Goal: Task Accomplishment & Management: Use online tool/utility

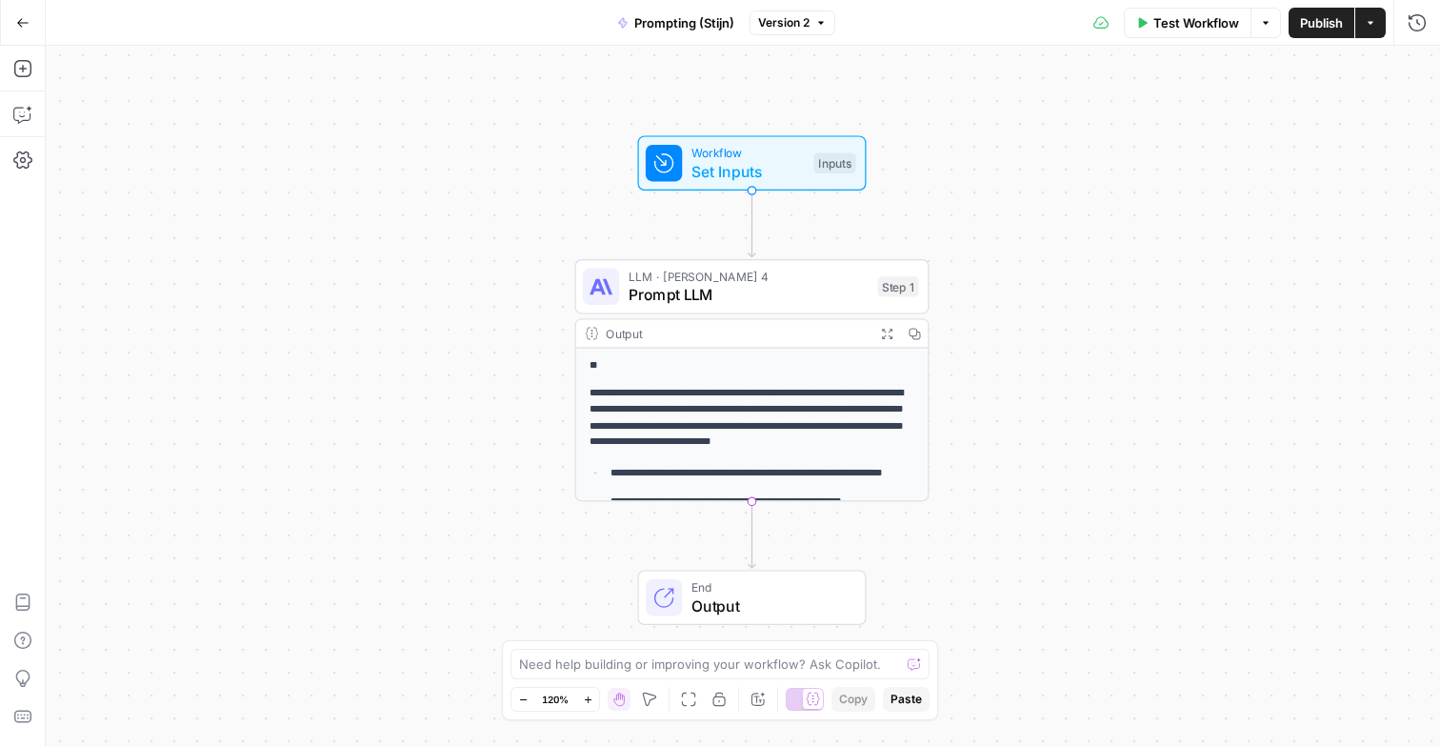
scroll to position [54, 0]
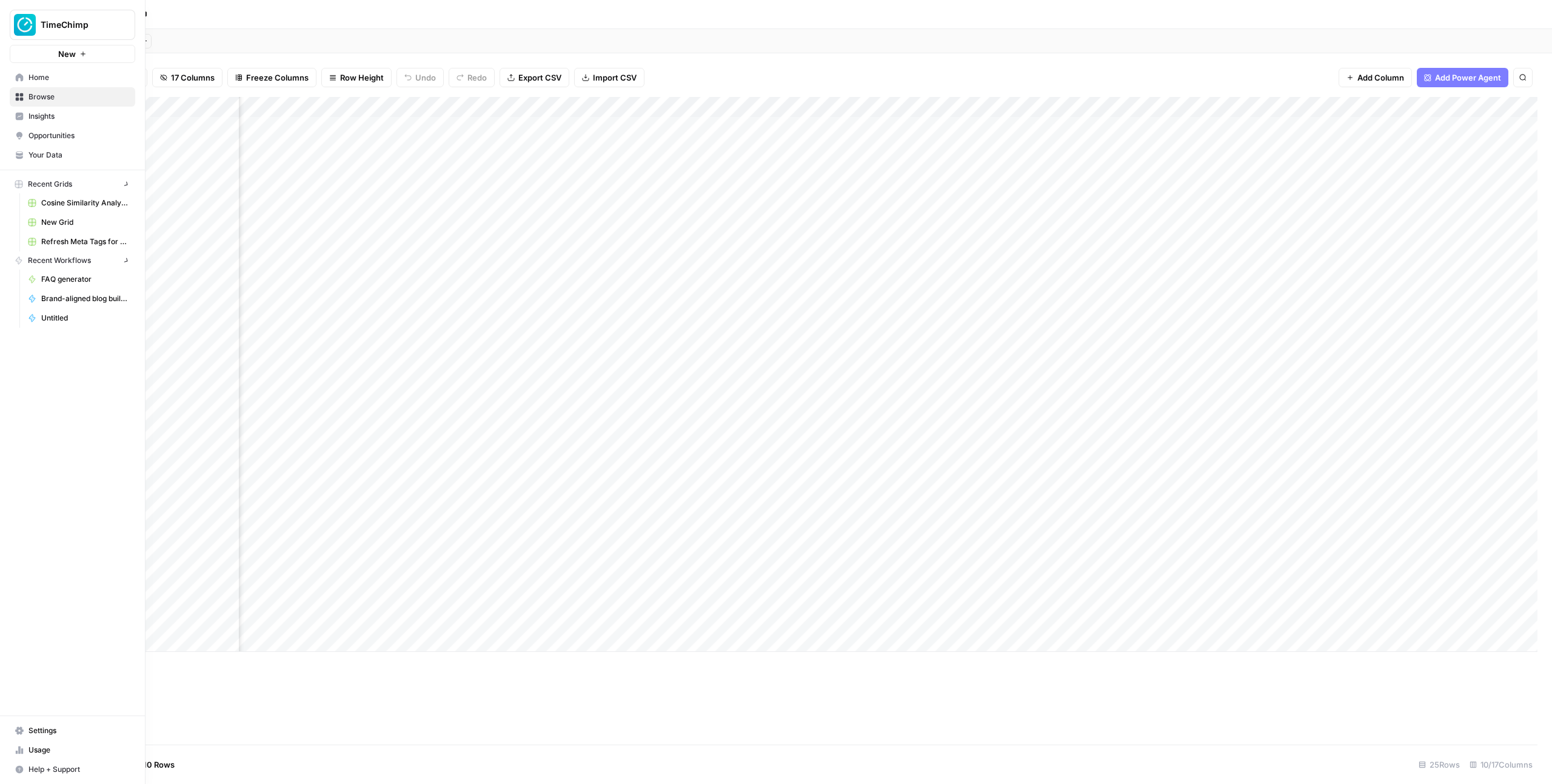
scroll to position [0, 247]
click at [32, 27] on img "Workspace: TimeChimp" at bounding box center [25, 25] width 22 height 22
click at [56, 104] on span "September Cohort" at bounding box center [116, 110] width 160 height 12
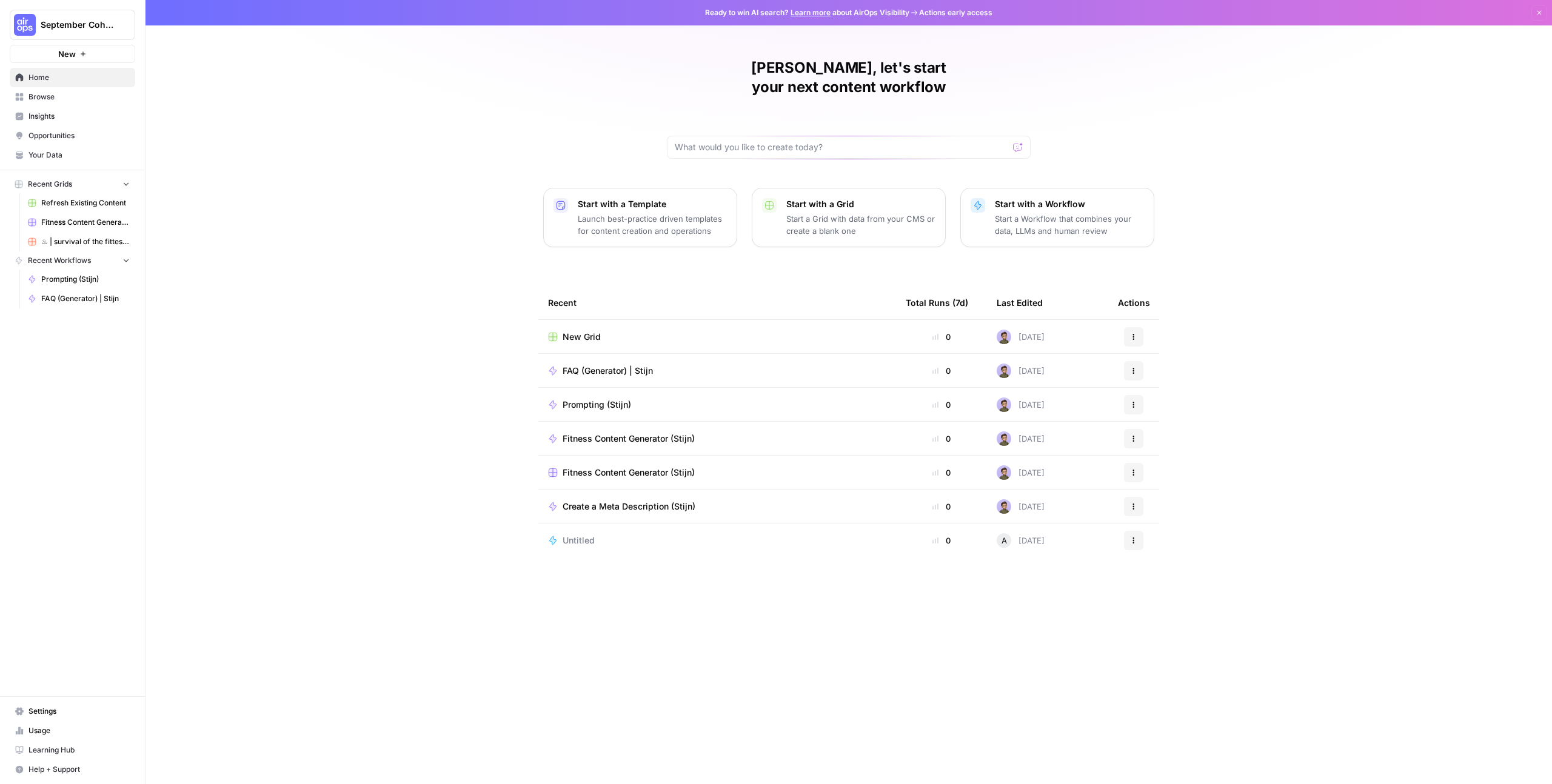
click at [50, 733] on span "Usage" at bounding box center [79, 731] width 101 height 11
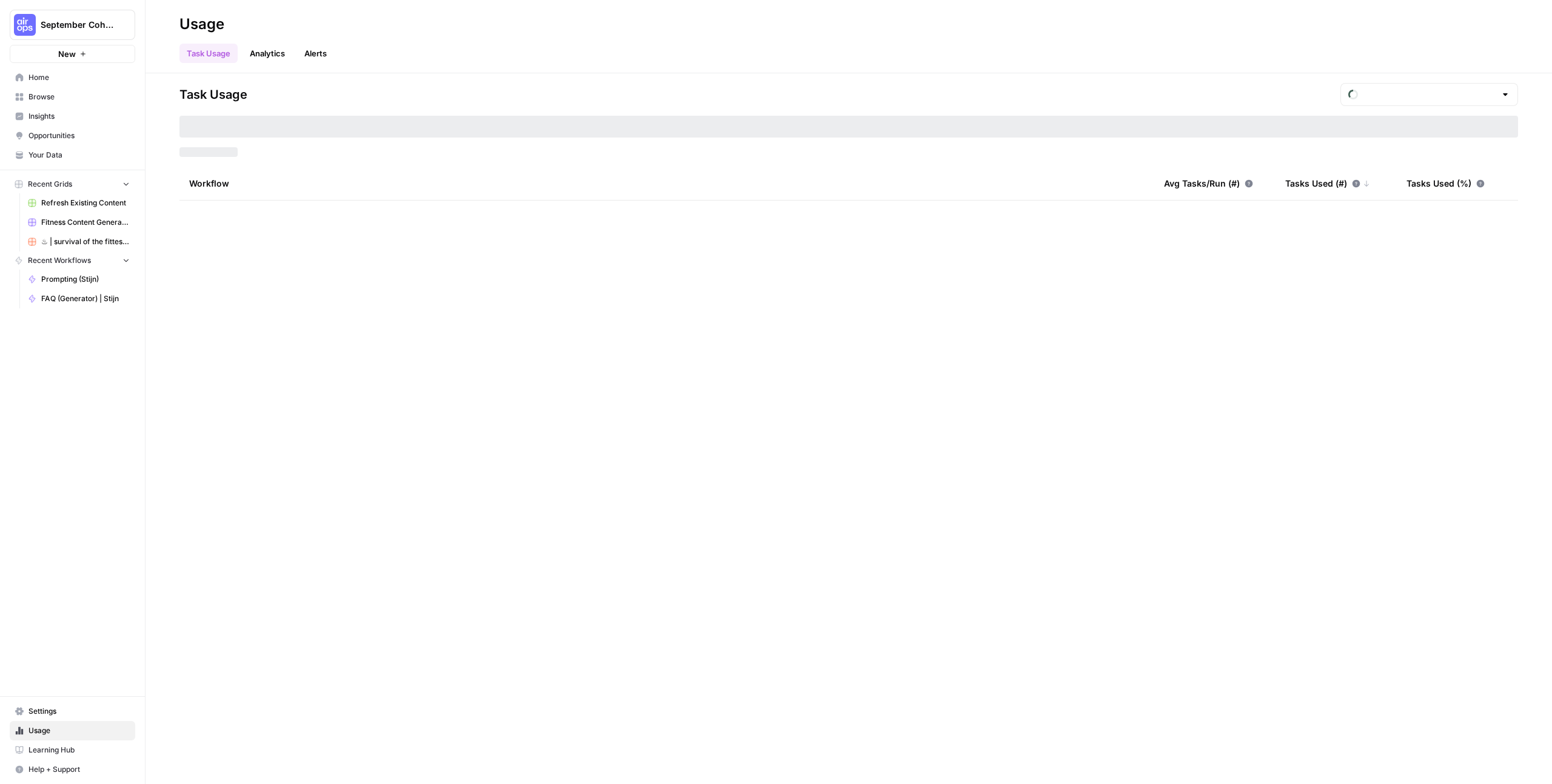
type input "September Tasks"
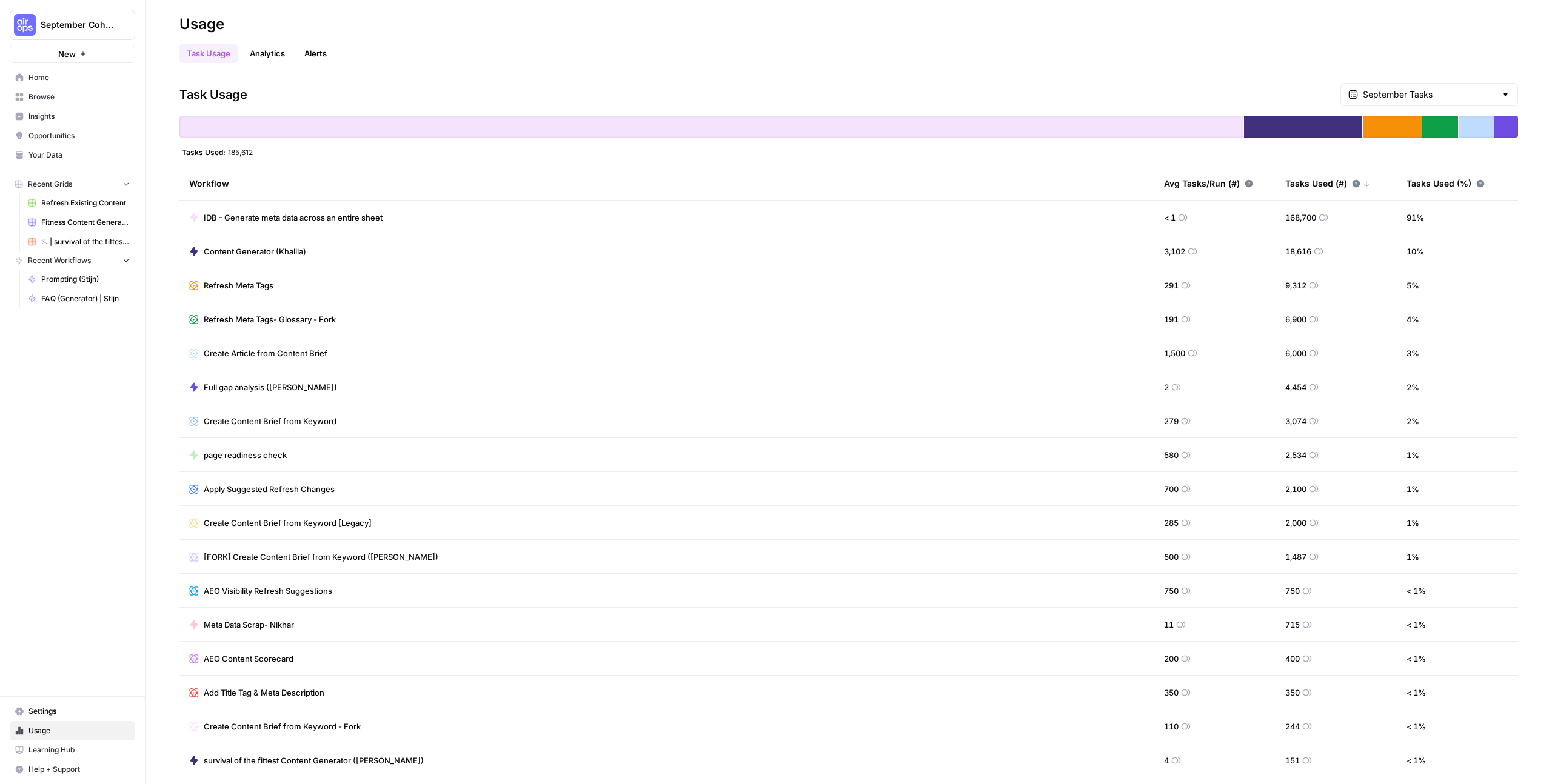
click at [276, 219] on span "IDB - Generate meta data across an entire sheet" at bounding box center [293, 217] width 179 height 12
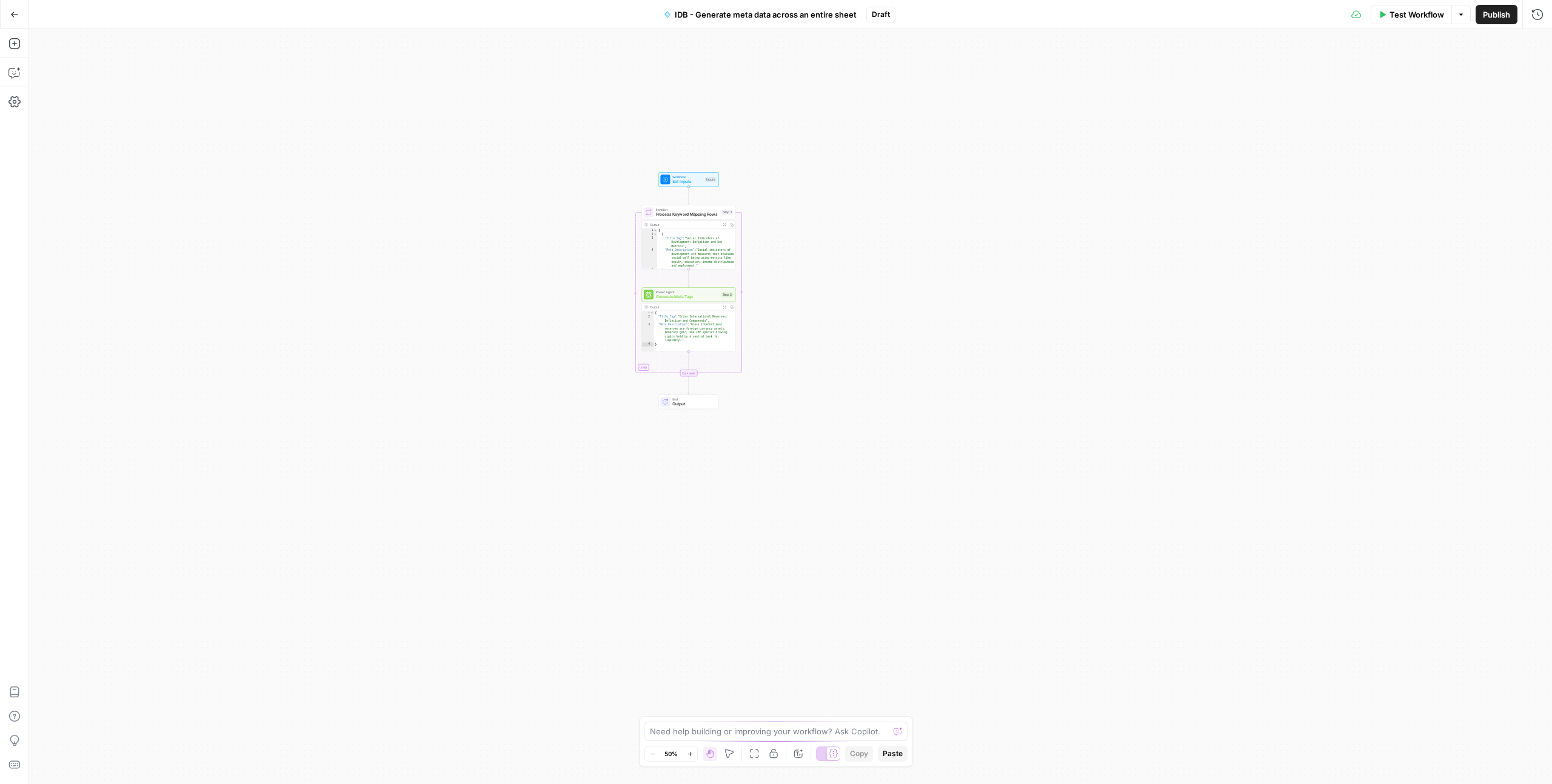
click at [13, 16] on icon "button" at bounding box center [14, 14] width 7 height 6
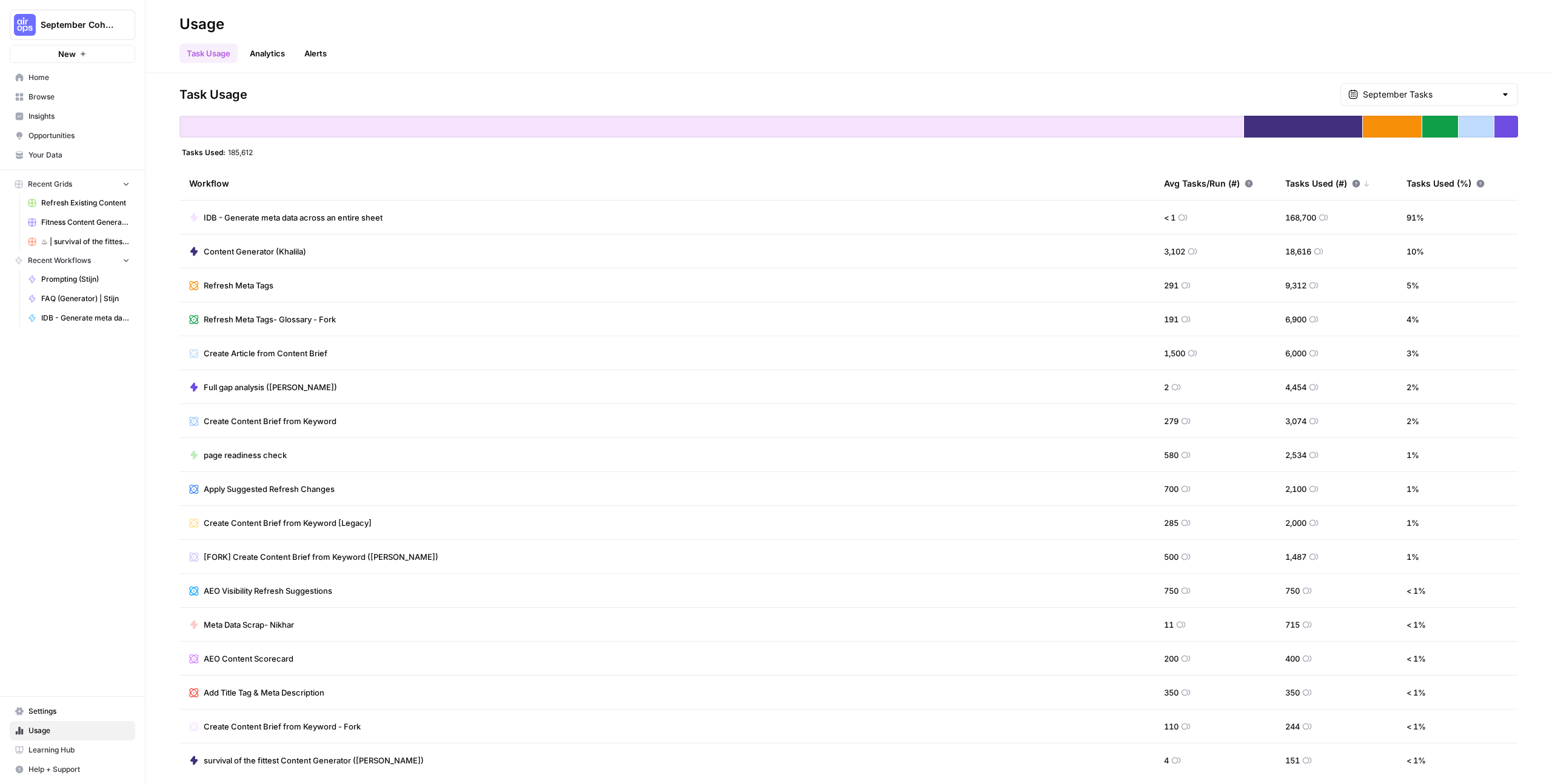
click at [222, 256] on span "Content Generator (Khalila)" at bounding box center [255, 251] width 102 height 12
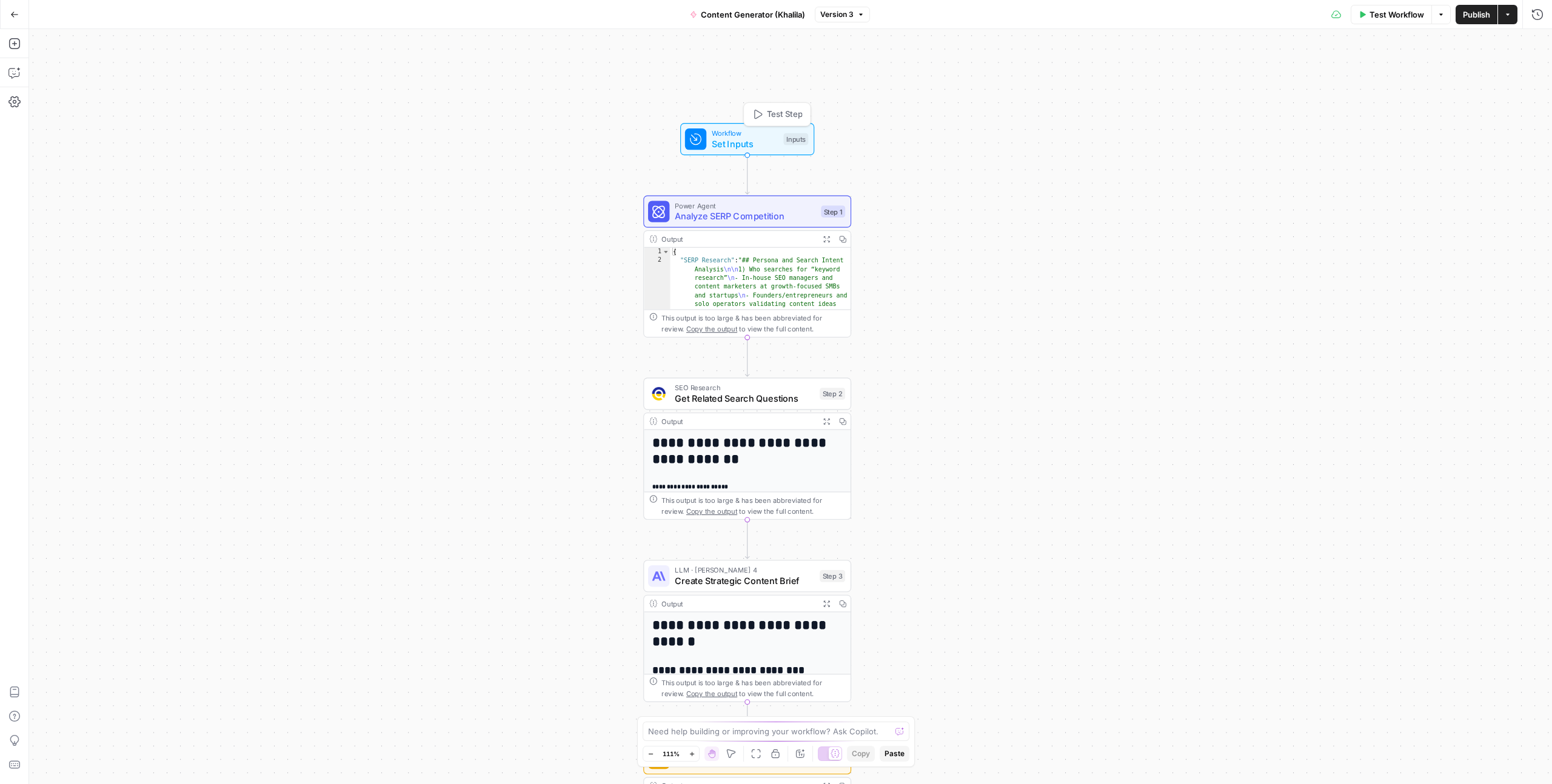
click at [746, 136] on span "Workflow" at bounding box center [745, 133] width 66 height 11
click at [16, 10] on icon "button" at bounding box center [14, 14] width 8 height 8
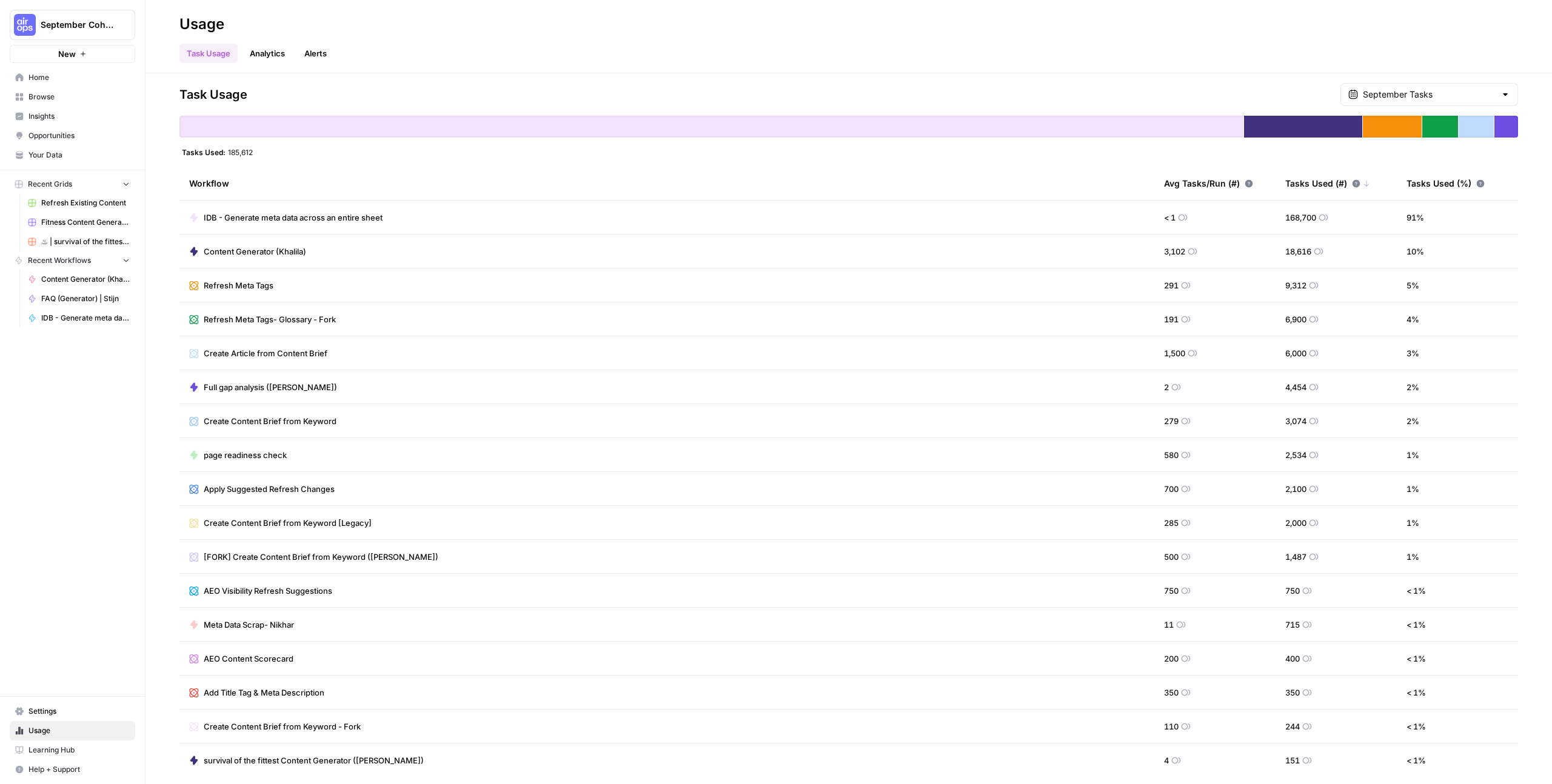
click at [60, 159] on span "Your Data" at bounding box center [79, 155] width 101 height 11
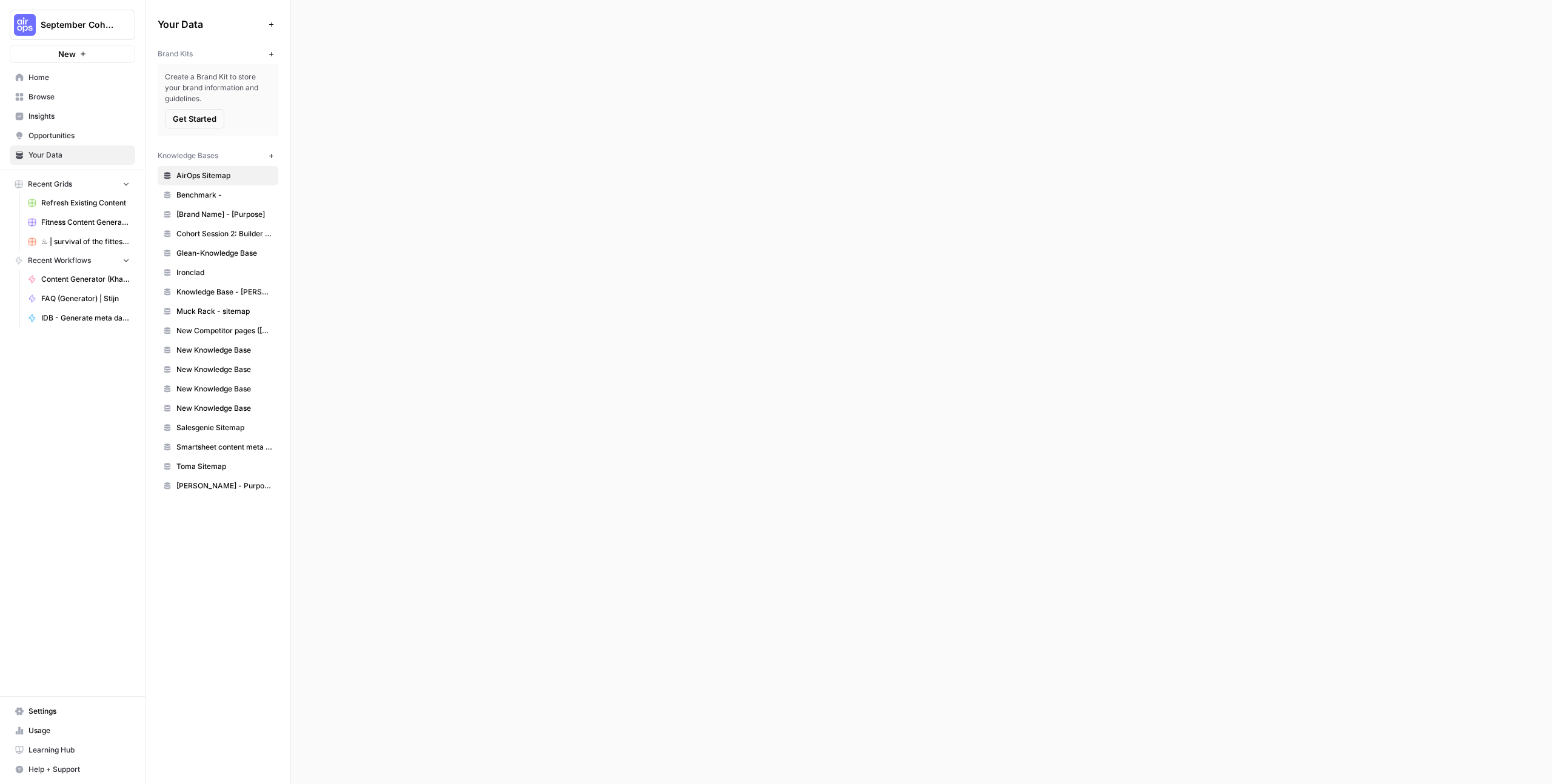
click at [59, 136] on span "Opportunities" at bounding box center [79, 136] width 101 height 11
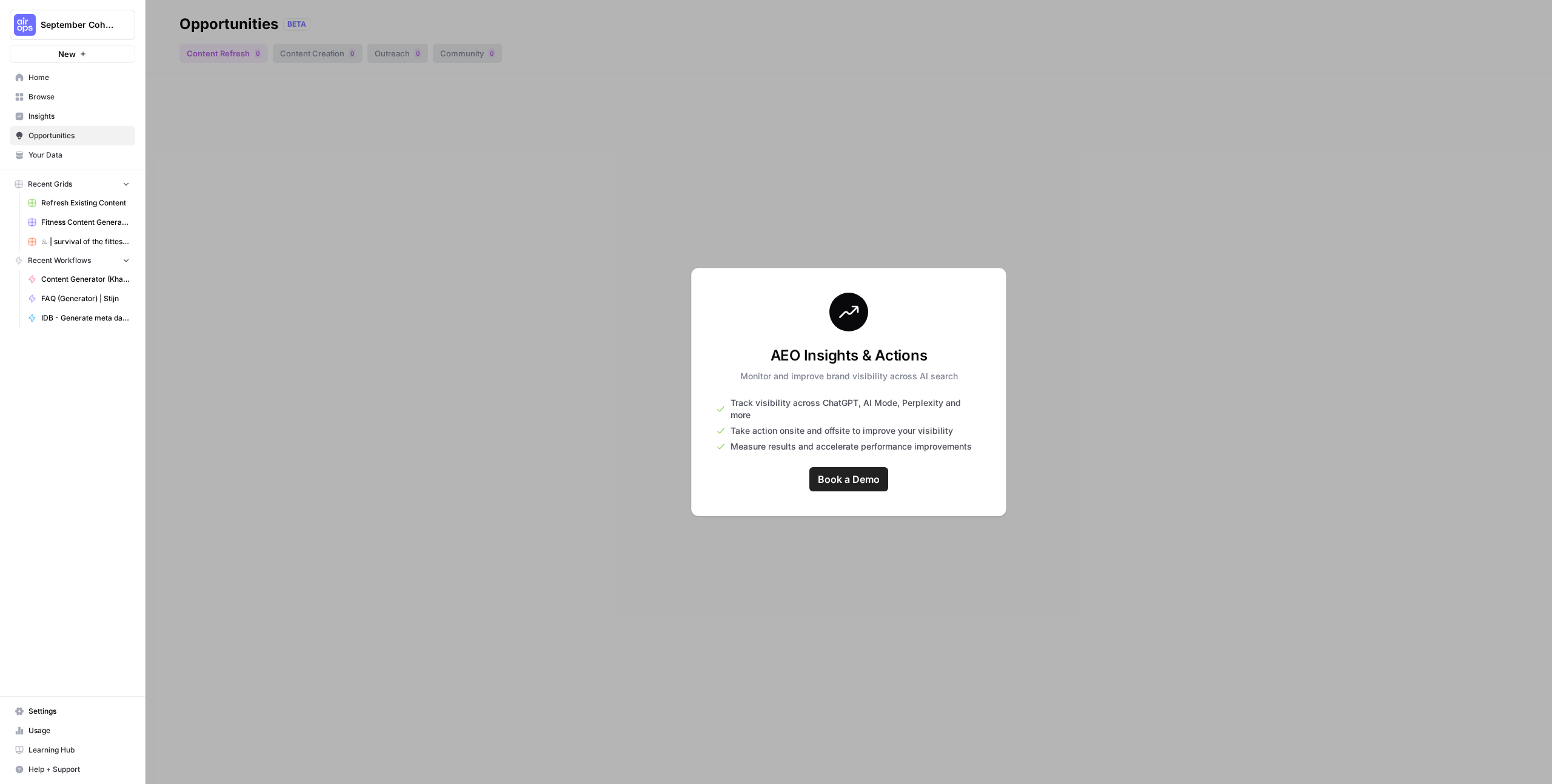
click at [57, 153] on span "Your Data" at bounding box center [79, 155] width 101 height 11
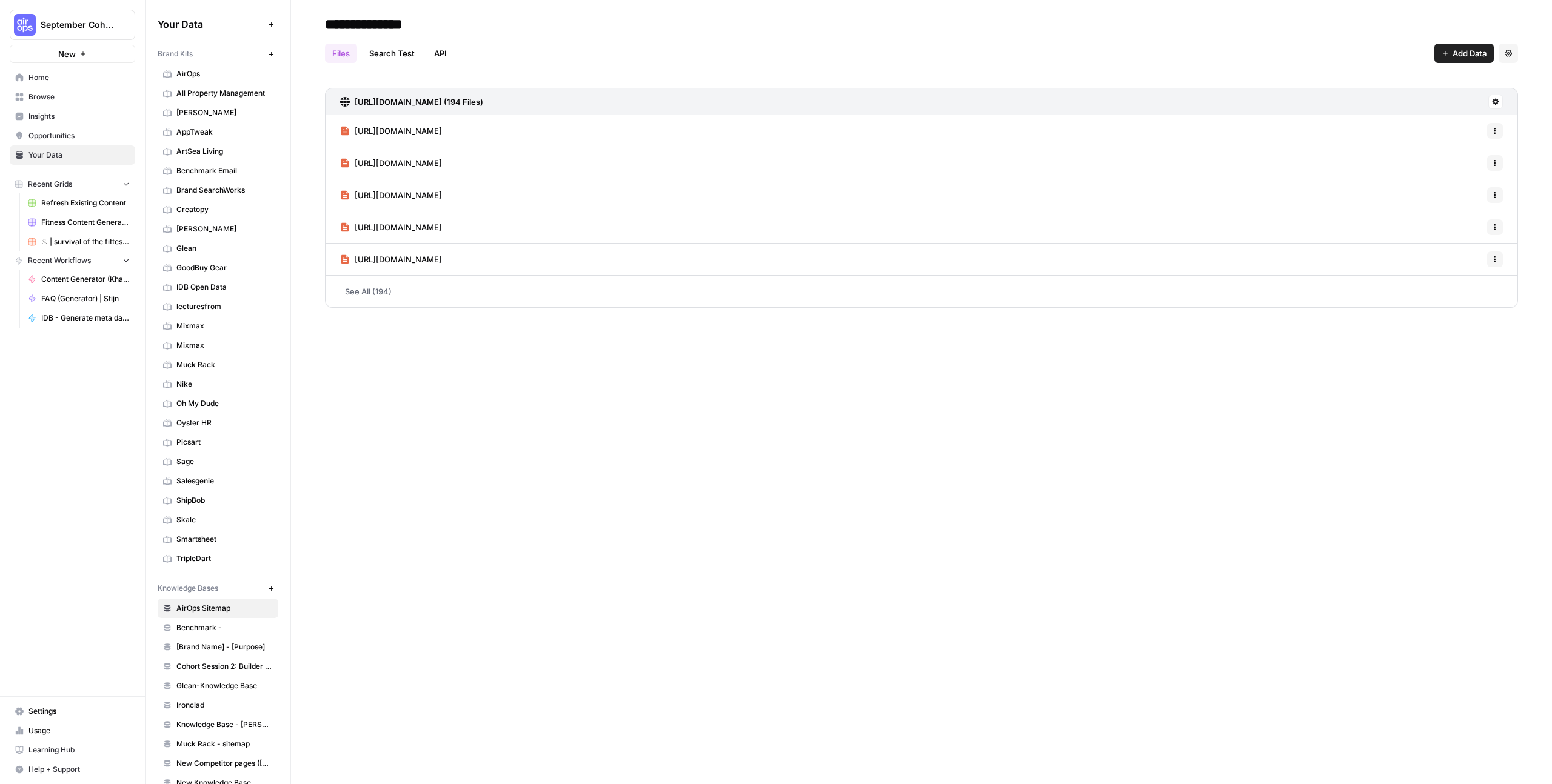
scroll to position [159, 0]
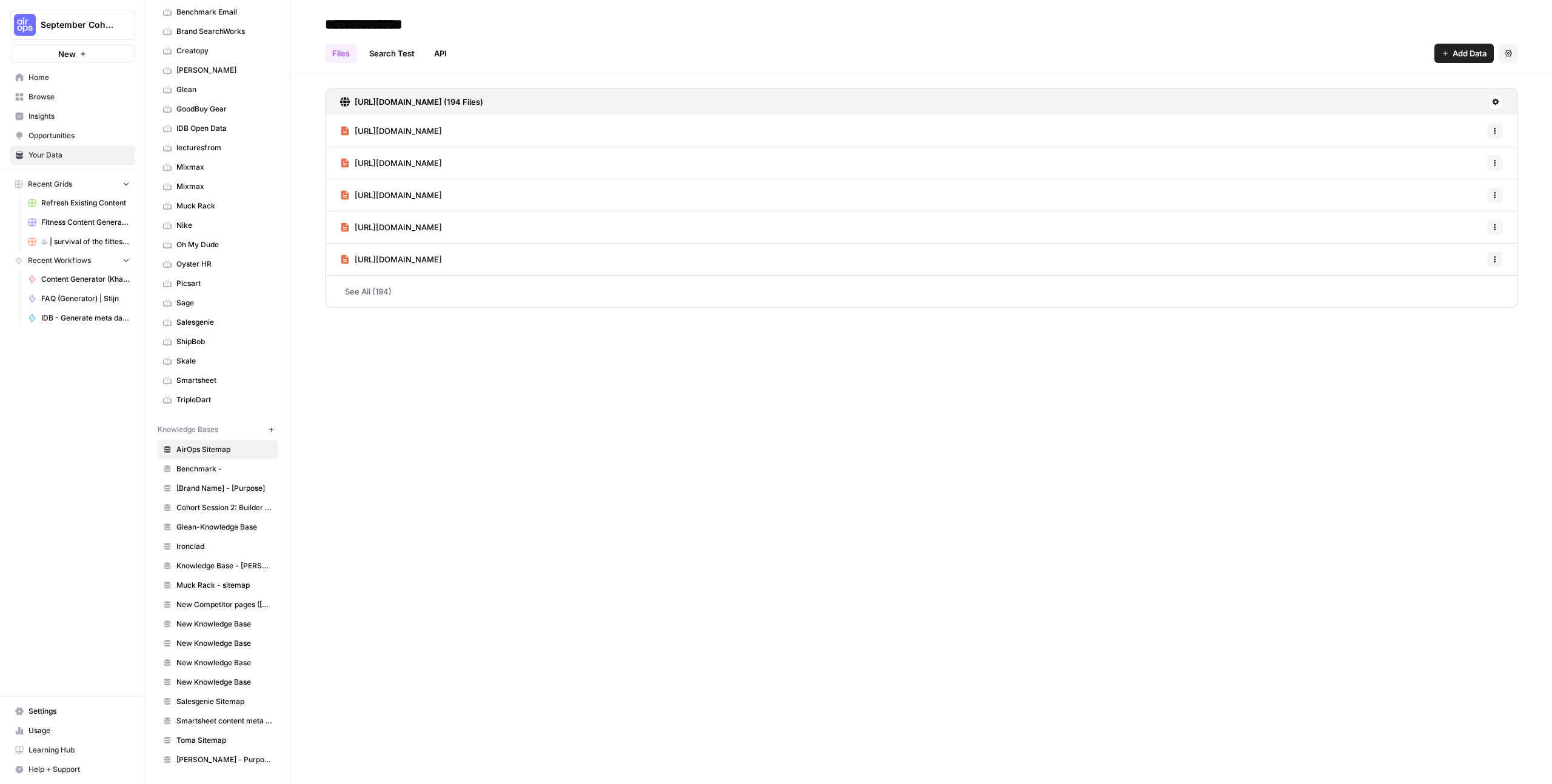
click at [272, 427] on icon "button" at bounding box center [271, 430] width 6 height 6
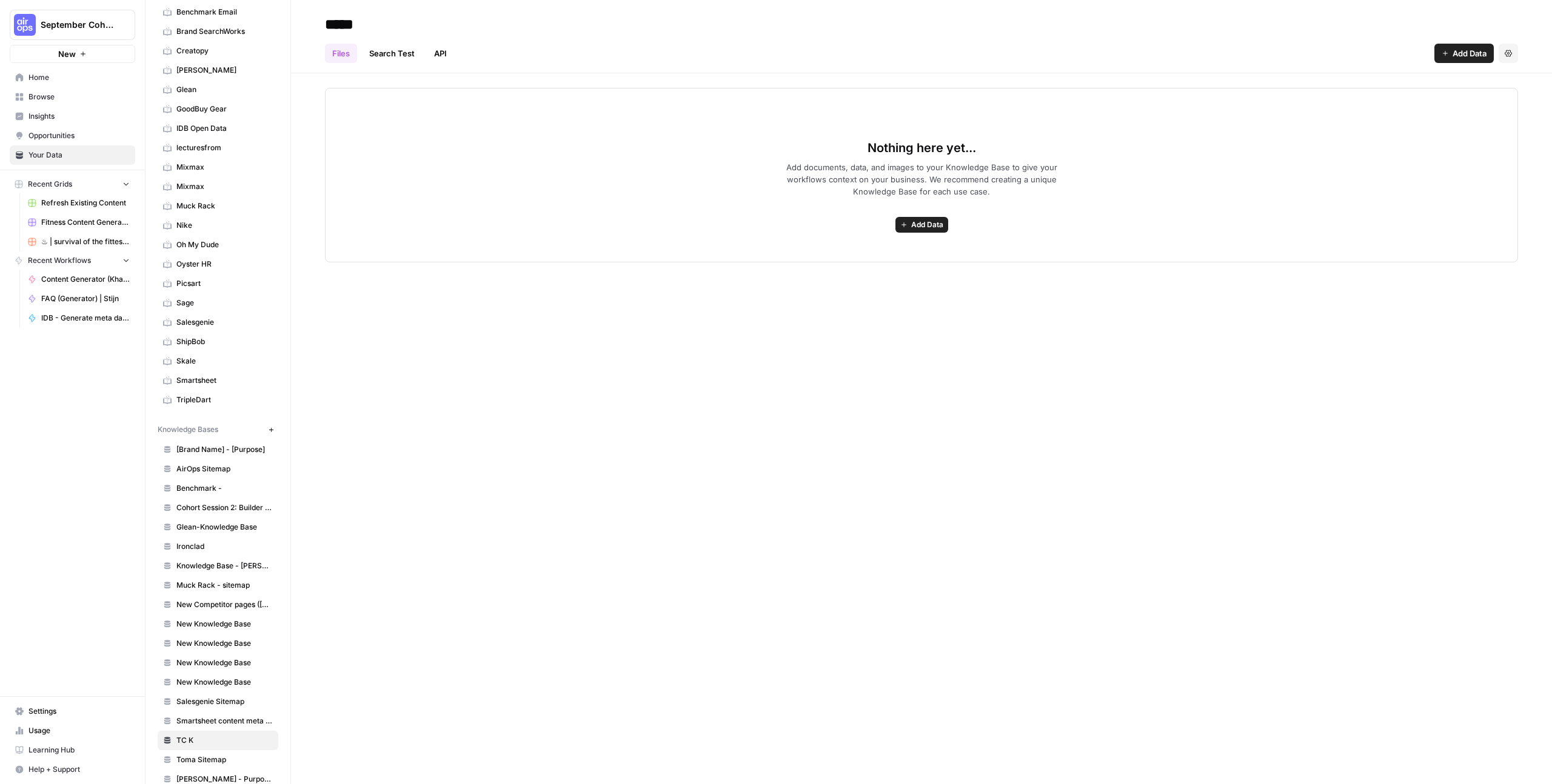
type input "*****"
click at [1070, 236] on div "Nothing here yet... Add documents, data, and images to your Knowledge Base to g…" at bounding box center [922, 175] width 1193 height 174
click at [908, 226] on button "Add Data" at bounding box center [922, 225] width 53 height 16
click at [870, 267] on span "Web Scrape" at bounding box center [877, 268] width 110 height 12
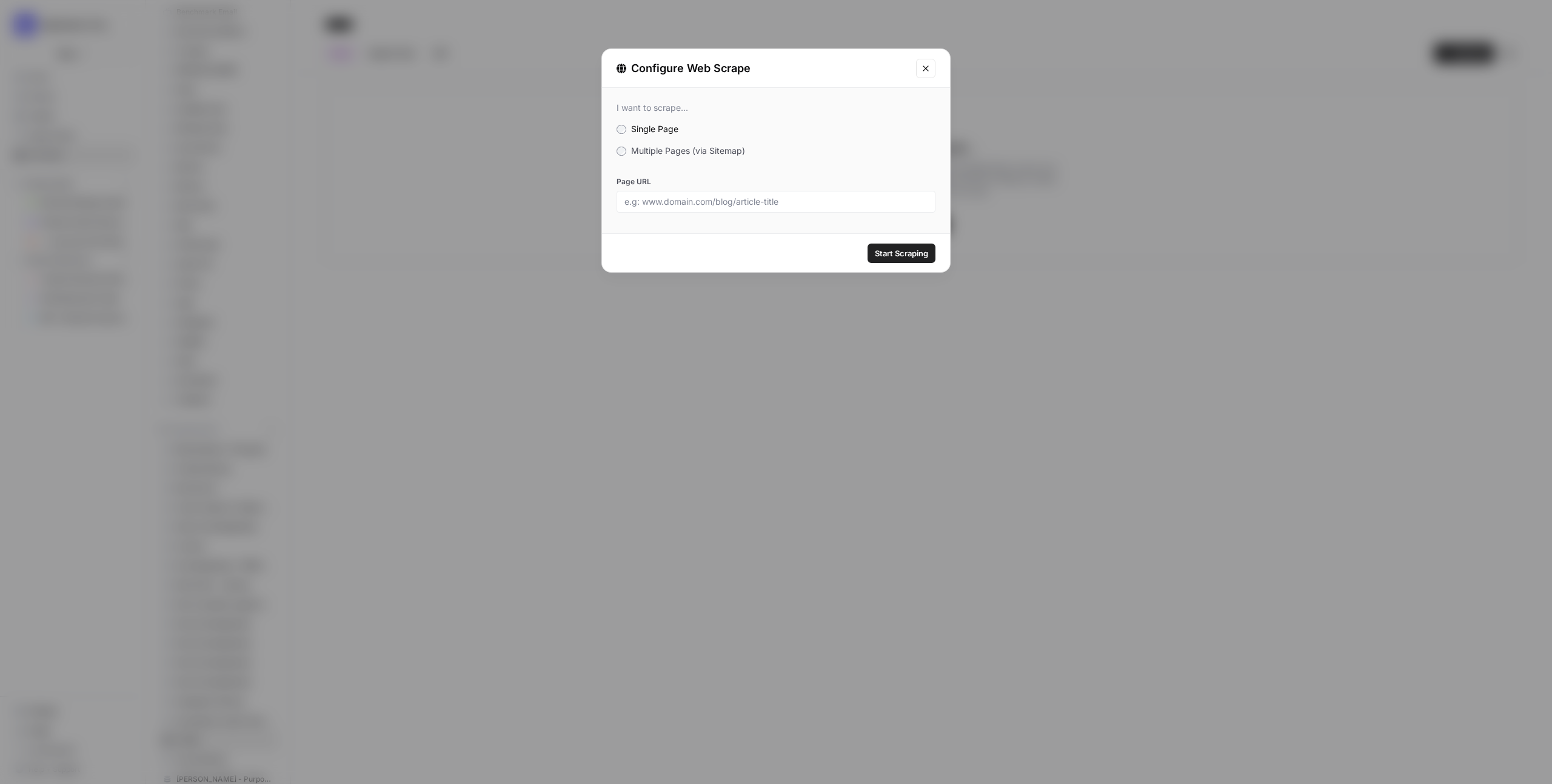
click at [676, 156] on label "Multiple Pages (via Sitemap)" at bounding box center [776, 151] width 319 height 12
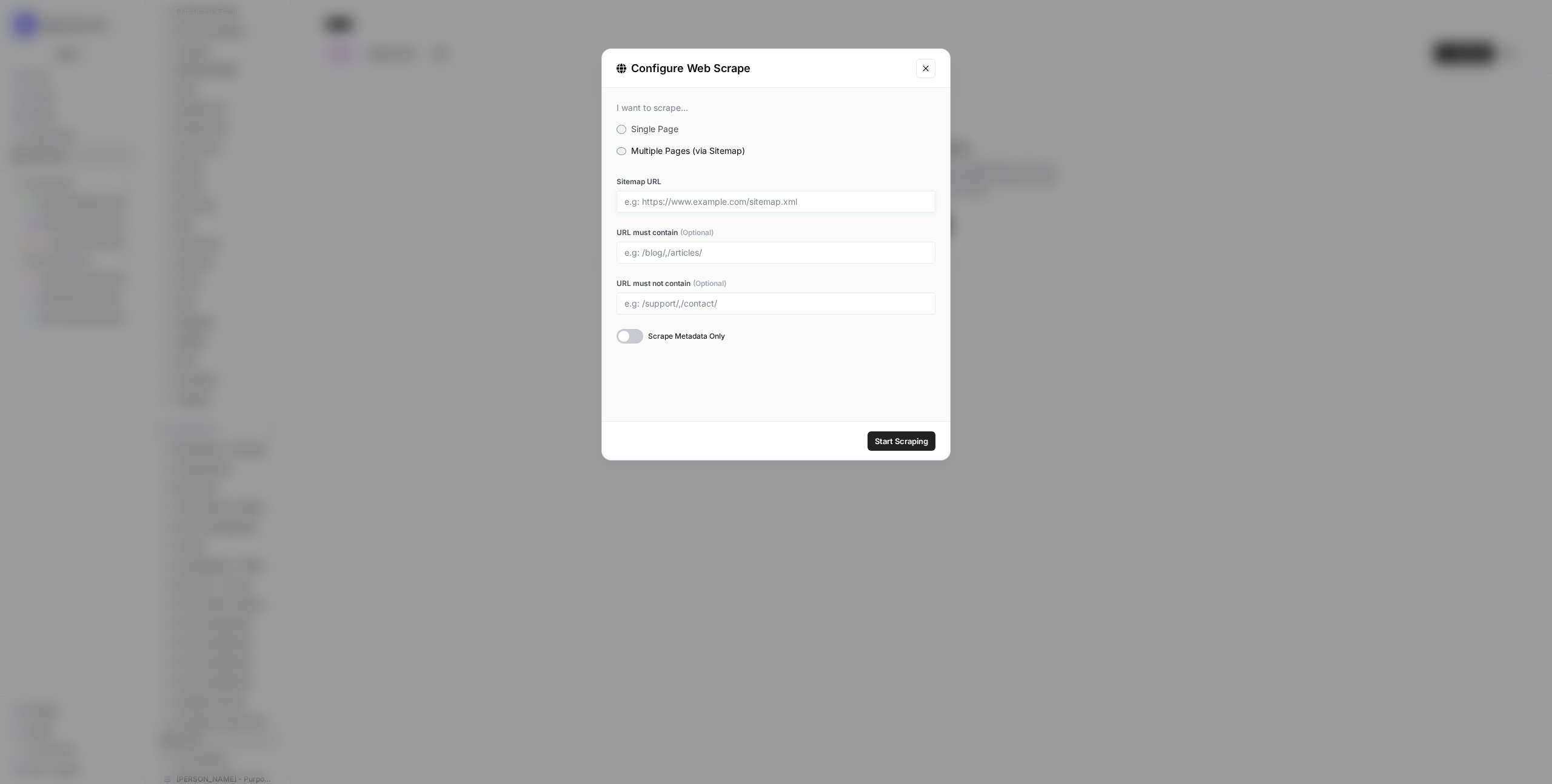
click at [680, 202] on input "Sitemap URL" at bounding box center [776, 202] width 303 height 11
paste input "timechimp.com/sitemap.xml"
click at [633, 338] on div at bounding box center [630, 336] width 27 height 15
click at [640, 358] on div "I want to scrape... Single Page Multiple Pages (via Sitemap) Sitemap URL timech…" at bounding box center [776, 255] width 348 height 333
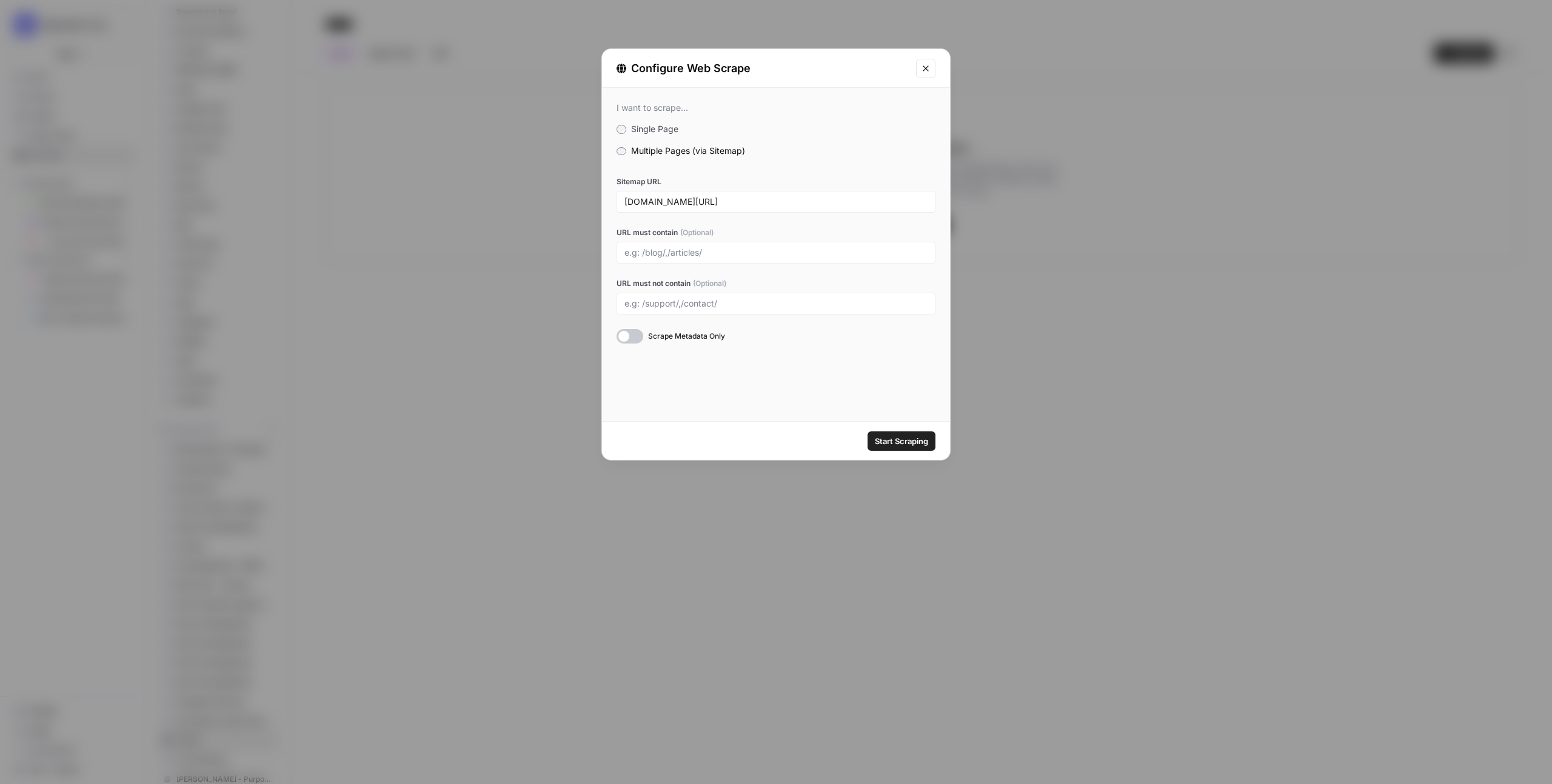
click at [907, 445] on span "Start Scraping" at bounding box center [901, 441] width 53 height 12
click at [784, 200] on input "timechimp.com/sitemap.xml" at bounding box center [776, 202] width 303 height 11
type input "https://timechimp.com/sitemap.xml"
click at [901, 438] on span "Start Scraping" at bounding box center [901, 441] width 53 height 12
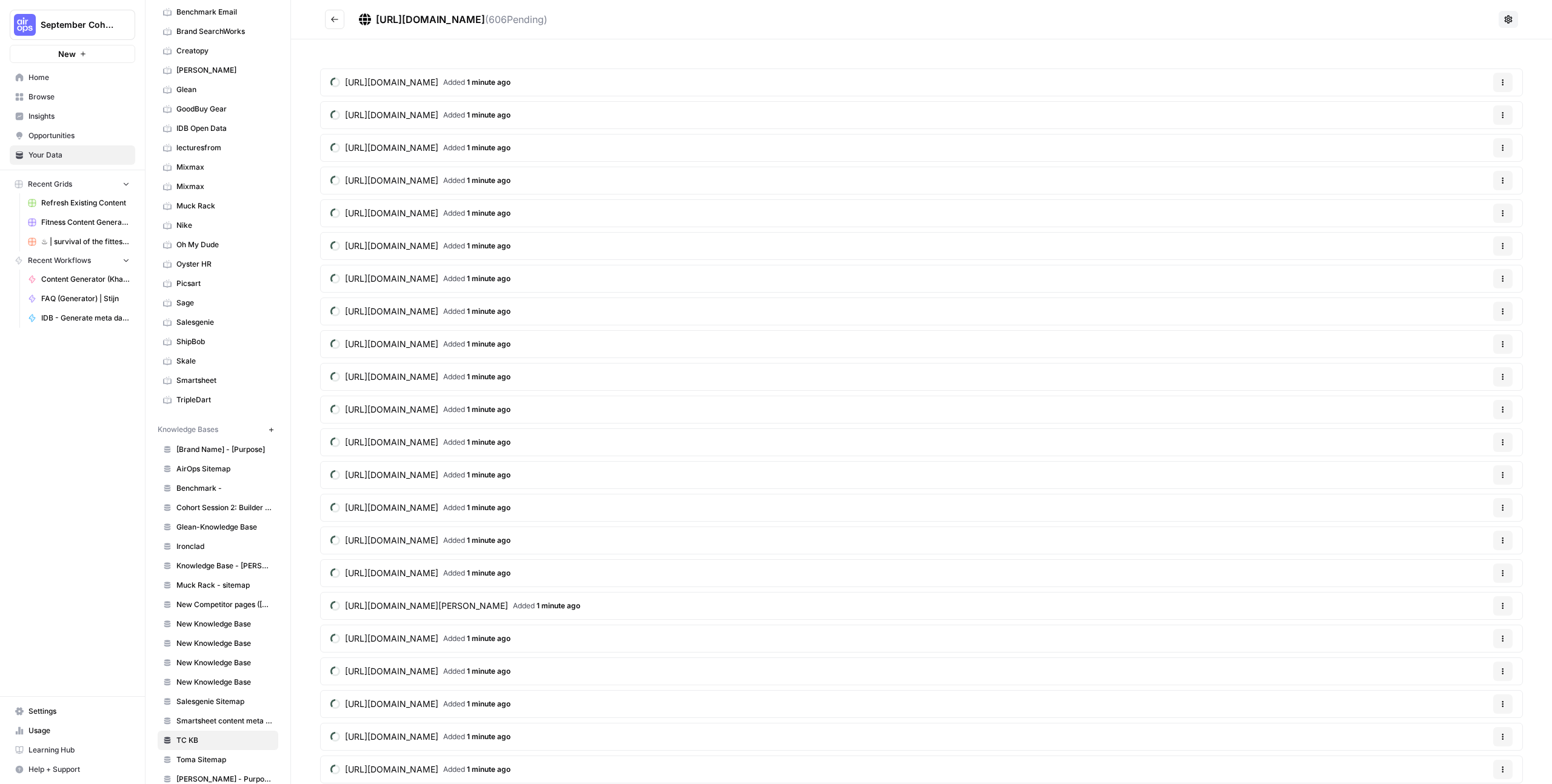
click at [337, 26] on button "Go back" at bounding box center [335, 19] width 19 height 19
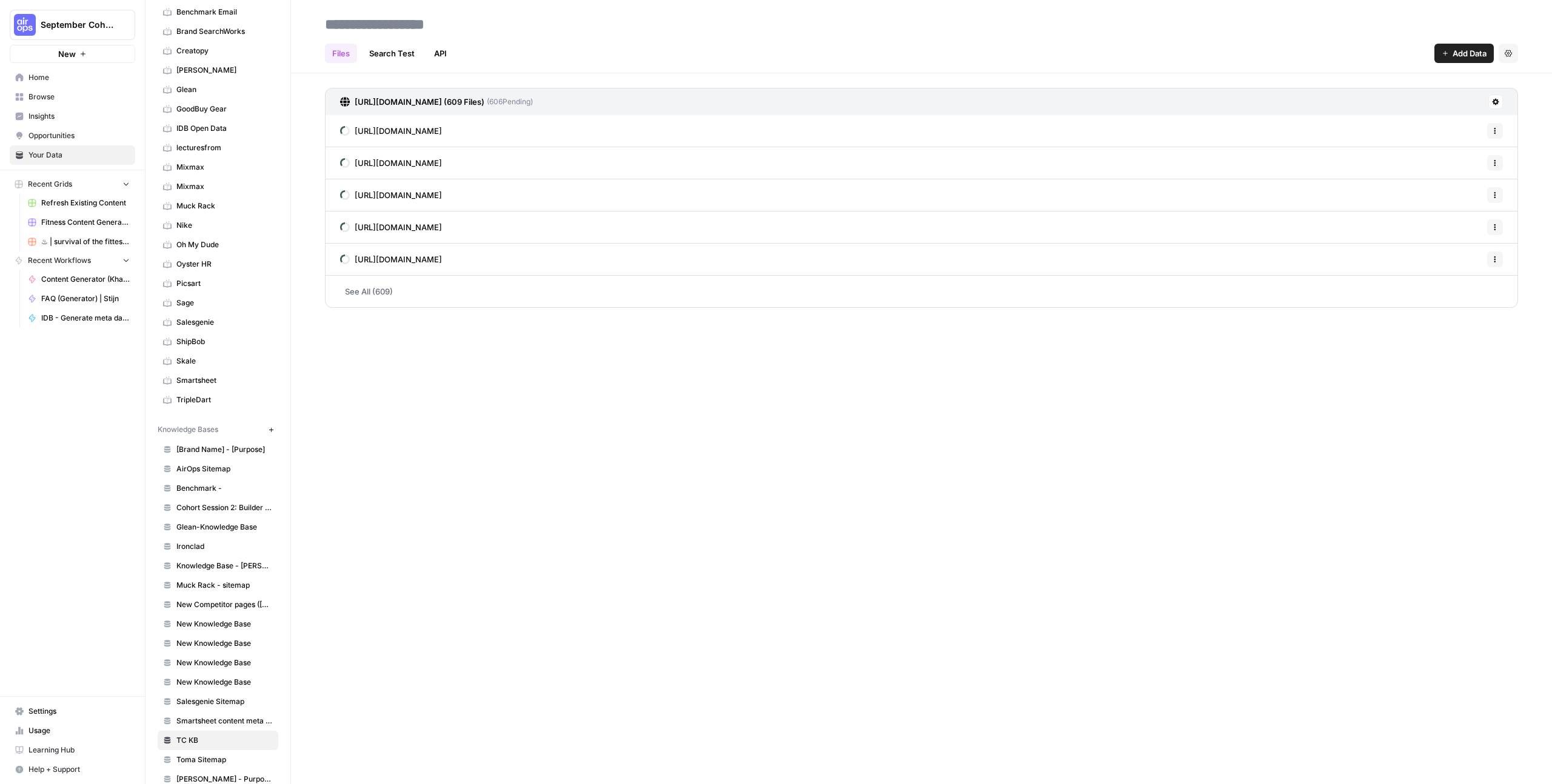
click at [442, 129] on span "https://www.timechimp.com/en/proposition/pfc1" at bounding box center [398, 130] width 87 height 12
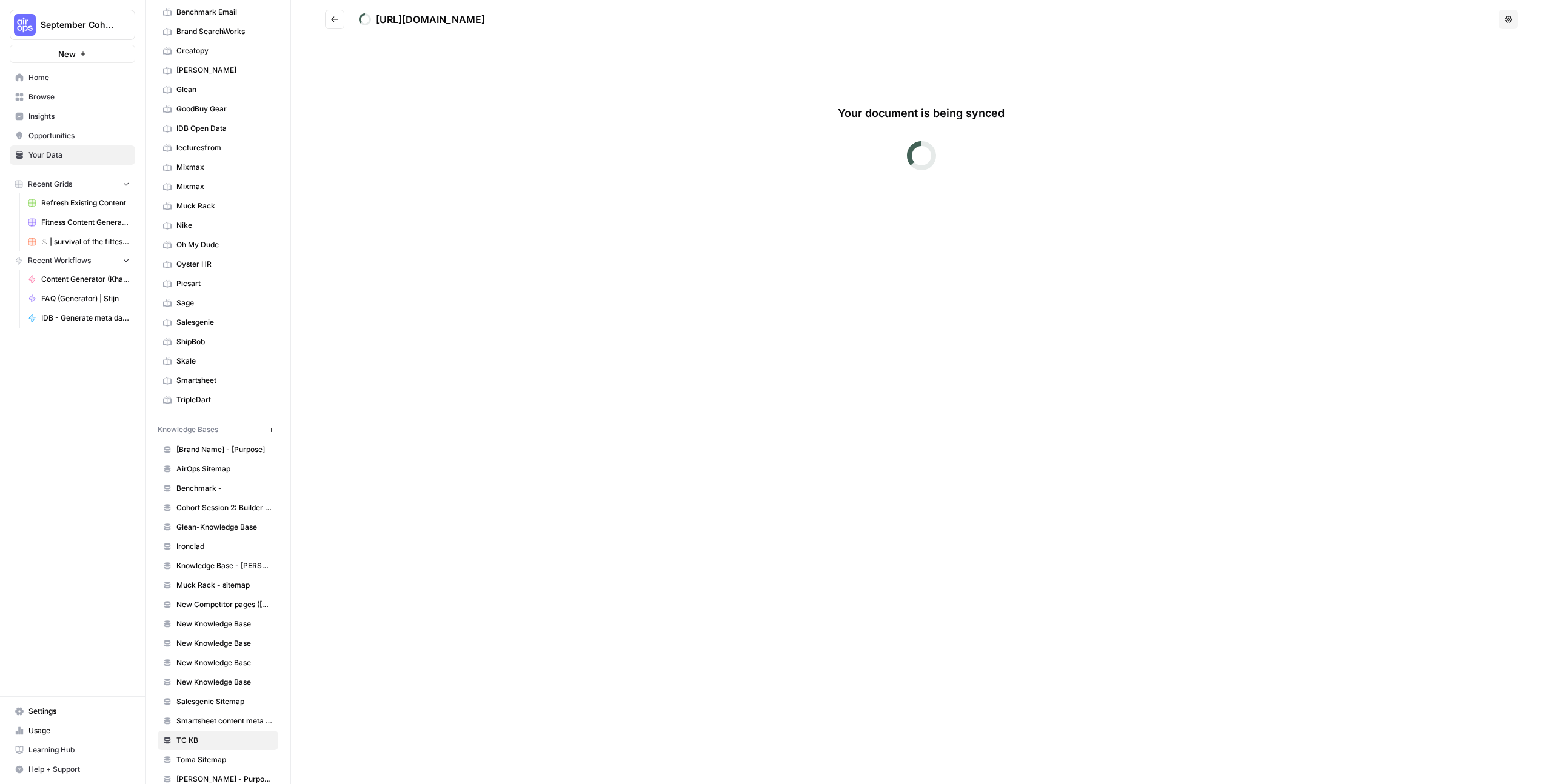
click at [449, 24] on div "https://www.timechimp.com/en/proposition/pfc1" at bounding box center [430, 19] width 109 height 15
copy div "https://www.timechimp.com/en/proposition/pfc1 Options"
click at [334, 25] on button "Go back" at bounding box center [335, 19] width 19 height 19
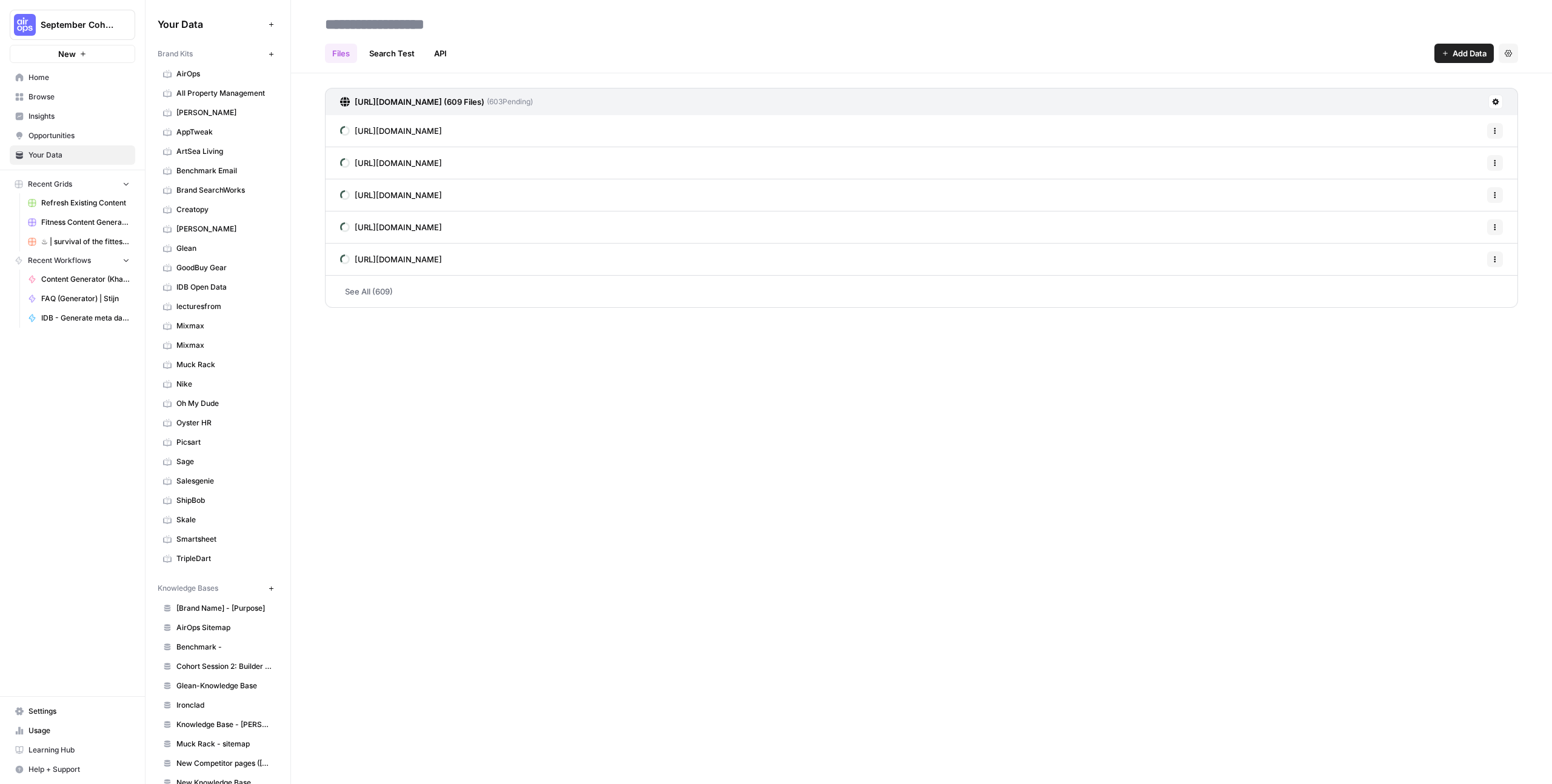
click at [277, 53] on button "New" at bounding box center [271, 53] width 15 height 15
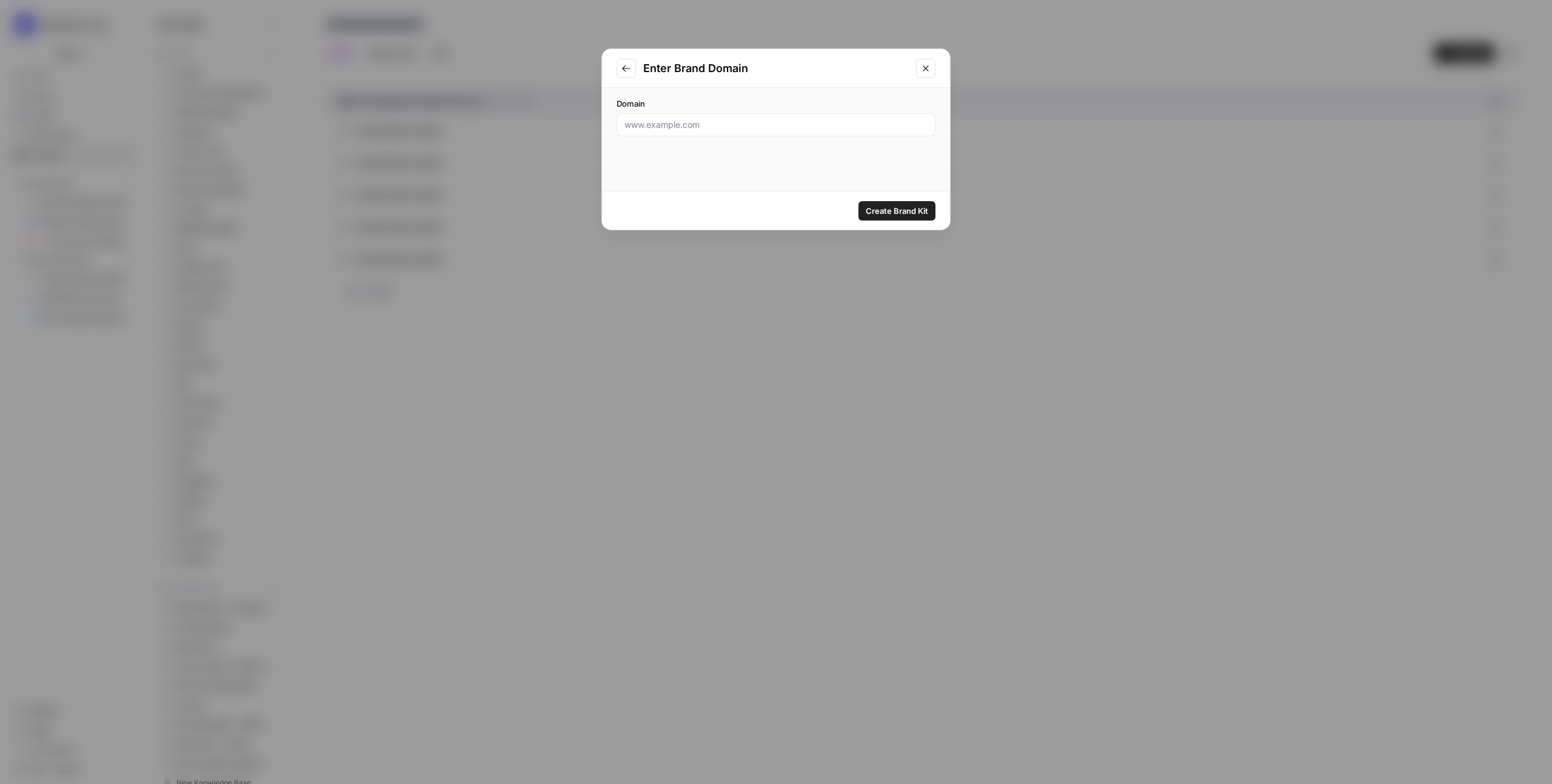
click at [670, 131] on div at bounding box center [776, 125] width 319 height 23
drag, startPoint x: 929, startPoint y: 211, endPoint x: 841, endPoint y: 153, distance: 105.4
click at [0, 0] on form "Domain TimeChimp Create Brand Kit" at bounding box center [0, 0] width 0 height 0
click at [835, 135] on div "TimeChimp" at bounding box center [776, 125] width 319 height 23
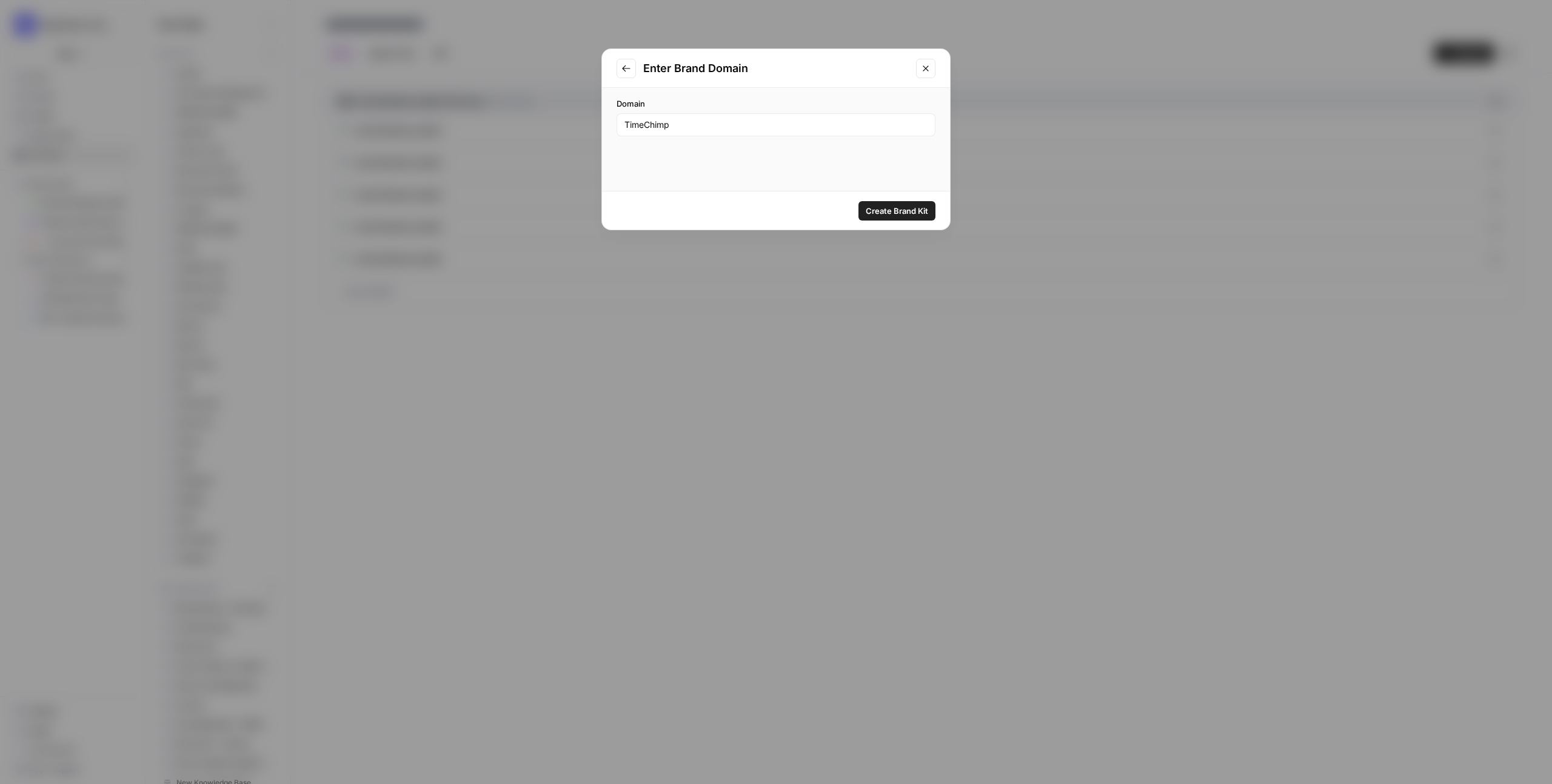
click at [835, 135] on div "TimeChimp" at bounding box center [776, 125] width 319 height 23
click at [835, 130] on input "TimeChimp" at bounding box center [776, 125] width 303 height 12
type input "TC"
click at [891, 206] on span "Create Brand Kit" at bounding box center [897, 211] width 62 height 12
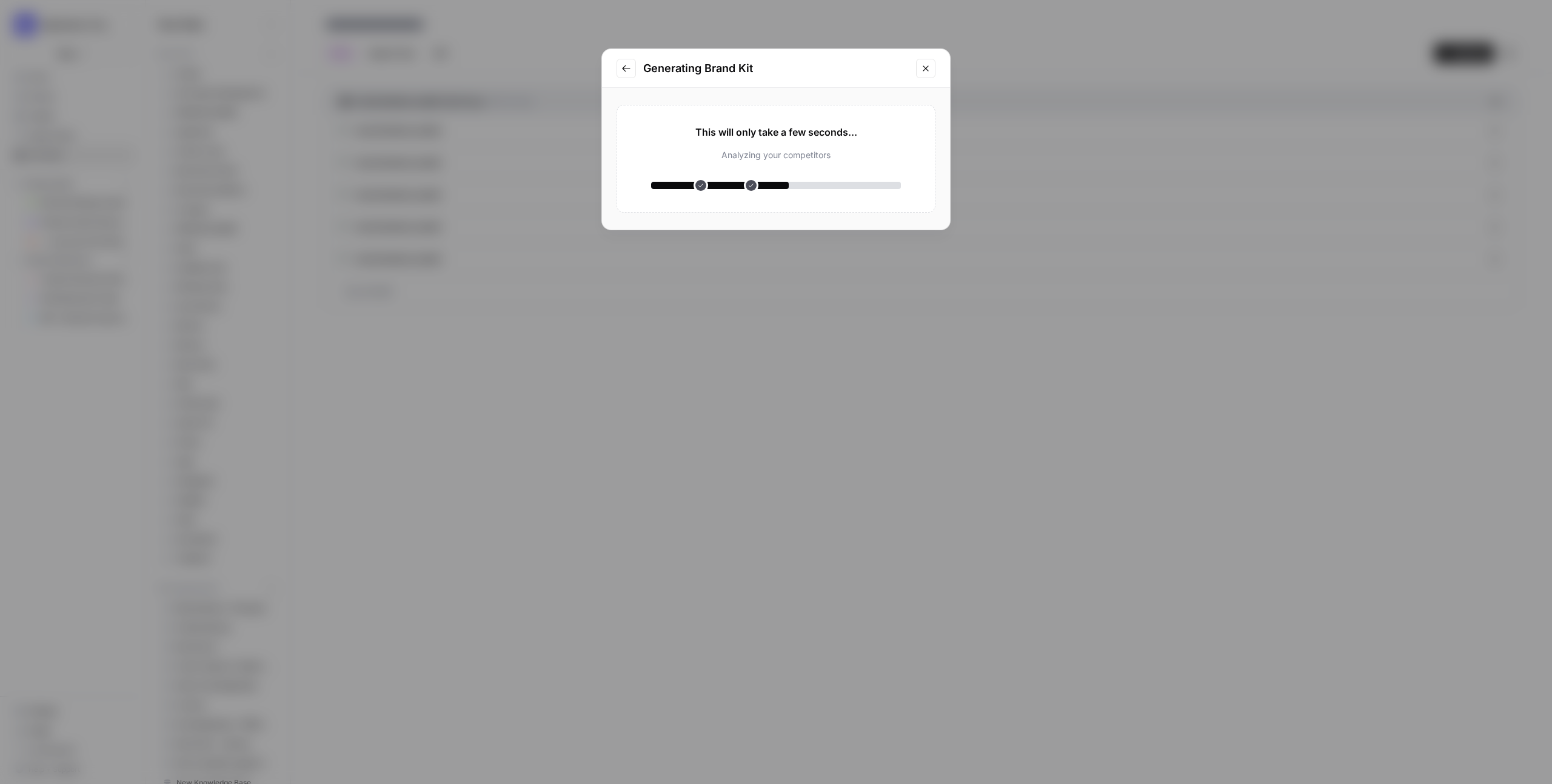
click at [926, 73] on button "Close modal" at bounding box center [926, 68] width 19 height 19
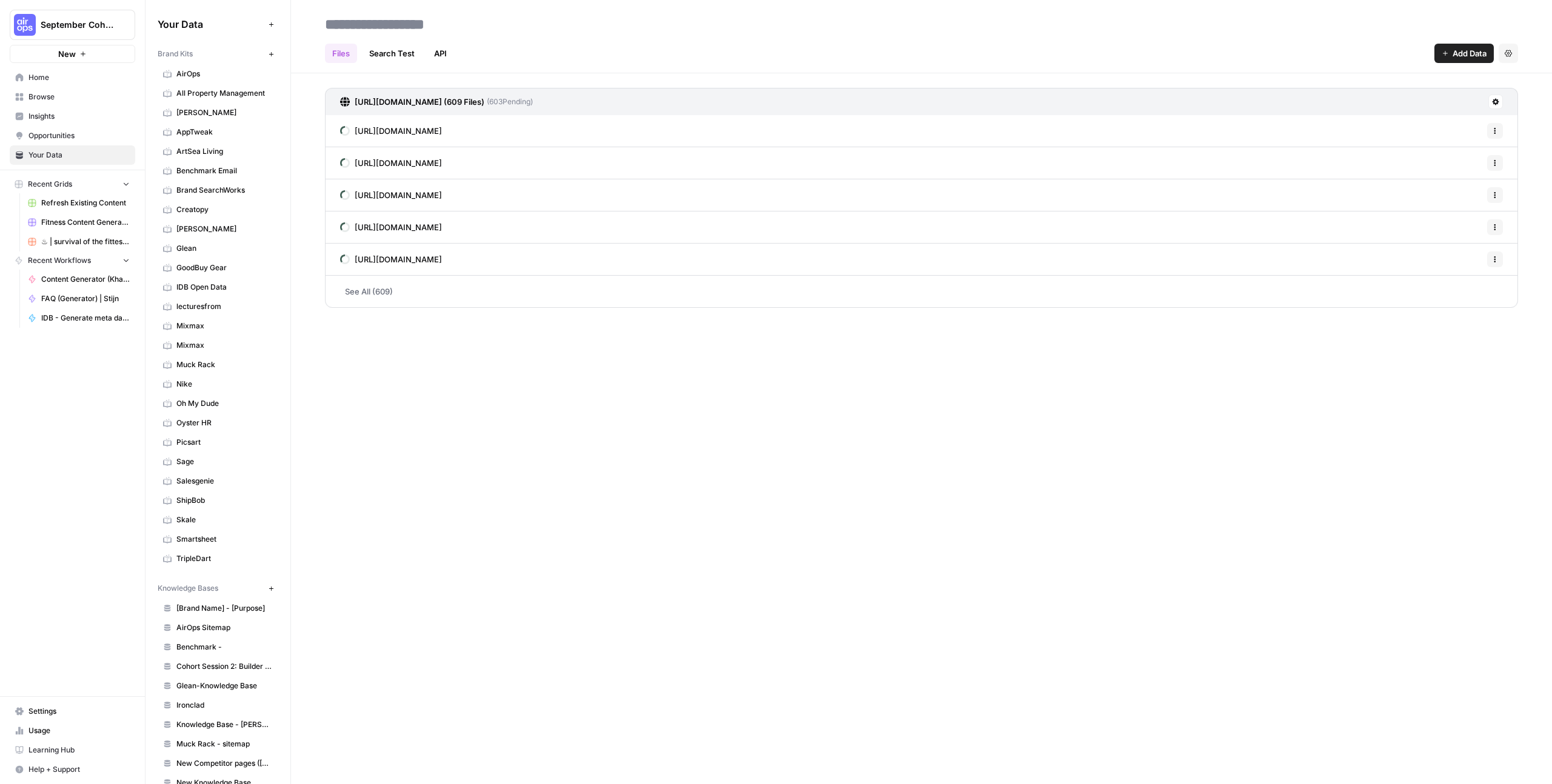
click at [269, 50] on button "New" at bounding box center [271, 53] width 15 height 15
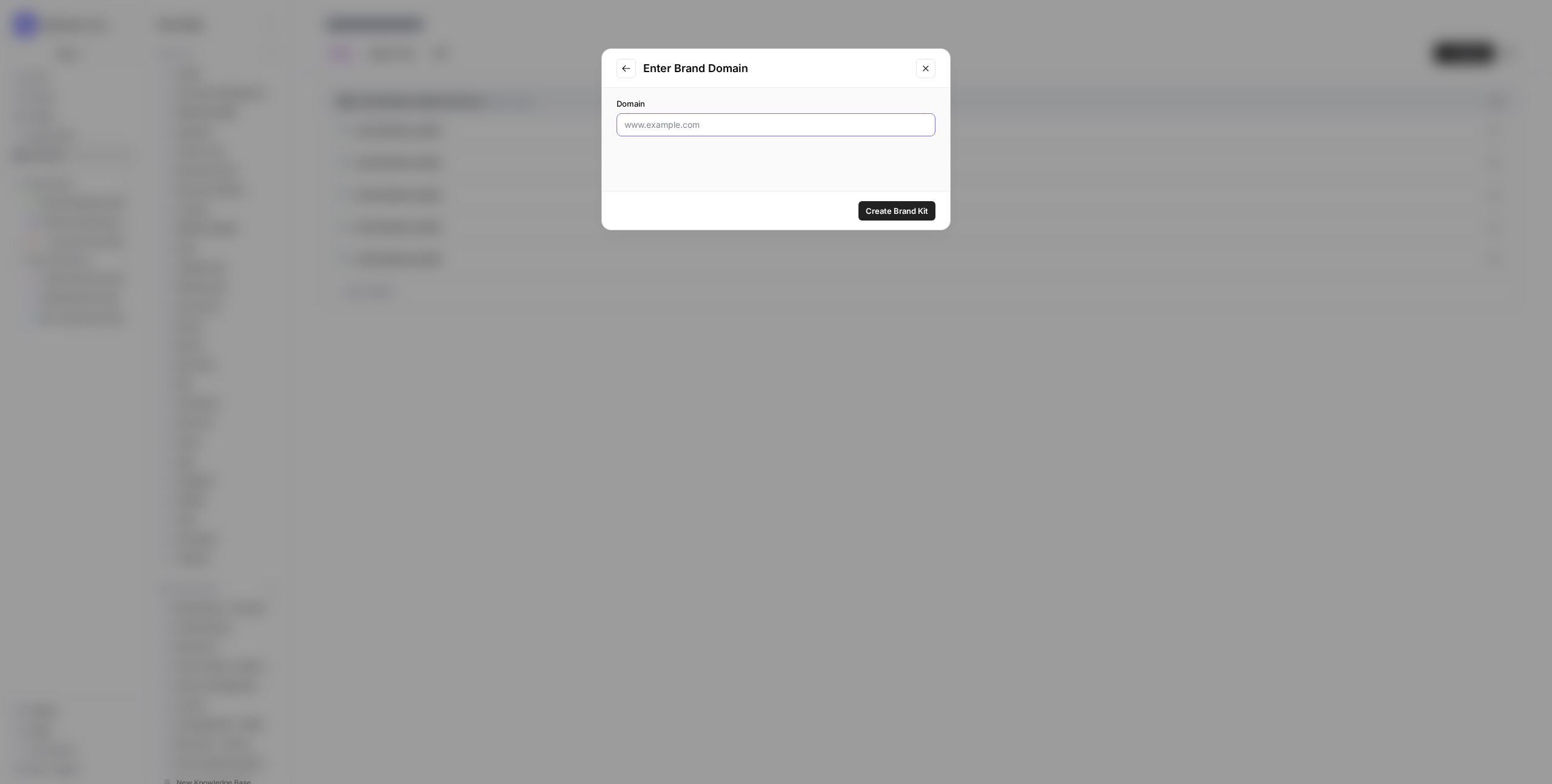
click at [662, 119] on input "Domain" at bounding box center [776, 125] width 303 height 12
type input "www.timechimp.com"
click button "Create Brand Kit" at bounding box center [897, 211] width 77 height 19
click at [798, 108] on div "This will only take a few seconds... Analyzing your website Understanding your …" at bounding box center [776, 159] width 319 height 108
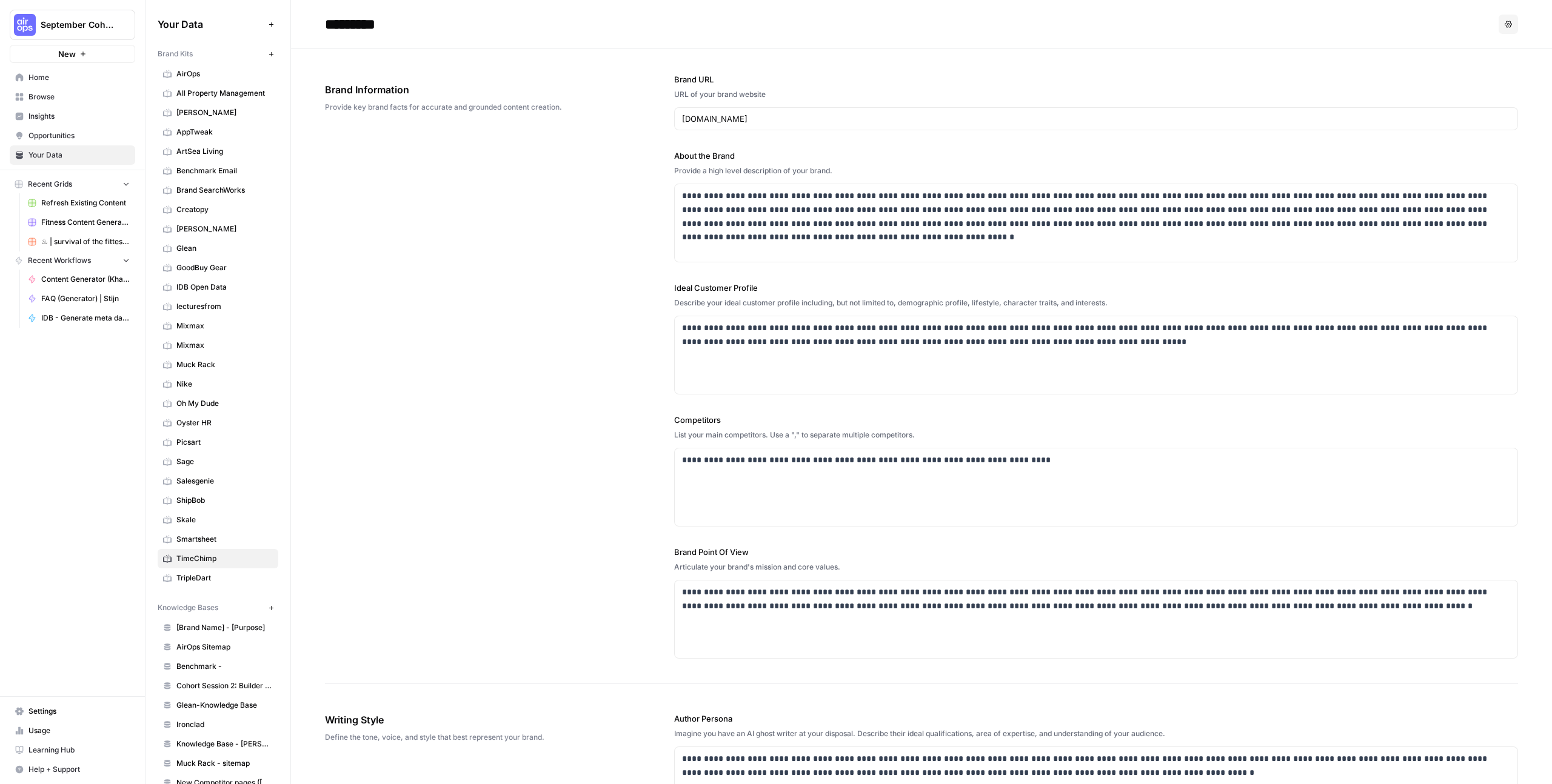
click at [695, 127] on div "www.timechimp.com" at bounding box center [1096, 119] width 844 height 23
click at [695, 125] on div "www.timechimp.com" at bounding box center [1096, 119] width 844 height 23
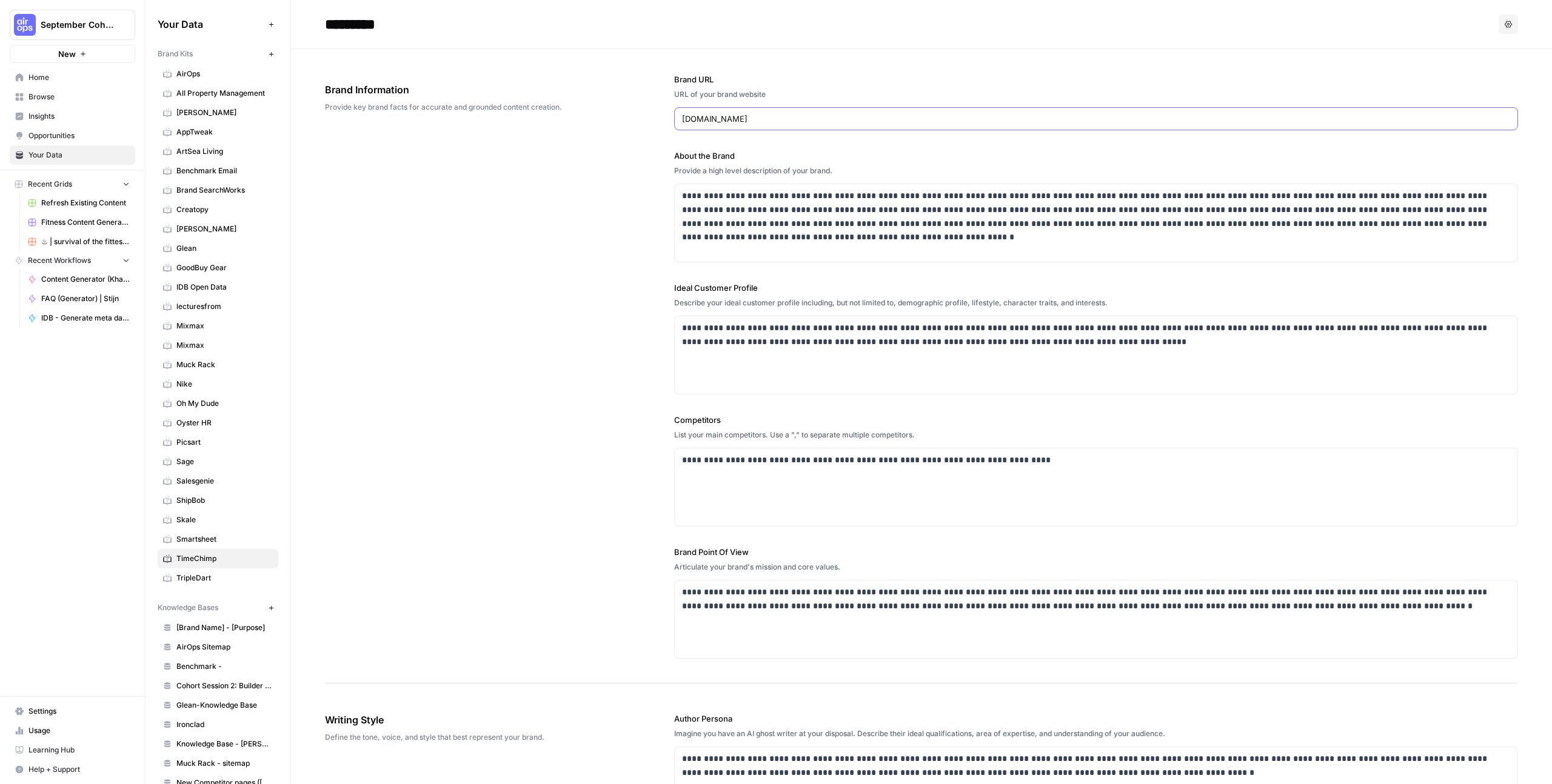
click at [695, 120] on input "www.timechimp.com" at bounding box center [1096, 118] width 828 height 12
paste input "https://"
type input "https://www.timechimp.com"
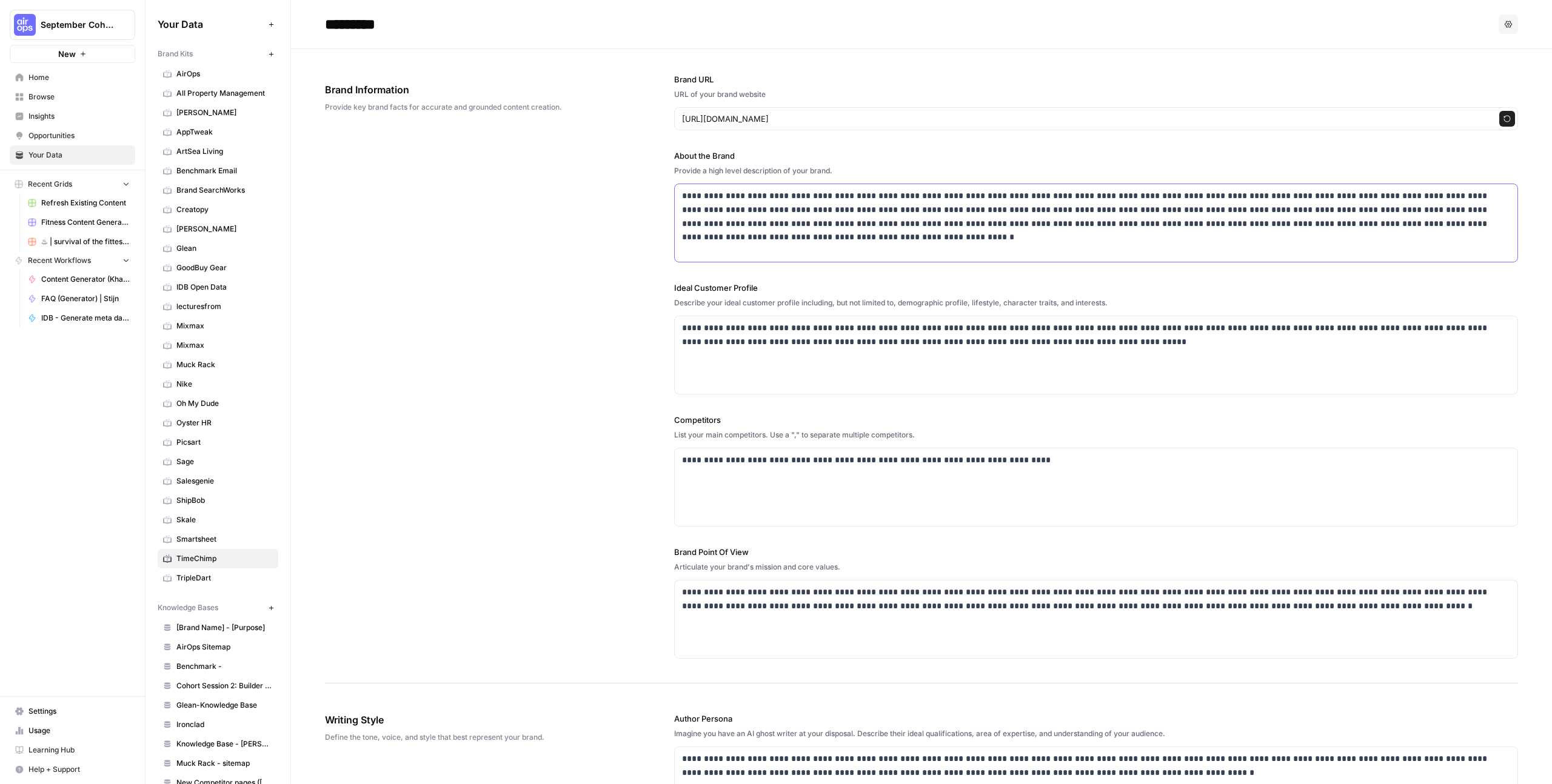
click at [763, 232] on div "**********" at bounding box center [1096, 223] width 843 height 78
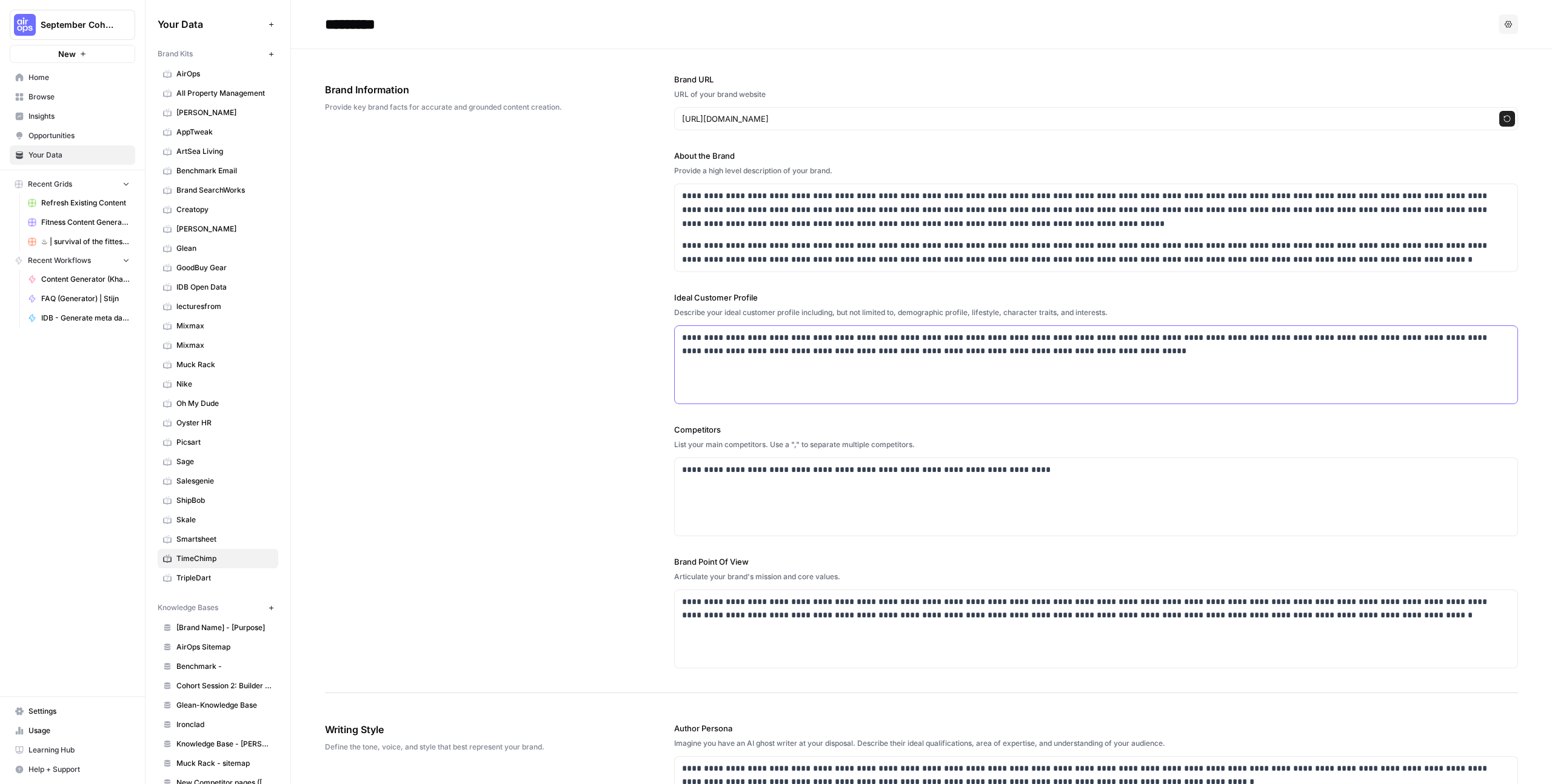
click at [744, 341] on p "**********" at bounding box center [1096, 345] width 828 height 28
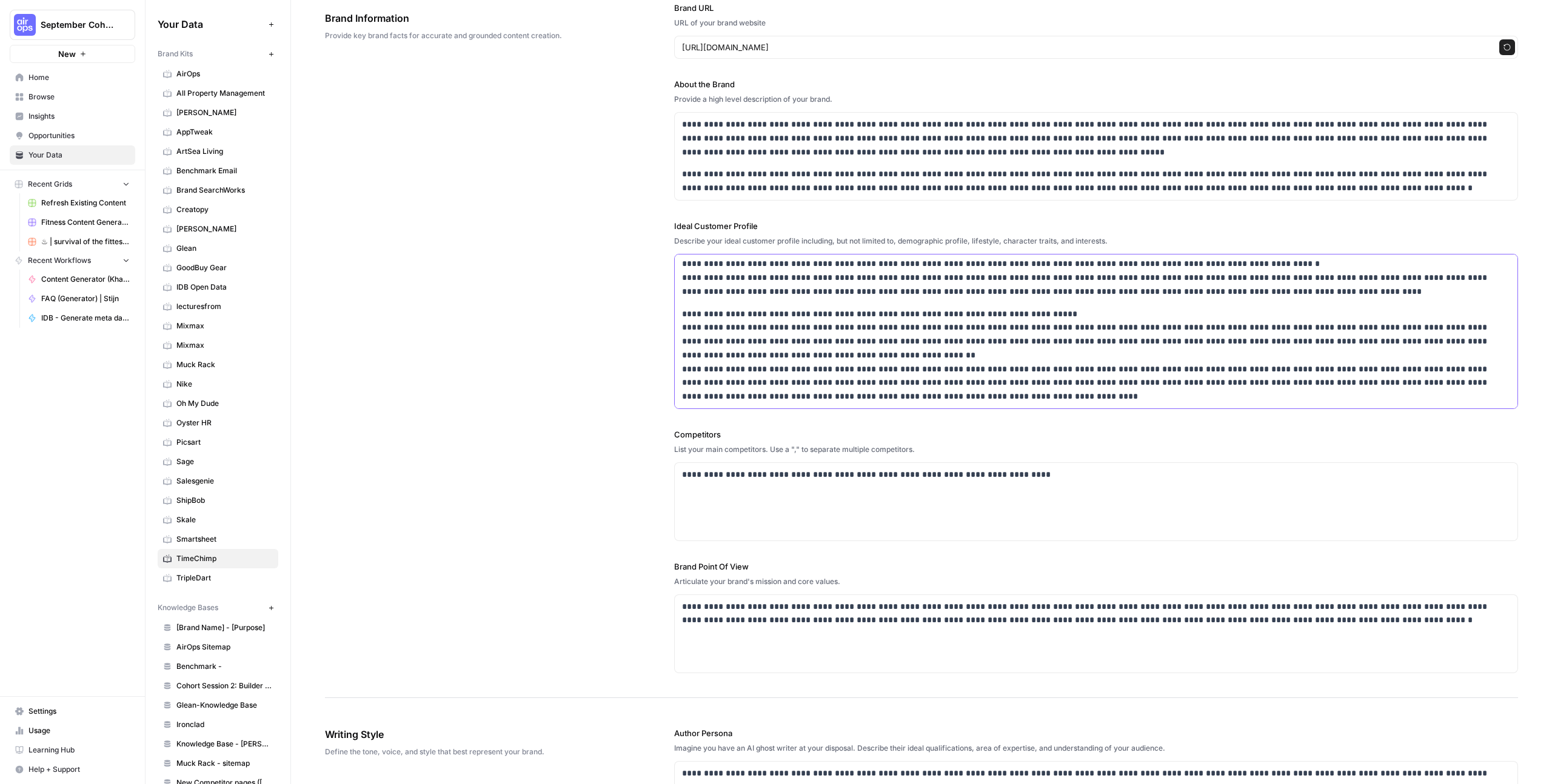
scroll to position [207, 0]
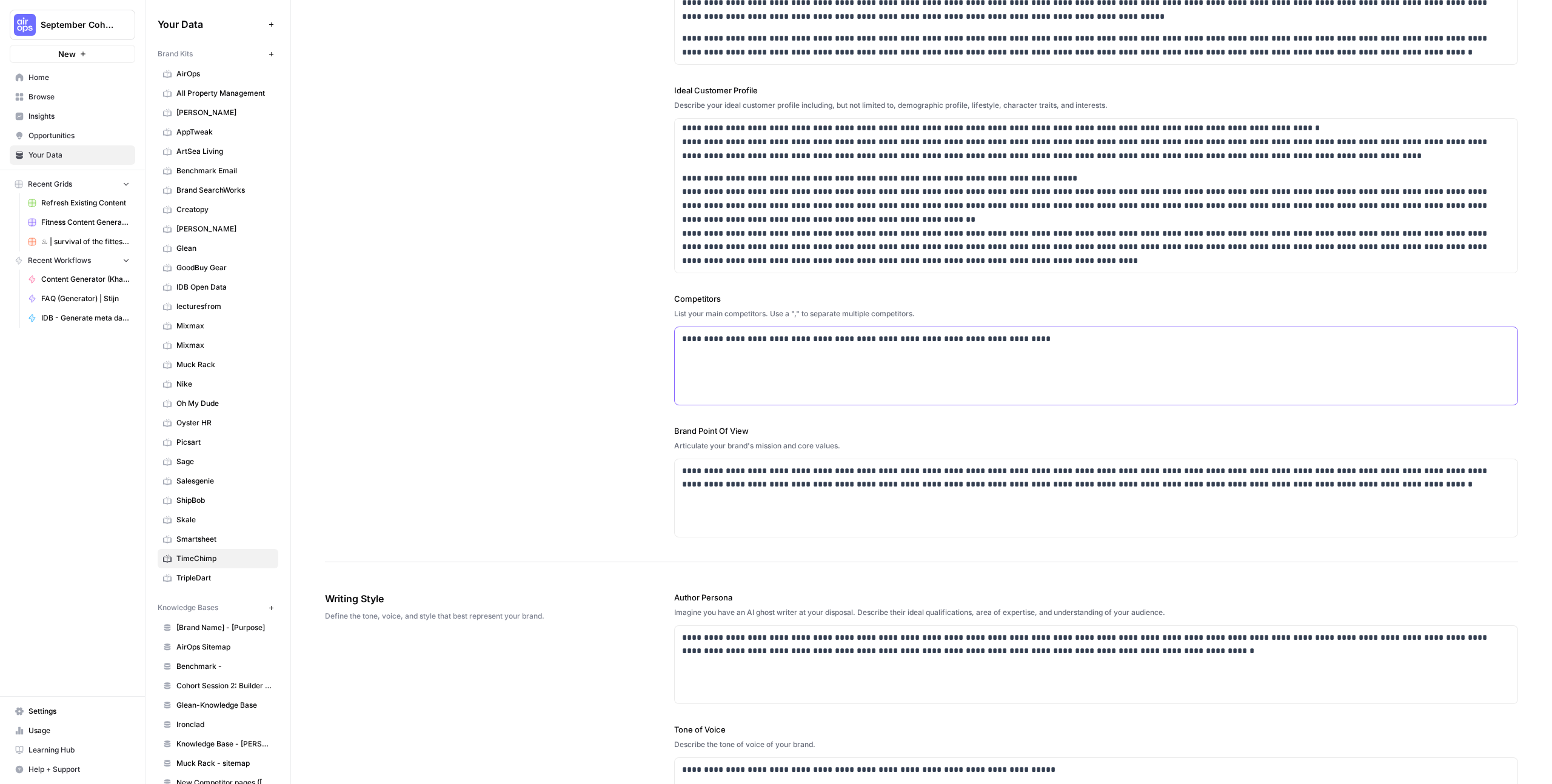
click at [775, 378] on div "**********" at bounding box center [1096, 366] width 843 height 78
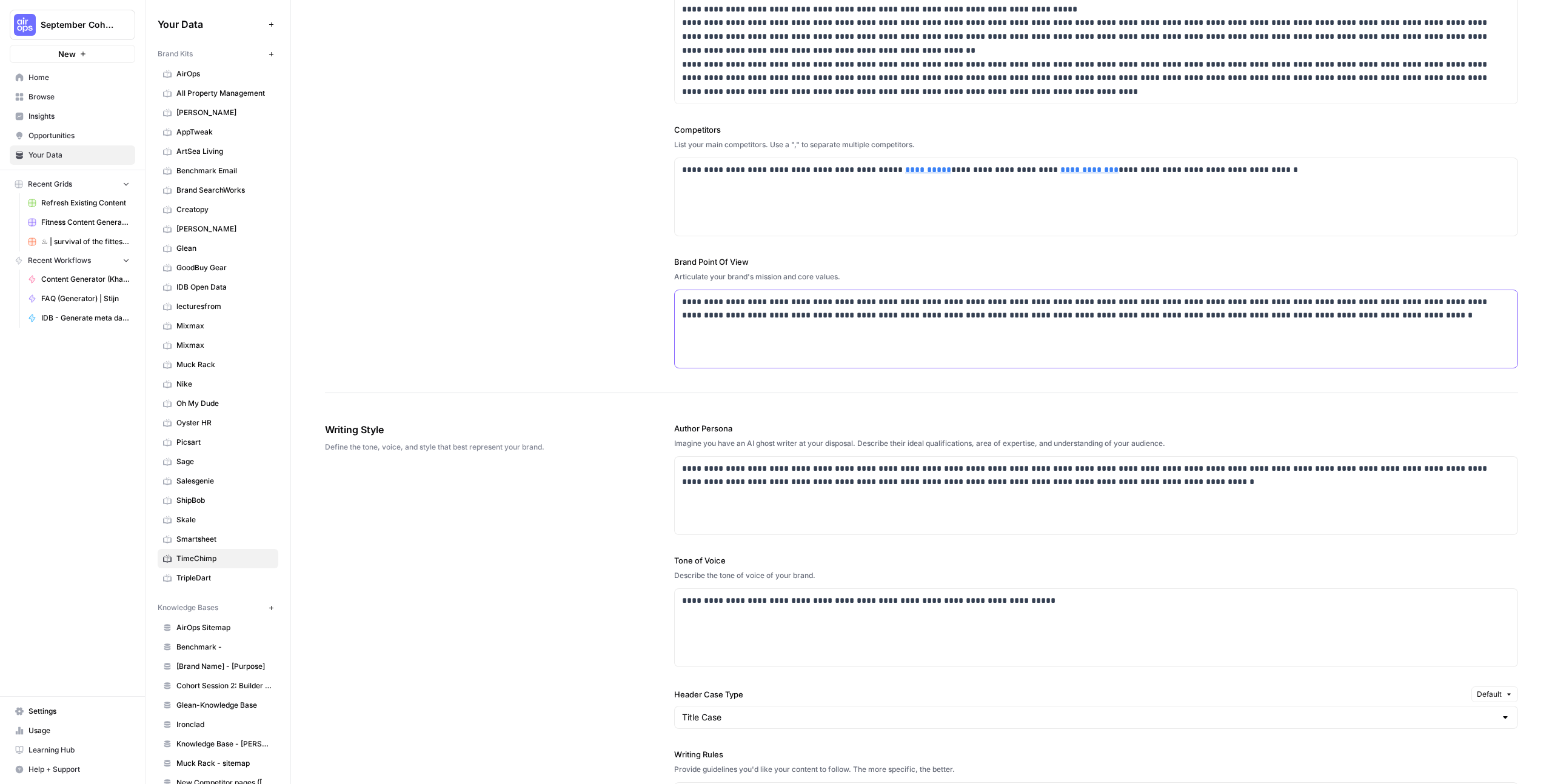
click at [710, 339] on div "**********" at bounding box center [1096, 329] width 843 height 78
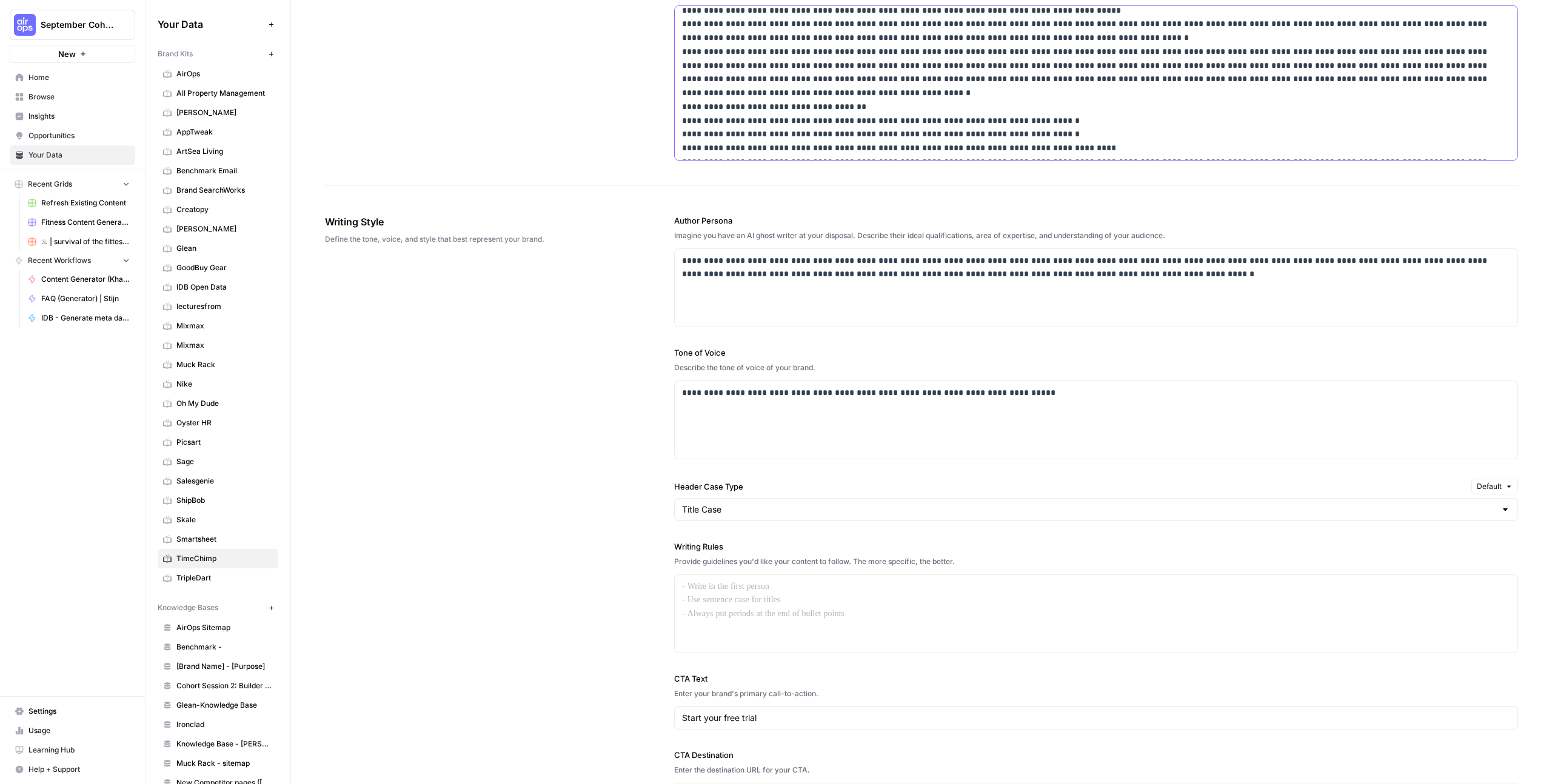
scroll to position [662, 0]
click at [742, 261] on p "**********" at bounding box center [1096, 266] width 828 height 28
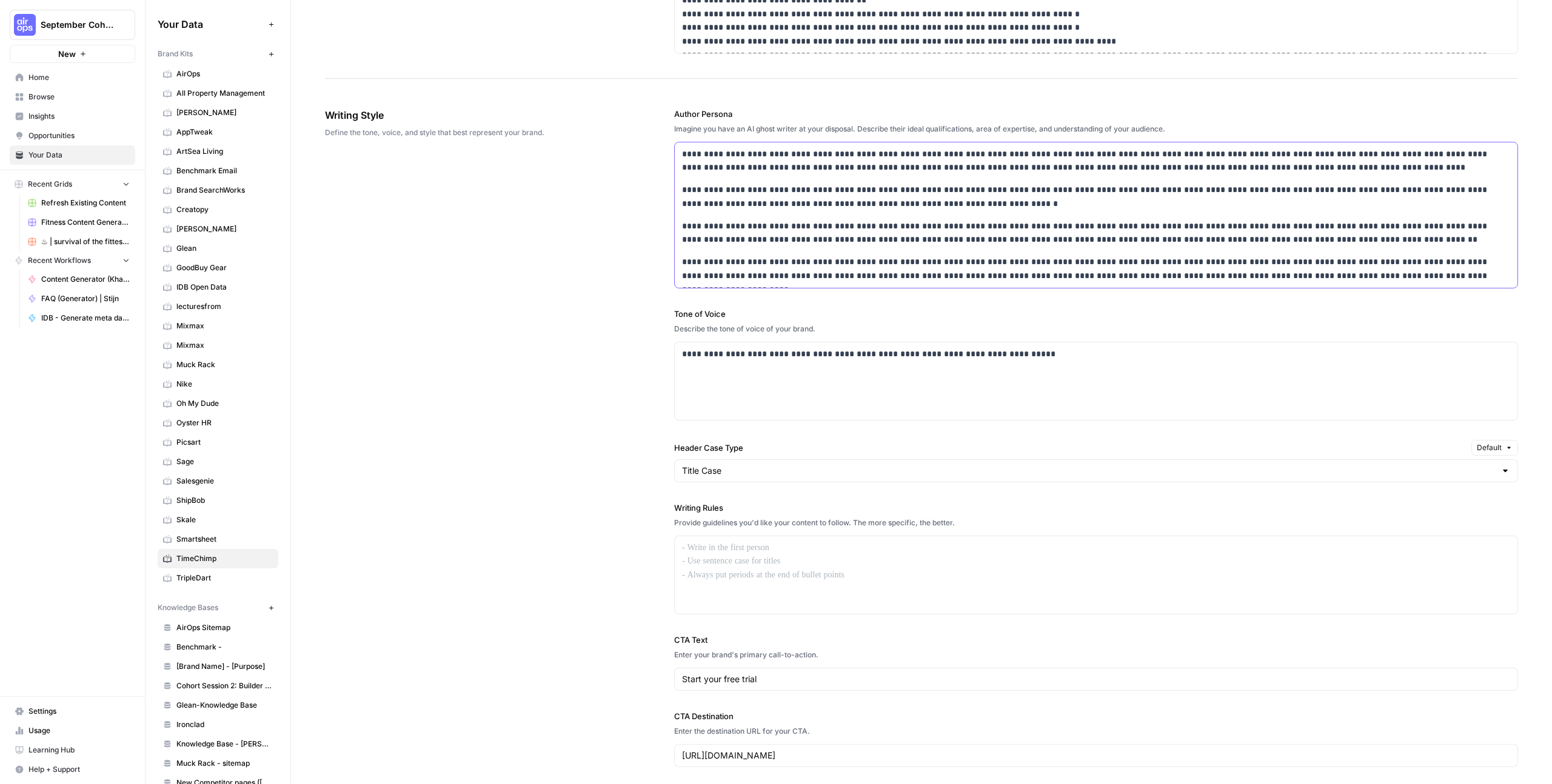
scroll to position [824, 0]
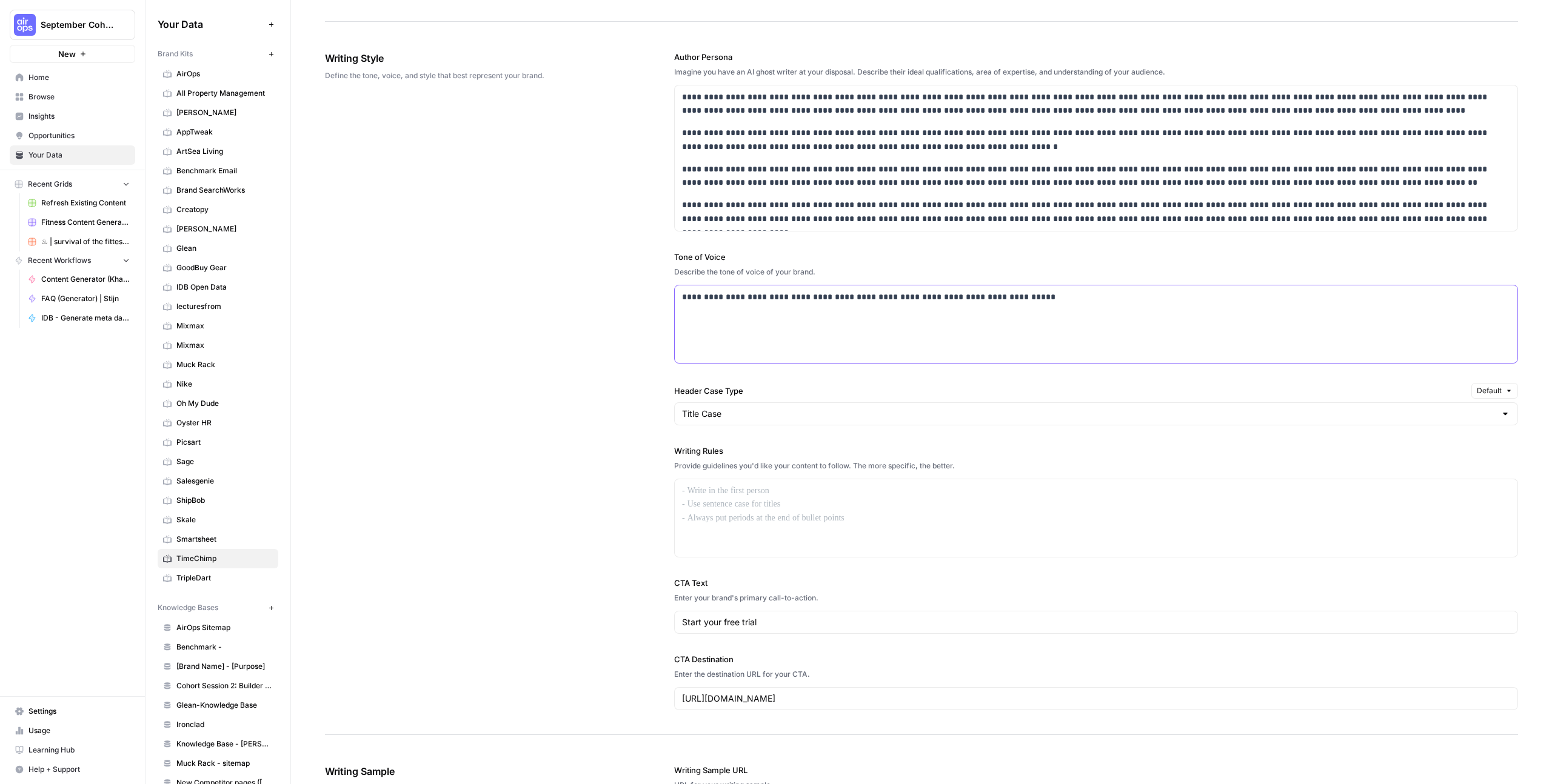
click at [741, 335] on div "**********" at bounding box center [1096, 325] width 843 height 78
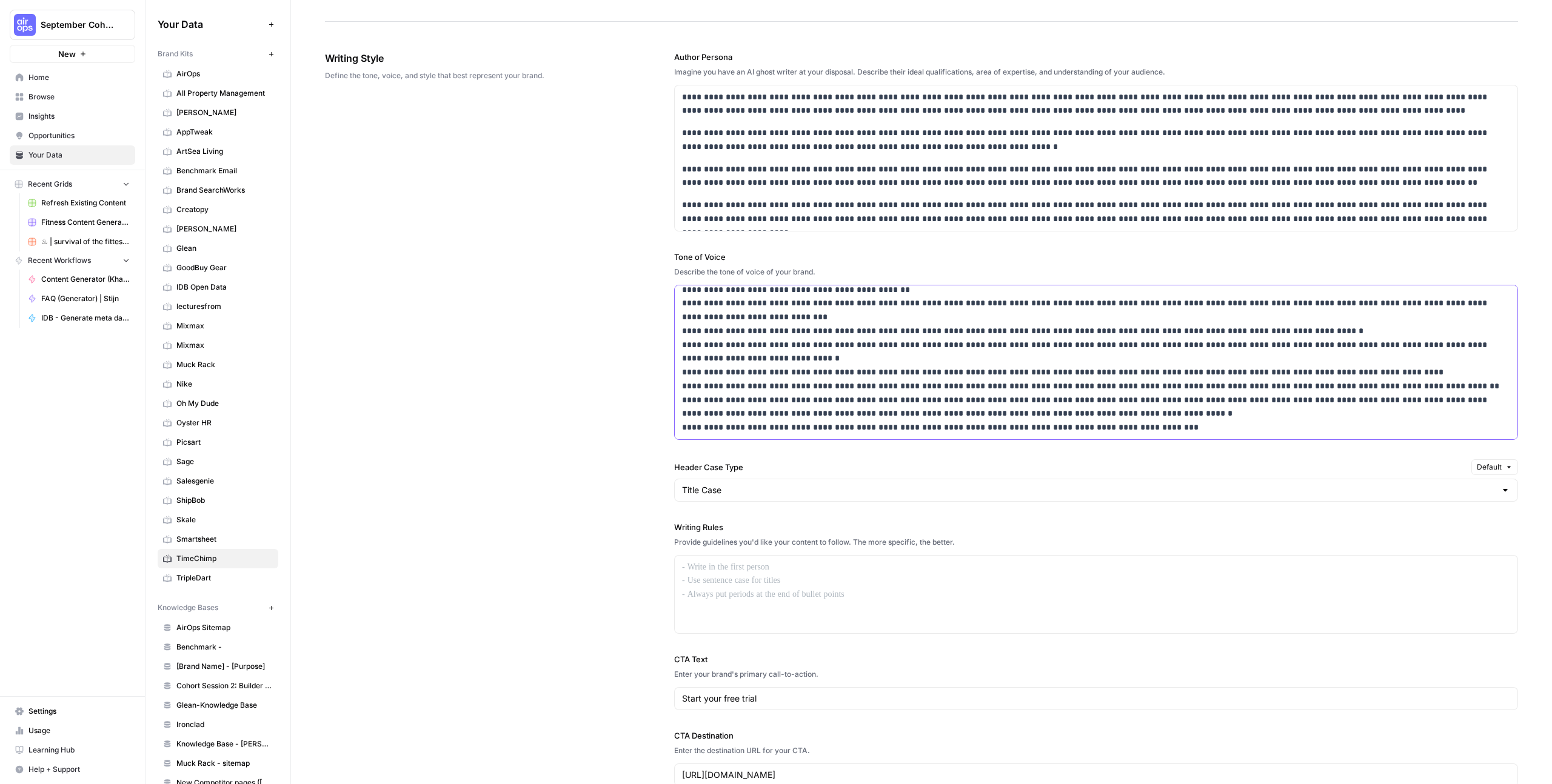
scroll to position [934, 0]
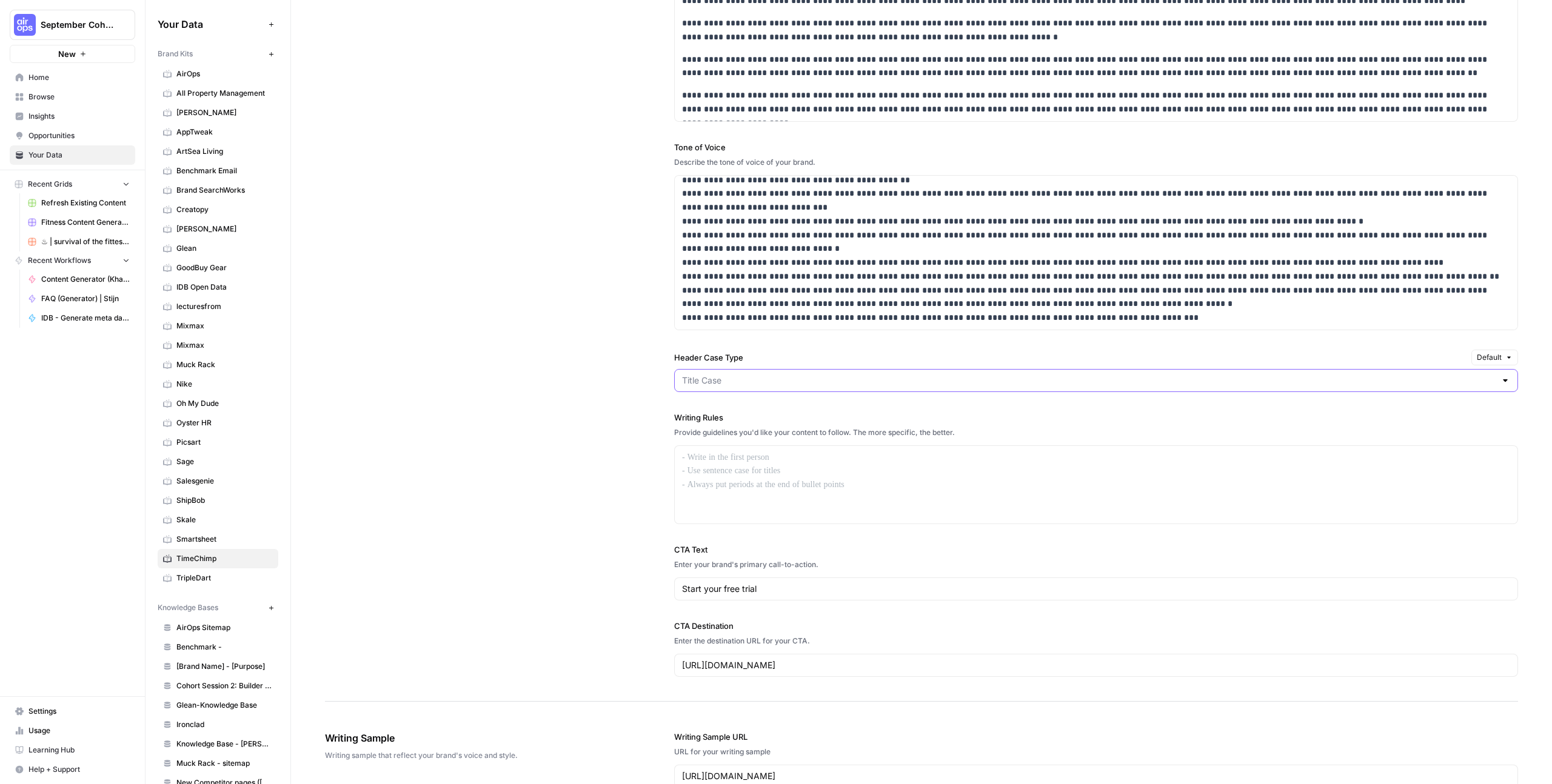
click at [727, 383] on input "Header Case Type" at bounding box center [1089, 381] width 814 height 12
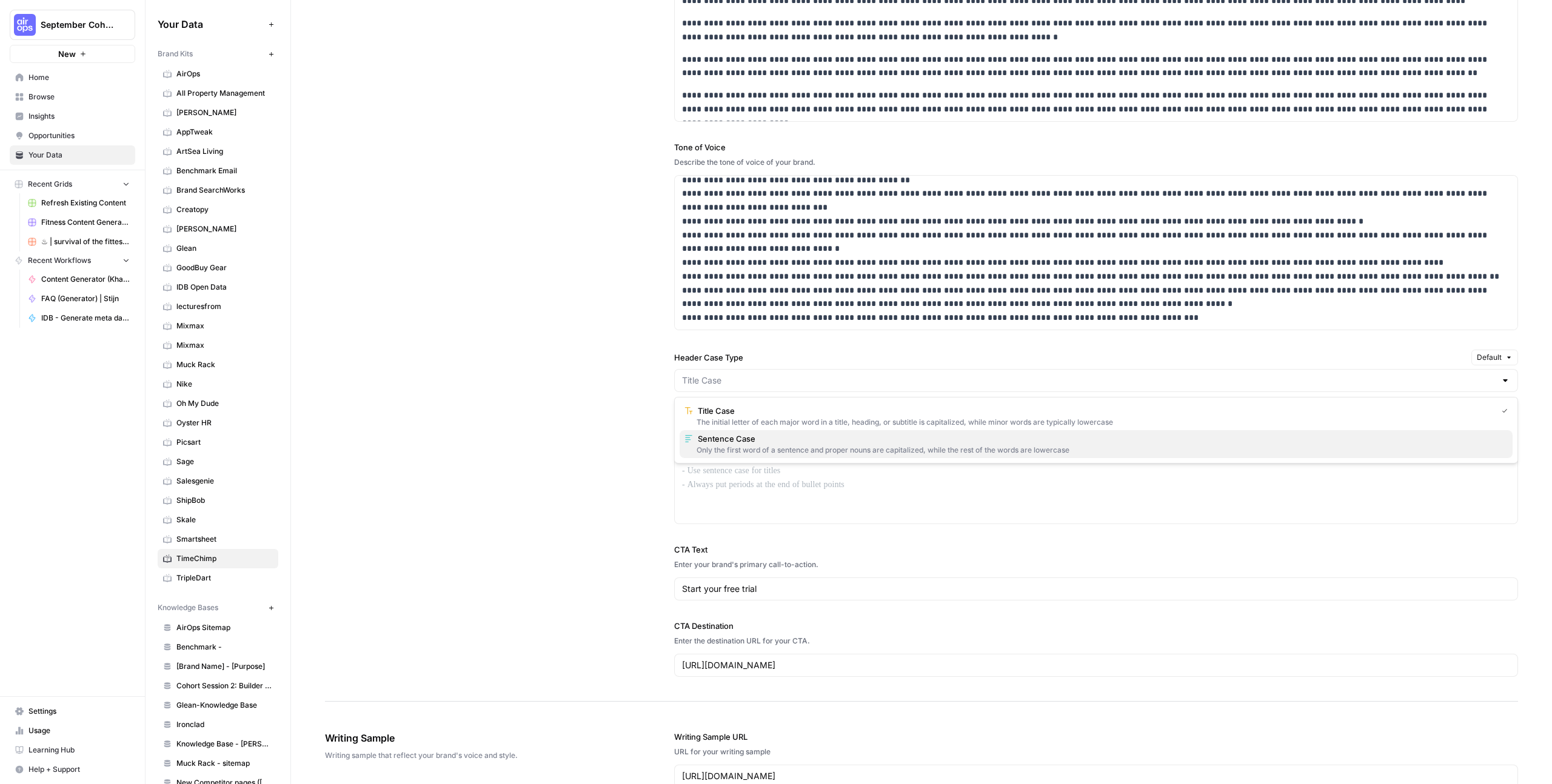
click at [734, 438] on span "Sentence Case" at bounding box center [1100, 438] width 805 height 12
type input "Sentence Case"
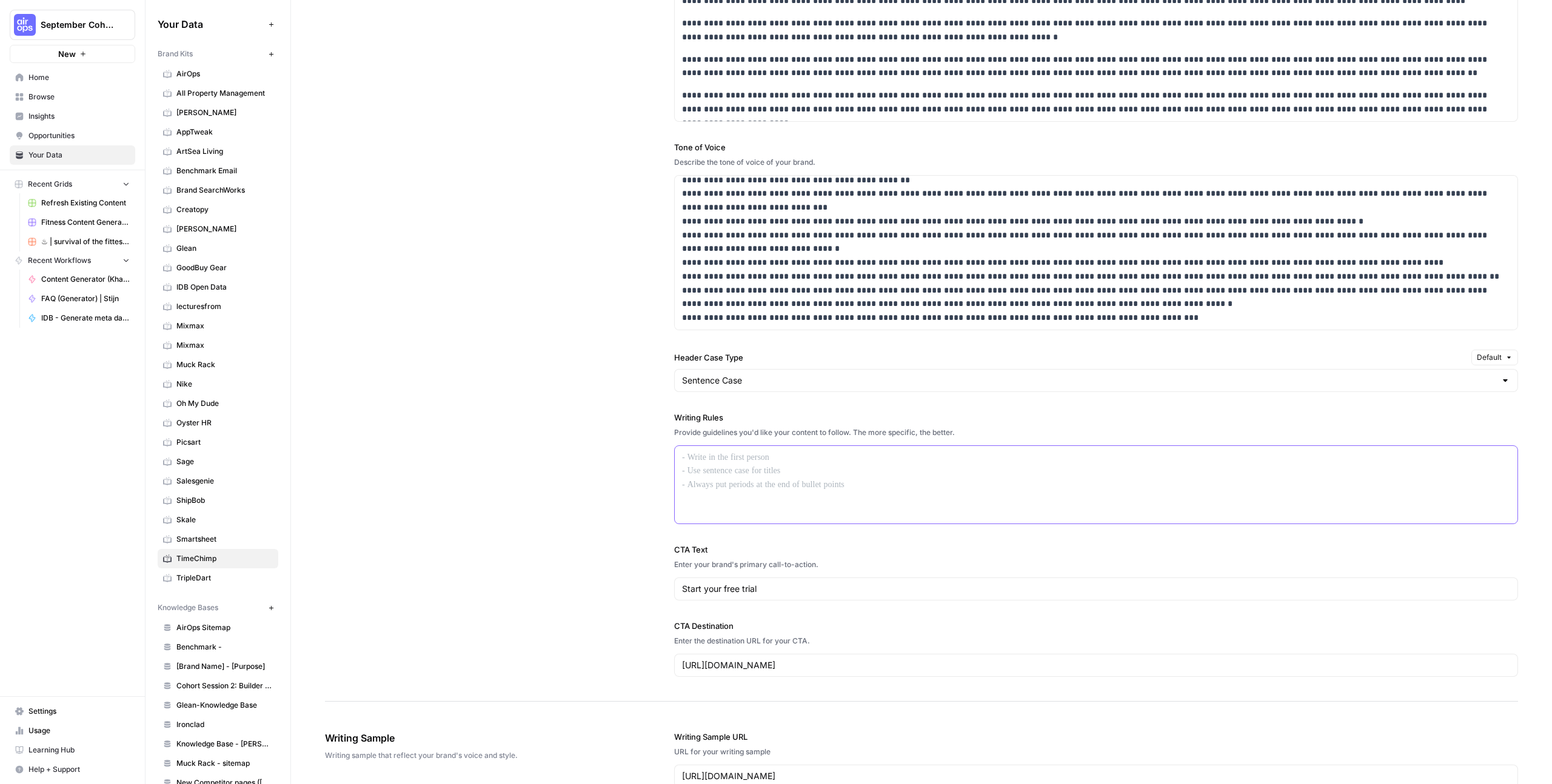
click at [731, 452] on p at bounding box center [1096, 458] width 828 height 14
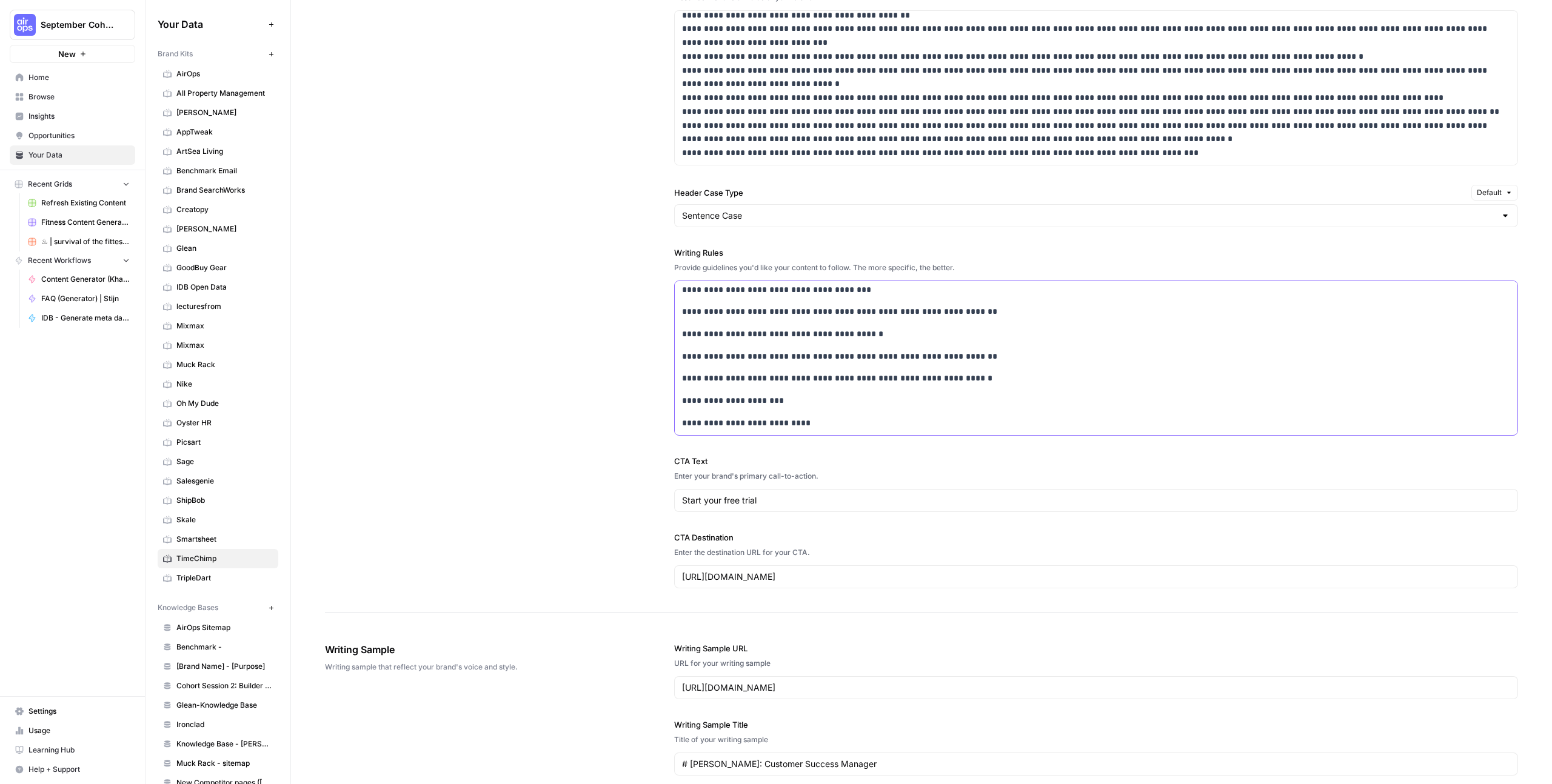
scroll to position [1166, 0]
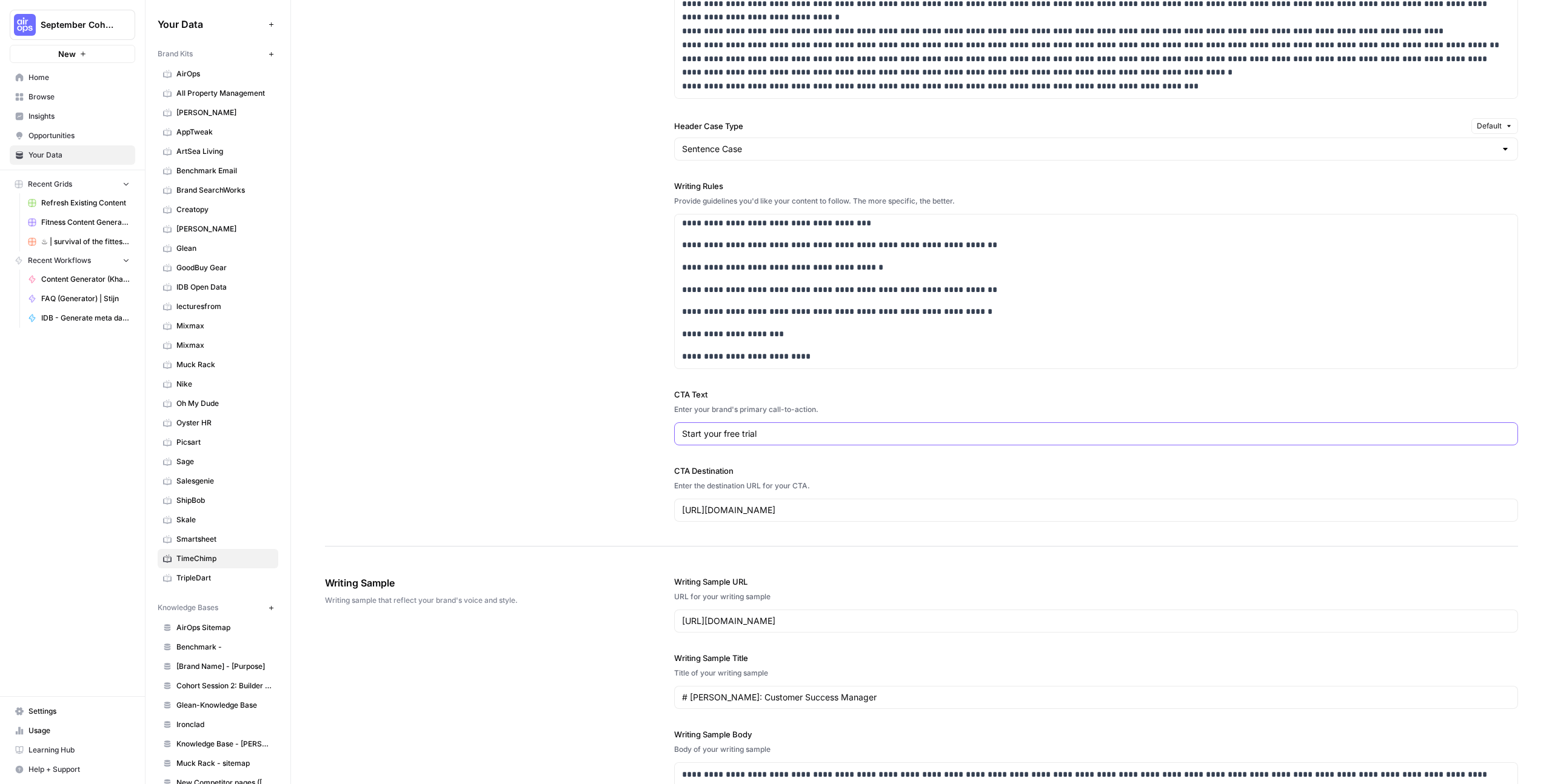
click at [812, 437] on input "Start your free trial" at bounding box center [1096, 433] width 828 height 12
type input "Probeer gratis"
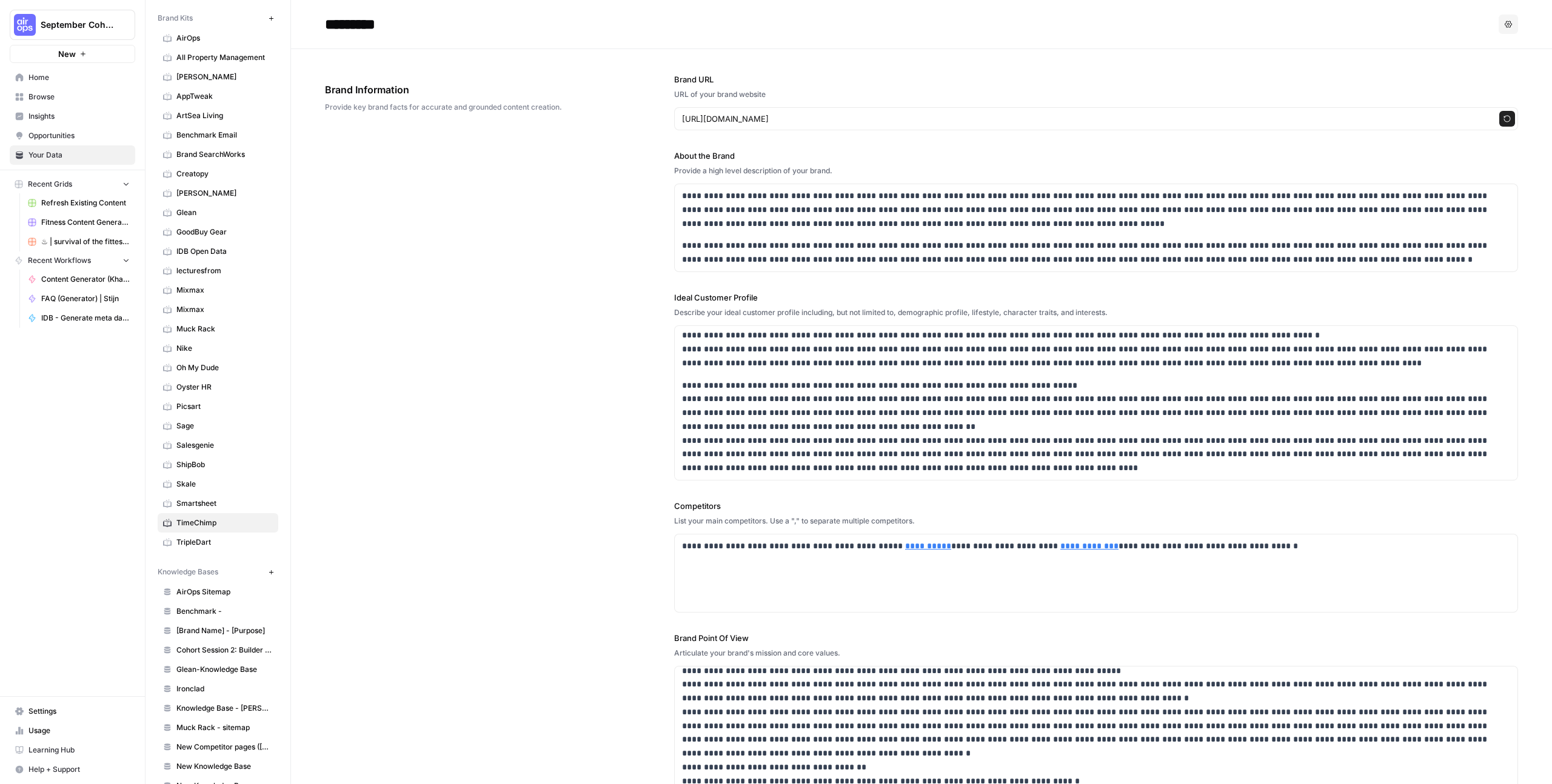
scroll to position [198, 0]
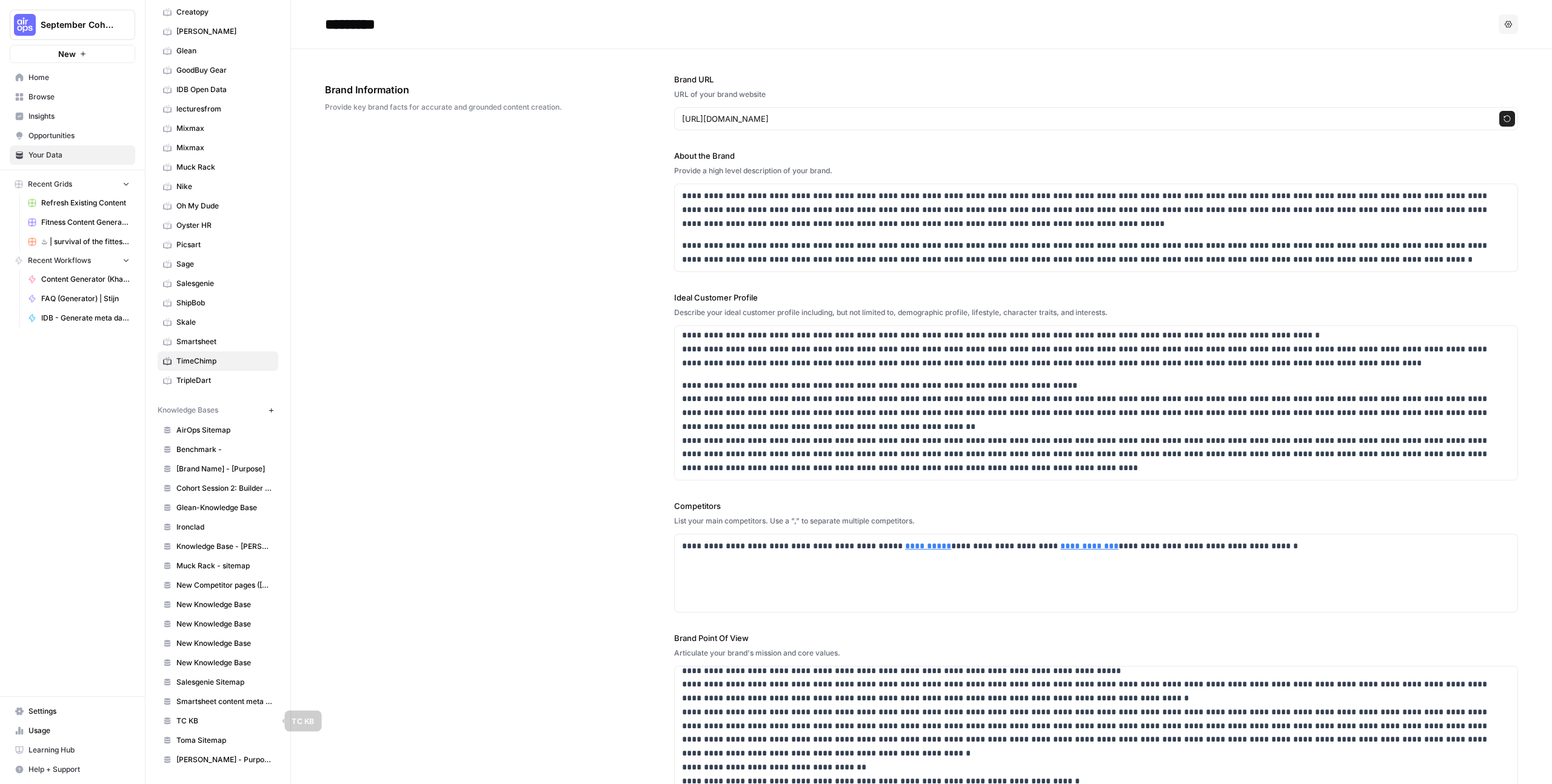
click at [211, 719] on span "TC KB" at bounding box center [224, 721] width 96 height 11
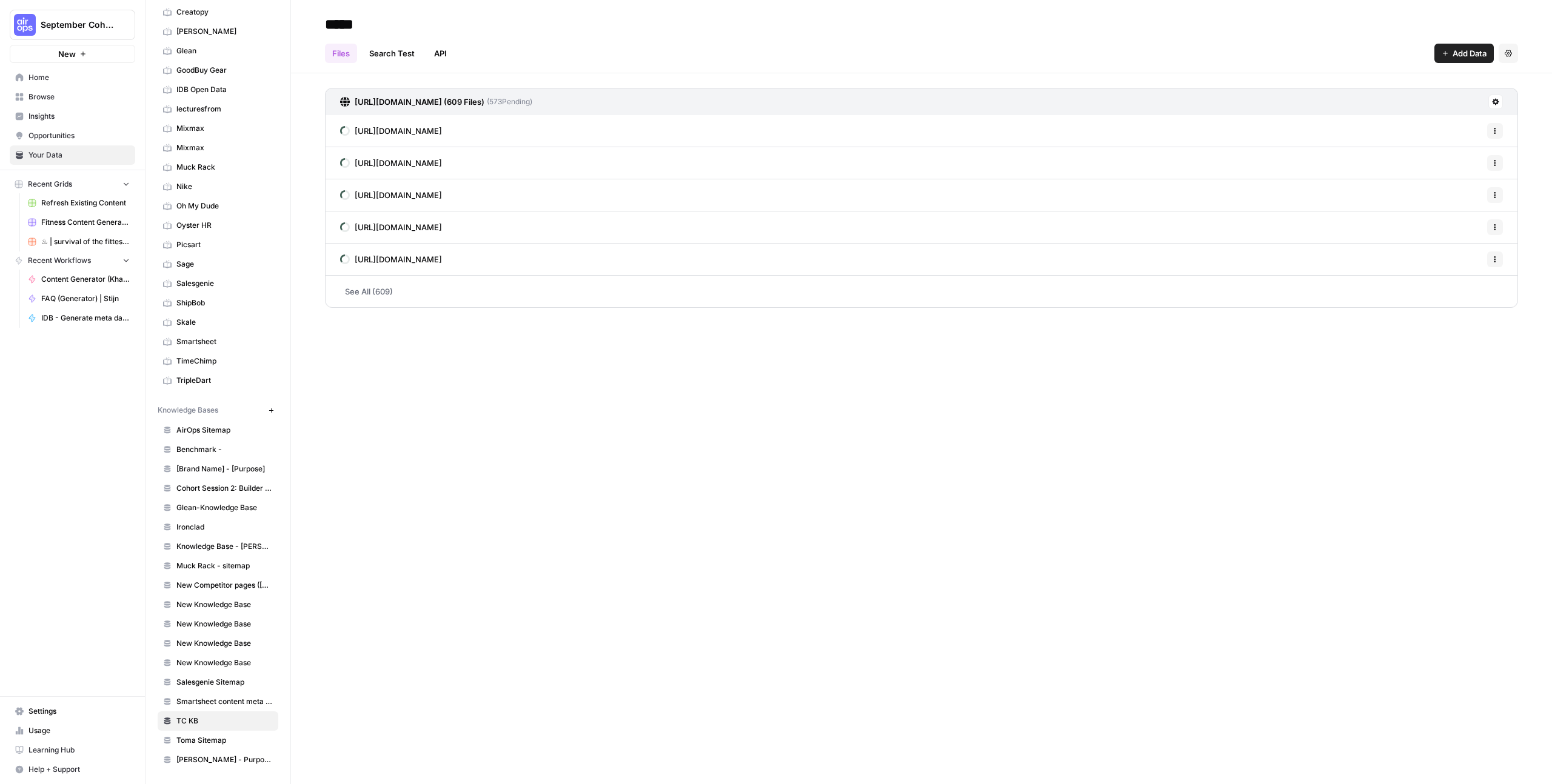
click at [47, 95] on span "Browse" at bounding box center [79, 97] width 101 height 11
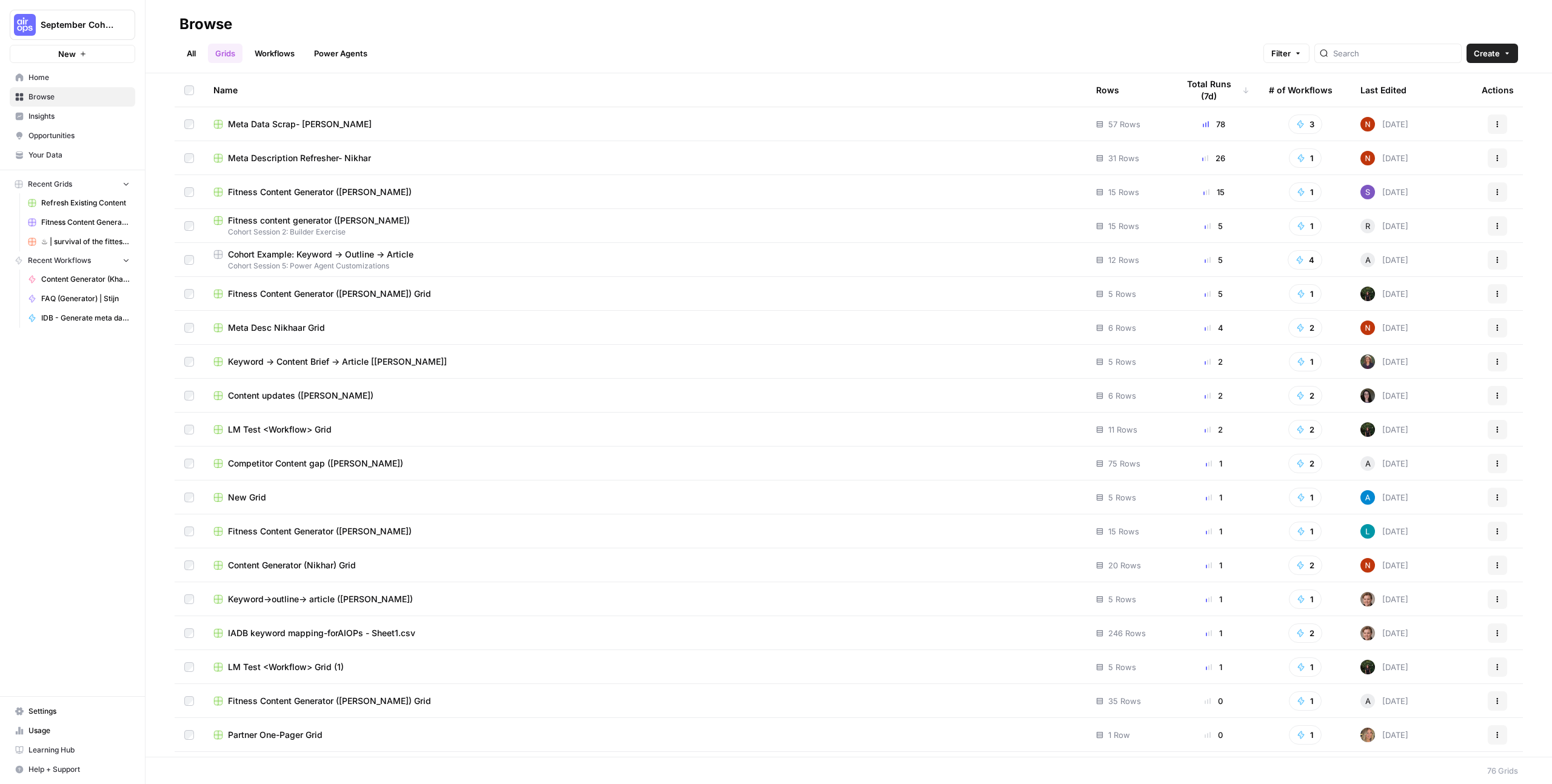
click at [1511, 51] on icon "button" at bounding box center [1507, 53] width 7 height 7
click at [1438, 129] on span "From Template" at bounding box center [1459, 131] width 89 height 12
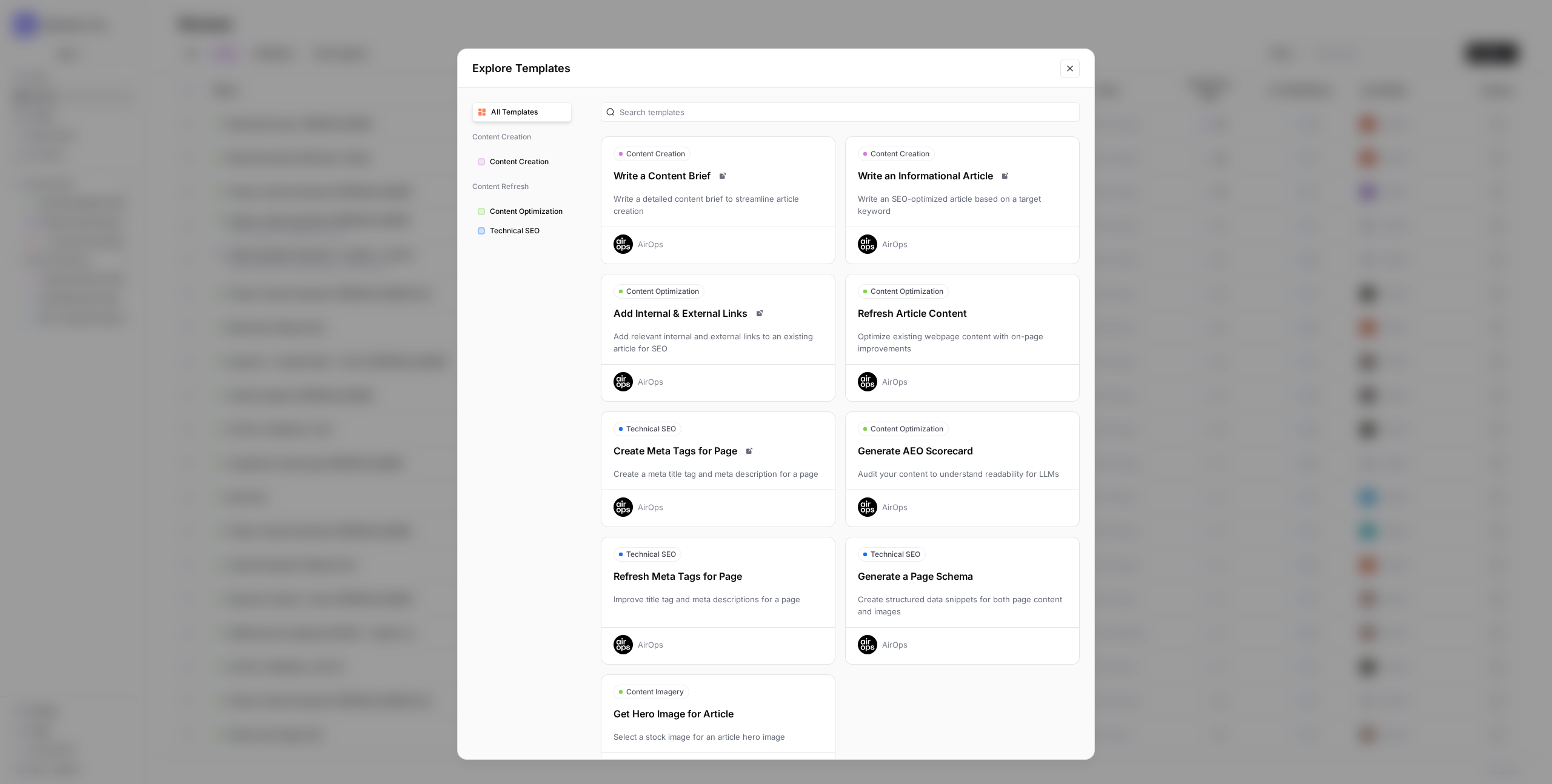
click at [323, 210] on div "Explore Templates All Templates Content Creation Content Creation Content Refre…" at bounding box center [776, 392] width 1552 height 784
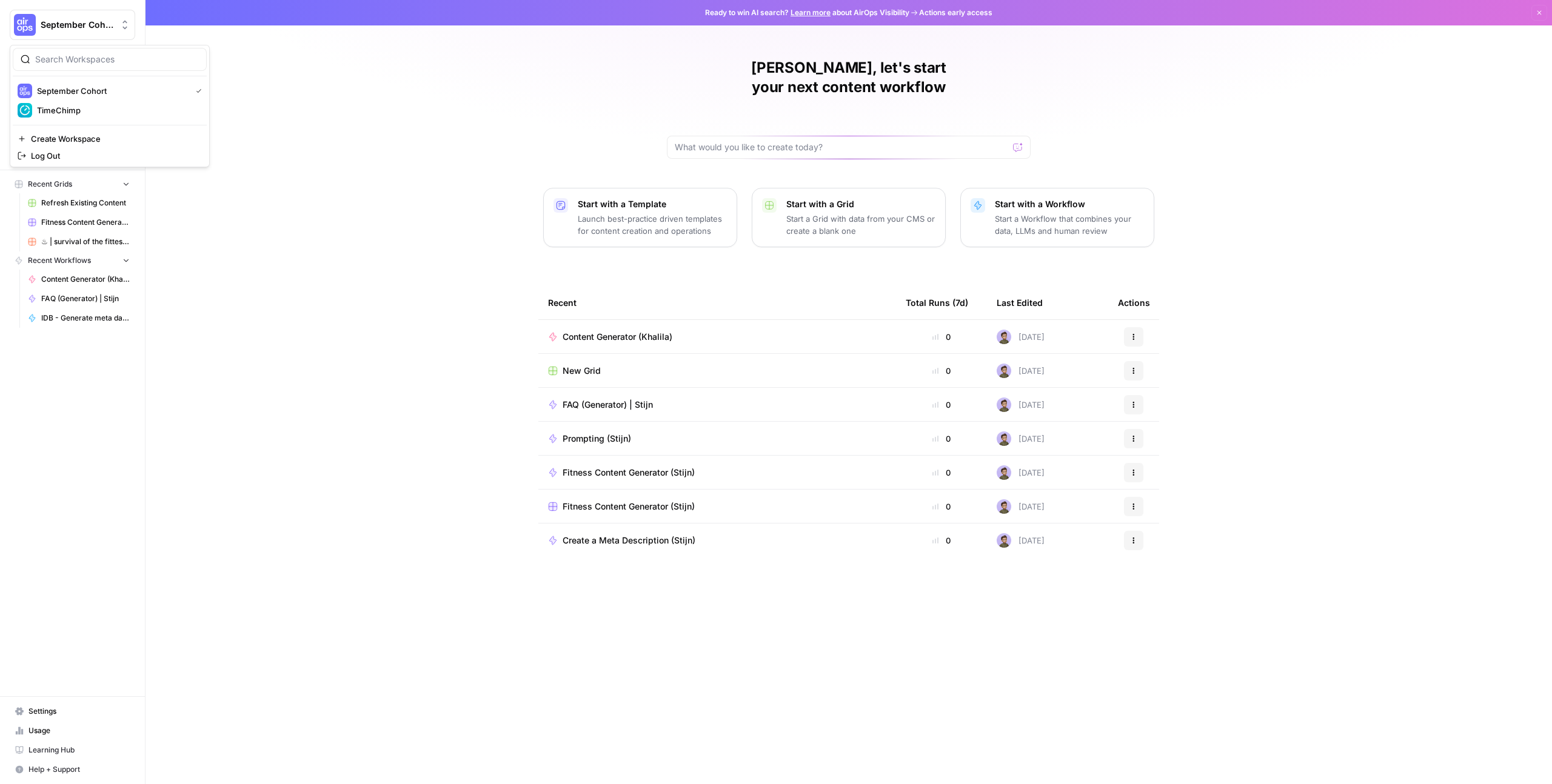
click at [52, 10] on button "September Cohort" at bounding box center [72, 25] width 125 height 31
click at [78, 104] on span "TimeChimp" at bounding box center [116, 110] width 160 height 12
click at [78, 90] on link "Browse" at bounding box center [72, 97] width 125 height 19
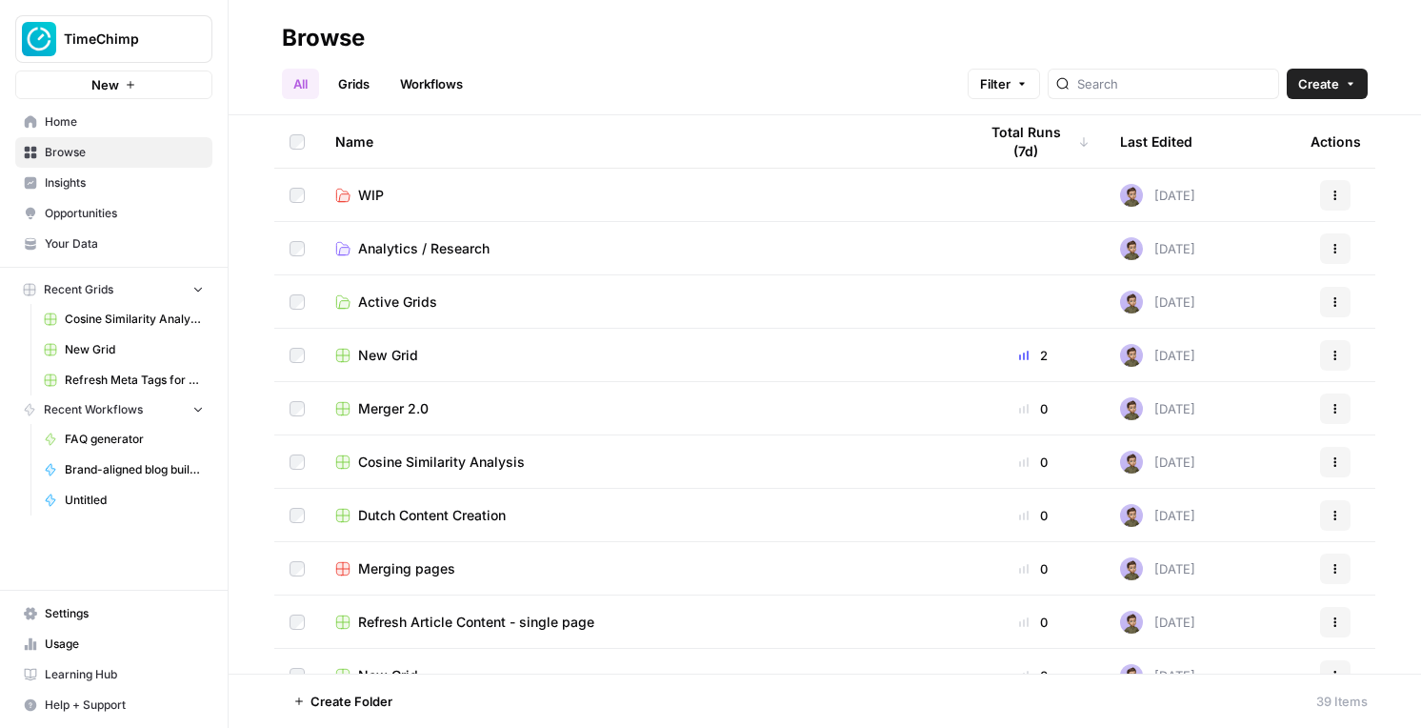
click at [425, 4] on header "Browse All Grids Workflows Filter Create" at bounding box center [825, 57] width 1192 height 115
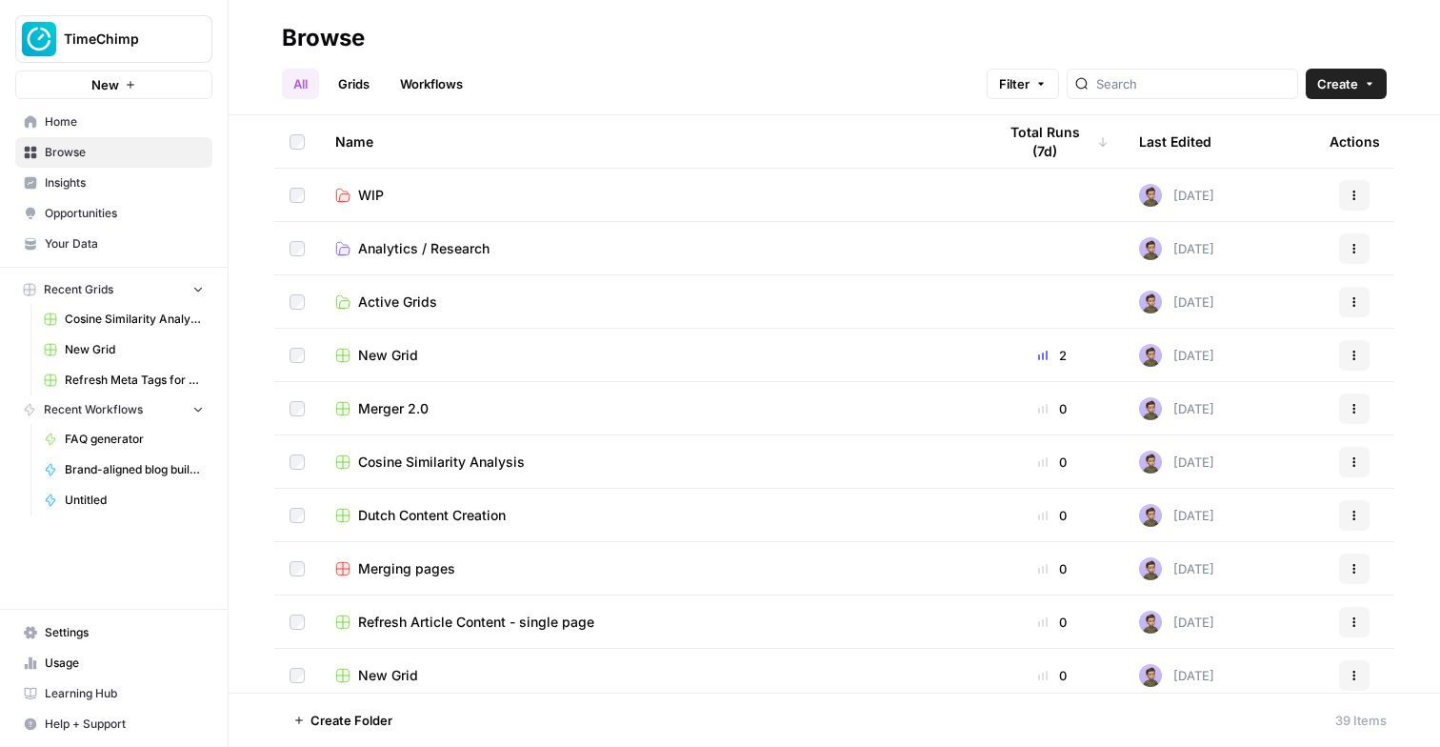
click at [116, 62] on button "TimeChimp" at bounding box center [113, 39] width 197 height 48
click at [92, 246] on span "Your Data" at bounding box center [124, 243] width 159 height 17
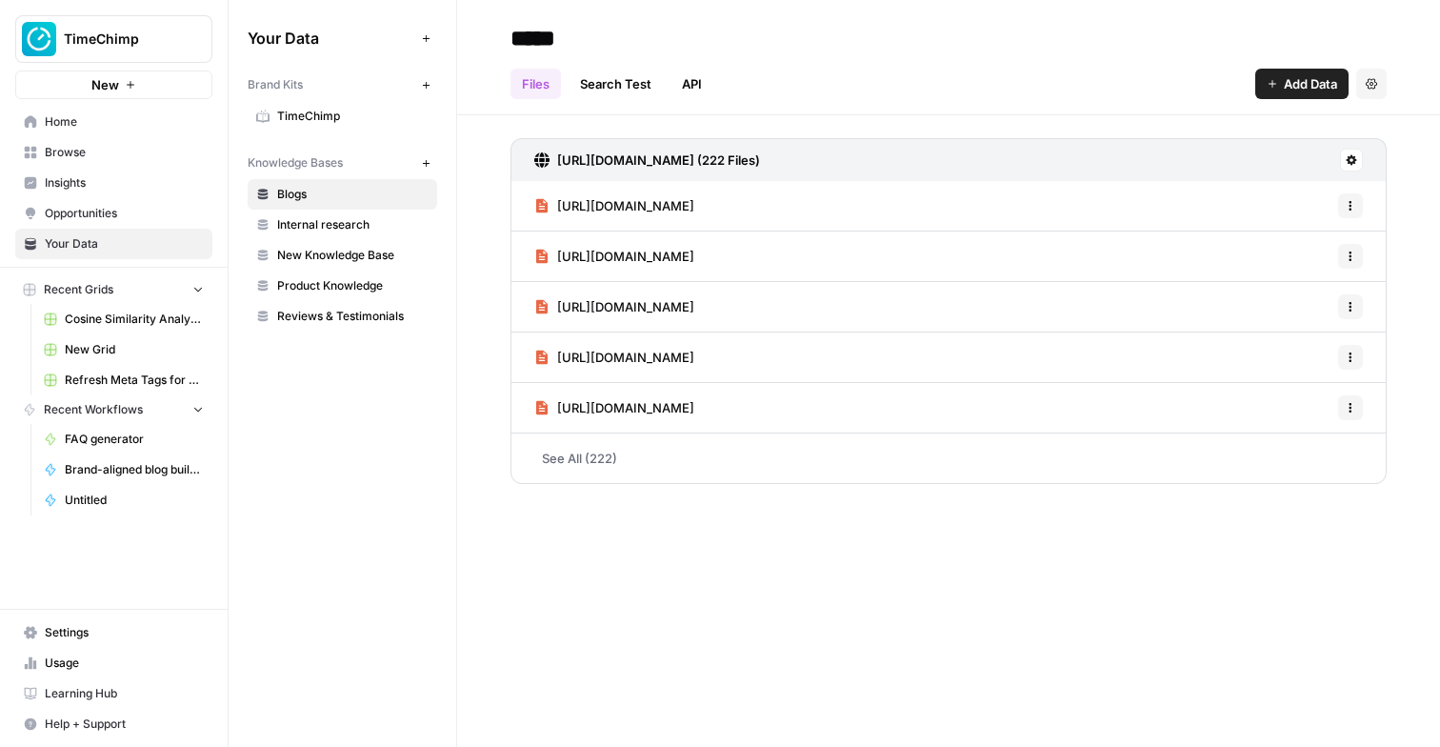
click at [331, 117] on span "TimeChimp" at bounding box center [352, 116] width 151 height 17
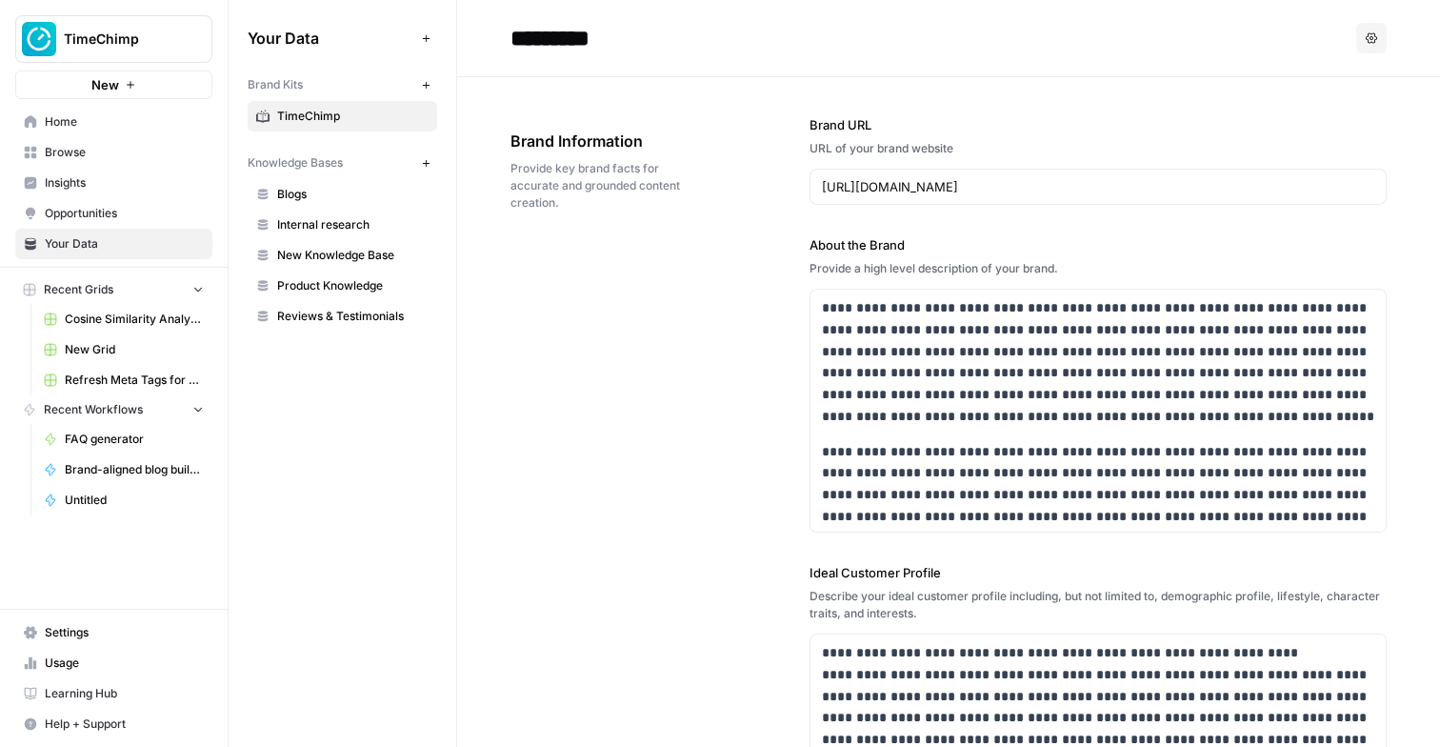
click at [862, 171] on div "https://www.timechimp.com" at bounding box center [1098, 187] width 577 height 36
click at [875, 321] on p "**********" at bounding box center [1098, 362] width 552 height 130
click at [866, 190] on input "https://www.timechimp.com" at bounding box center [1098, 186] width 552 height 19
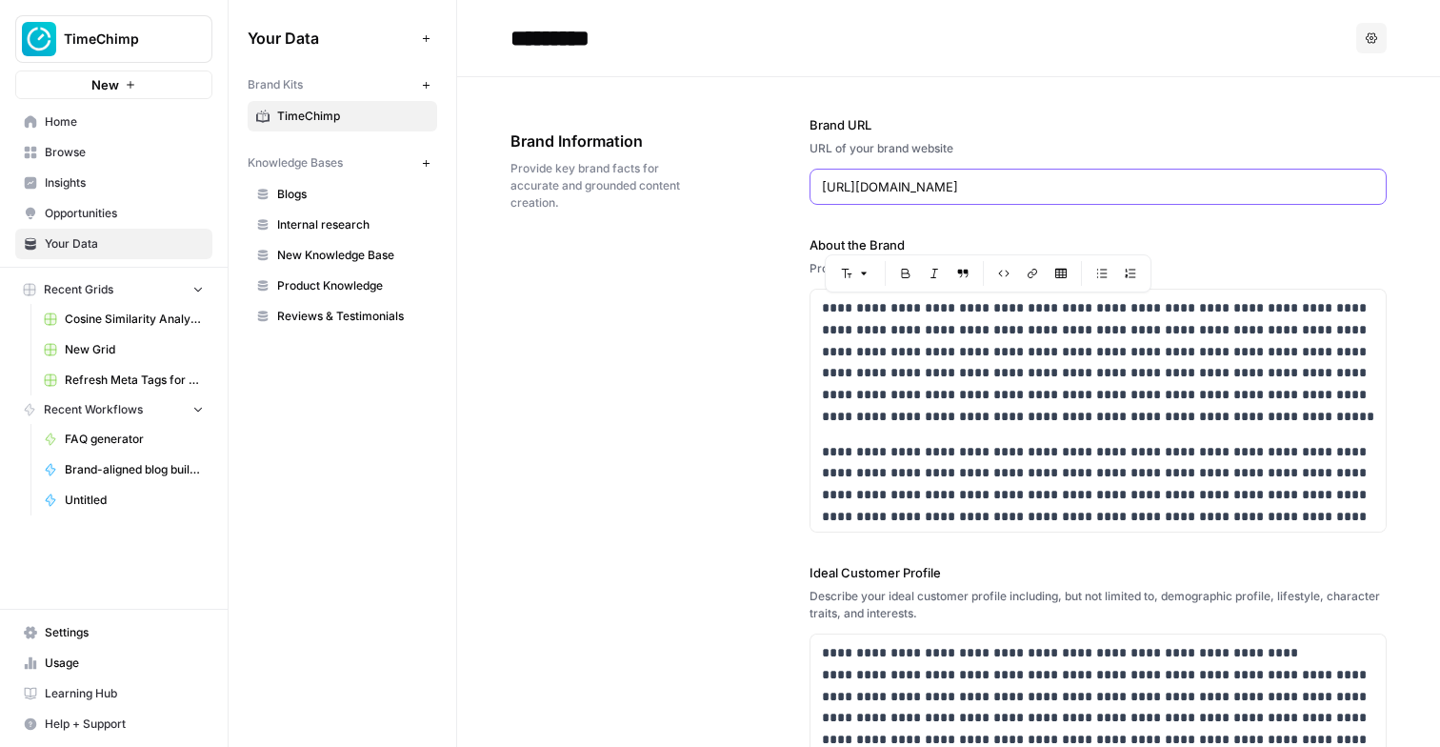
click at [866, 190] on input "https://www.timechimp.com" at bounding box center [1098, 186] width 552 height 19
click at [932, 416] on p "**********" at bounding box center [1098, 362] width 552 height 130
copy p "**********"
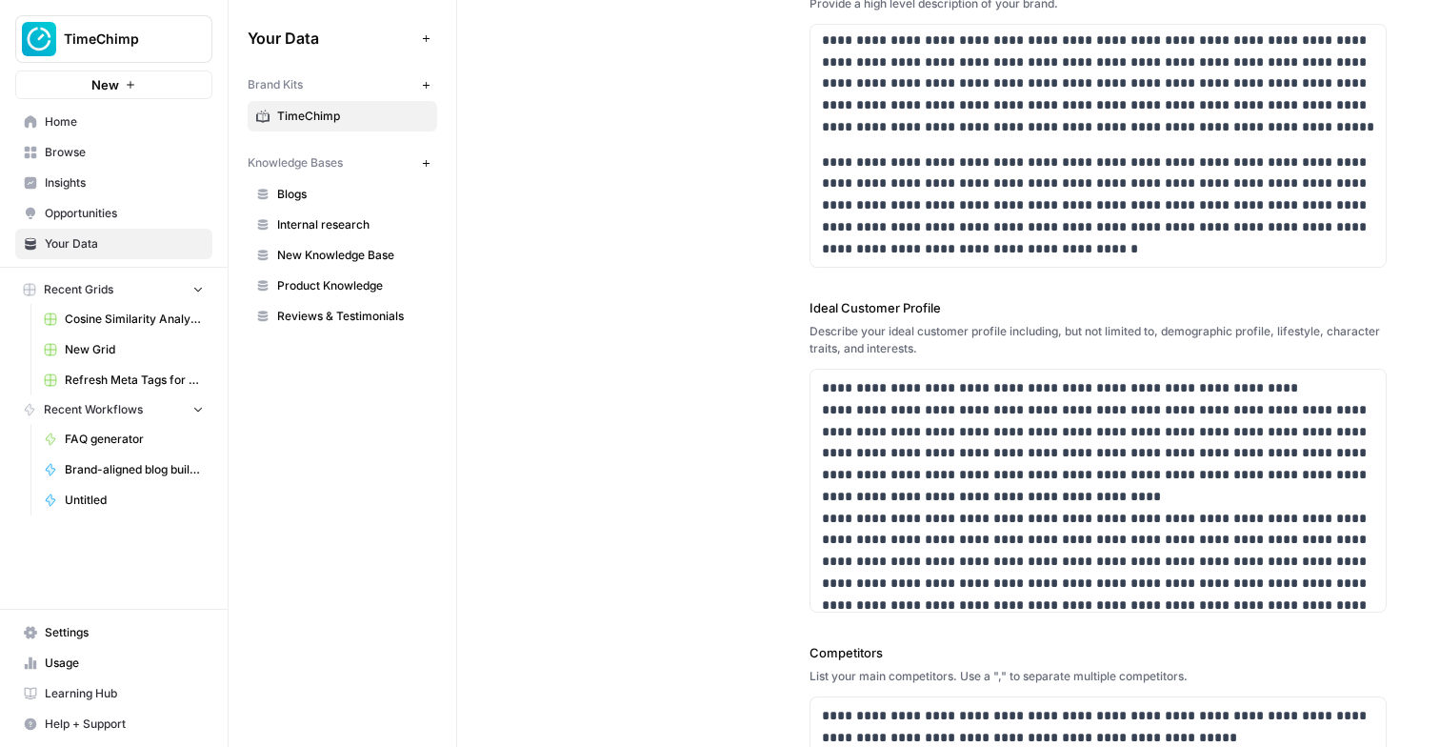
scroll to position [438, 0]
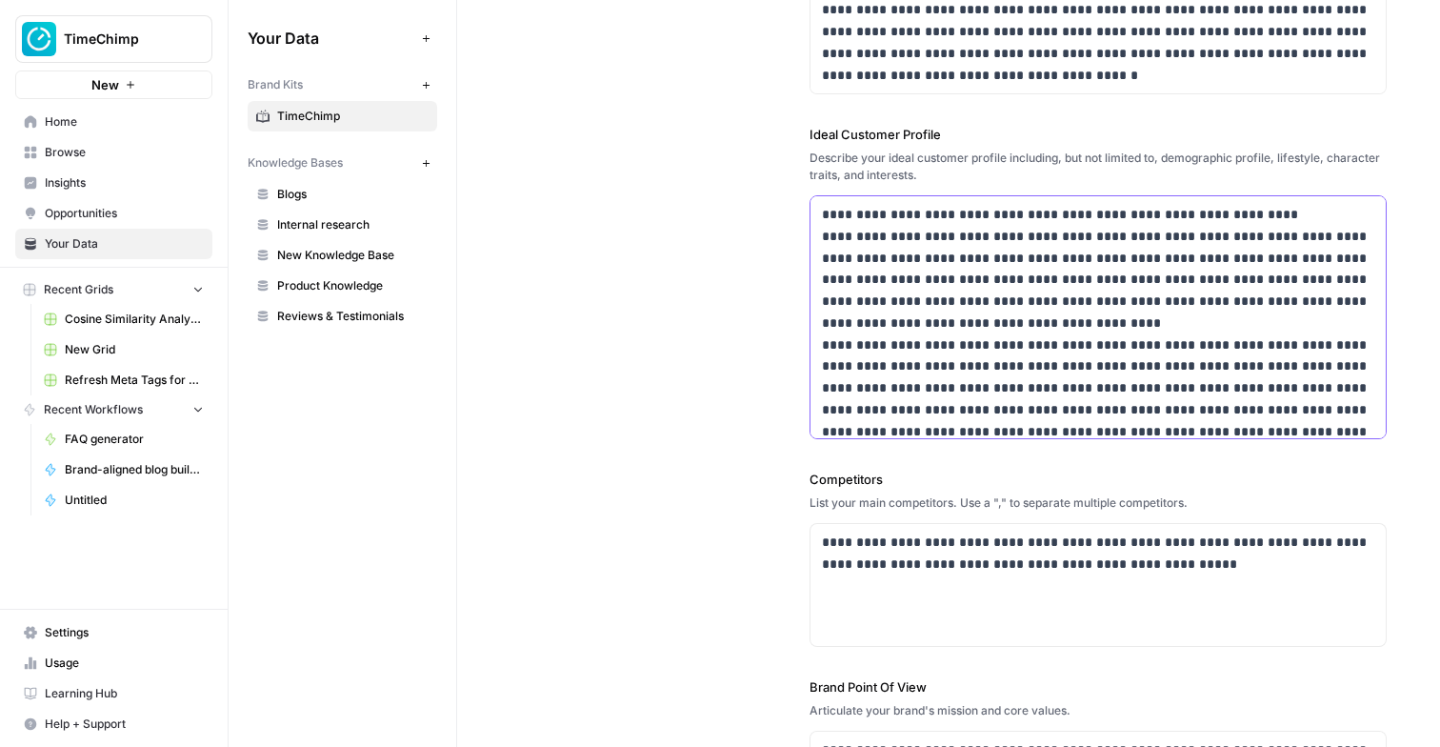
click at [953, 347] on p "**********" at bounding box center [1098, 388] width 552 height 369
copy p "**********"
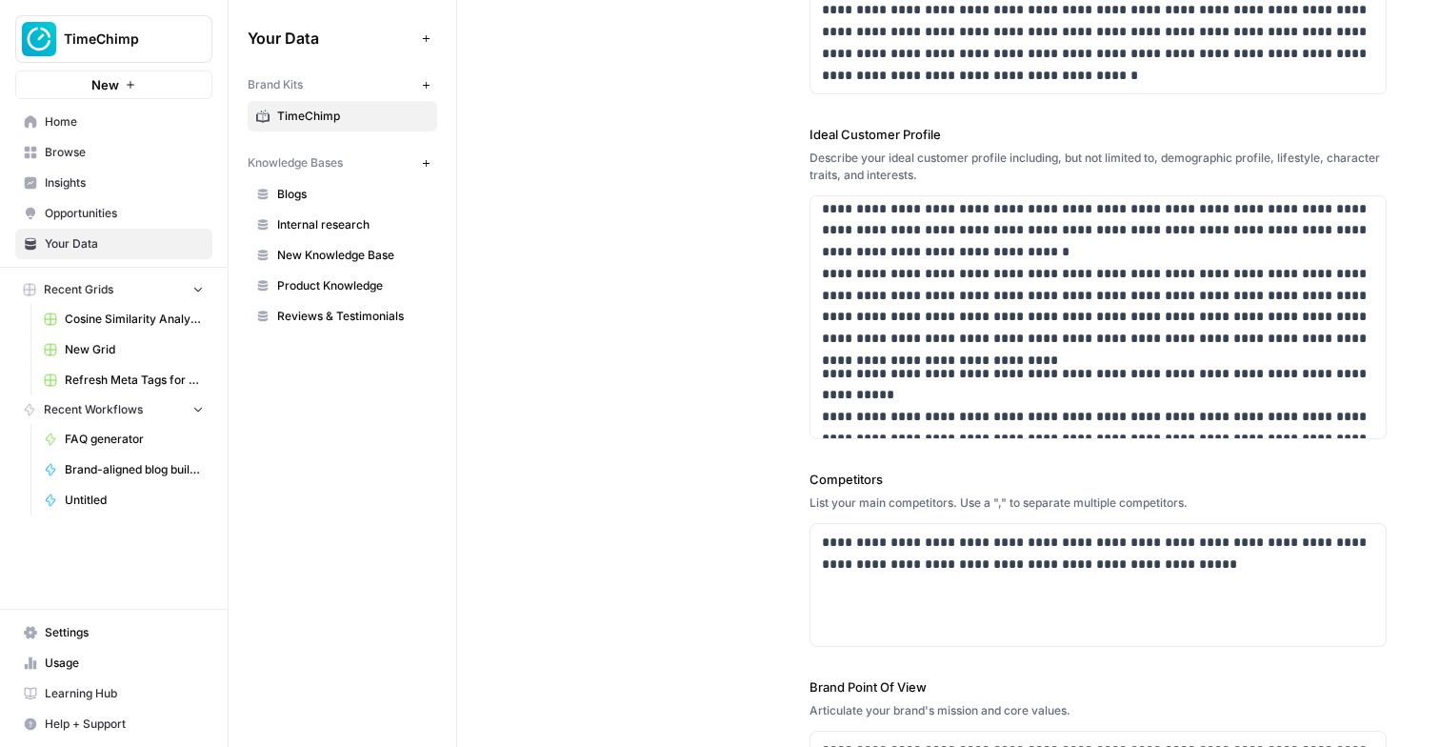
scroll to position [285, 0]
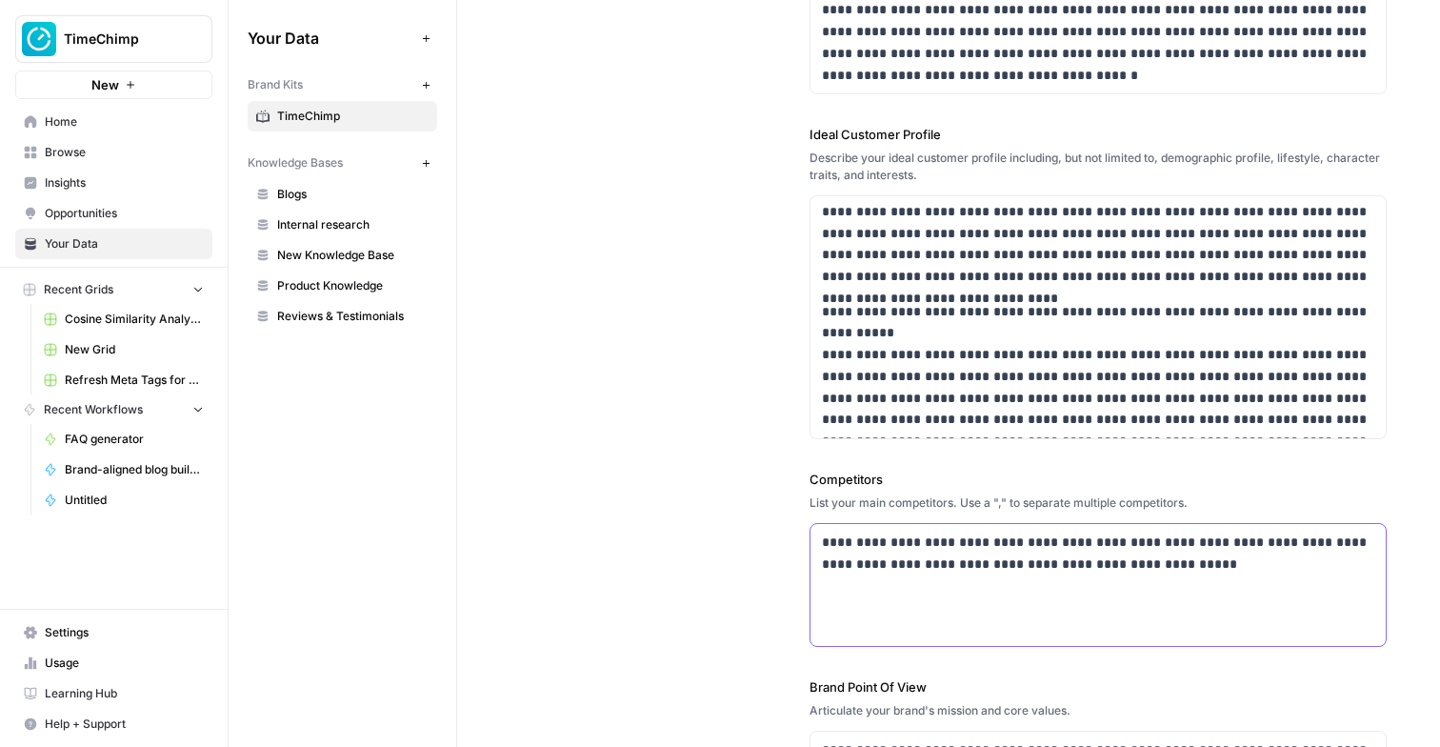
click at [986, 554] on p "**********" at bounding box center [1098, 553] width 552 height 44
copy p "**********"
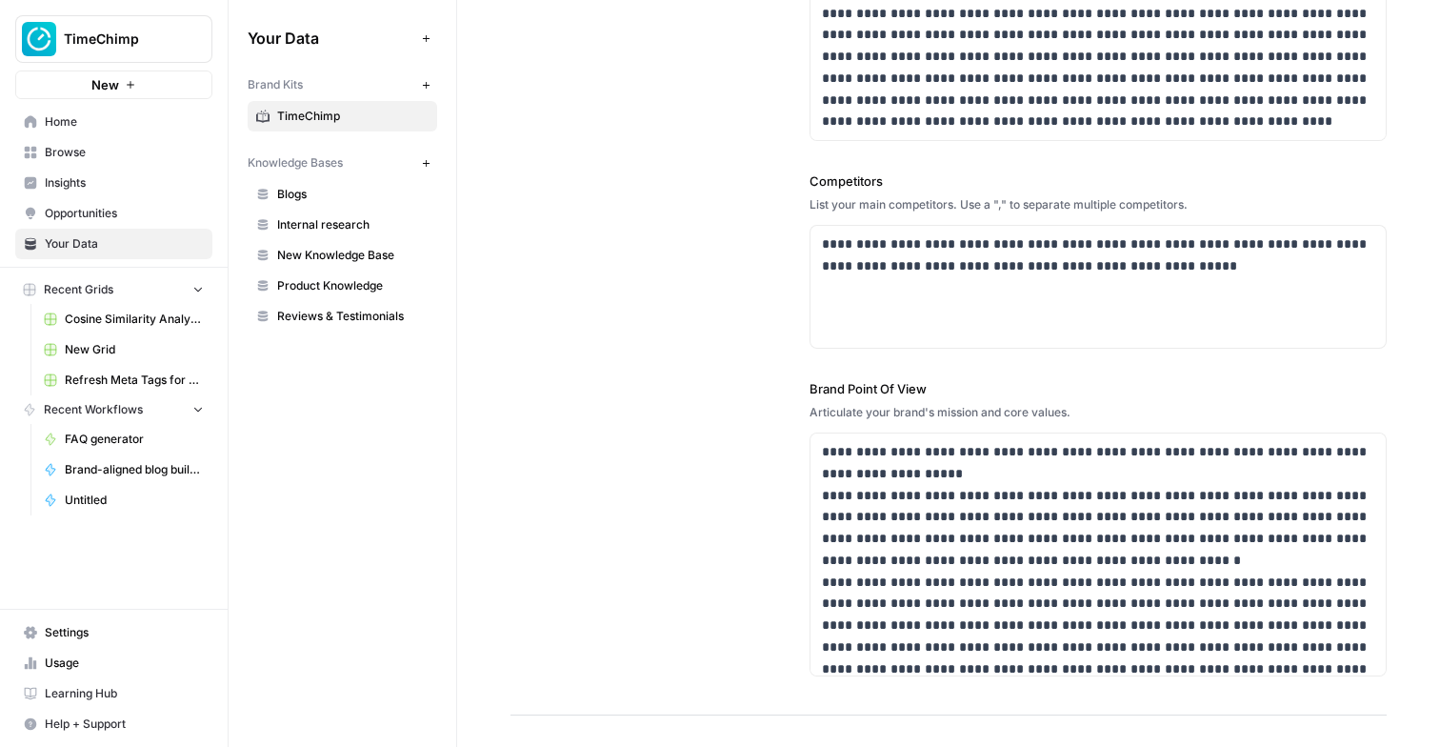
scroll to position [1006, 0]
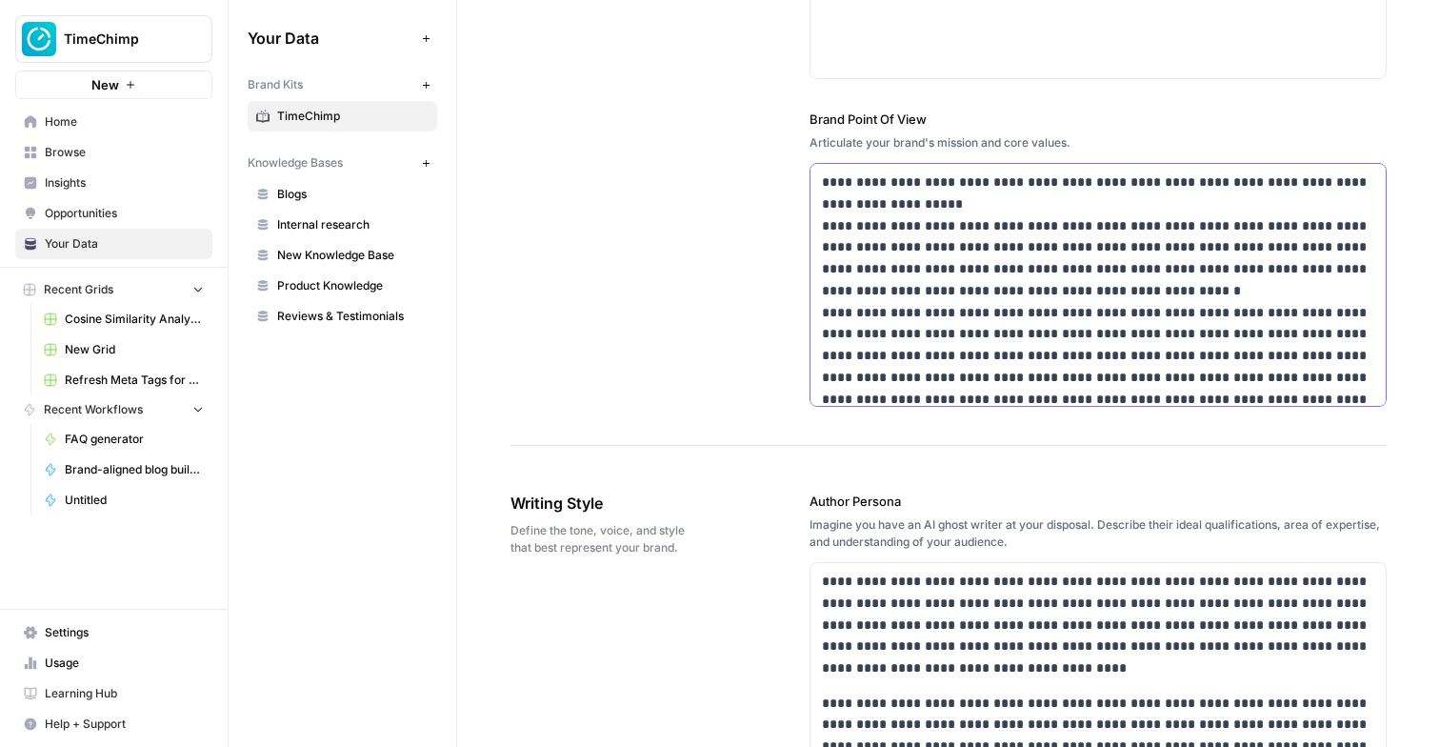
click at [933, 293] on p "**********" at bounding box center [1098, 431] width 552 height 520
copy p "**********"
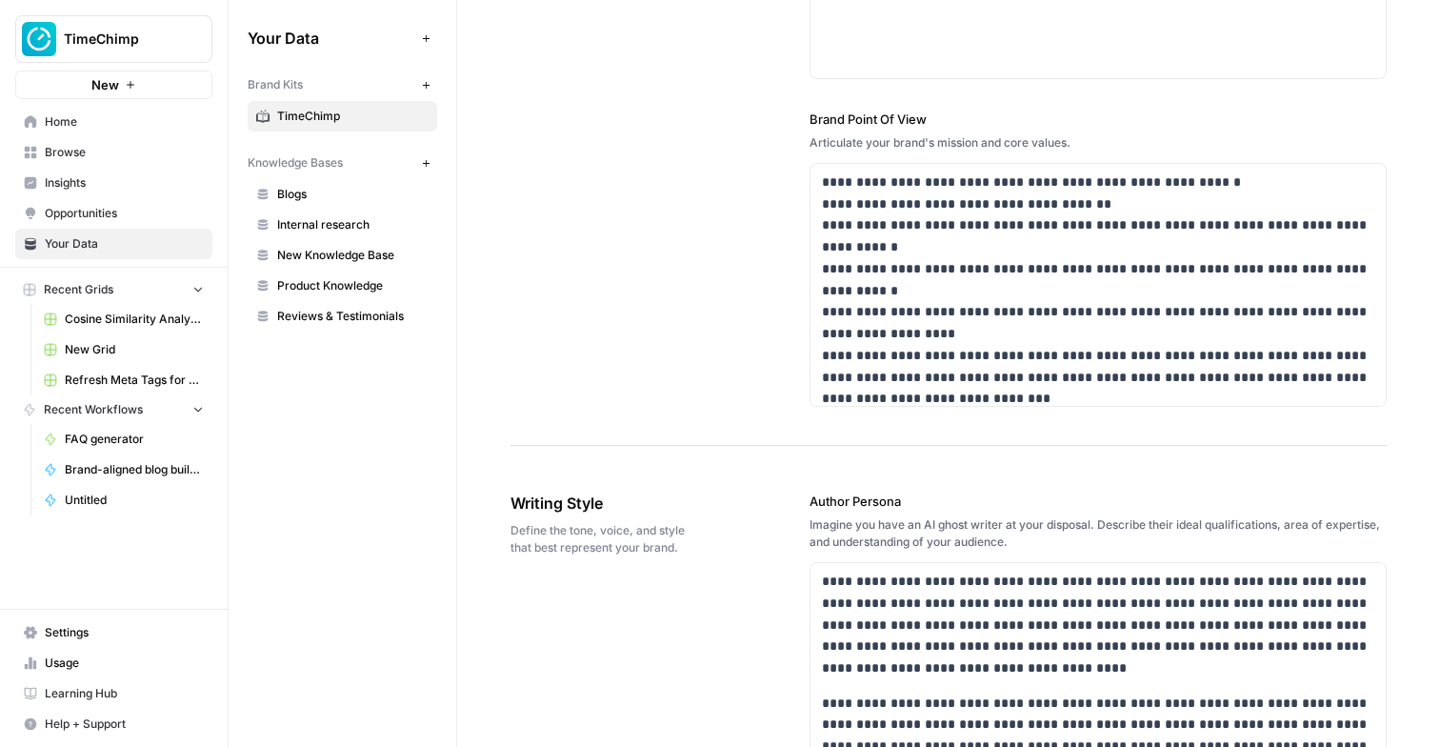
scroll to position [293, 0]
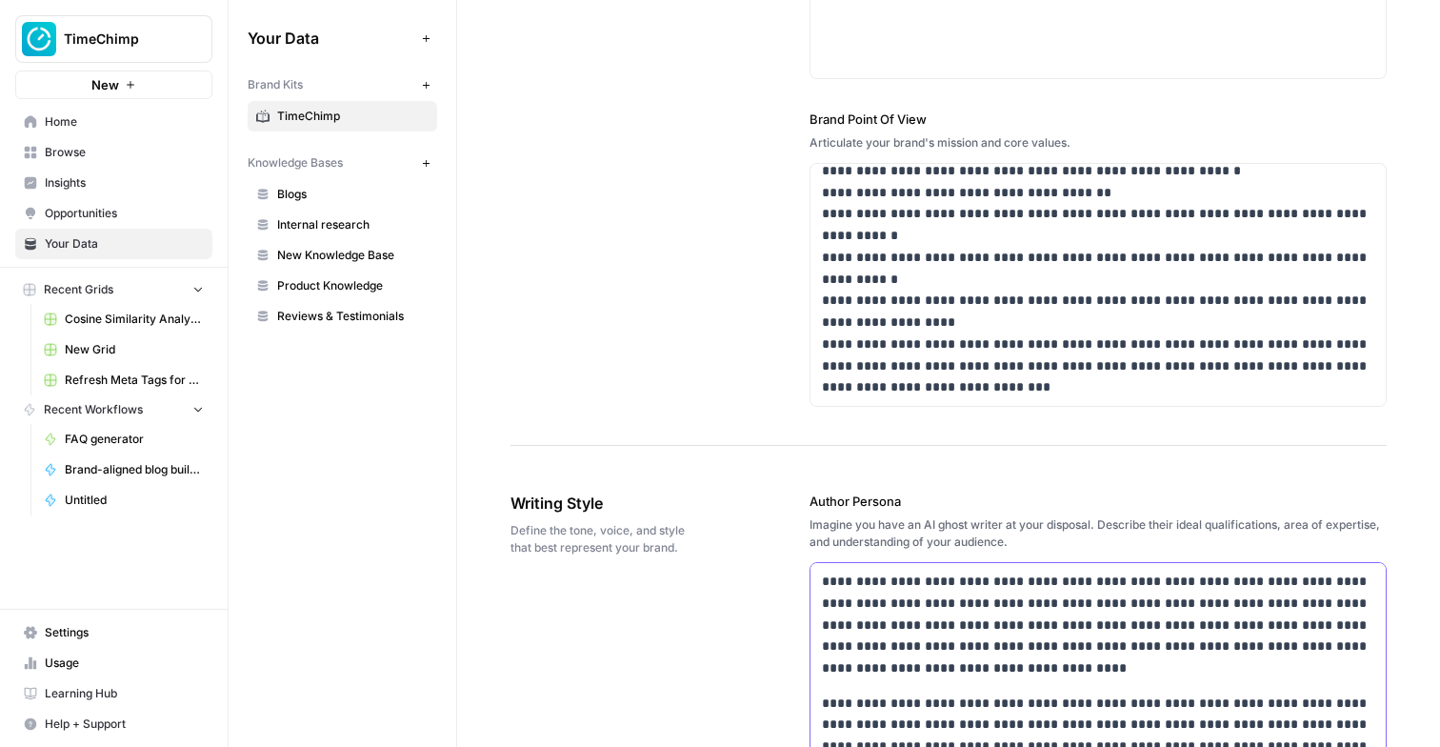
click at [966, 614] on p "**********" at bounding box center [1098, 625] width 552 height 109
copy div "**********"
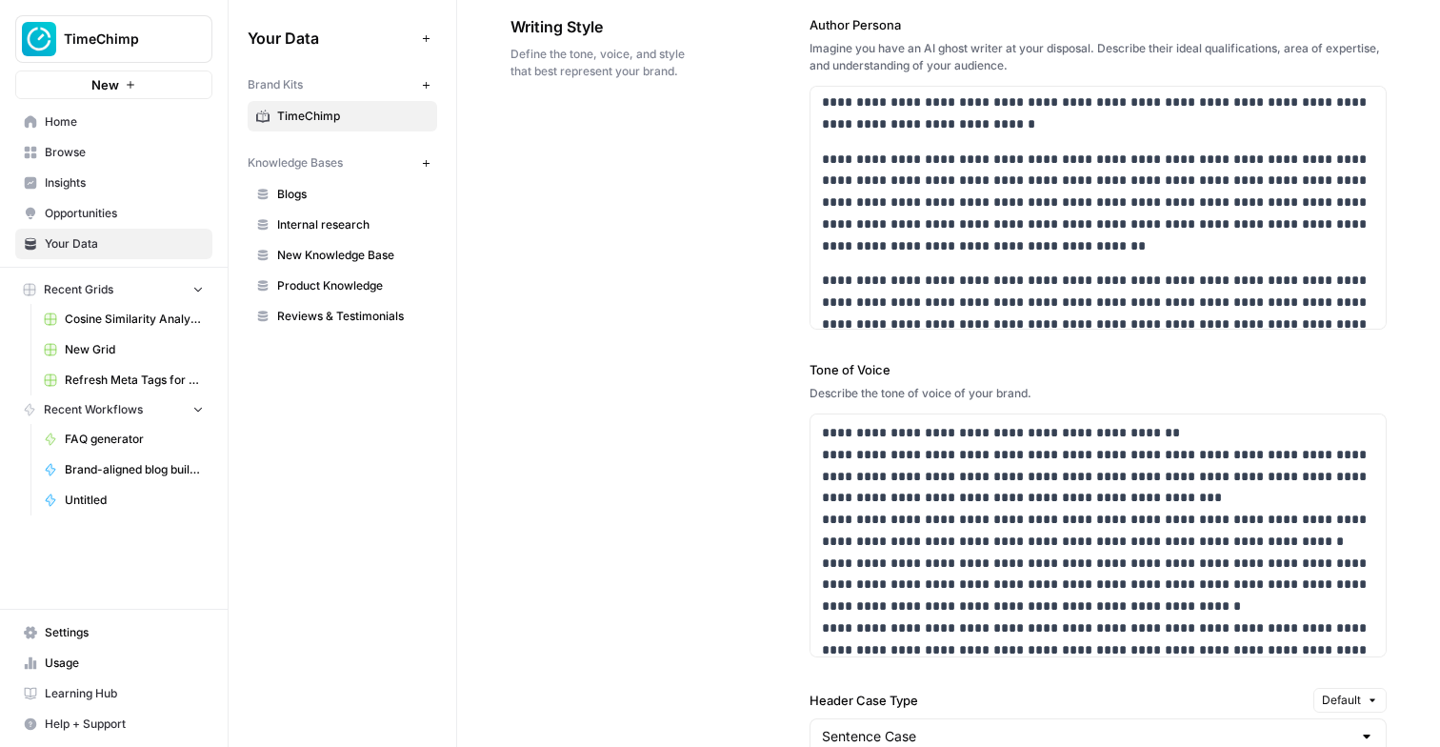
scroll to position [225, 0]
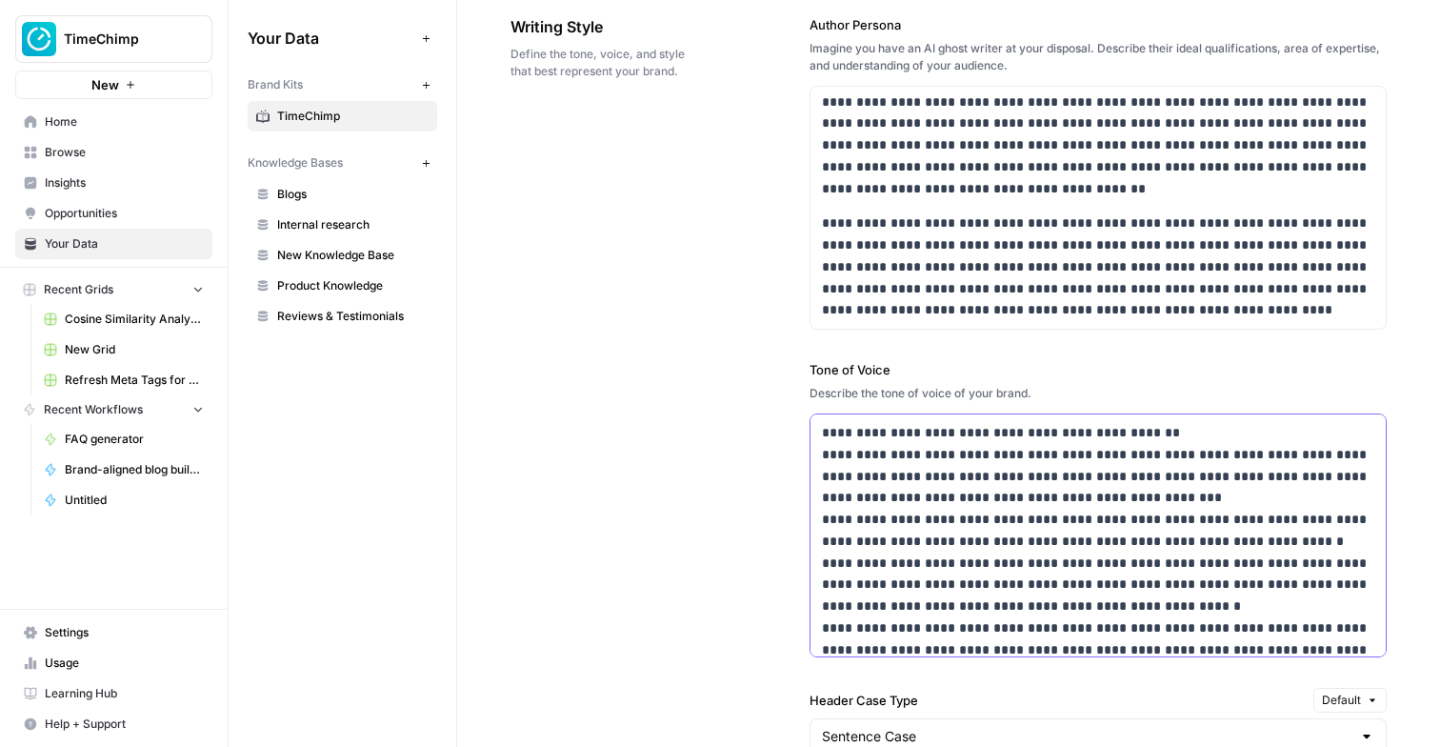
click at [947, 499] on p "**********" at bounding box center [1098, 638] width 552 height 433
copy p "**********"
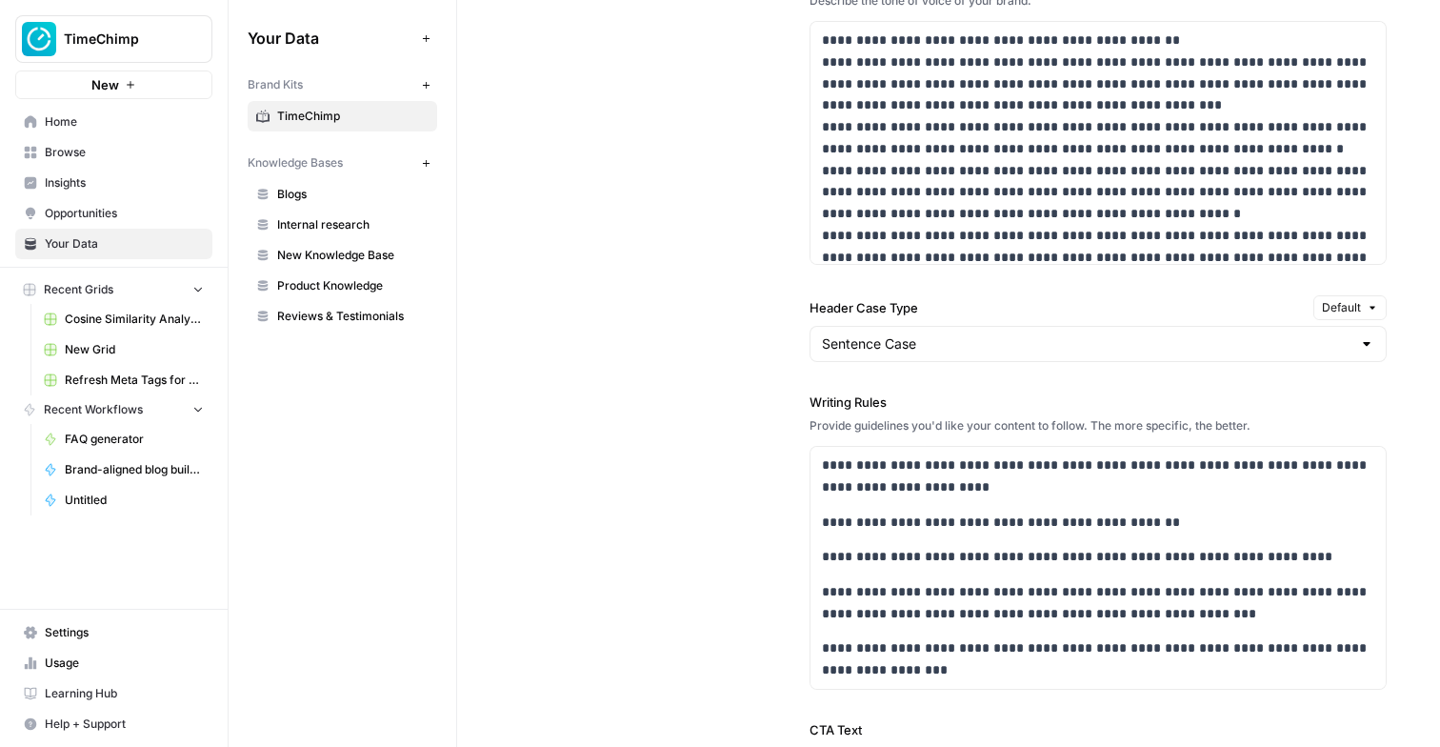
scroll to position [1955, 0]
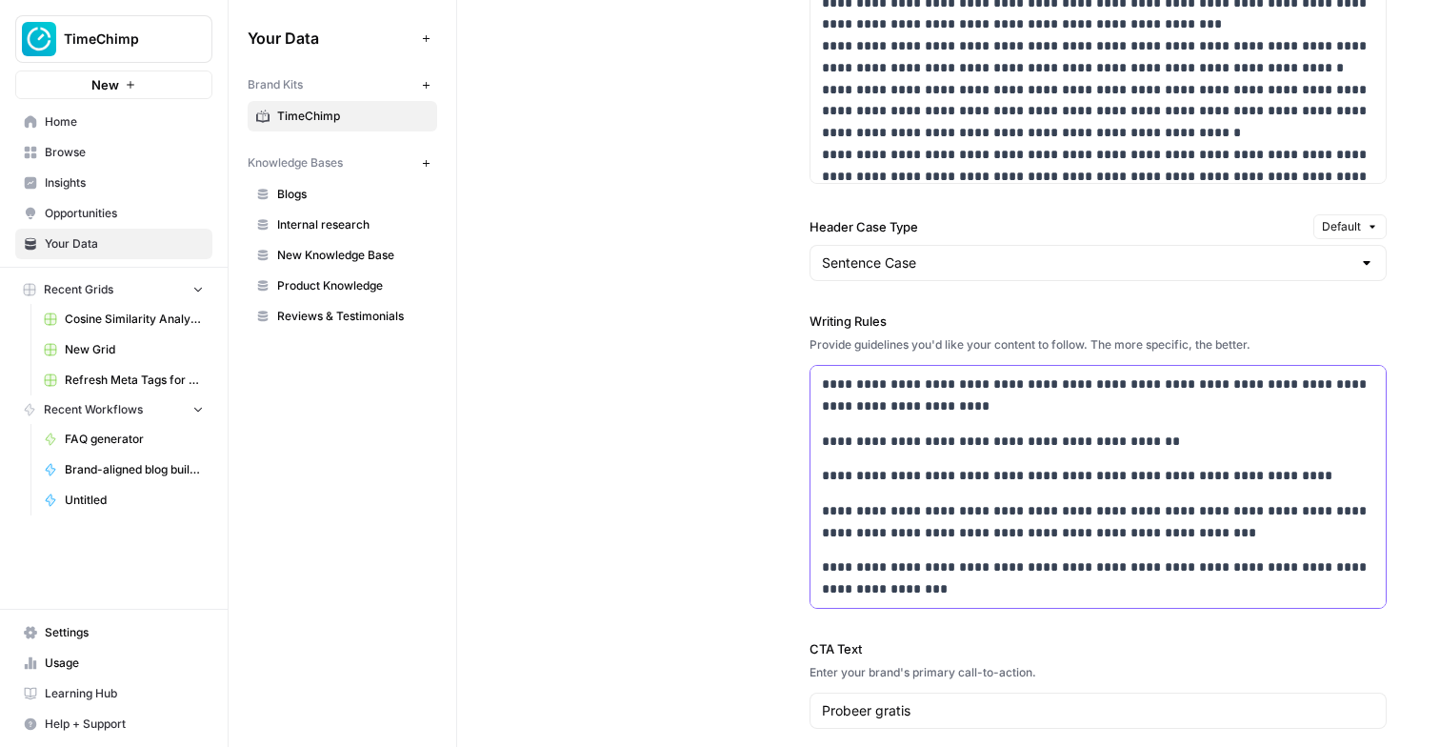
click at [907, 410] on p "**********" at bounding box center [1098, 395] width 552 height 44
copy div "**********"
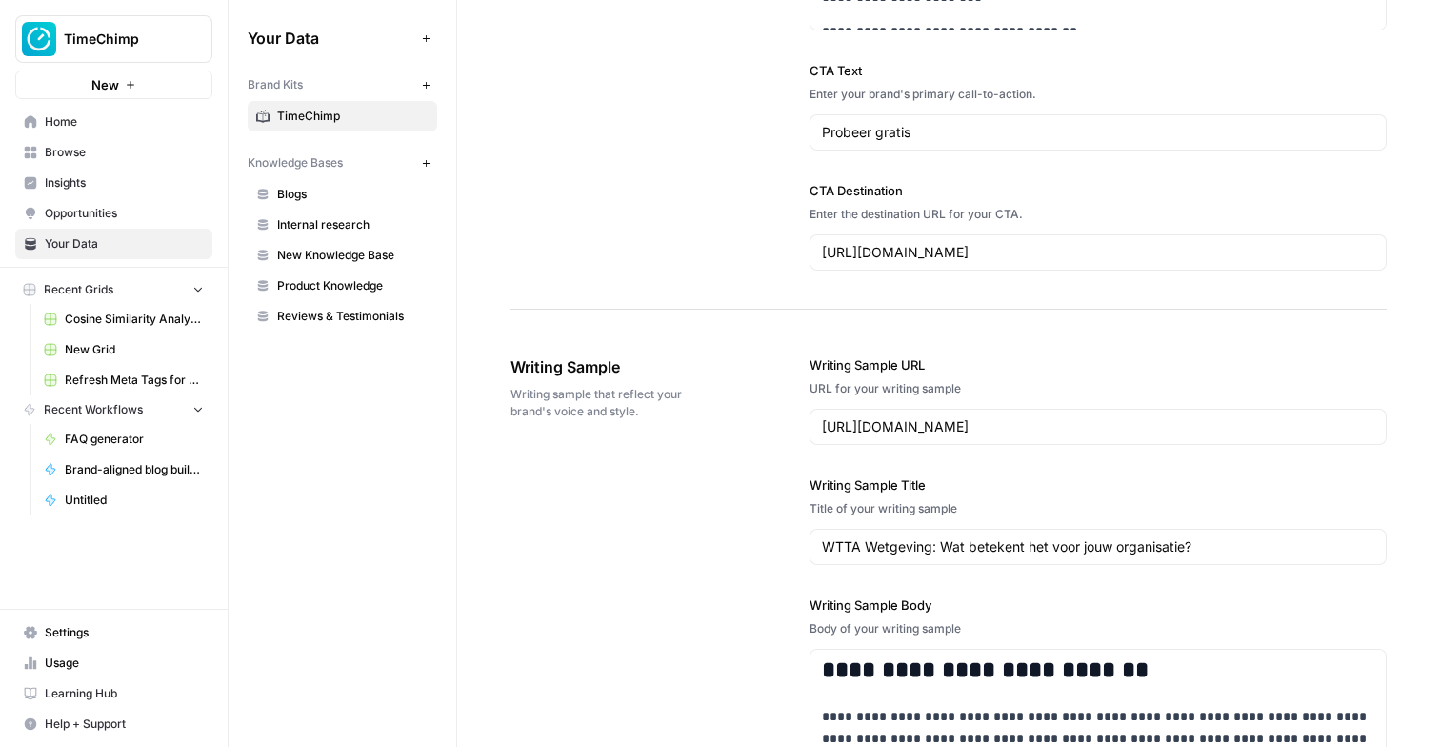
scroll to position [2621, 0]
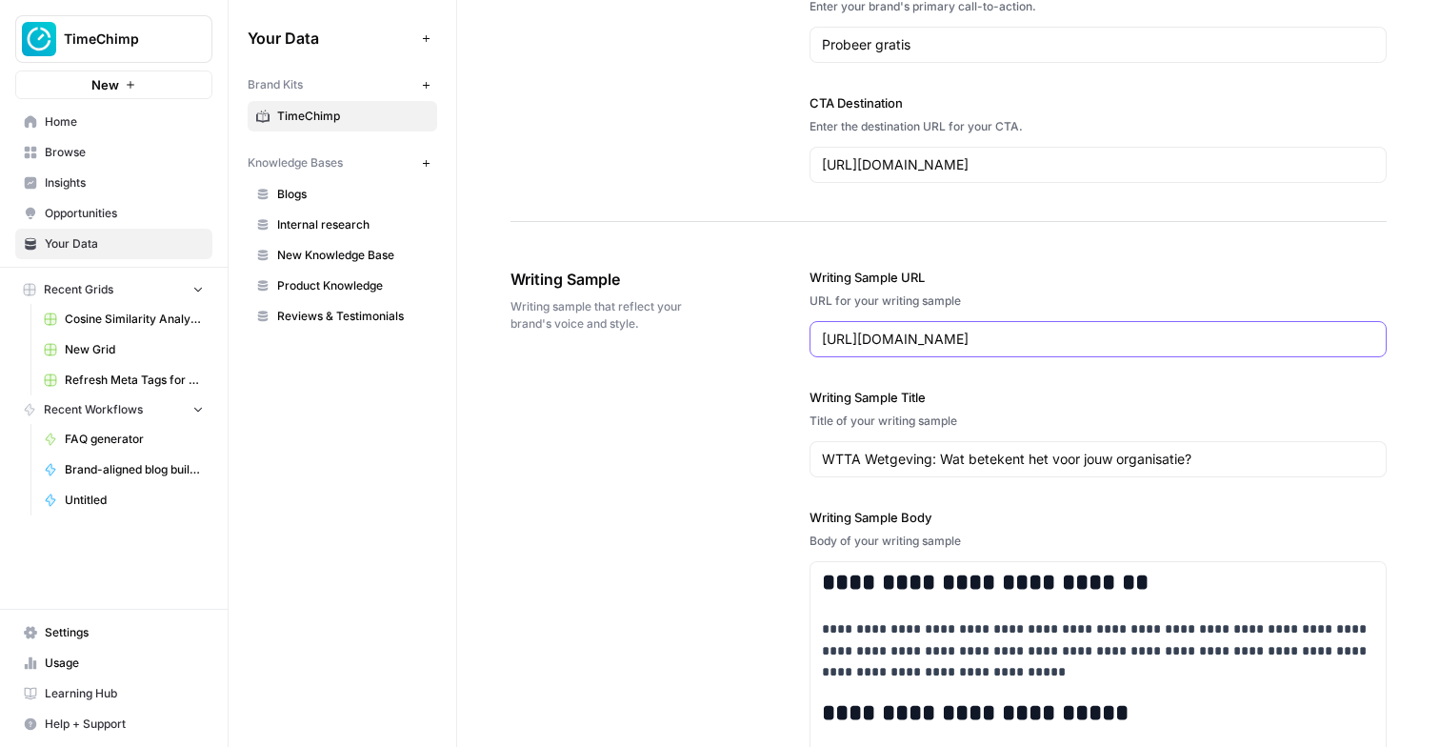
click at [1040, 334] on input "https://www.timechimp.com/blog/wtta-wetgeving" at bounding box center [1098, 339] width 552 height 19
click at [110, 207] on span "Opportunities" at bounding box center [124, 213] width 159 height 17
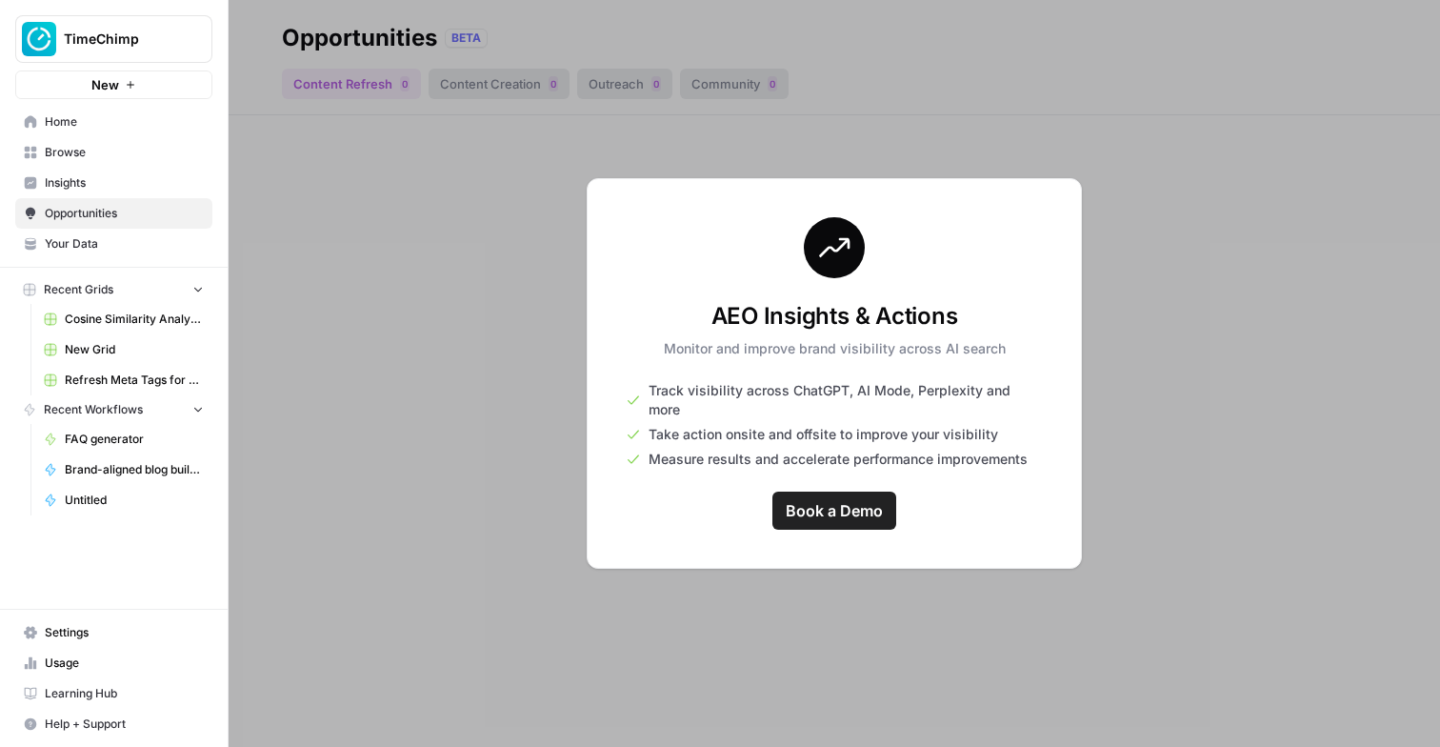
click at [97, 180] on span "Insights" at bounding box center [124, 182] width 159 height 17
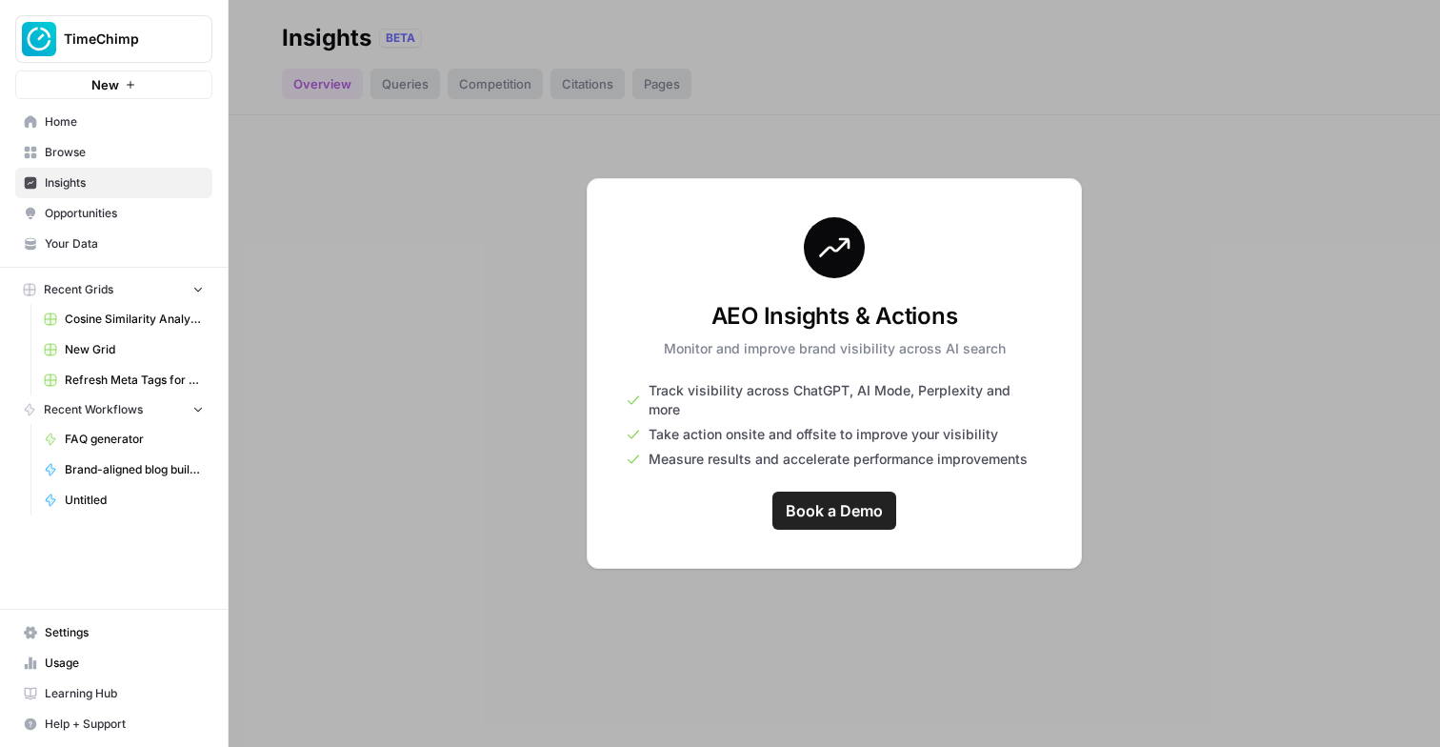
click at [95, 142] on link "Browse" at bounding box center [113, 152] width 197 height 30
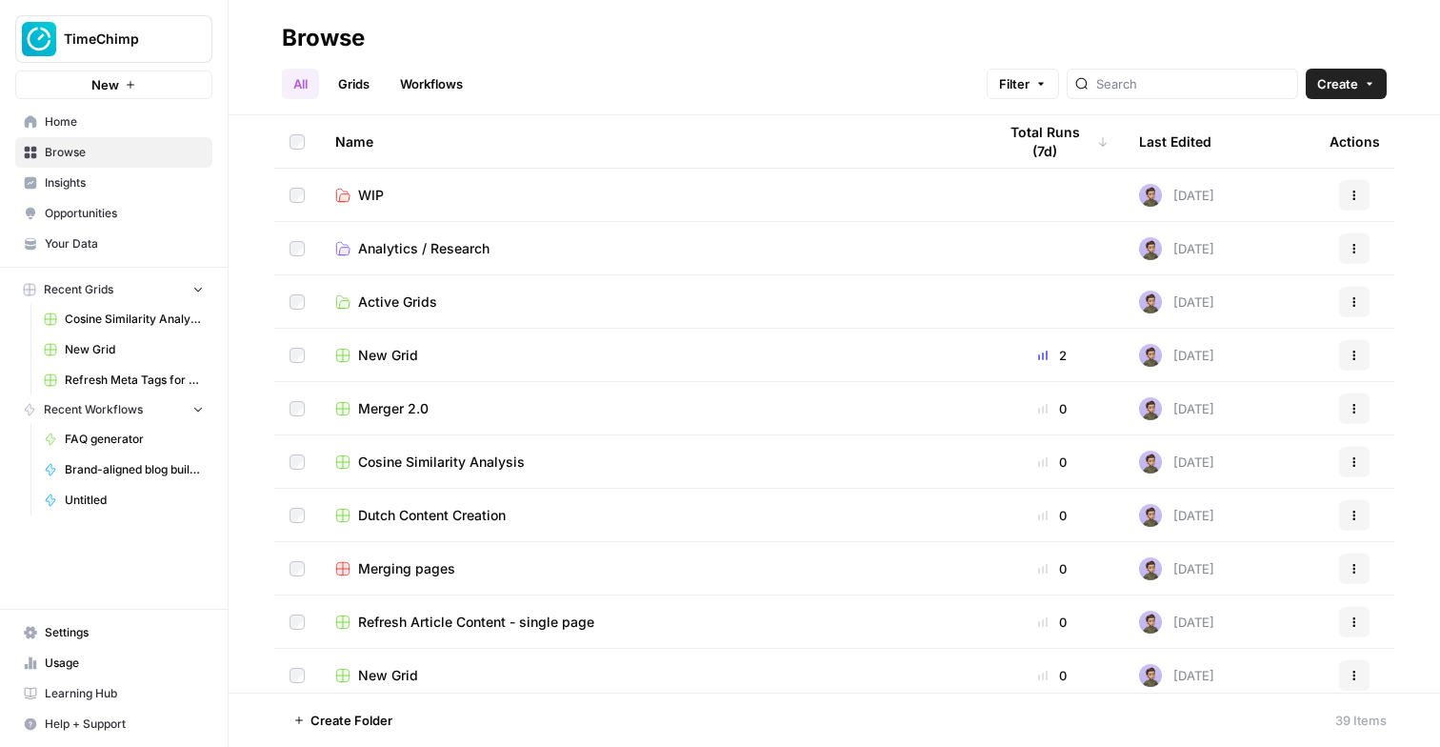
click at [102, 232] on link "Your Data" at bounding box center [113, 244] width 197 height 30
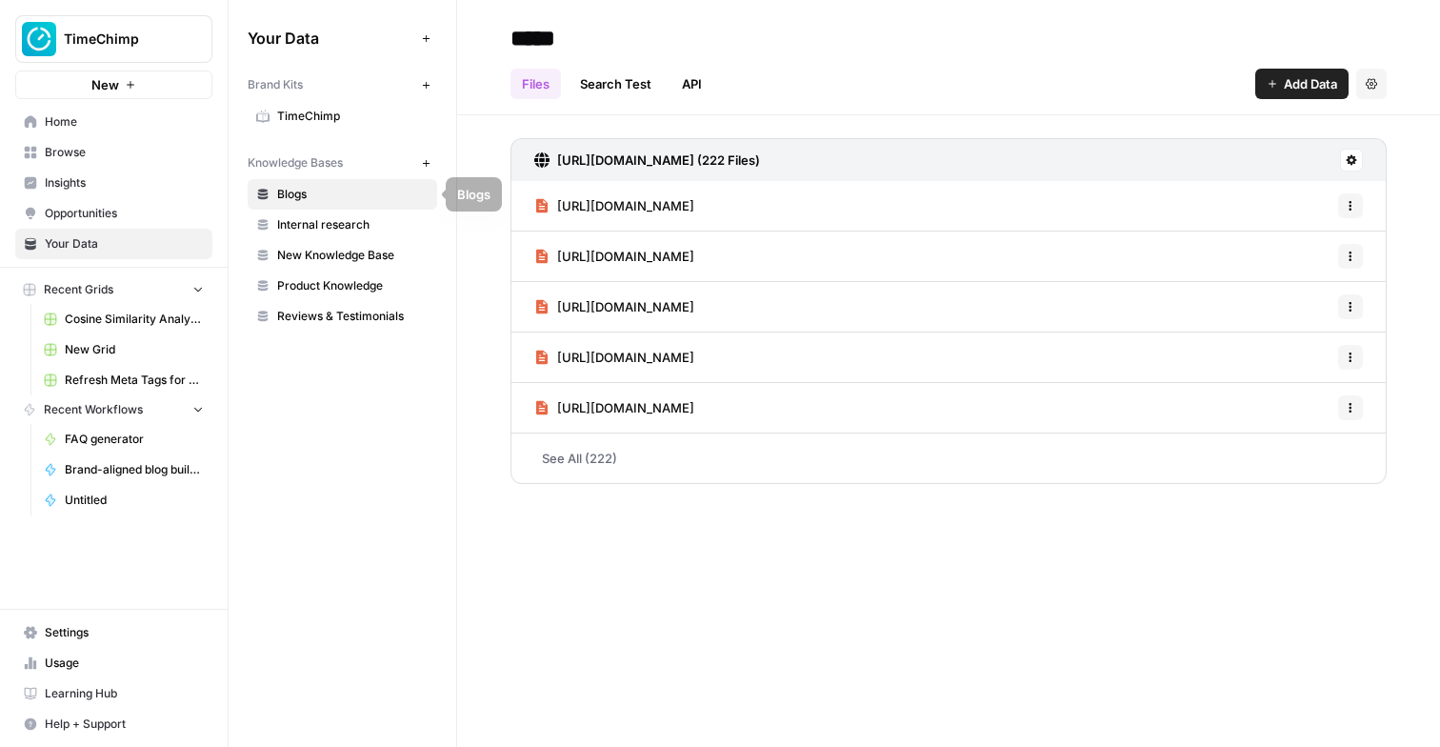
click at [418, 161] on button "New" at bounding box center [425, 162] width 23 height 23
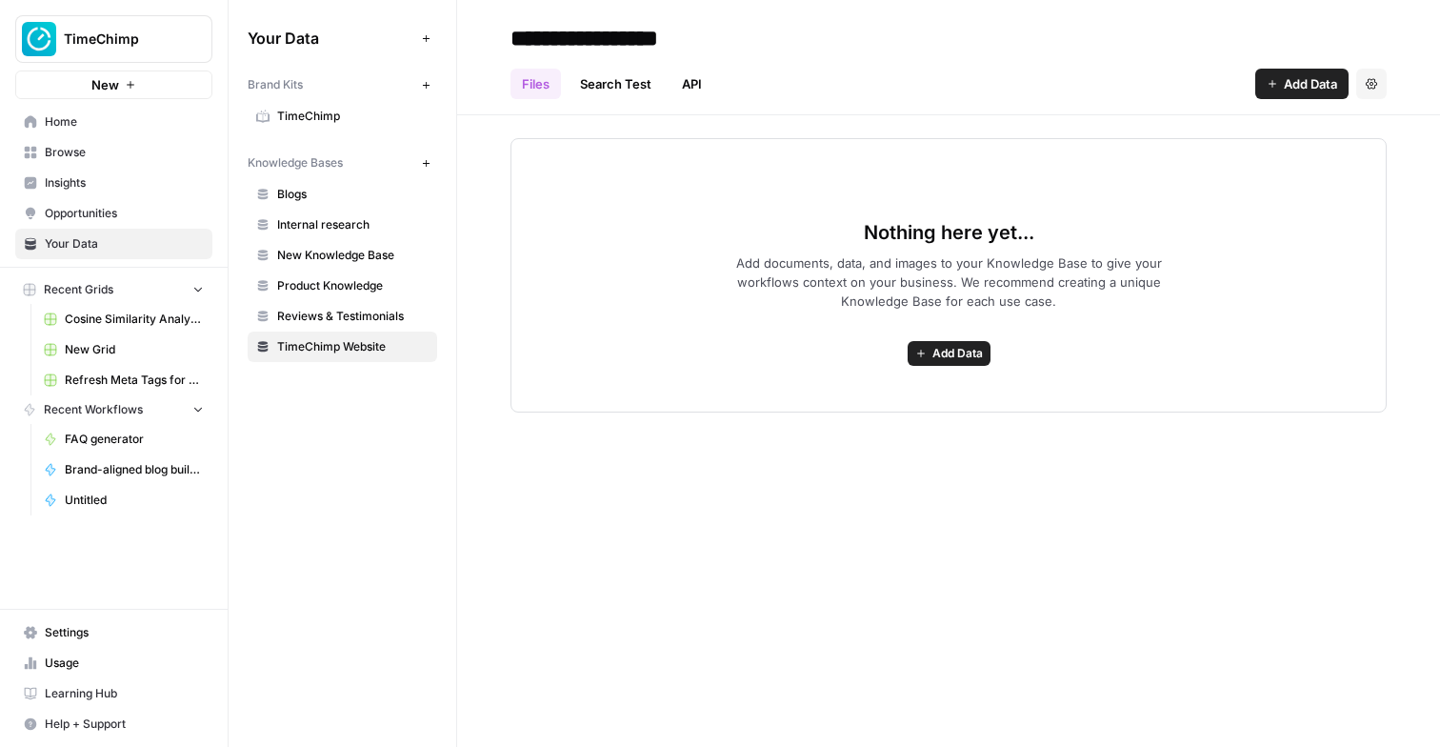
type input "**********"
click at [1324, 93] on button "Add Data" at bounding box center [1301, 84] width 93 height 30
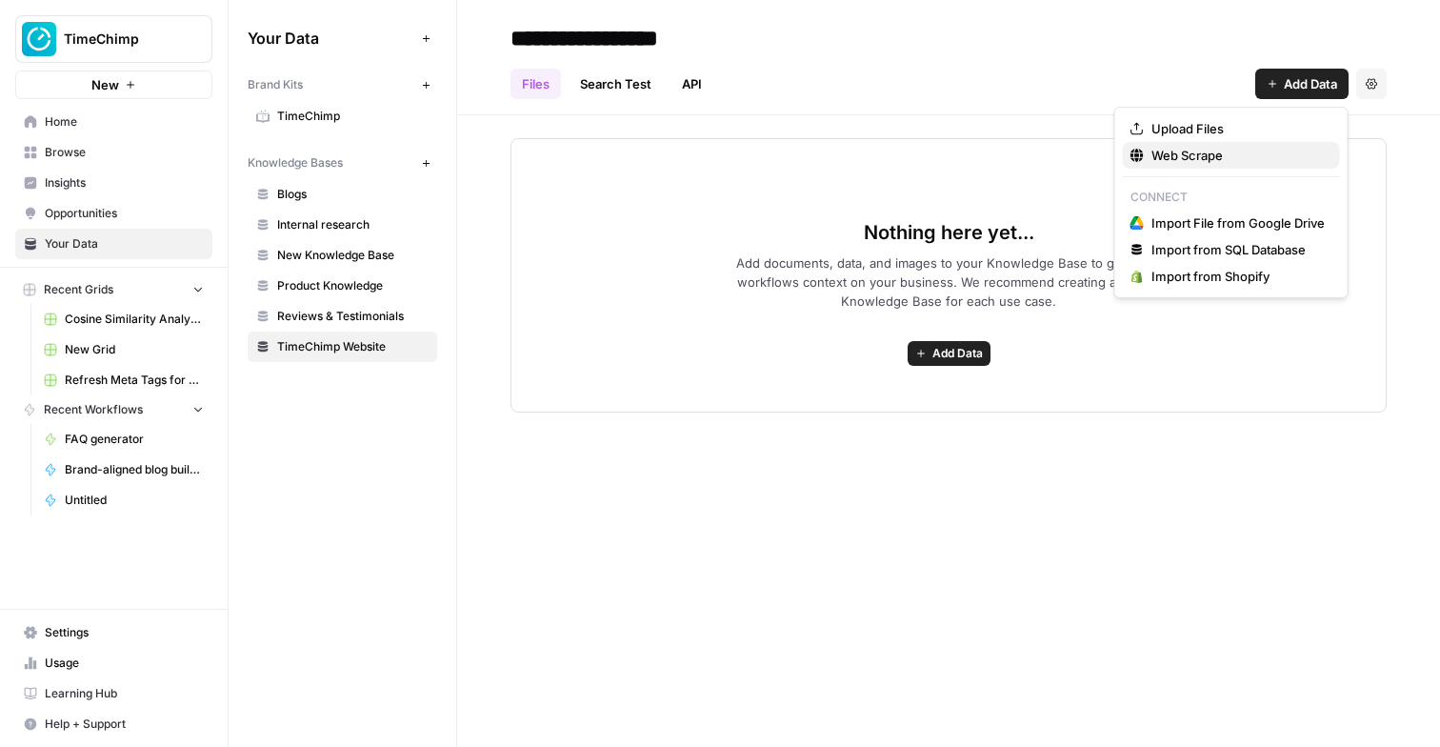
click at [1282, 143] on button "Web Scrape" at bounding box center [1231, 155] width 217 height 27
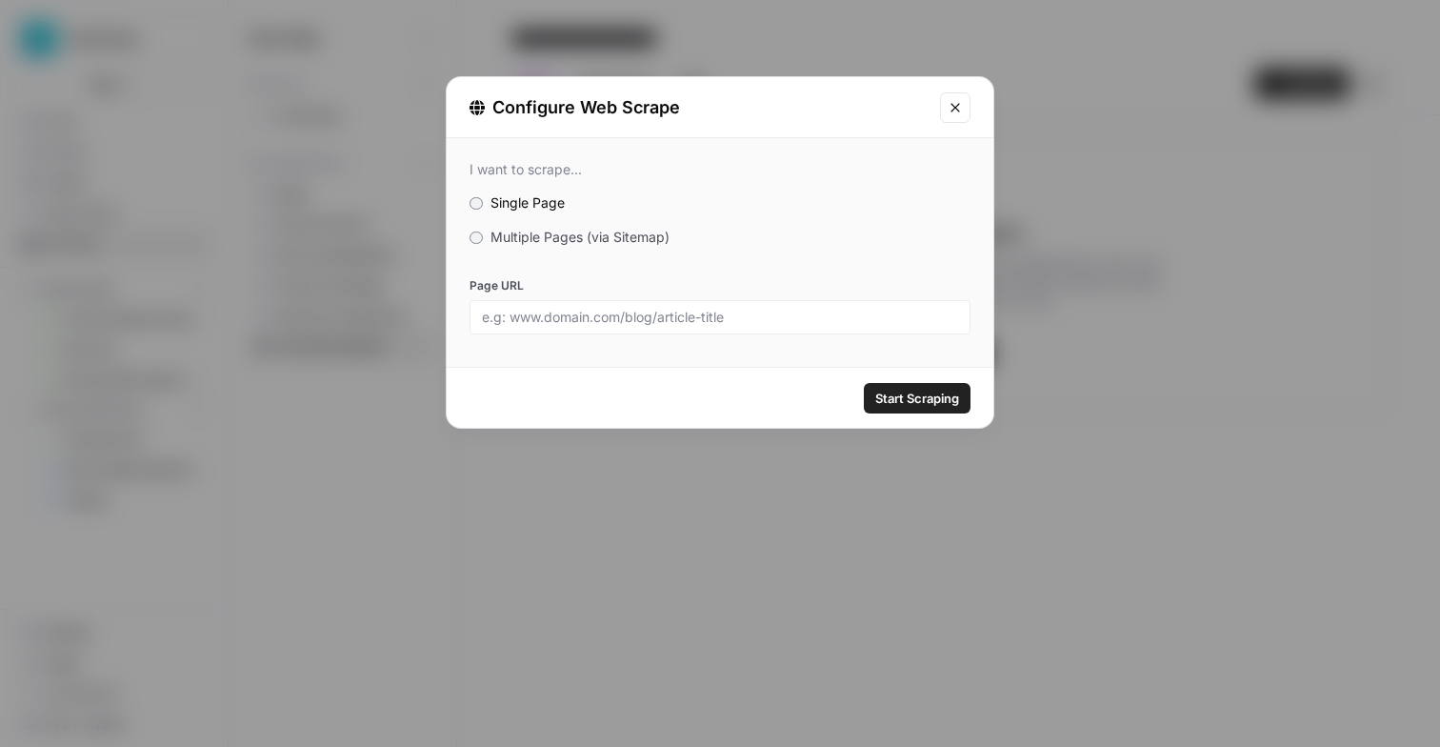
click at [566, 234] on span "Multiple Pages (via Sitemap)" at bounding box center [580, 237] width 179 height 16
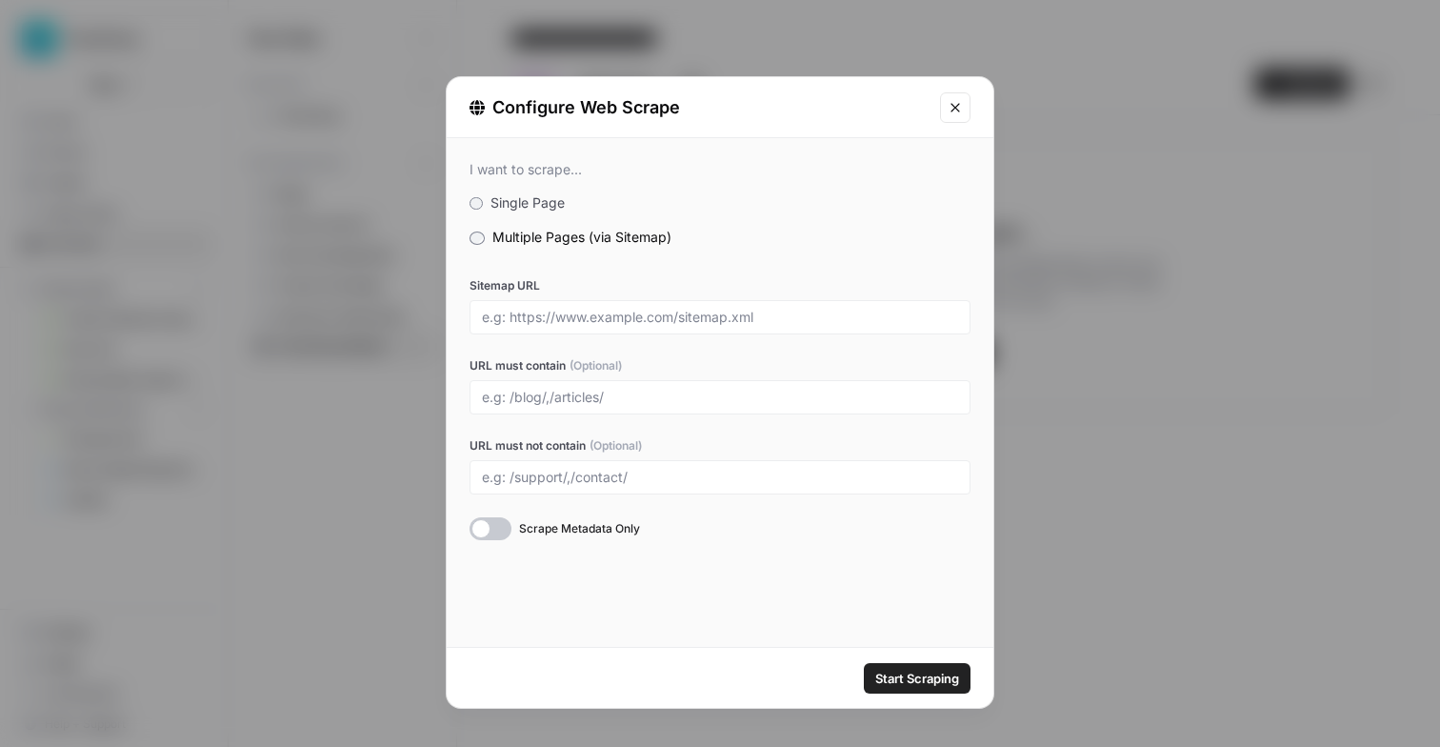
click at [545, 300] on div at bounding box center [720, 317] width 501 height 34
click at [542, 314] on input "Sitemap URL" at bounding box center [720, 317] width 476 height 17
type input "httops"
paste input "Schrijf in de eerste persoon meervoud ("We geloven," "Onze aanpak") om team eig…"
type input "Schrijf in de eerste persoon meervoud ("We geloven," "Onze aanpak") om team eig…"
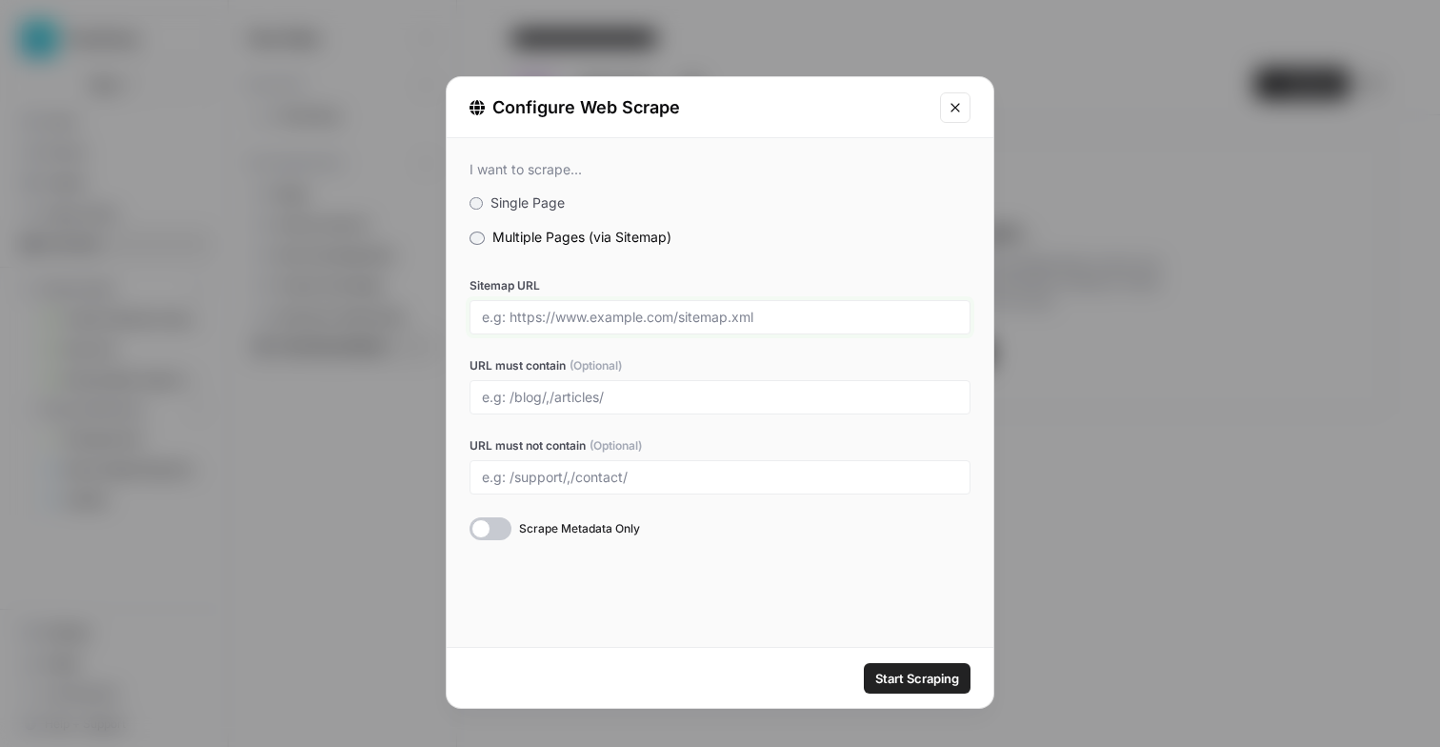
paste input "timechimp.com/sitemap.xml"
type input "https://timechimp.com/sitemap.xml"
click at [905, 684] on span "Start Scraping" at bounding box center [917, 678] width 84 height 19
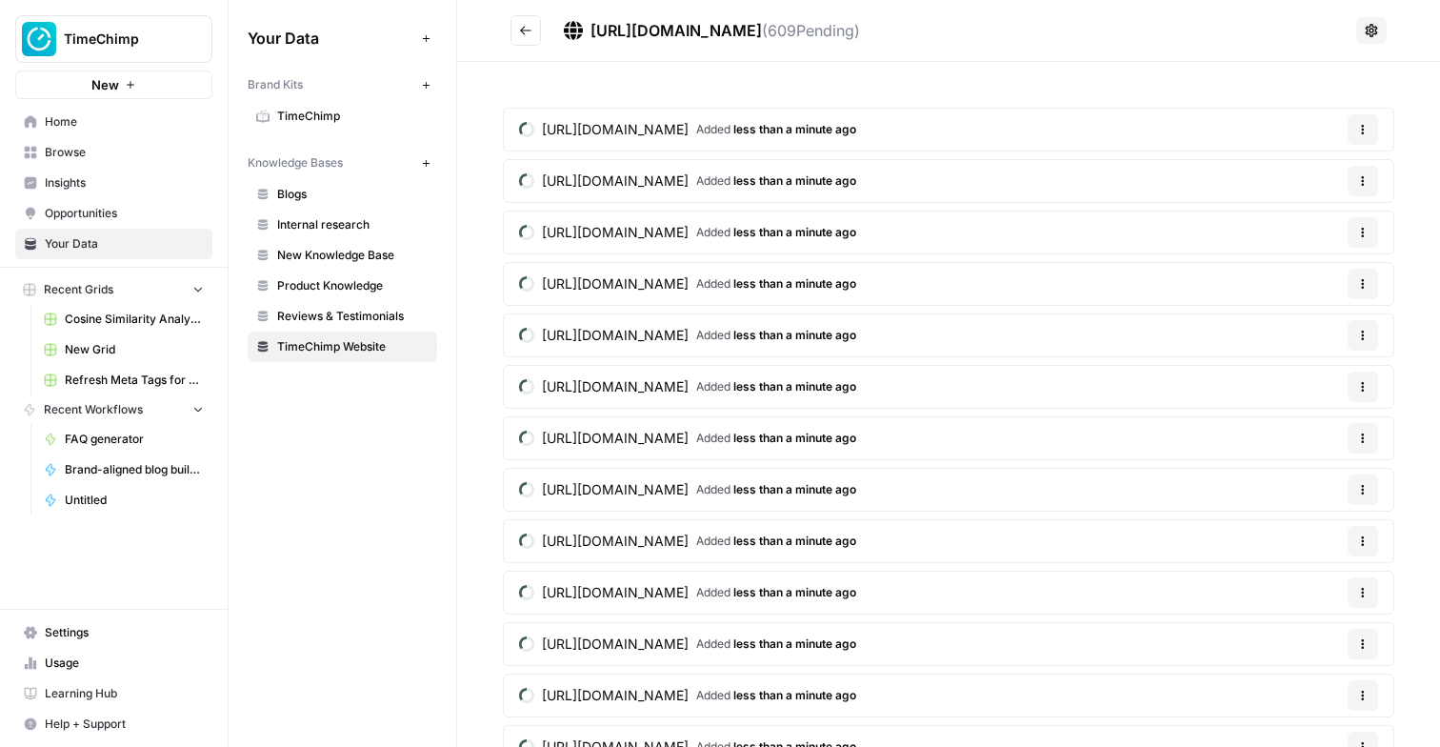
click at [293, 450] on div "Your Data Add Data Brand Kits New TimeChimp Knowledge Bases New Blogs Internal …" at bounding box center [343, 373] width 228 height 747
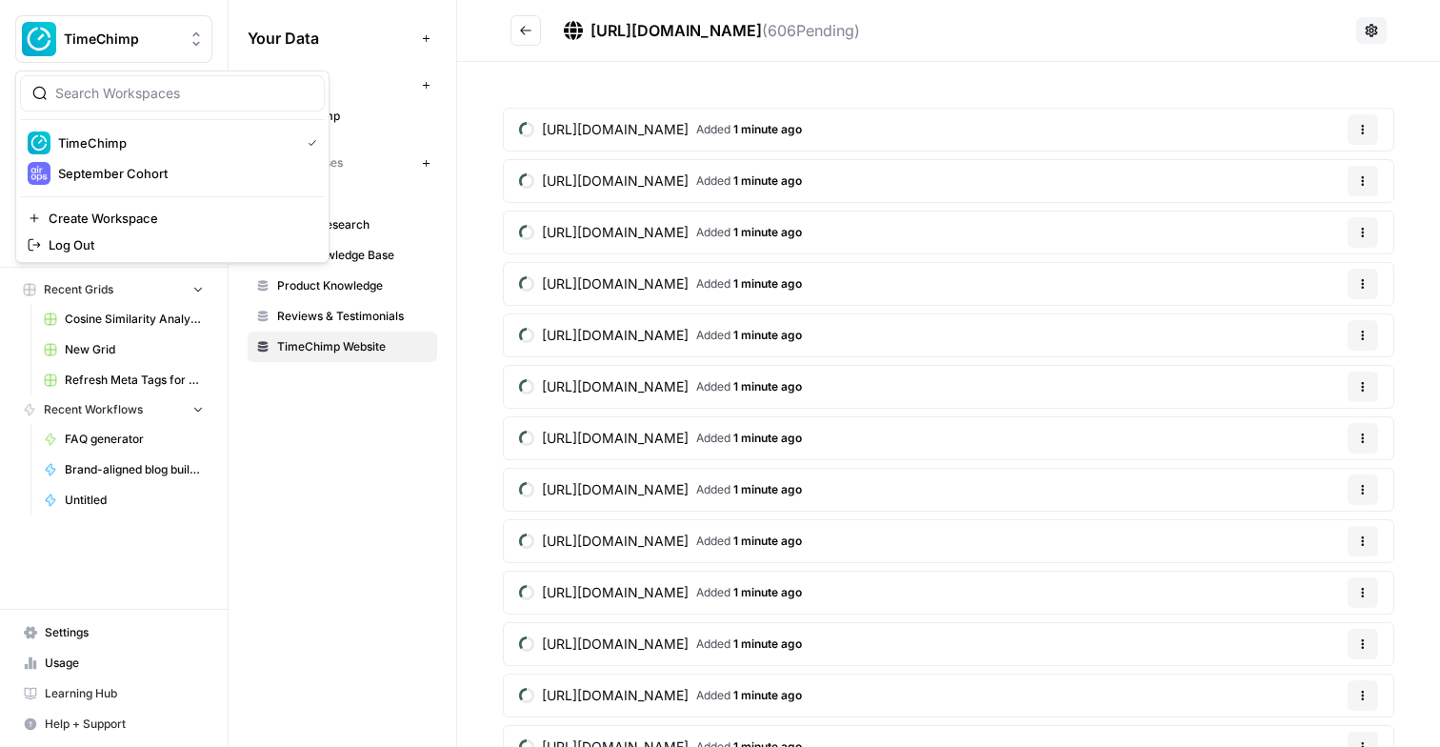
click at [127, 41] on span "TimeChimp" at bounding box center [121, 39] width 115 height 19
click at [105, 176] on span "September Cohort" at bounding box center [183, 173] width 251 height 19
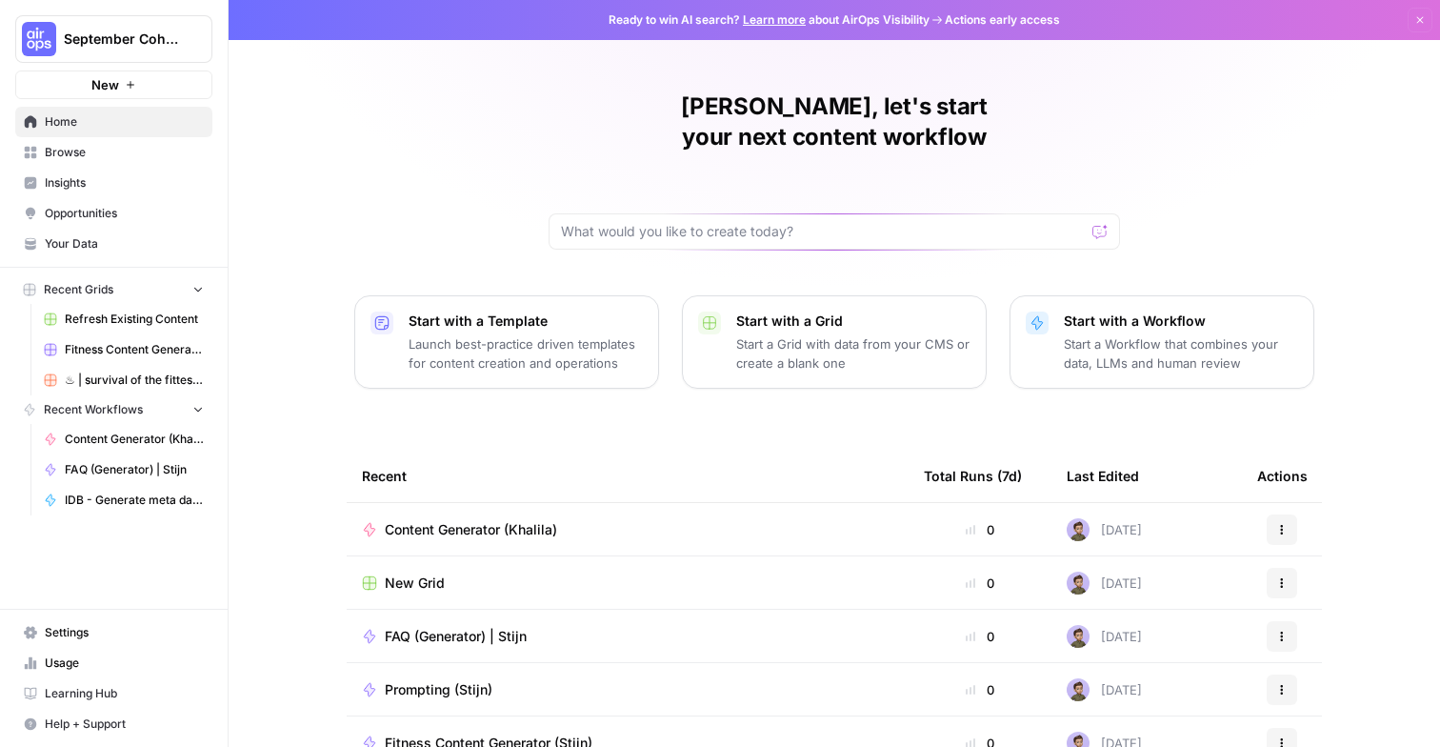
click at [102, 150] on span "Browse" at bounding box center [124, 152] width 159 height 17
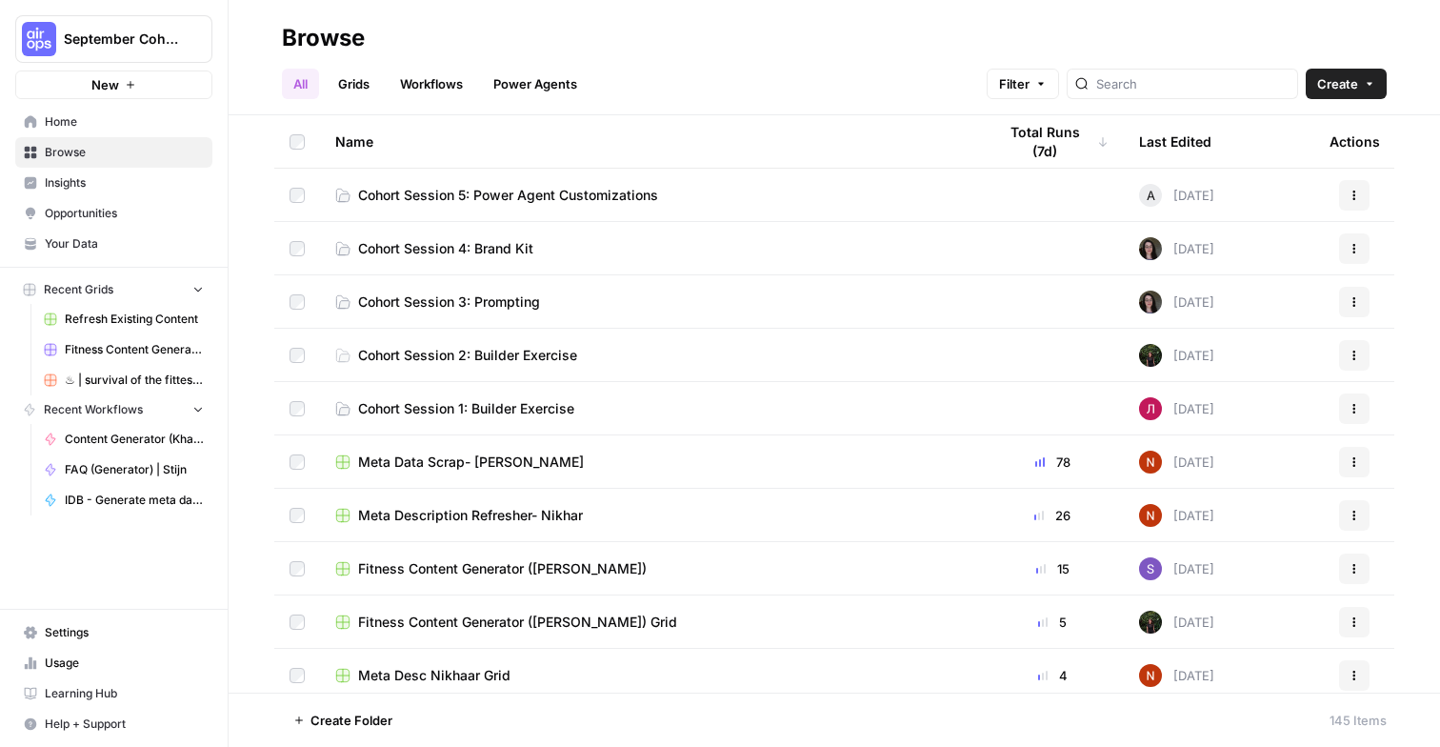
click at [1323, 91] on span "Create" at bounding box center [1337, 83] width 41 height 19
click at [1281, 156] on span "Grid" at bounding box center [1309, 155] width 107 height 19
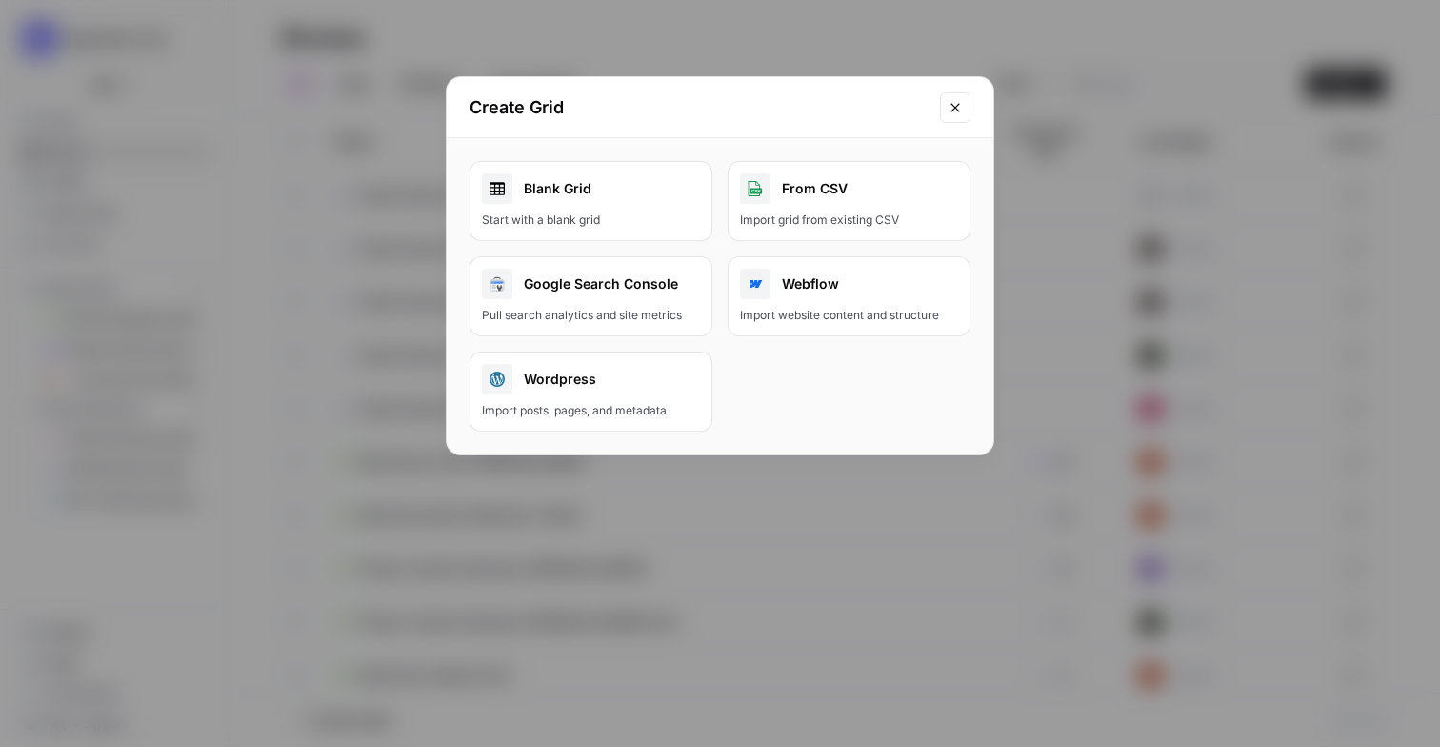
click at [627, 179] on div "Blank Grid" at bounding box center [591, 188] width 218 height 30
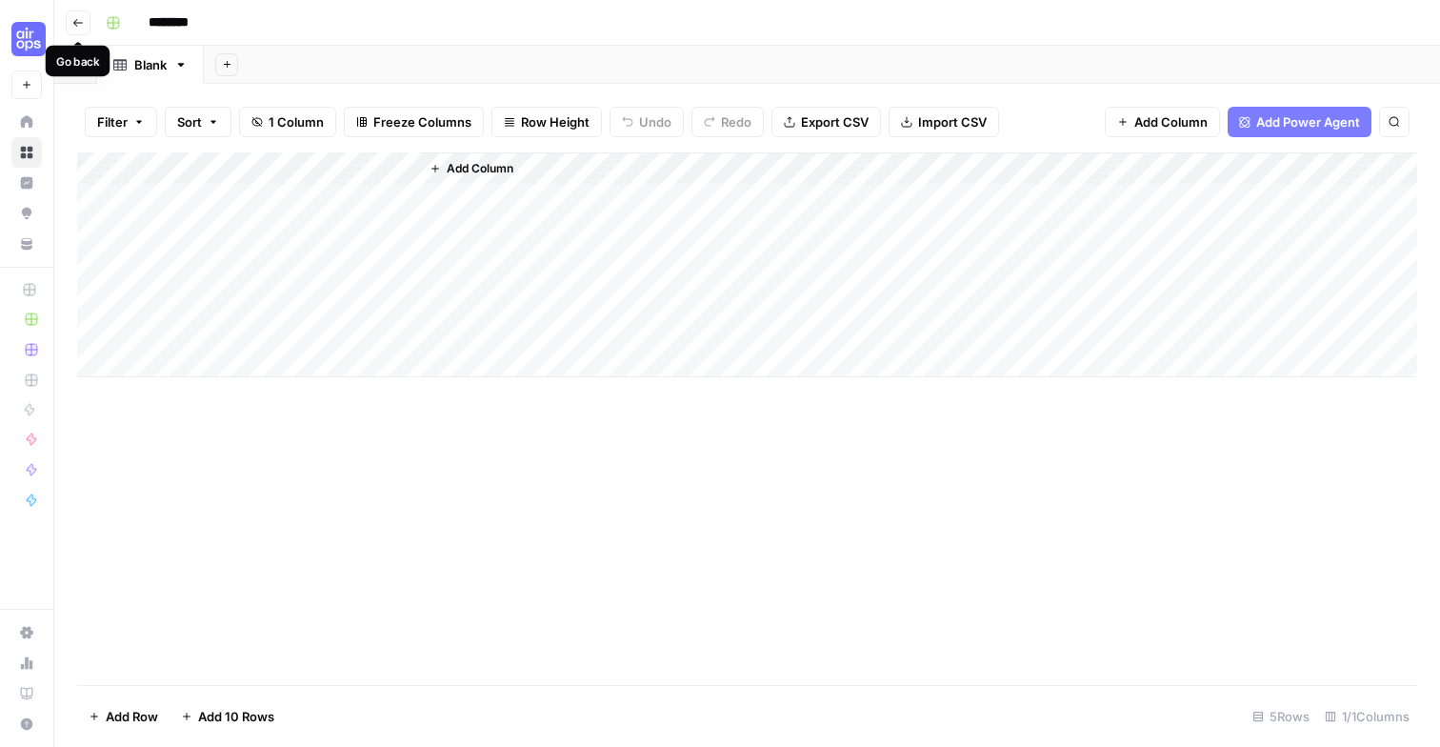
click at [78, 23] on icon "button" at bounding box center [77, 22] width 11 height 11
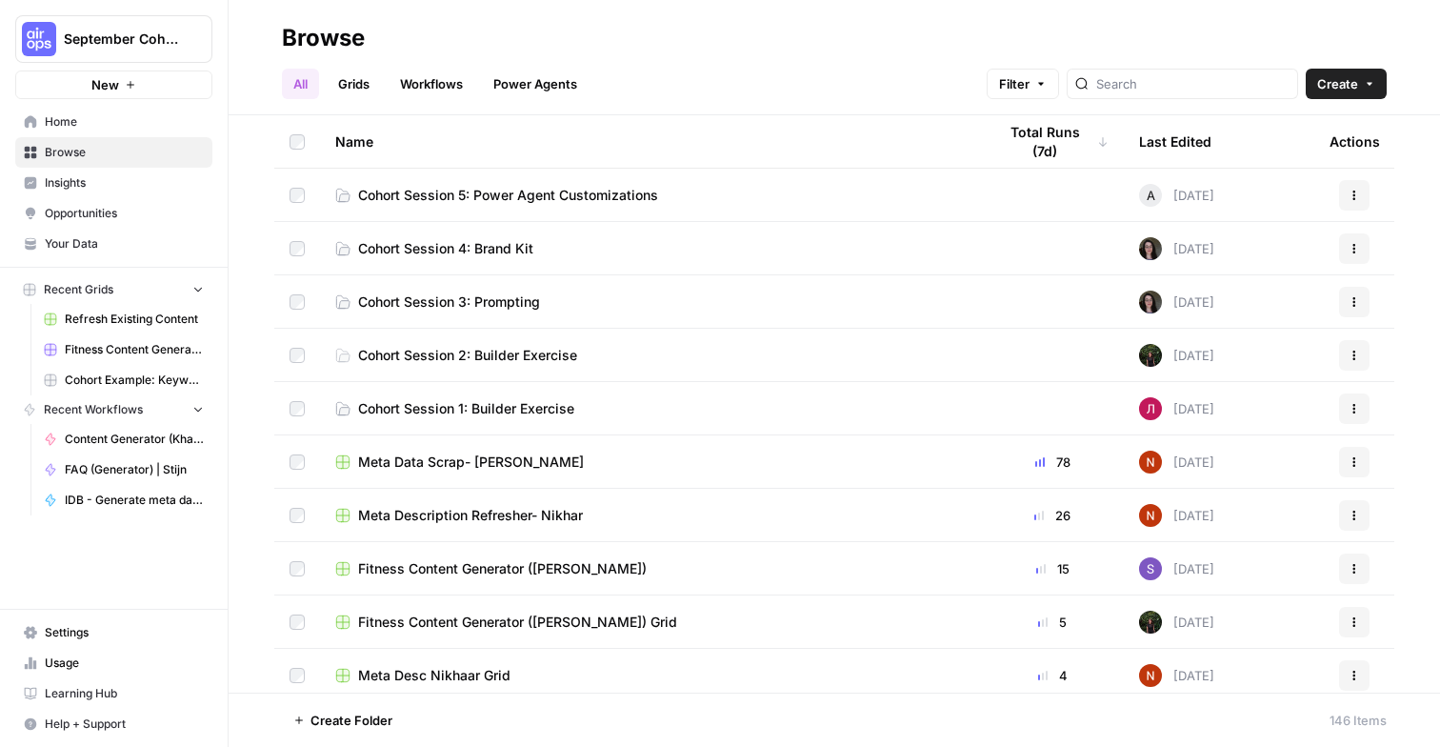
click at [1328, 78] on span "Create" at bounding box center [1337, 83] width 41 height 19
click at [1290, 150] on span "Grid" at bounding box center [1309, 155] width 107 height 19
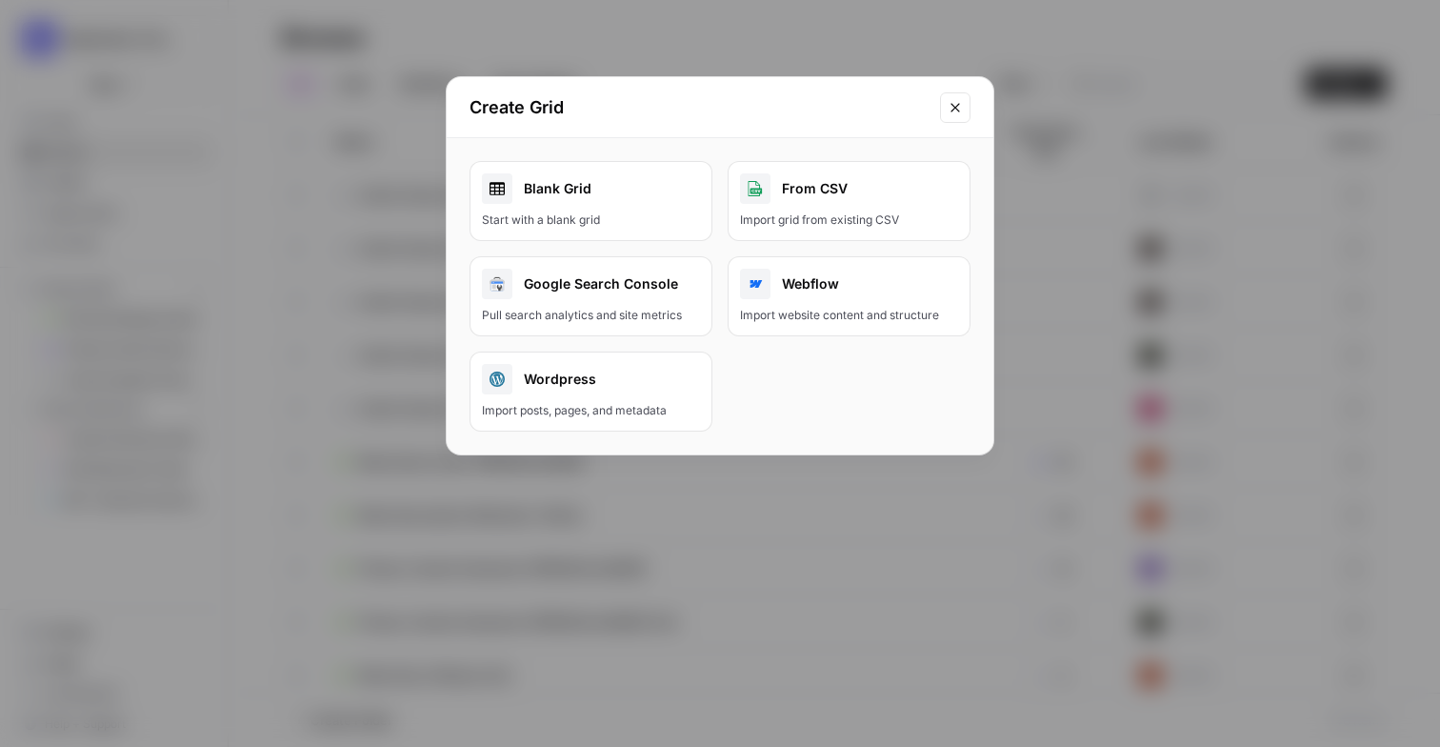
click at [968, 102] on button "Close modal" at bounding box center [955, 107] width 30 height 30
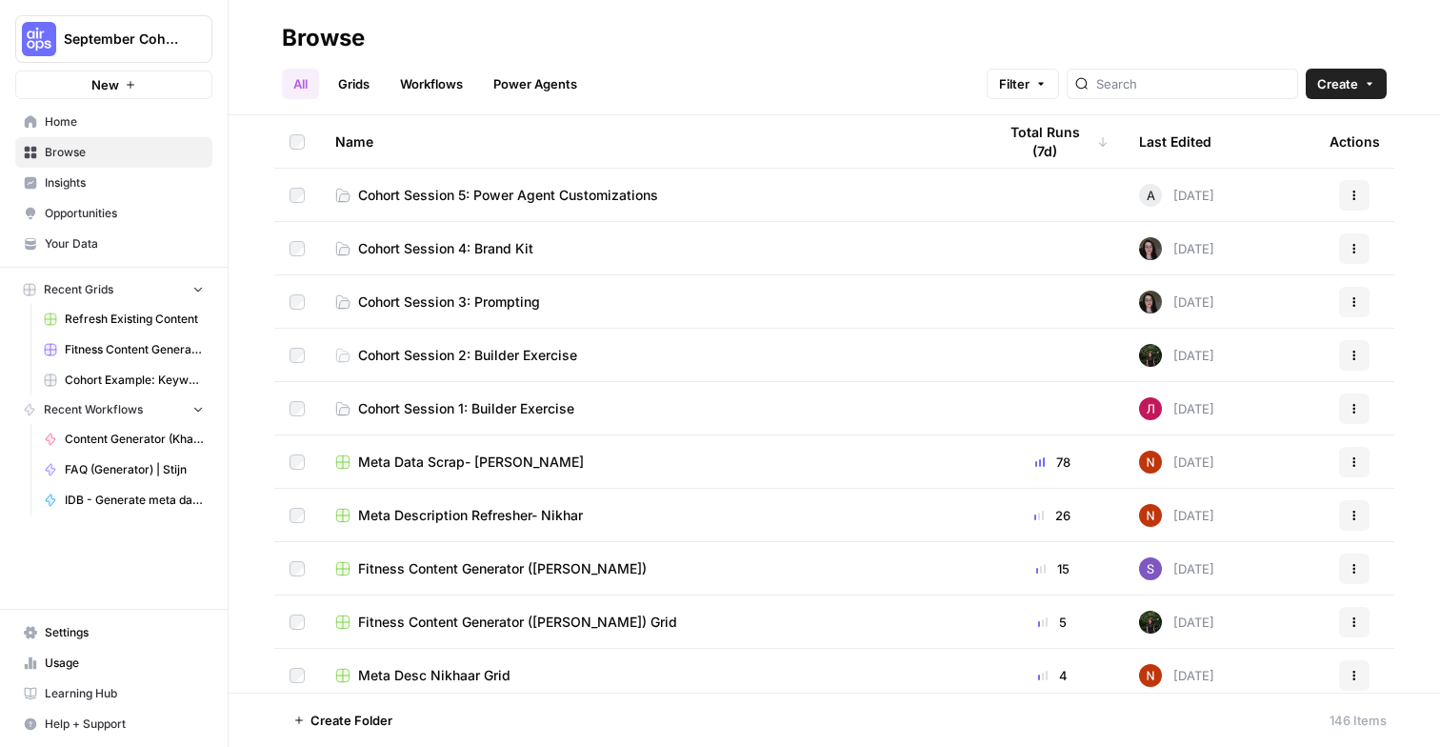
click at [360, 92] on link "Grids" at bounding box center [354, 84] width 54 height 30
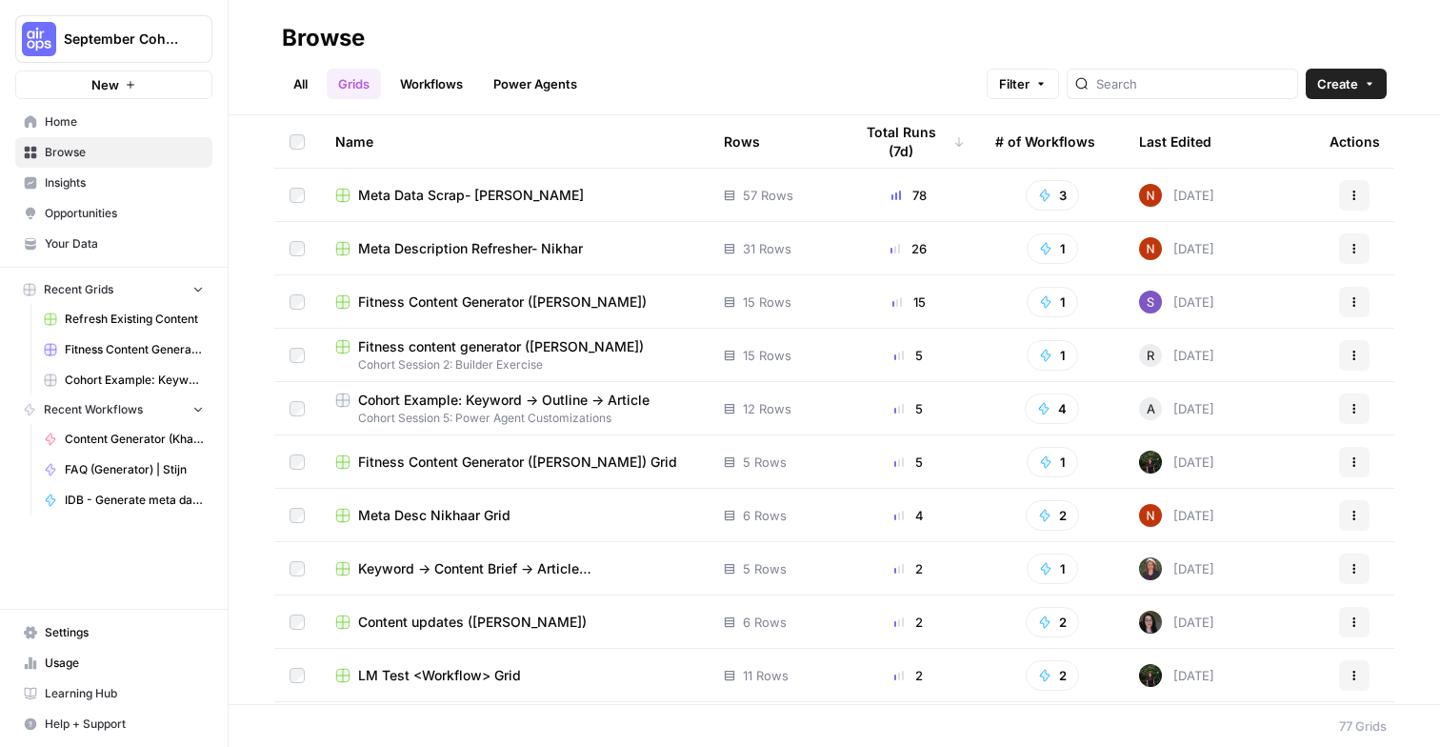
click at [1341, 75] on span "Create" at bounding box center [1337, 83] width 41 height 19
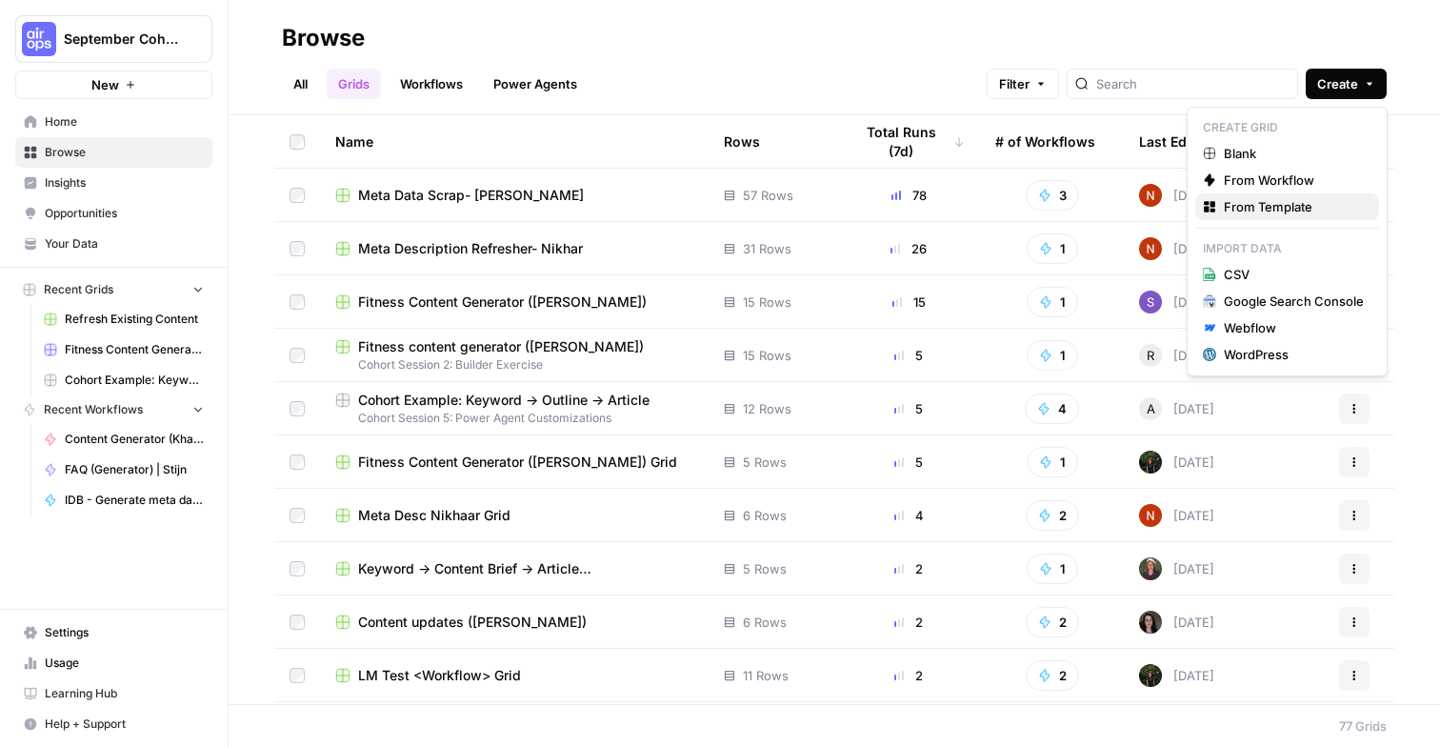
click at [1260, 207] on span "From Template" at bounding box center [1294, 206] width 140 height 19
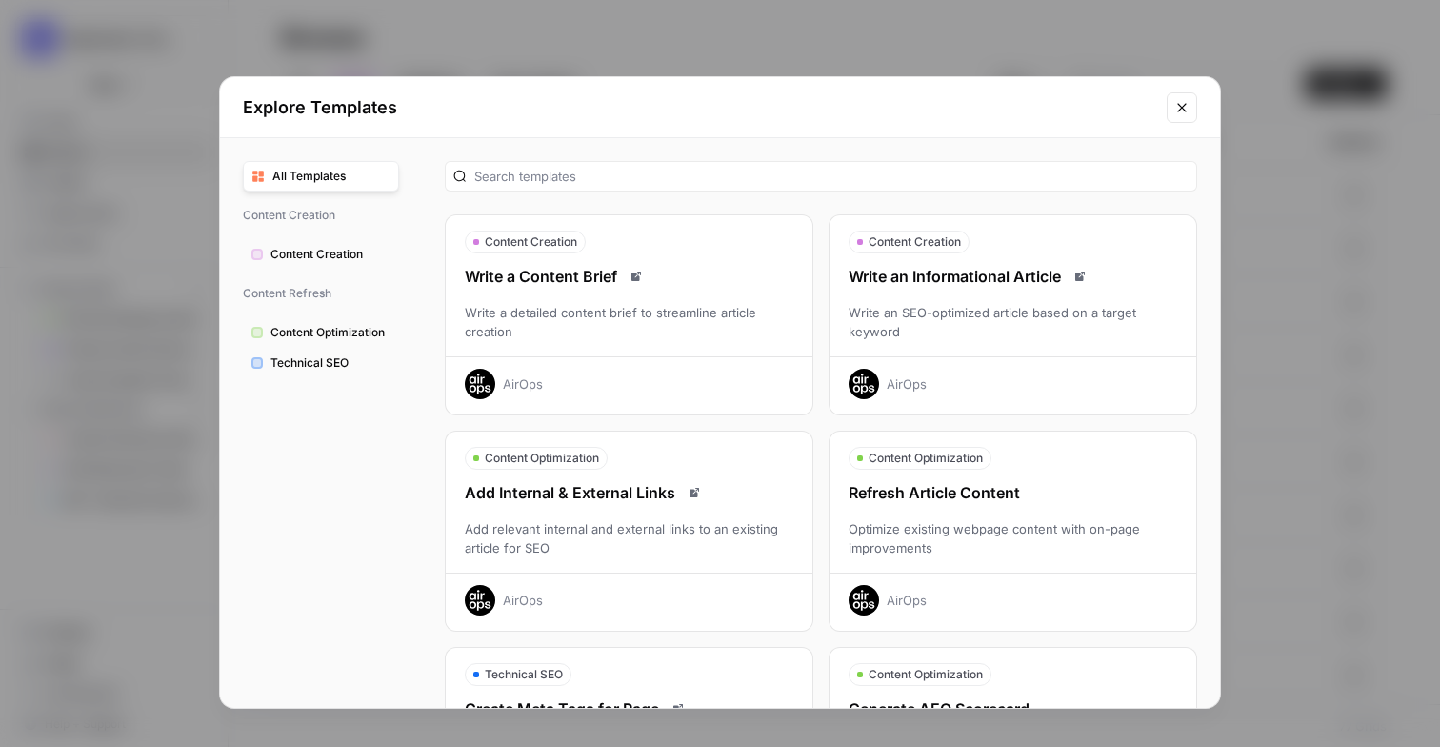
click at [349, 324] on span "Content Optimization" at bounding box center [330, 332] width 120 height 17
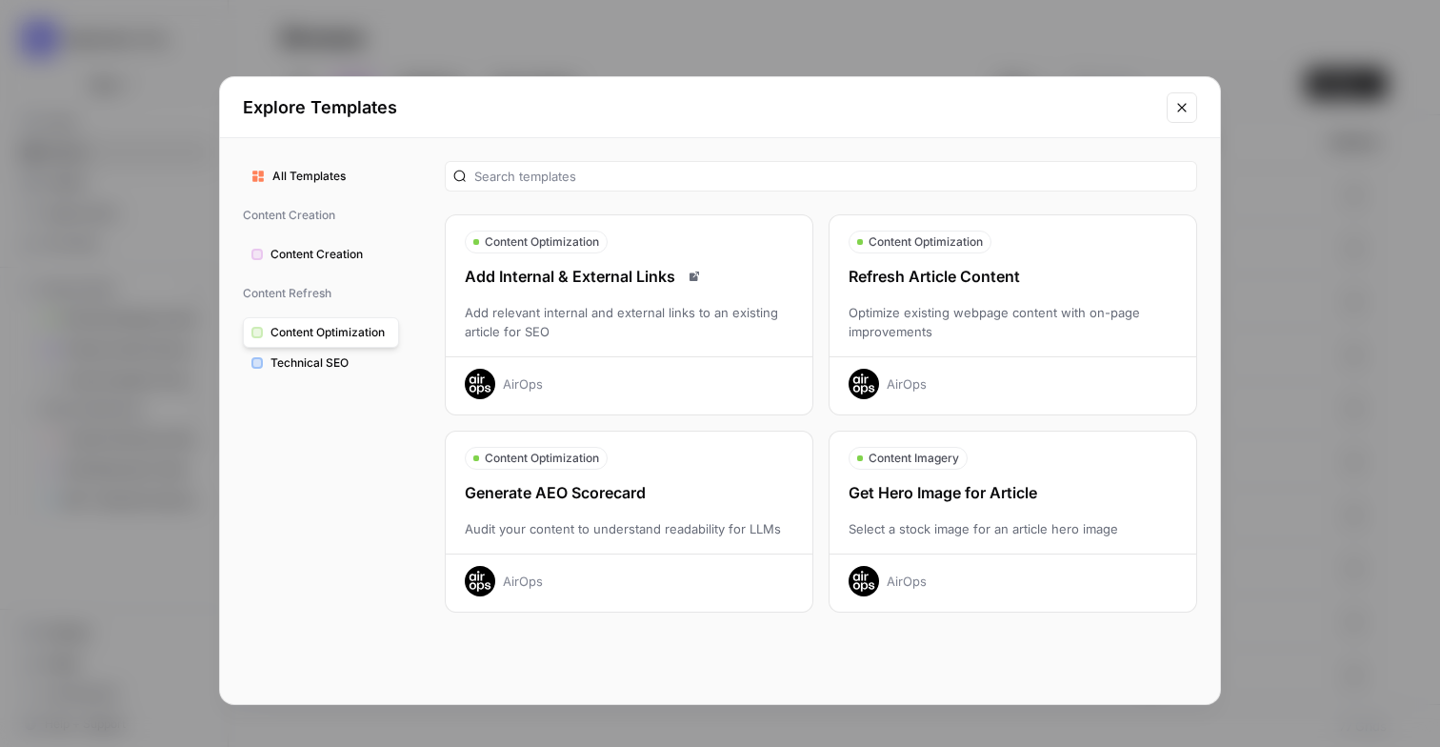
click at [615, 336] on div "Add relevant internal and external links to an existing article for SEO" at bounding box center [629, 322] width 367 height 38
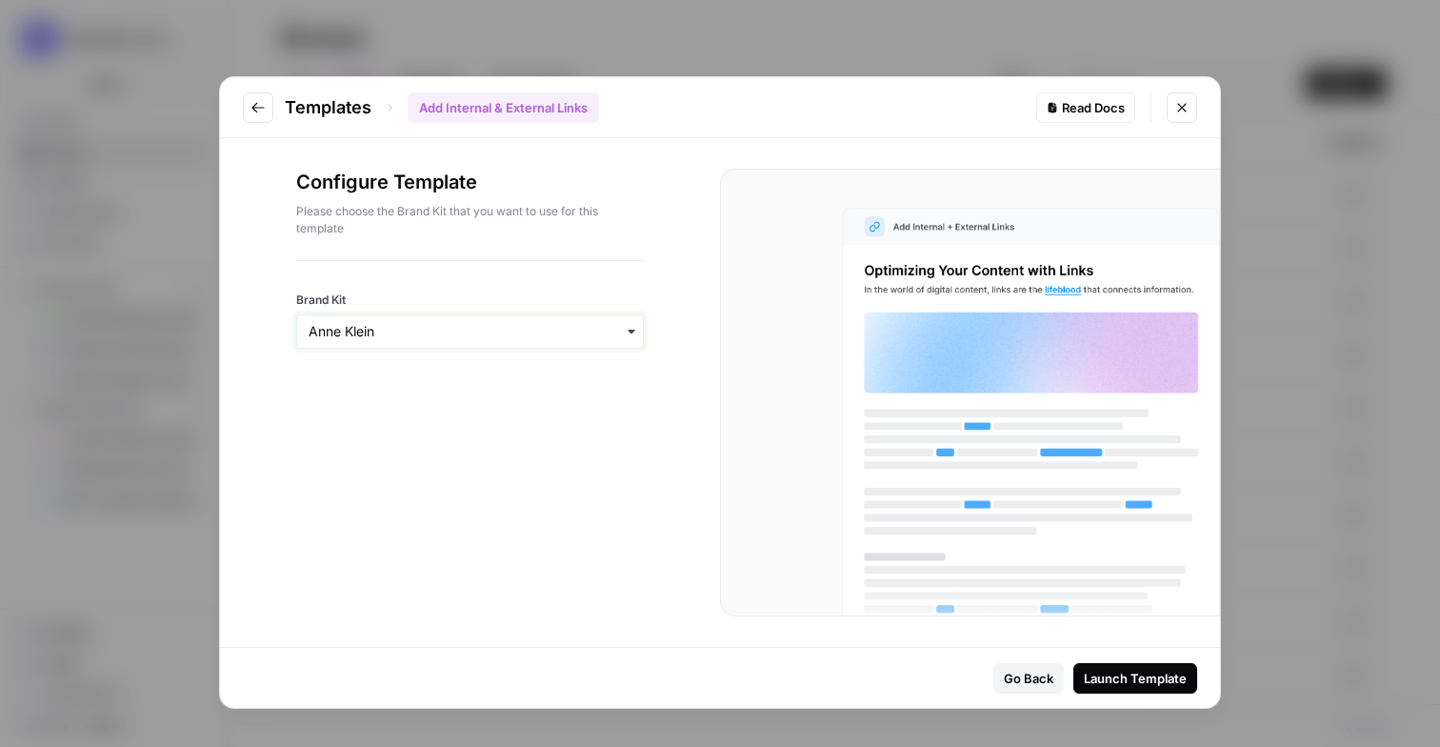
click at [536, 338] on input "Brand Kit" at bounding box center [470, 331] width 323 height 19
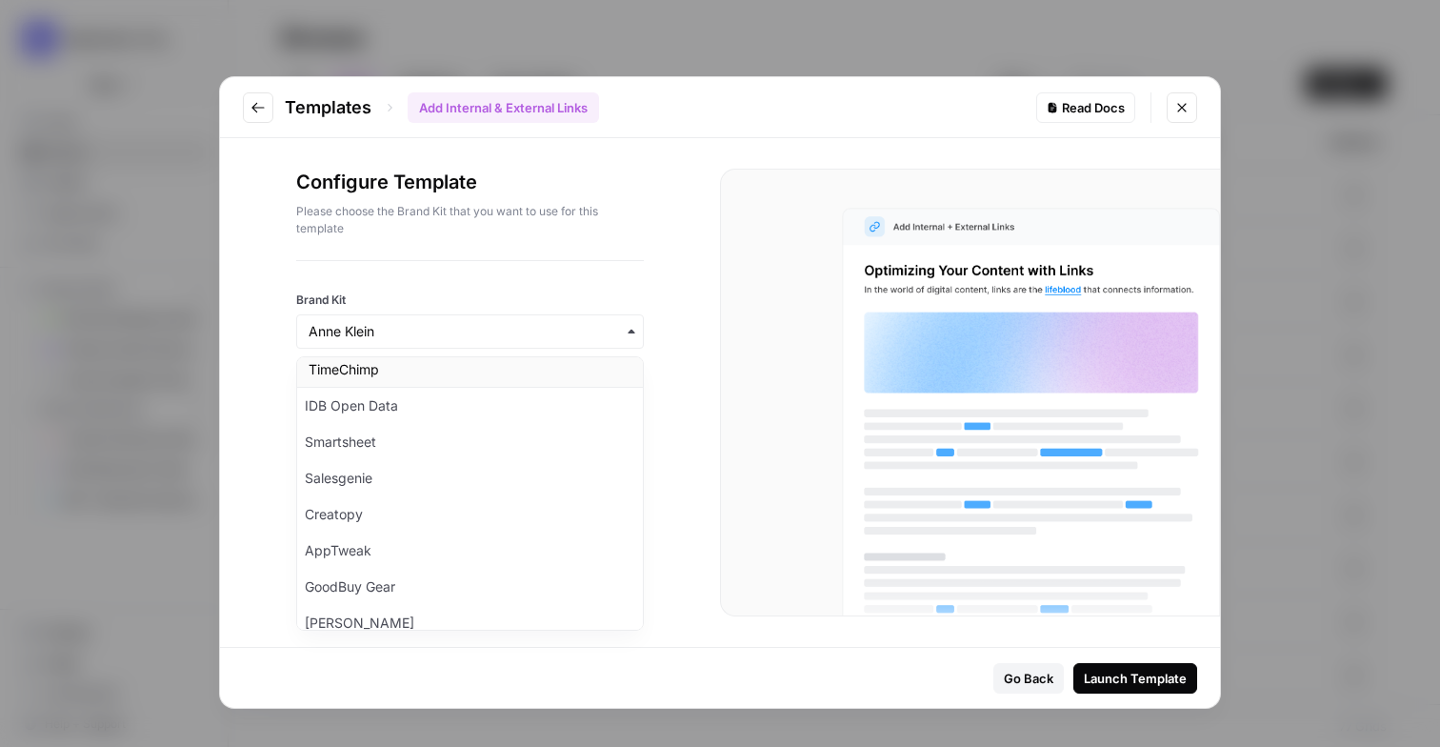
scroll to position [659, 0]
click at [472, 387] on div "TimeChimp" at bounding box center [470, 375] width 346 height 36
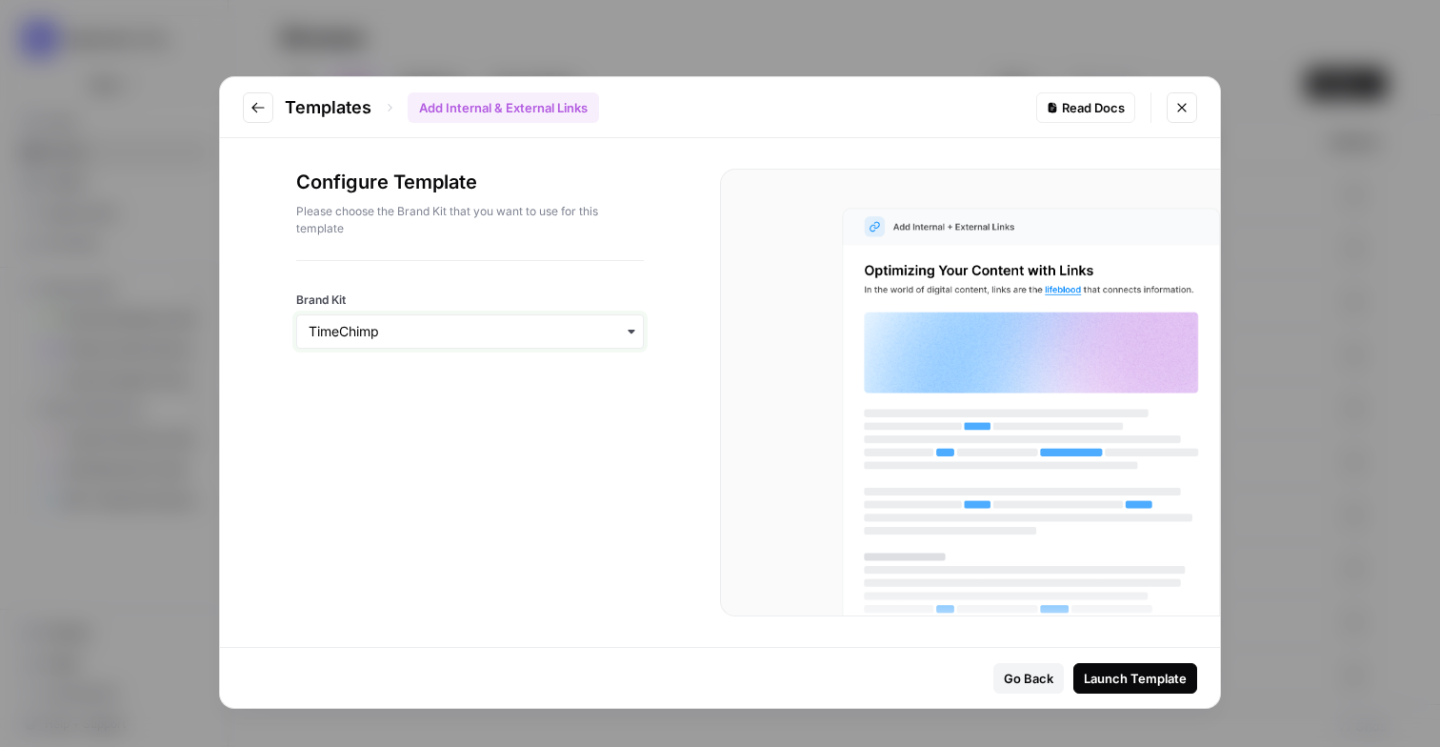
click at [498, 336] on input "Brand Kit" at bounding box center [470, 331] width 323 height 19
click at [758, 348] on div at bounding box center [970, 393] width 500 height 448
click at [1136, 685] on div "Launch Template" at bounding box center [1135, 678] width 103 height 19
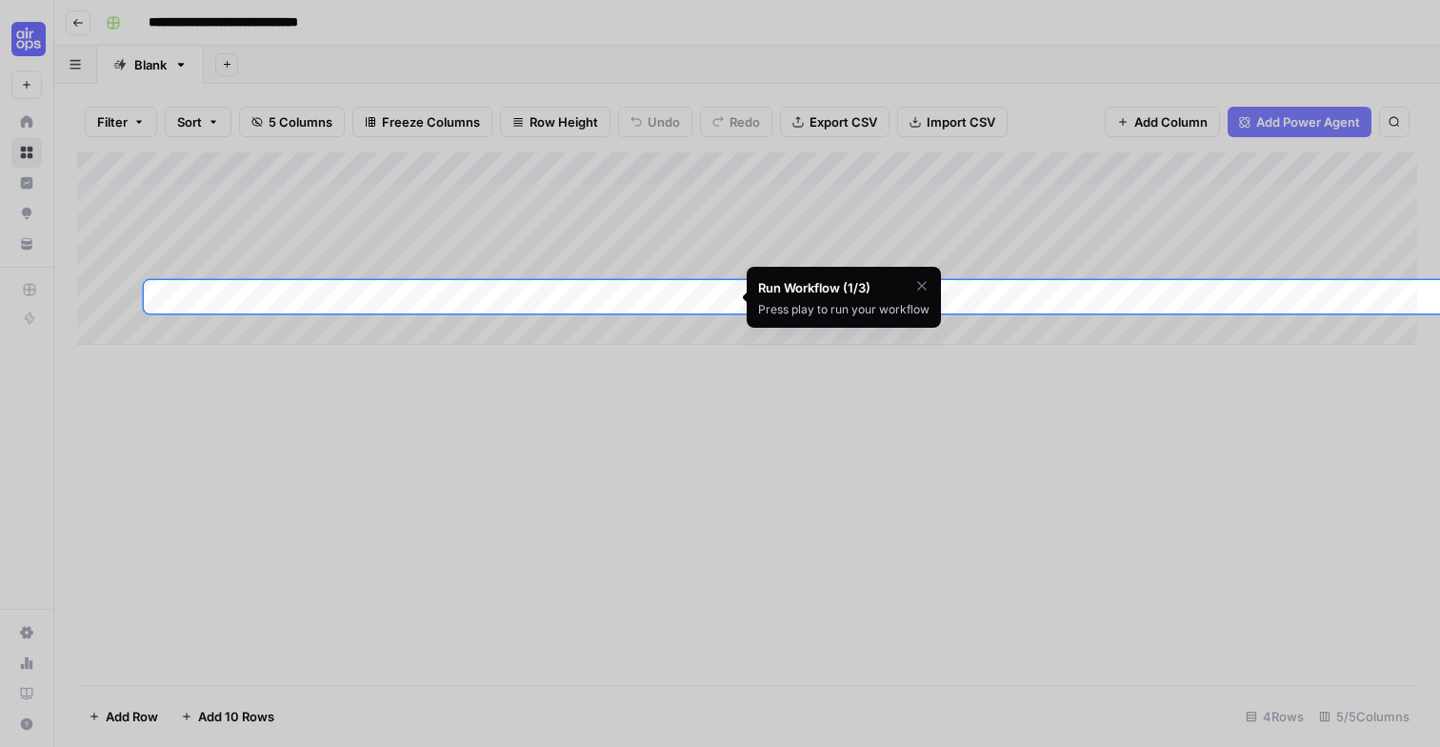
click at [578, 386] on div at bounding box center [720, 686] width 1440 height 747
click at [923, 276] on div "Run Workflow (1/3) Press play to run your workflow" at bounding box center [844, 297] width 194 height 61
click at [914, 282] on icon "button" at bounding box center [921, 285] width 15 height 15
click at [870, 338] on span "Skip Tutorial" at bounding box center [872, 333] width 60 height 15
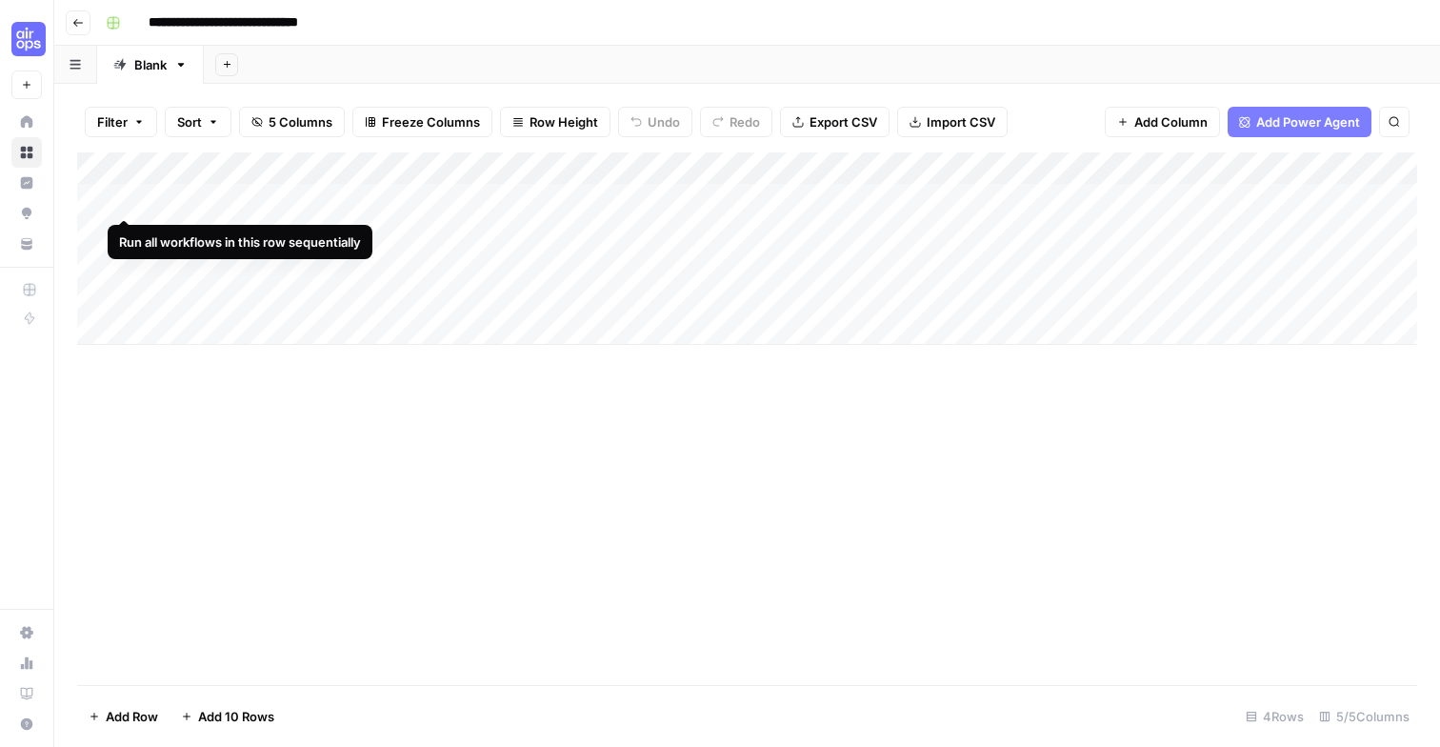
click at [105, 196] on div "Add Column" at bounding box center [747, 248] width 1340 height 192
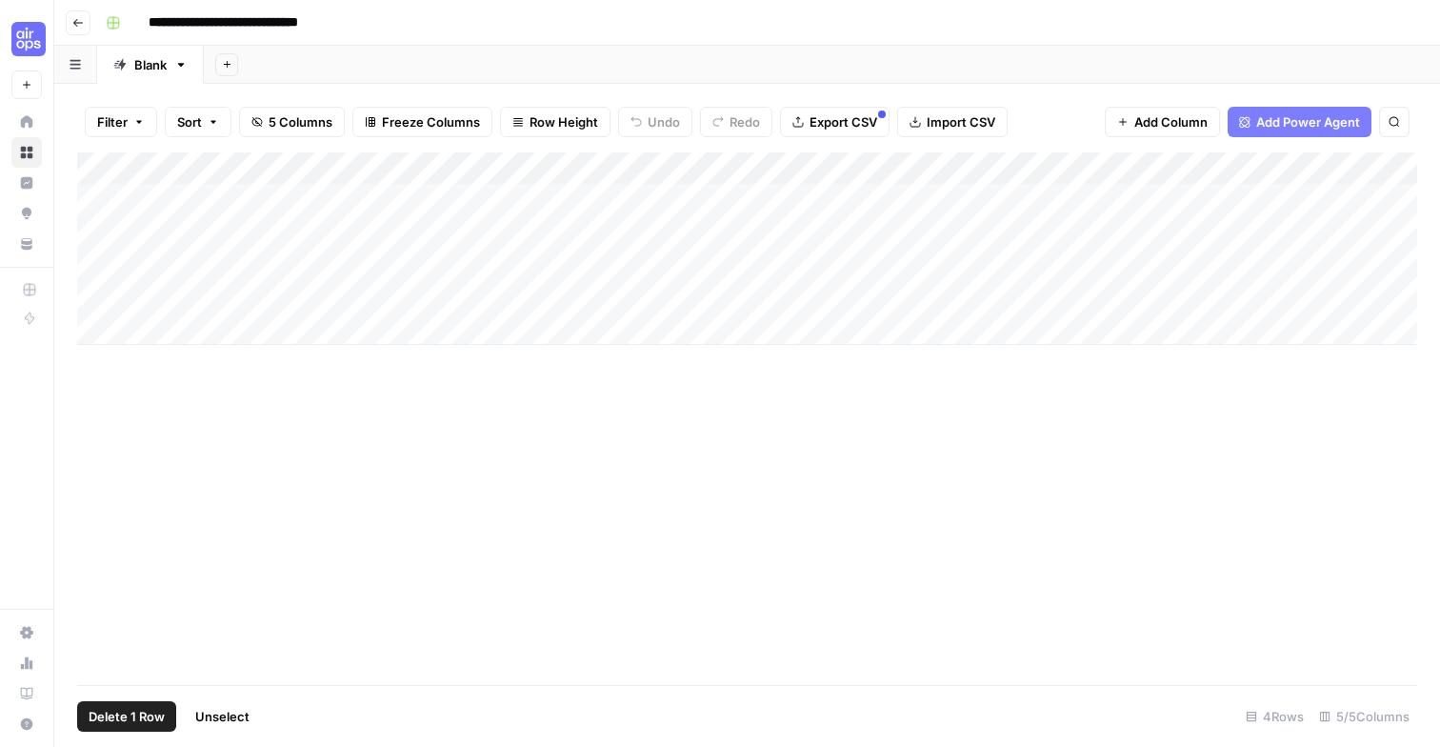
click at [98, 235] on div "Add Column" at bounding box center [747, 248] width 1340 height 192
click at [98, 274] on div "Add Column" at bounding box center [747, 248] width 1340 height 192
click at [97, 270] on div "Add Column" at bounding box center [747, 248] width 1340 height 192
click at [96, 297] on div "Add Column" at bounding box center [747, 248] width 1340 height 192
click at [126, 716] on span "Delete 4 Rows" at bounding box center [132, 716] width 86 height 19
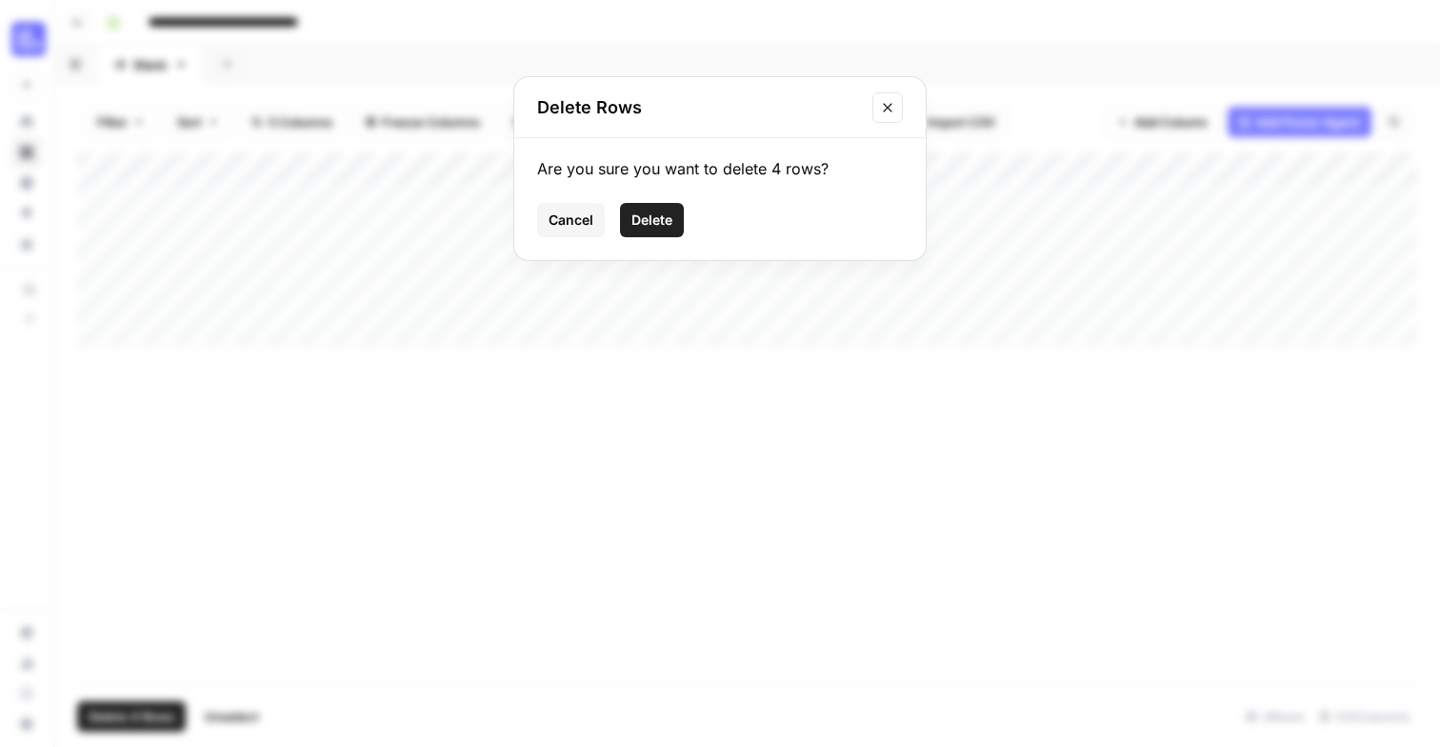
click at [625, 211] on button "Delete" at bounding box center [652, 220] width 64 height 34
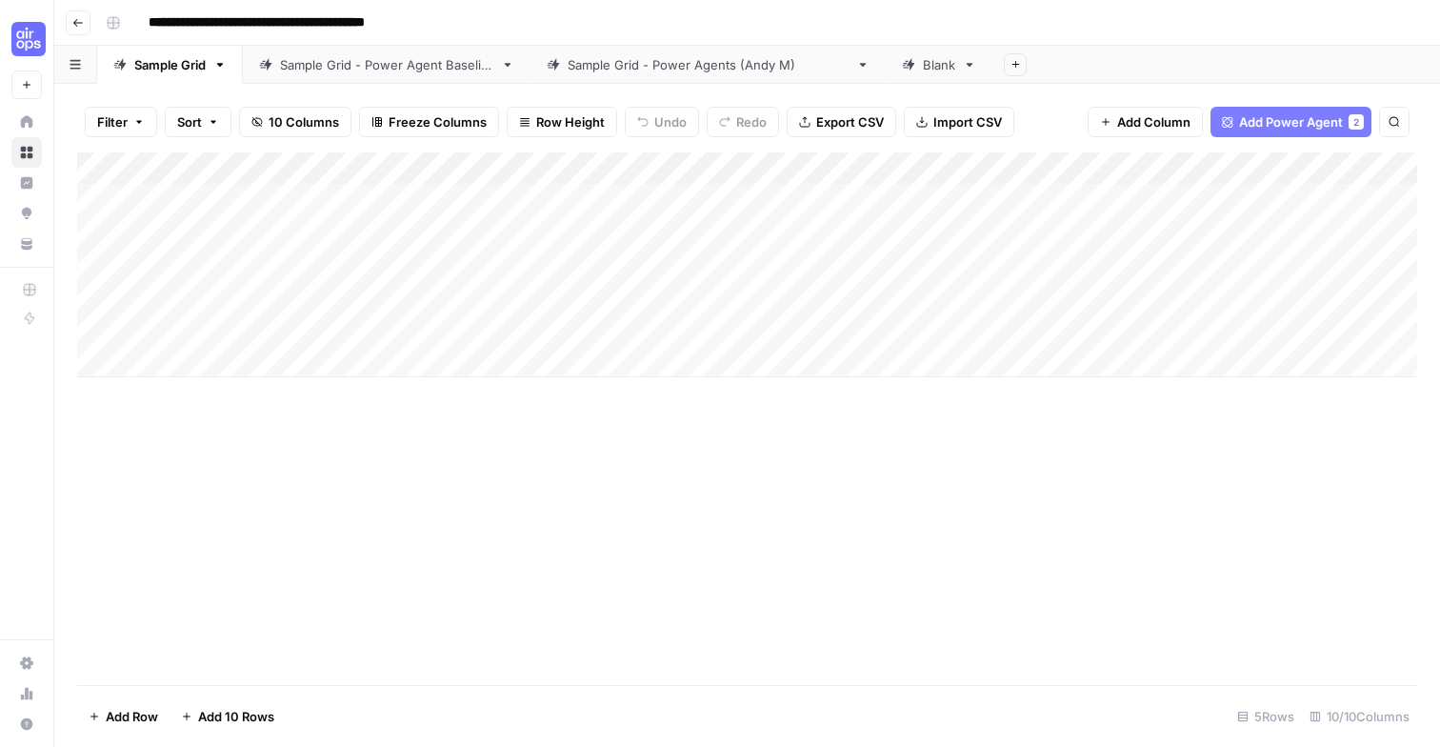
click at [75, 21] on icon "button" at bounding box center [77, 22] width 11 height 11
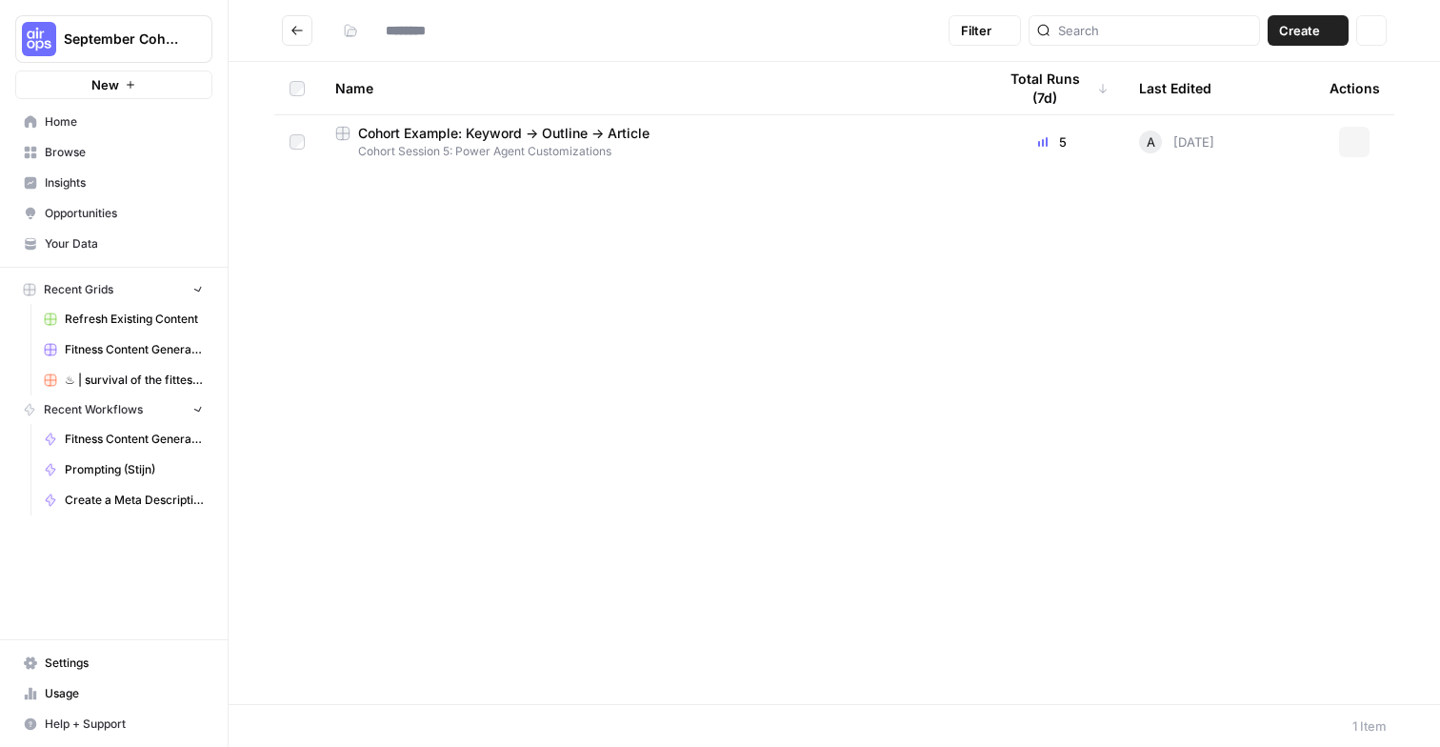
type input "**********"
click at [302, 39] on button "Go back" at bounding box center [297, 30] width 30 height 30
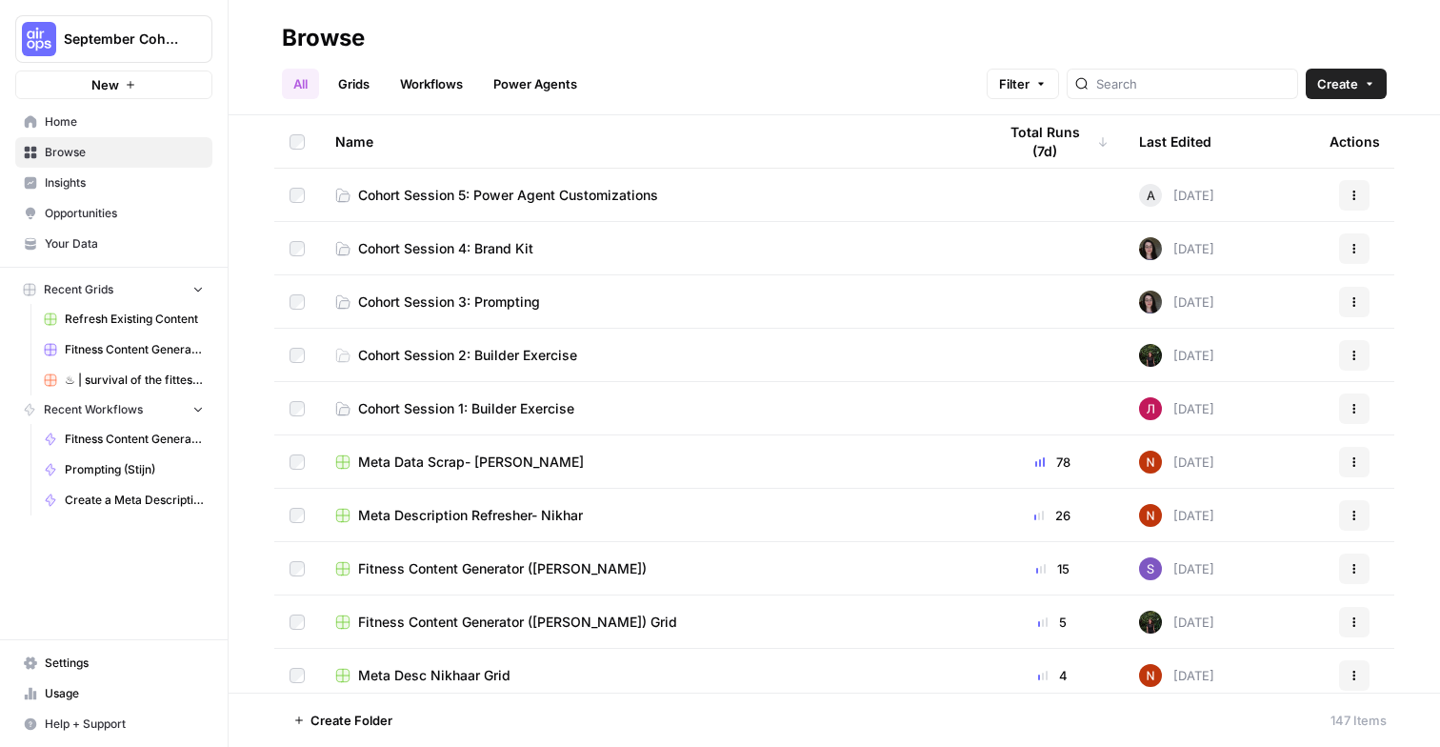
click at [1335, 80] on span "Create" at bounding box center [1337, 83] width 41 height 19
click at [339, 83] on link "Grids" at bounding box center [354, 84] width 54 height 30
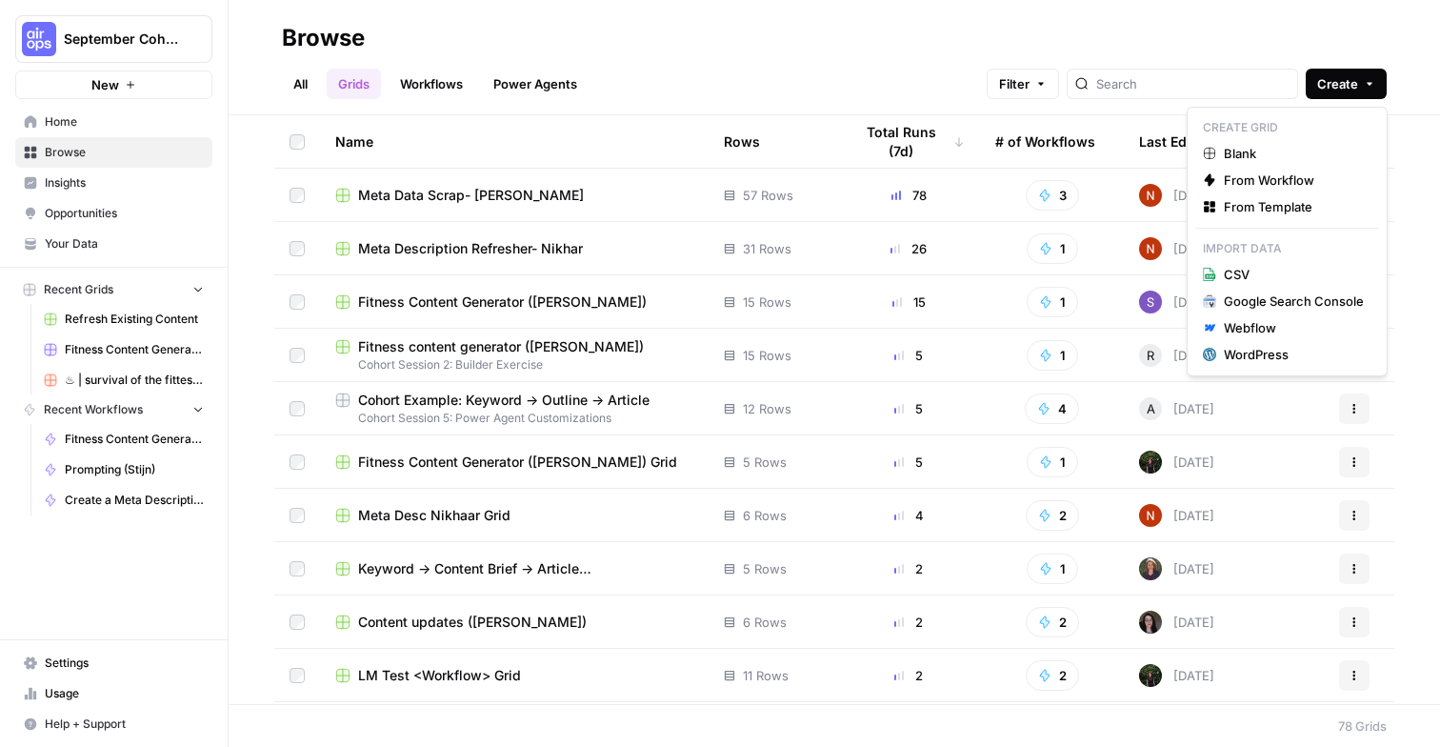
click at [1362, 82] on button "Create" at bounding box center [1346, 84] width 81 height 30
click at [1284, 210] on span "From Template" at bounding box center [1294, 206] width 140 height 19
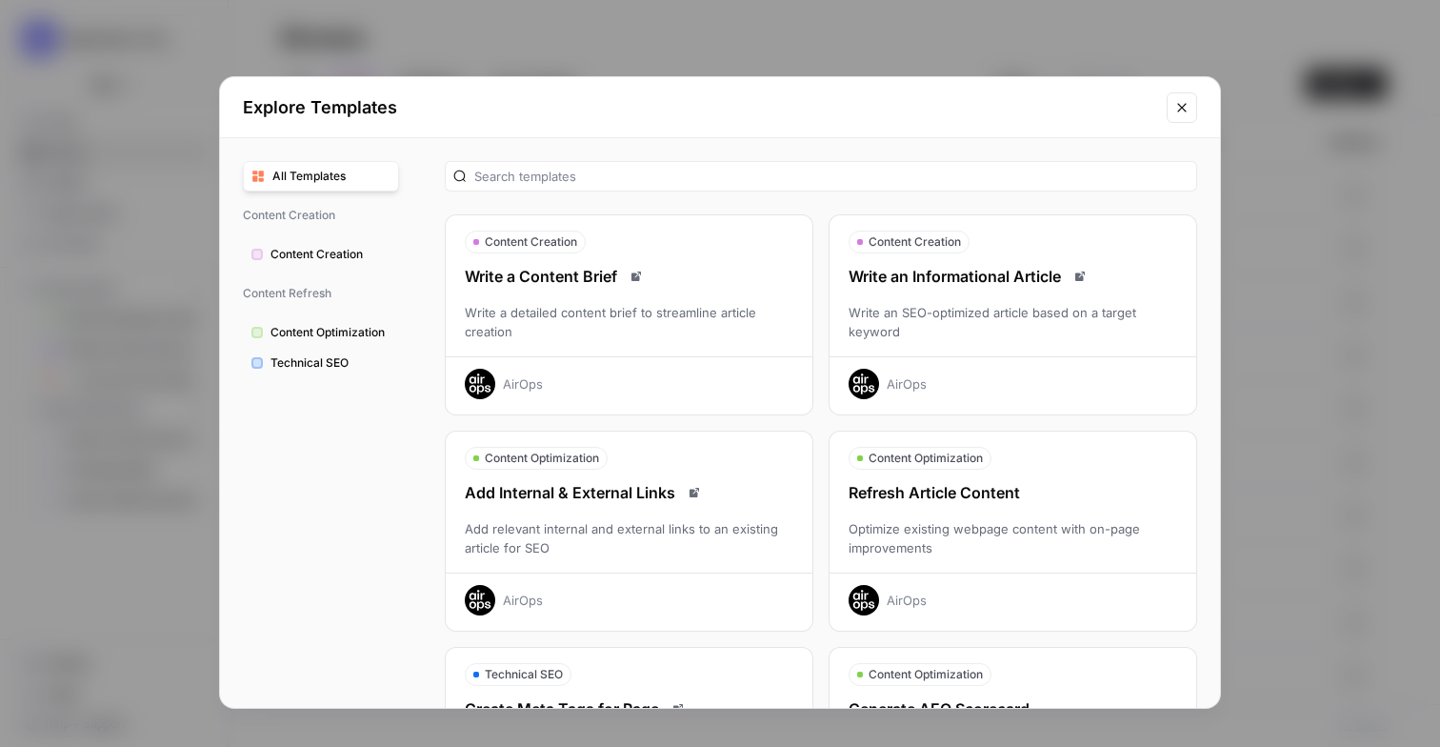
click at [354, 326] on span "Content Optimization" at bounding box center [330, 332] width 120 height 17
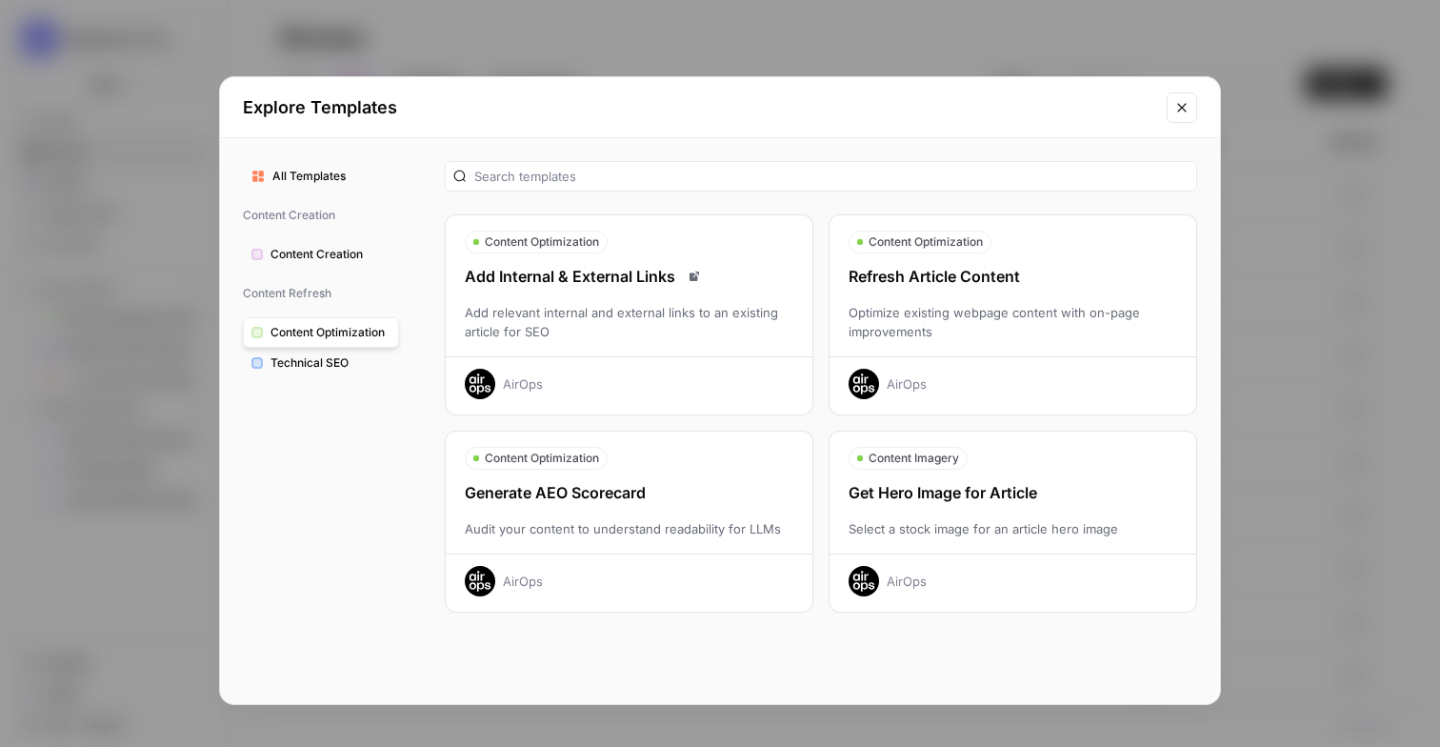
click at [962, 311] on div "Optimize existing webpage content with on-page improvements" at bounding box center [1013, 322] width 367 height 38
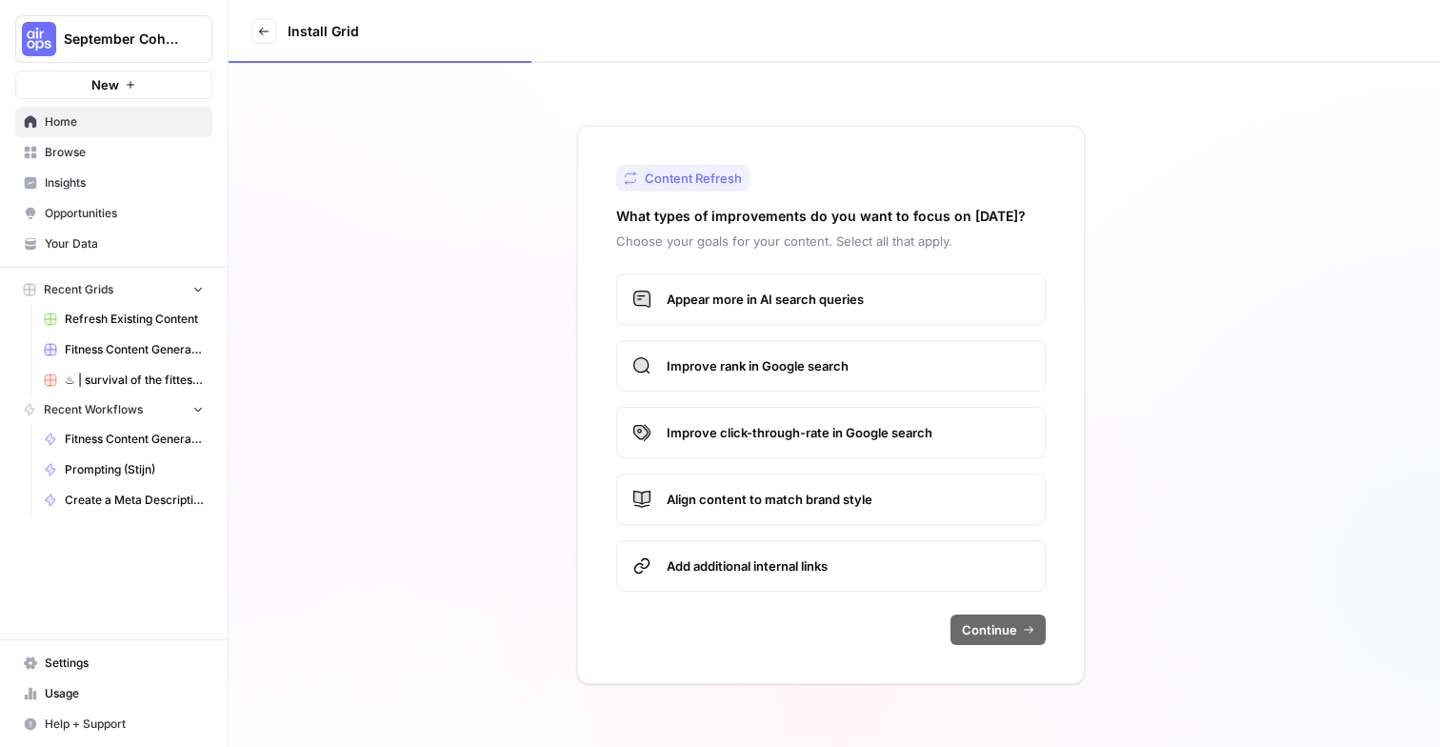
click at [847, 312] on label "Appear more in AI search queries" at bounding box center [831, 298] width 430 height 51
click at [831, 359] on span "Improve rank in Google search" at bounding box center [848, 365] width 363 height 19
click at [843, 430] on span "Improve click-through-rate in Google search" at bounding box center [848, 432] width 363 height 19
click at [813, 509] on label "Align content to match brand style" at bounding box center [831, 498] width 430 height 51
click at [813, 573] on span "Add additional internal links" at bounding box center [848, 565] width 363 height 19
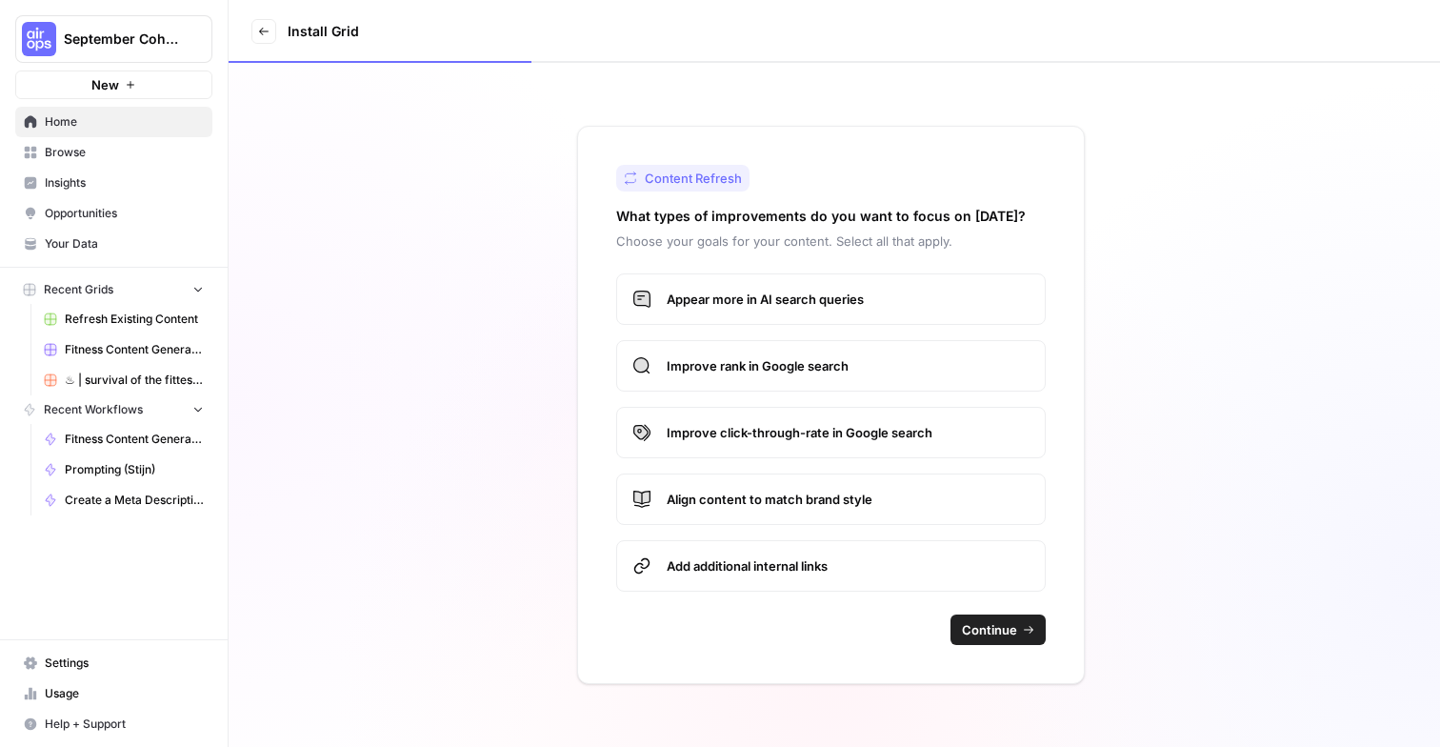
click at [992, 628] on span "Continue" at bounding box center [989, 629] width 55 height 19
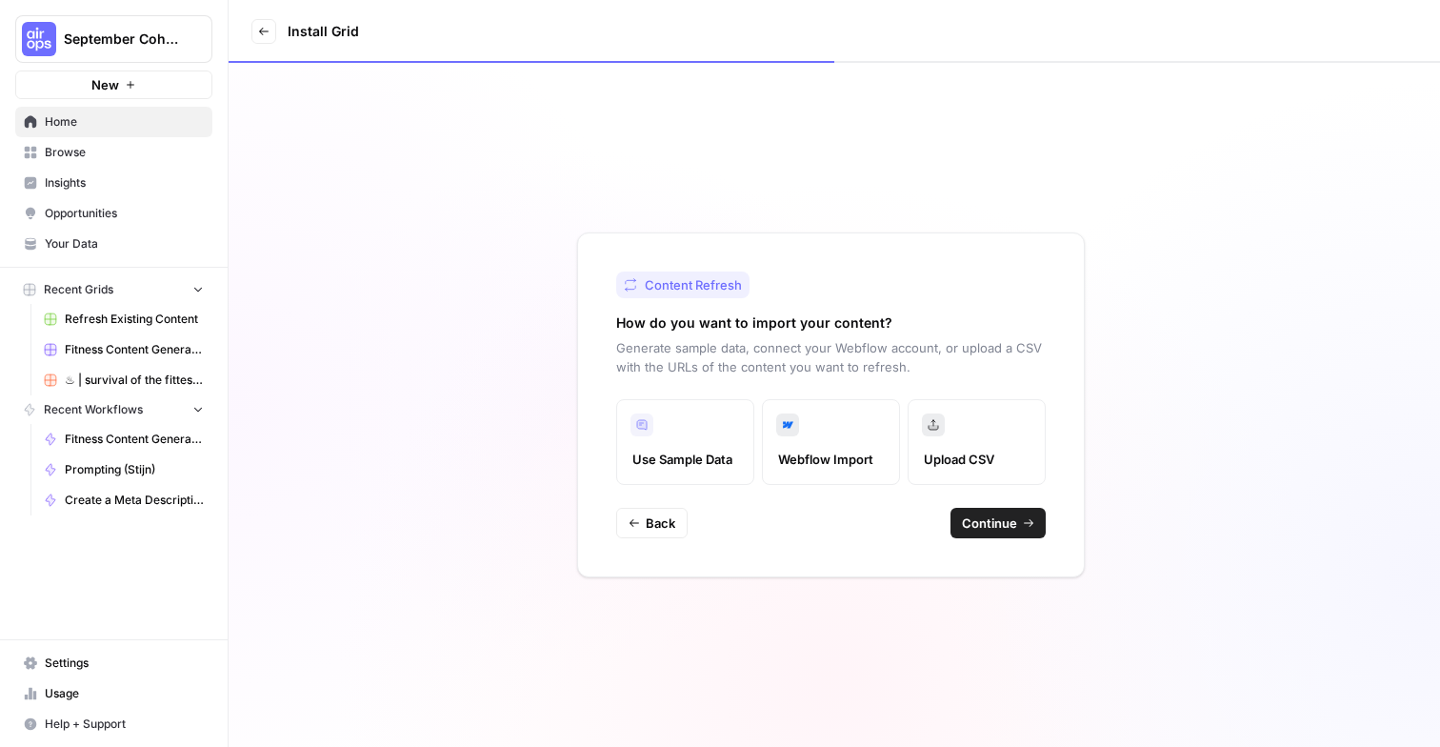
click at [831, 468] on span "Webflow Import" at bounding box center [831, 459] width 106 height 19
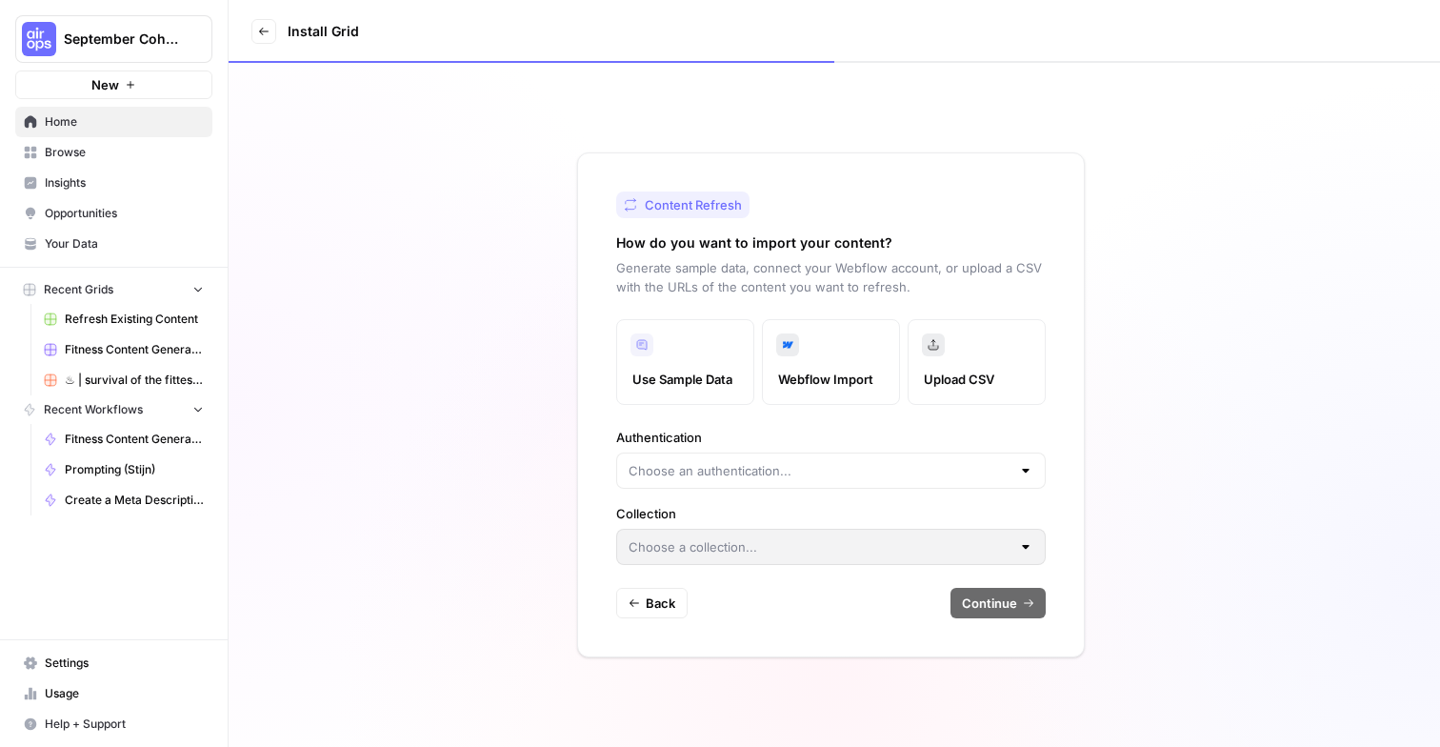
click at [853, 460] on div at bounding box center [831, 470] width 430 height 36
click at [734, 360] on label "Use Sample Data" at bounding box center [685, 362] width 138 height 86
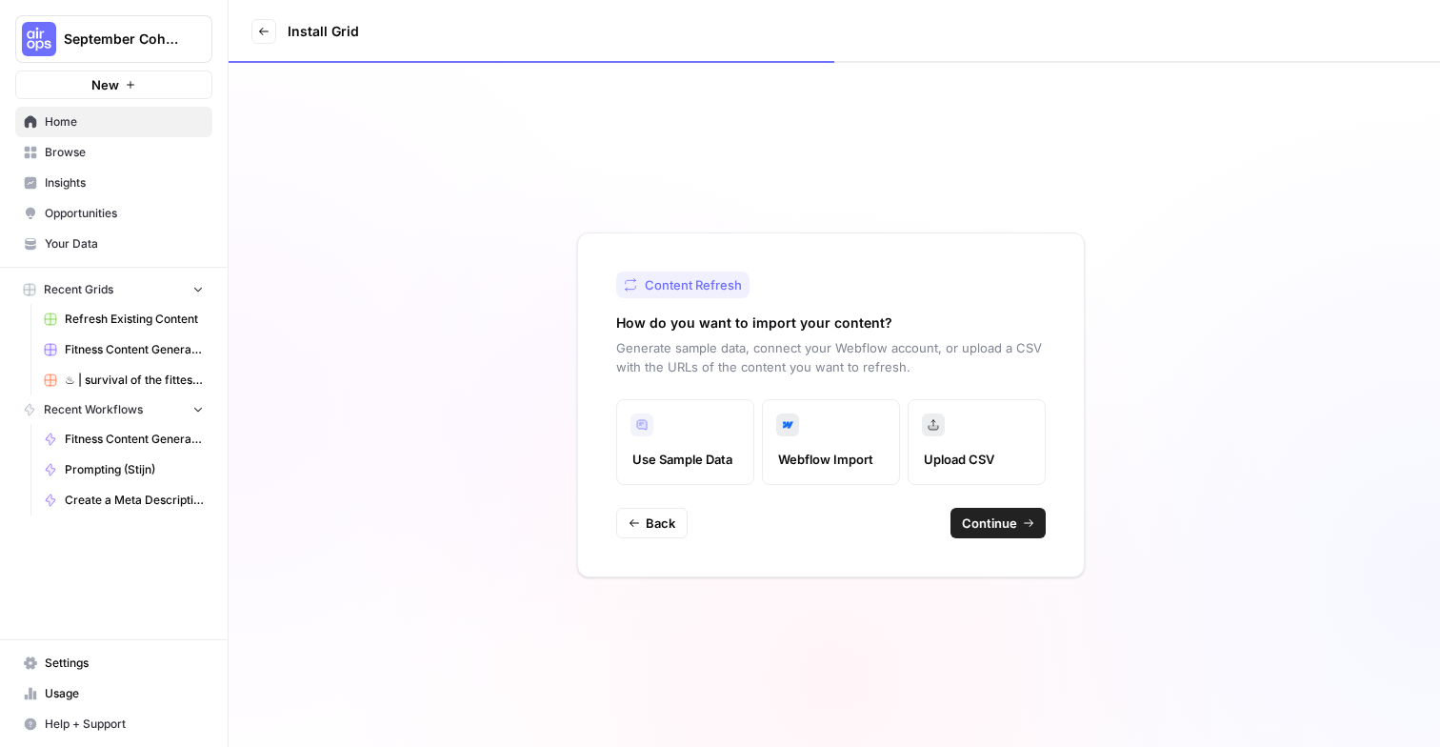
click at [974, 456] on span "Upload CSV" at bounding box center [977, 459] width 106 height 19
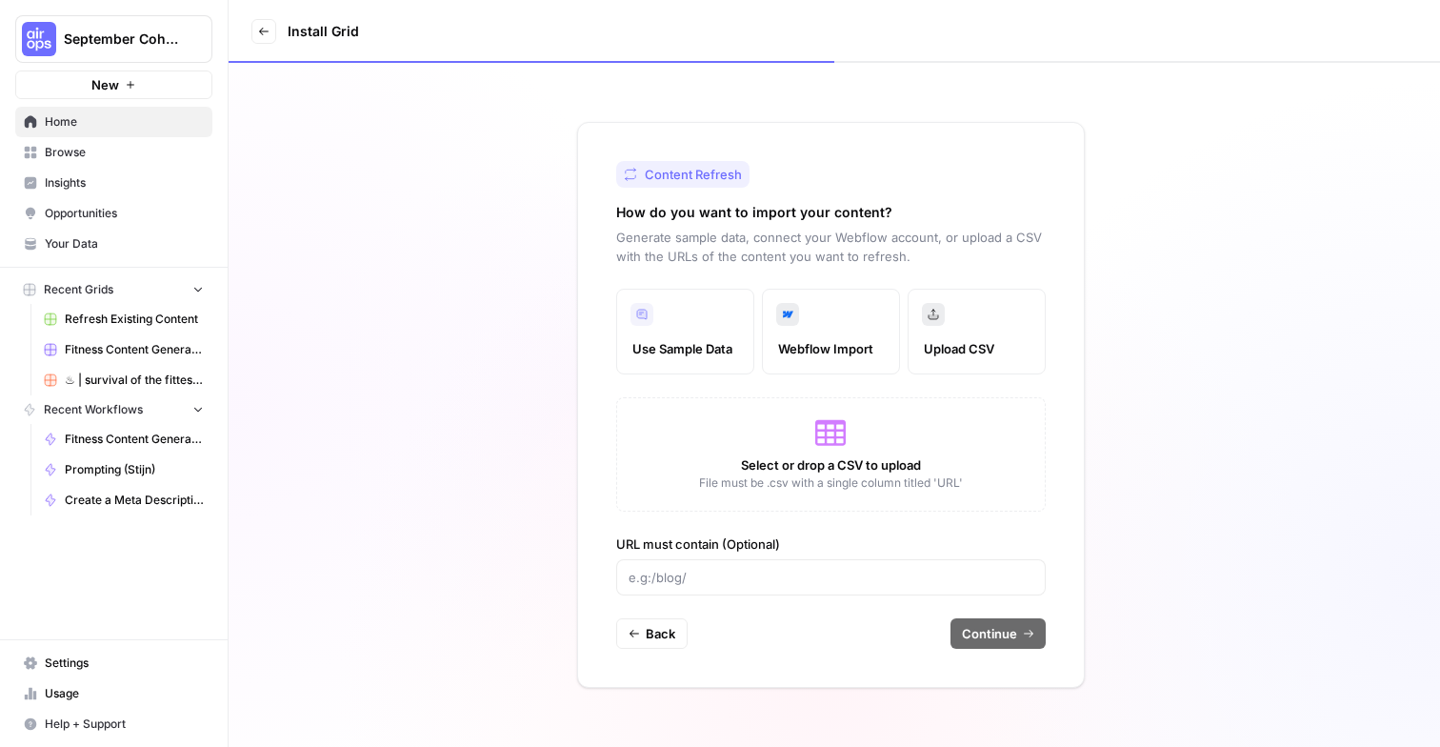
click at [810, 544] on label "URL must contain (Optional)" at bounding box center [831, 543] width 430 height 19
click at [810, 568] on input "URL must contain (Optional)" at bounding box center [831, 577] width 405 height 19
click at [819, 460] on span "Select or drop a CSV to upload" at bounding box center [831, 464] width 180 height 19
click at [865, 450] on div "Select or drop a CSV to upload File must be .csv with a single column titled 'U…" at bounding box center [831, 454] width 430 height 114
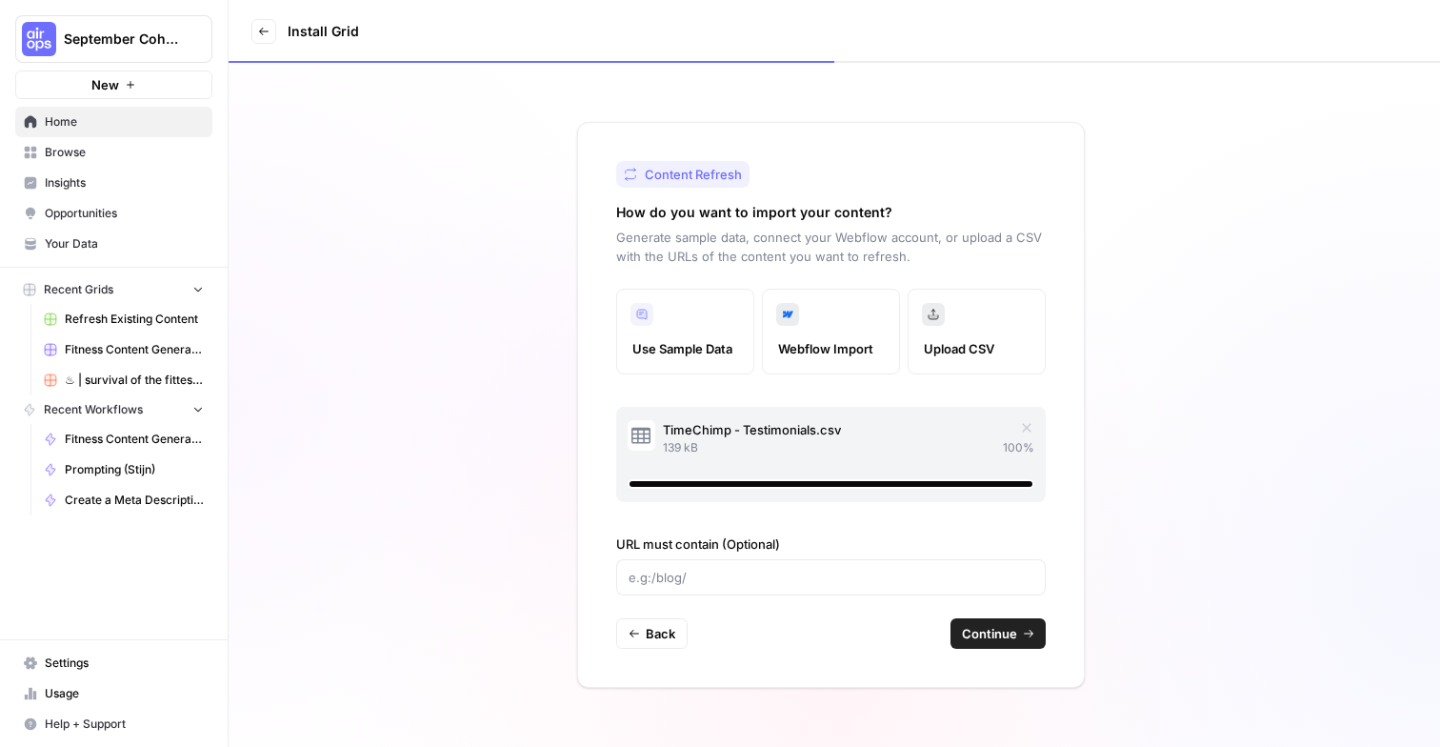
click at [992, 638] on span "Continue" at bounding box center [989, 633] width 55 height 19
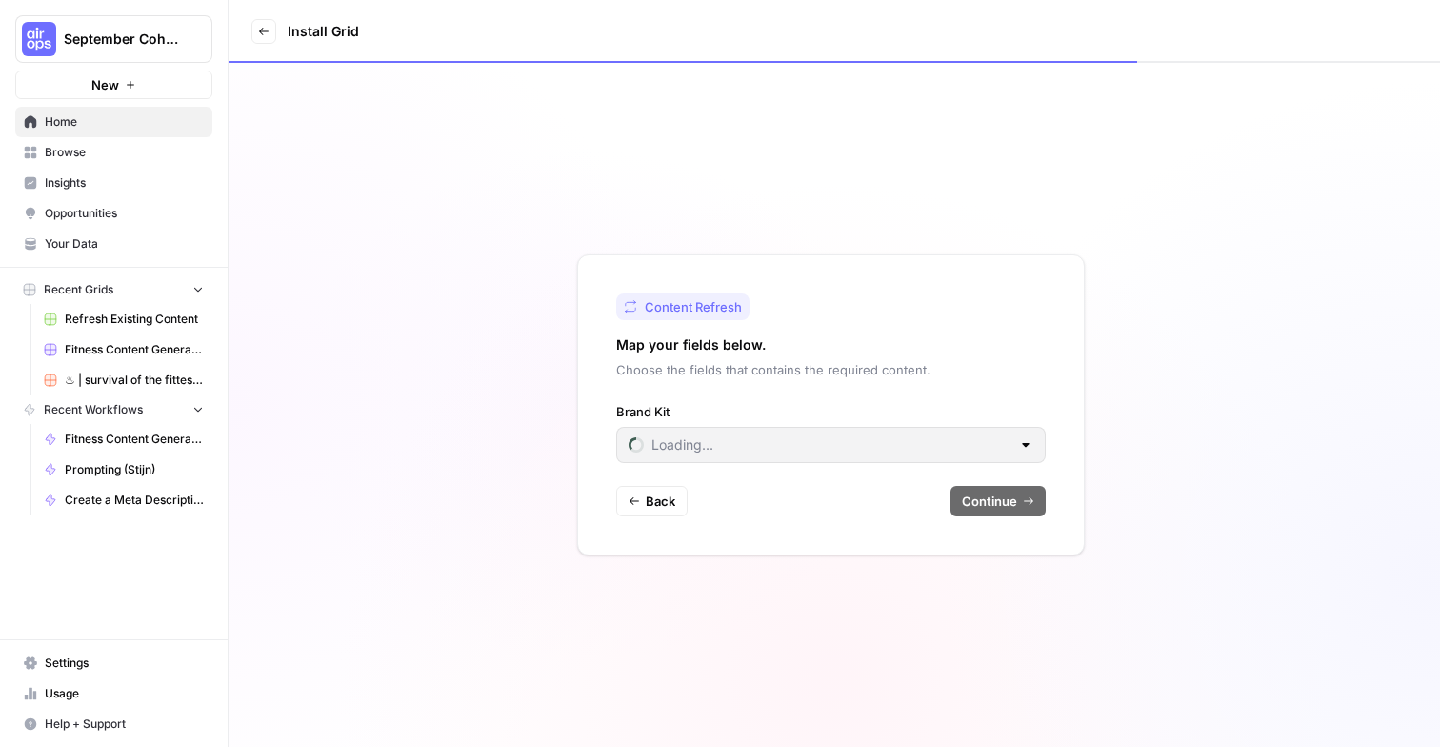
type input "AirOps"
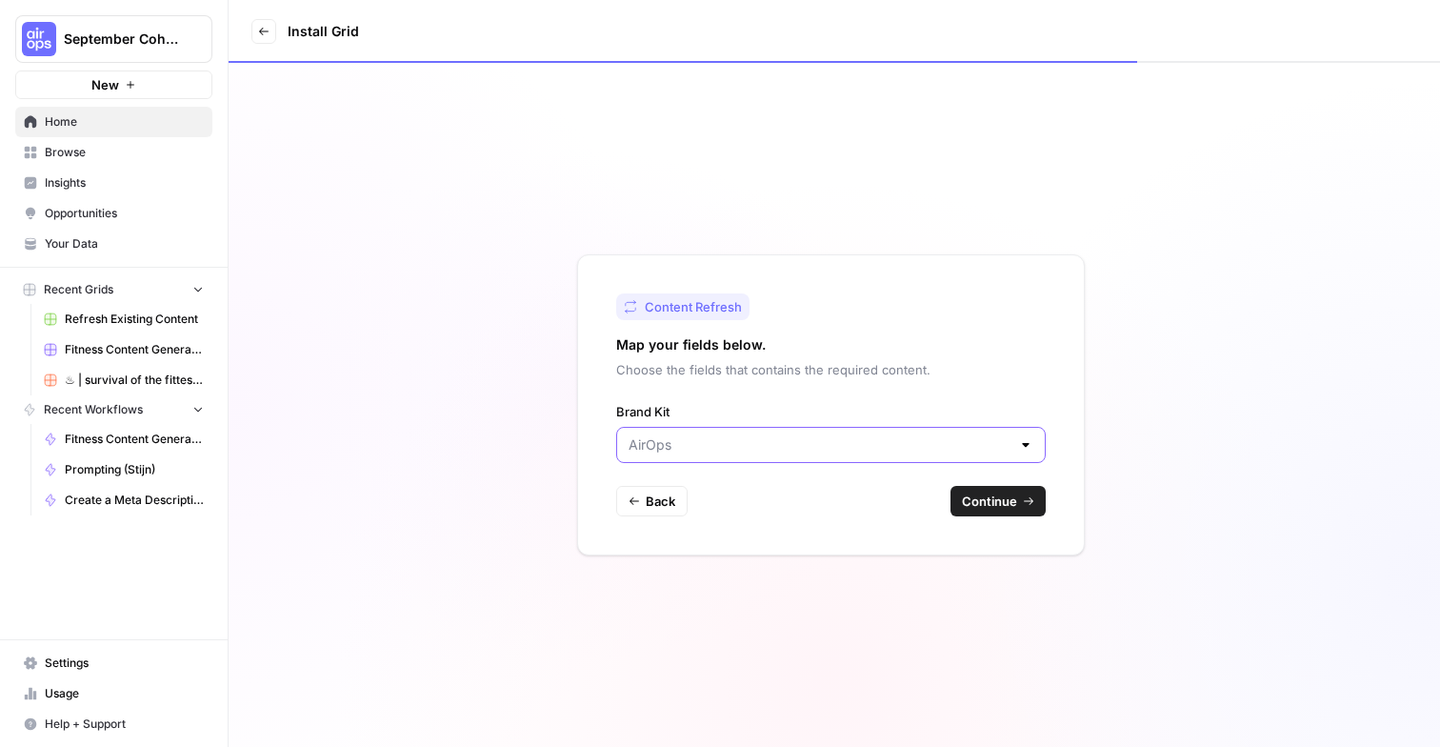
click at [855, 441] on input "Brand Kit" at bounding box center [820, 444] width 382 height 19
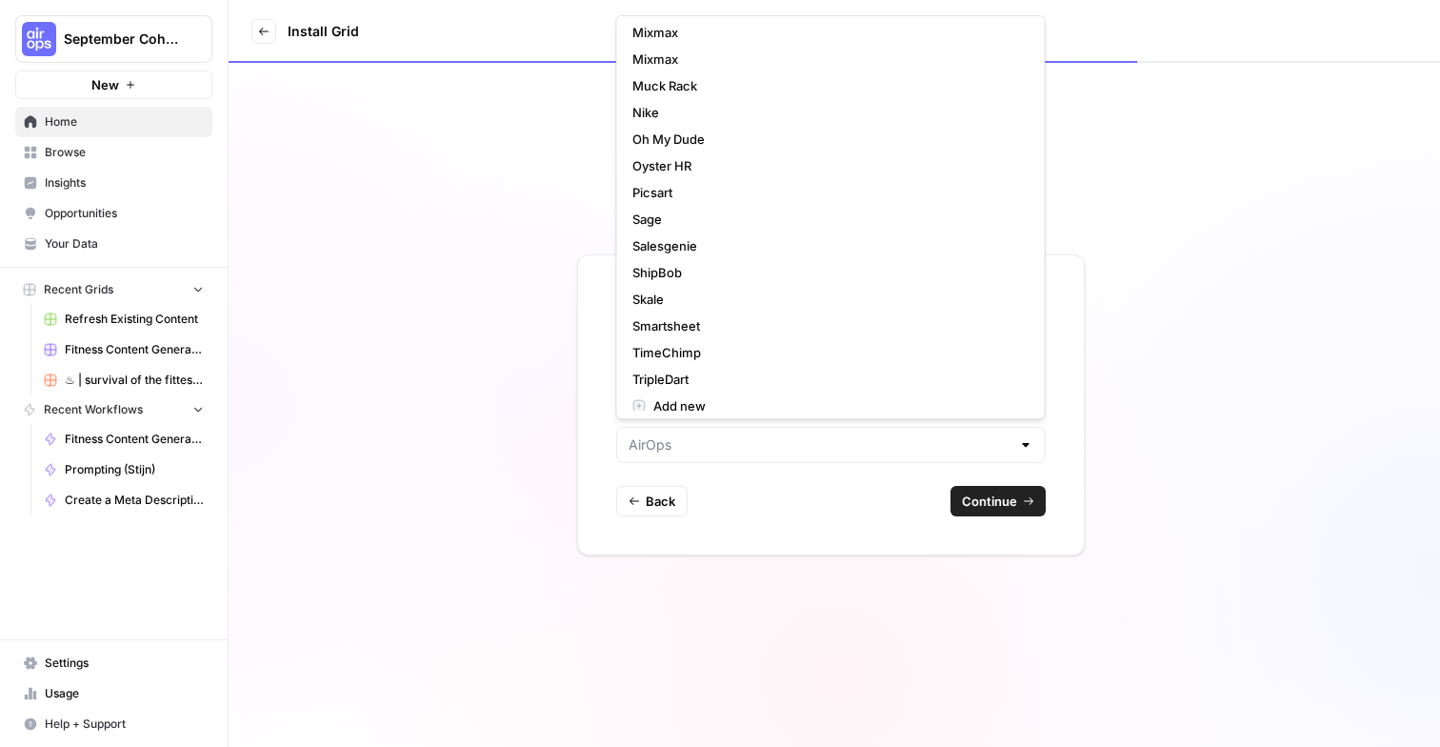
scroll to position [360, 0]
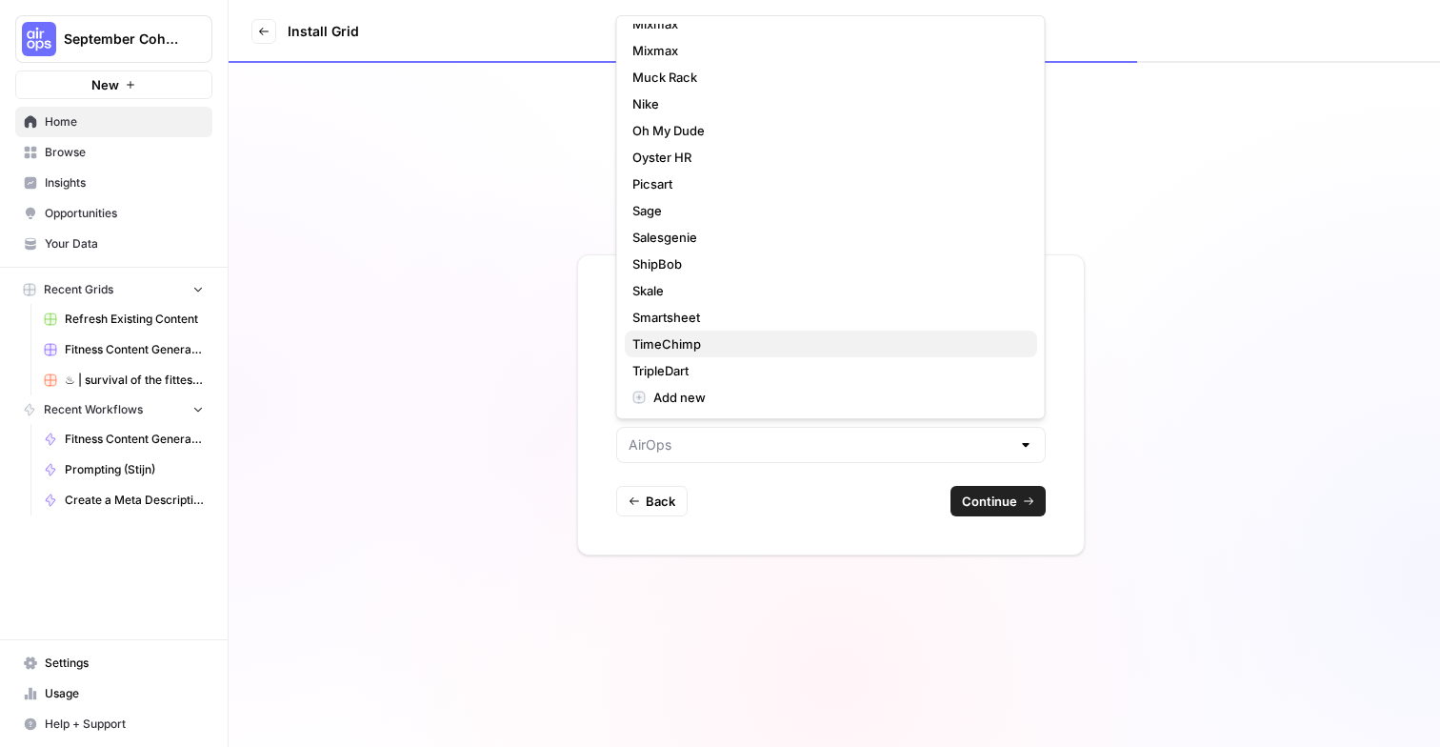
click at [794, 343] on span "TimeChimp" at bounding box center [827, 343] width 390 height 19
type input "TimeChimp"
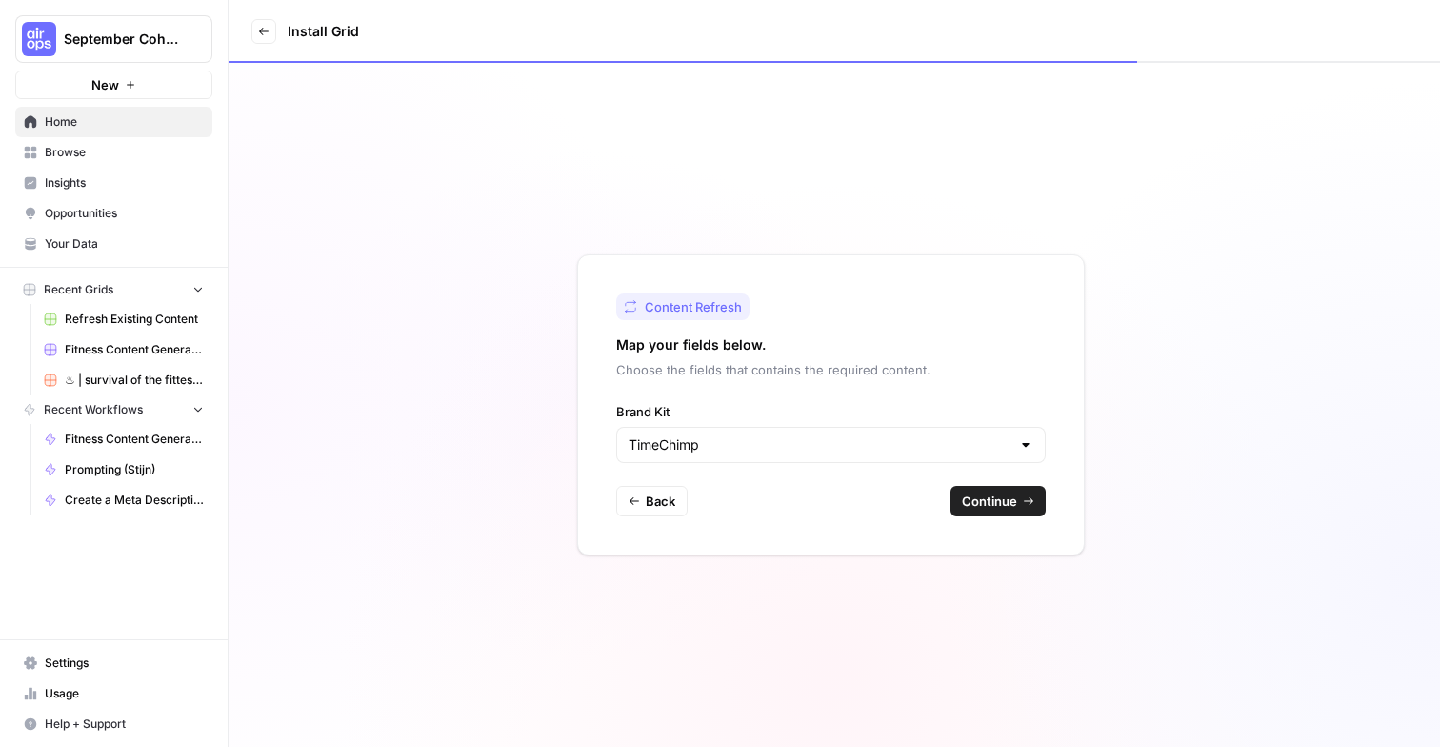
click at [972, 507] on span "Continue" at bounding box center [989, 500] width 55 height 19
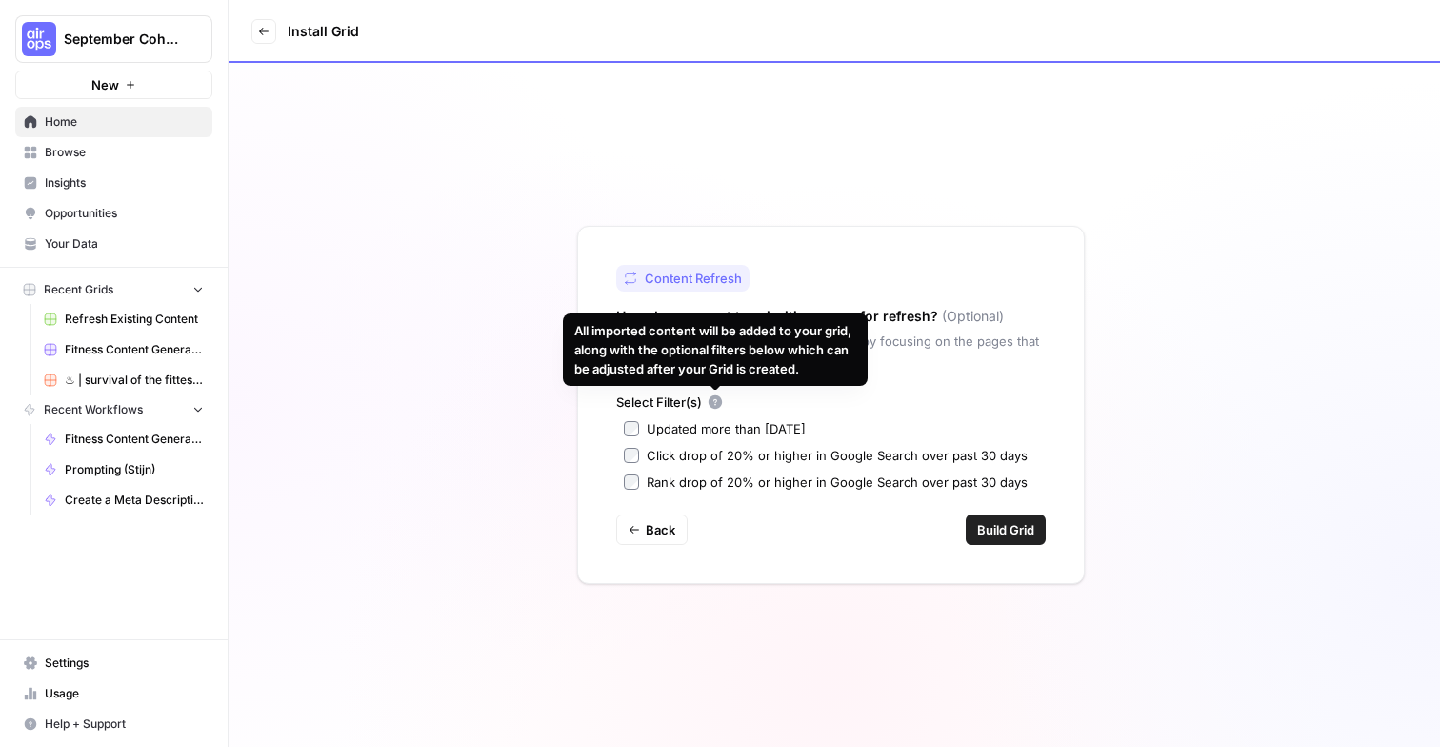
click at [948, 428] on label "Updated more than 90 days ago" at bounding box center [831, 428] width 414 height 19
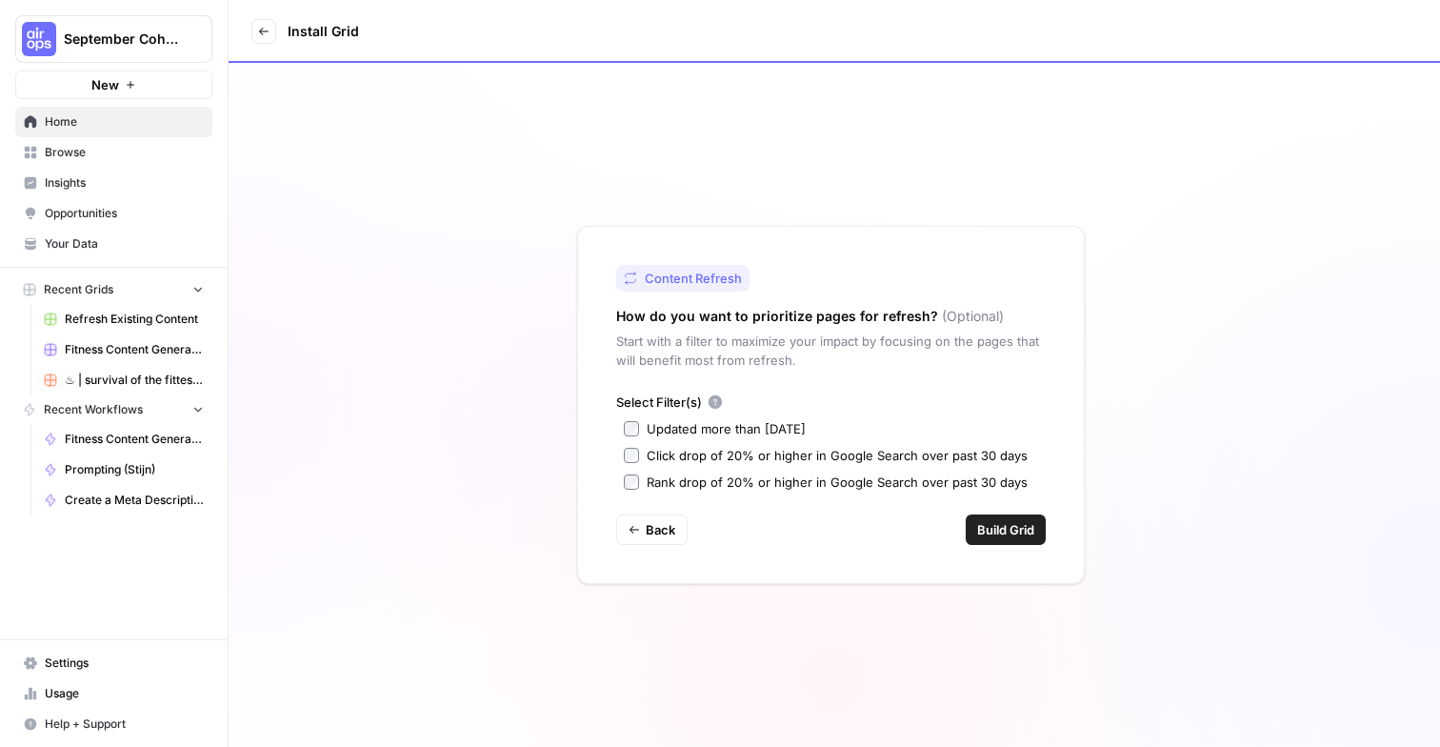
click at [779, 427] on div "Updated more than 90 days ago" at bounding box center [726, 428] width 159 height 19
click at [996, 530] on span "Build Grid" at bounding box center [1005, 529] width 57 height 19
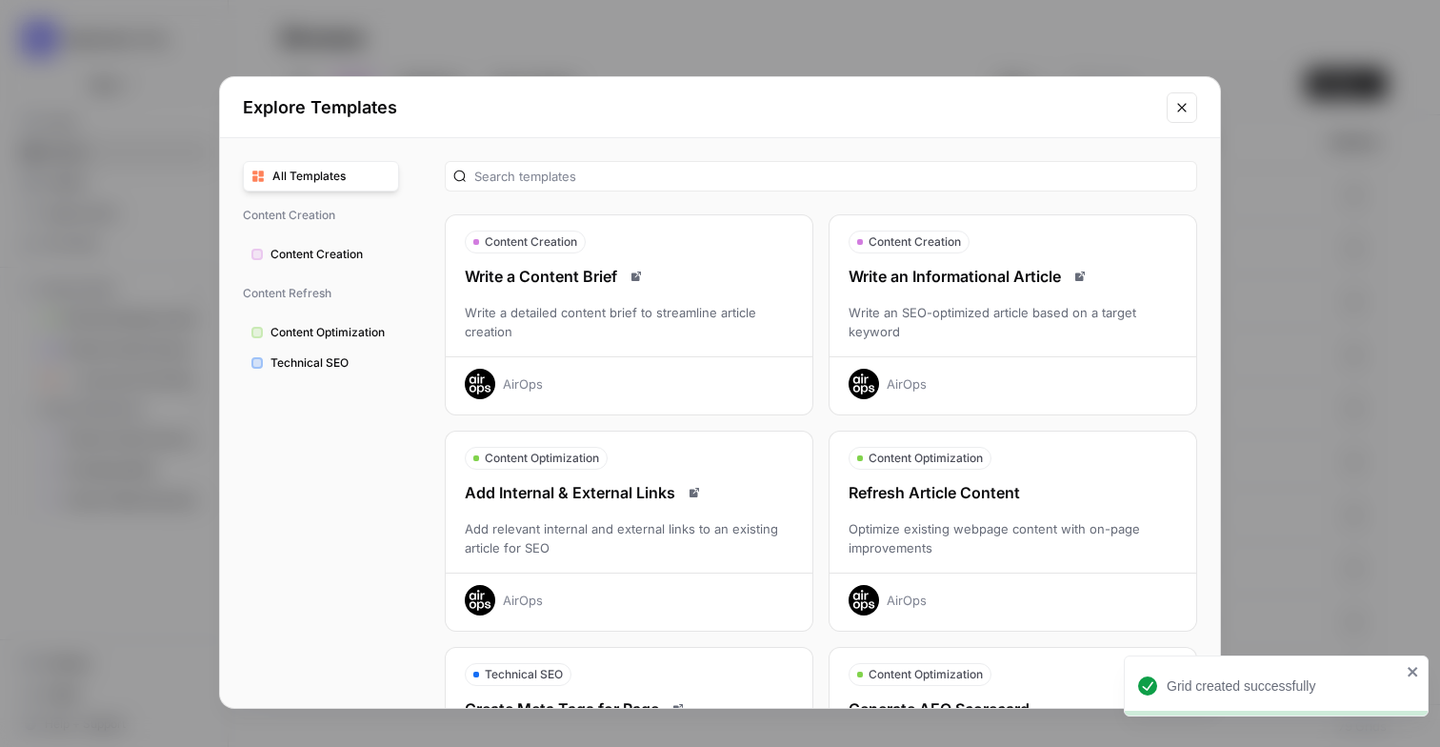
click at [1182, 96] on button "Close modal" at bounding box center [1182, 107] width 30 height 30
click at [1182, 96] on div at bounding box center [1182, 84] width 231 height 30
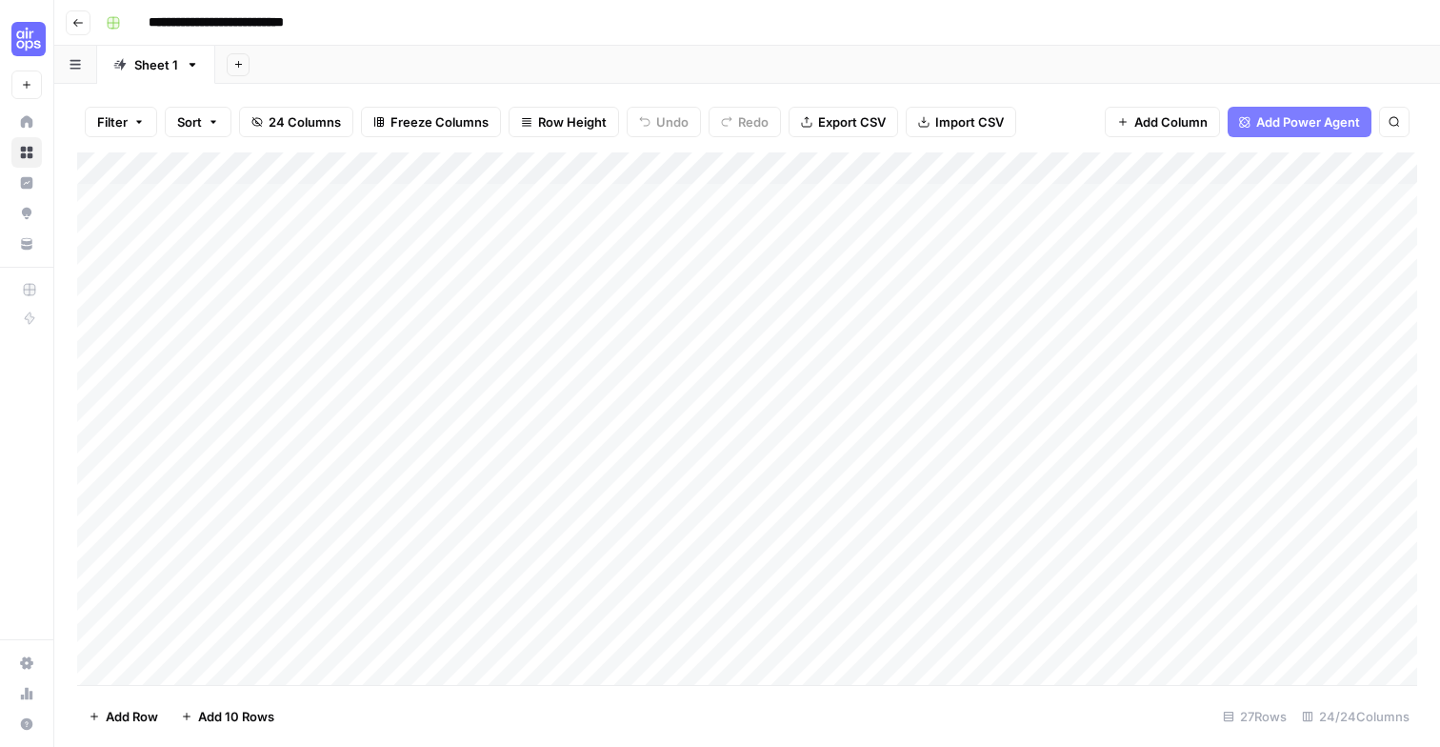
click at [272, 184] on div "Add Column" at bounding box center [747, 418] width 1340 height 532
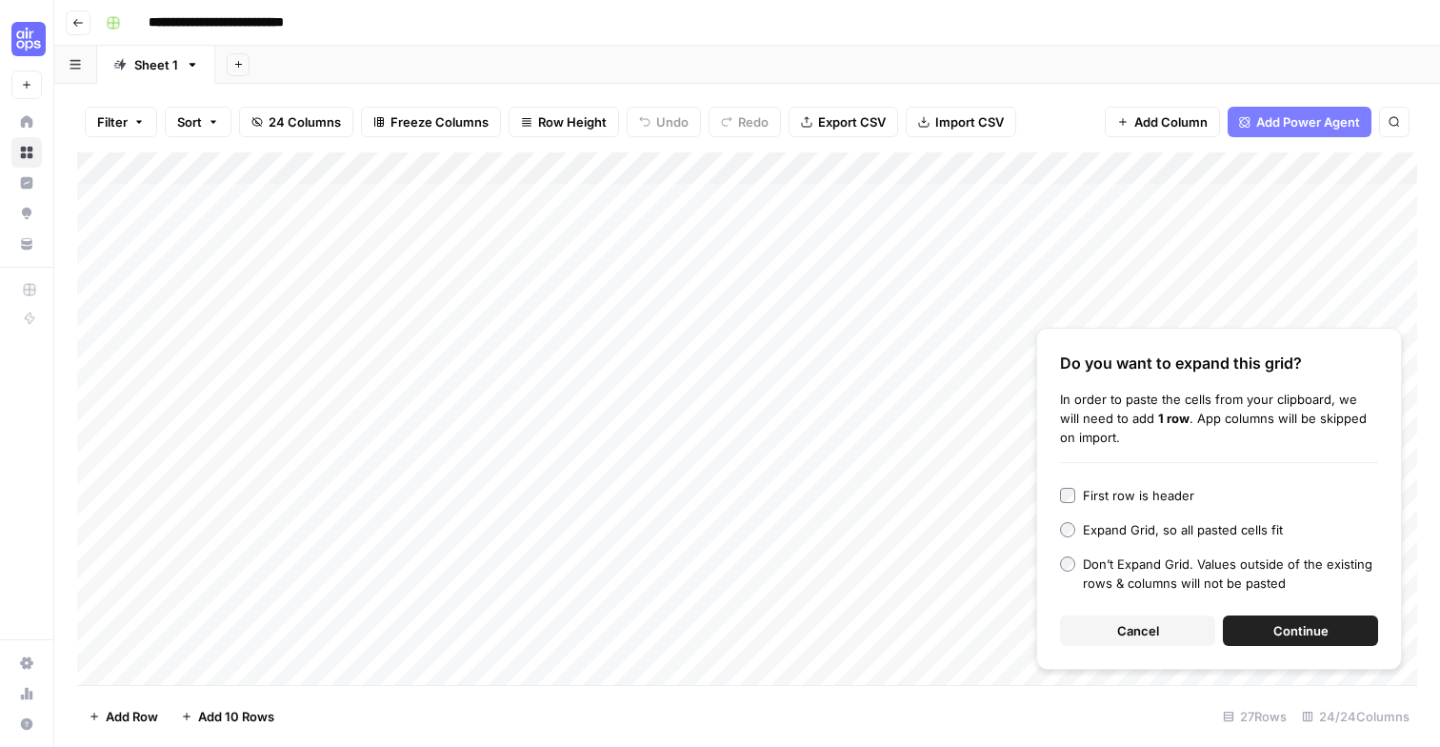
click at [1280, 631] on span "Continue" at bounding box center [1300, 630] width 55 height 19
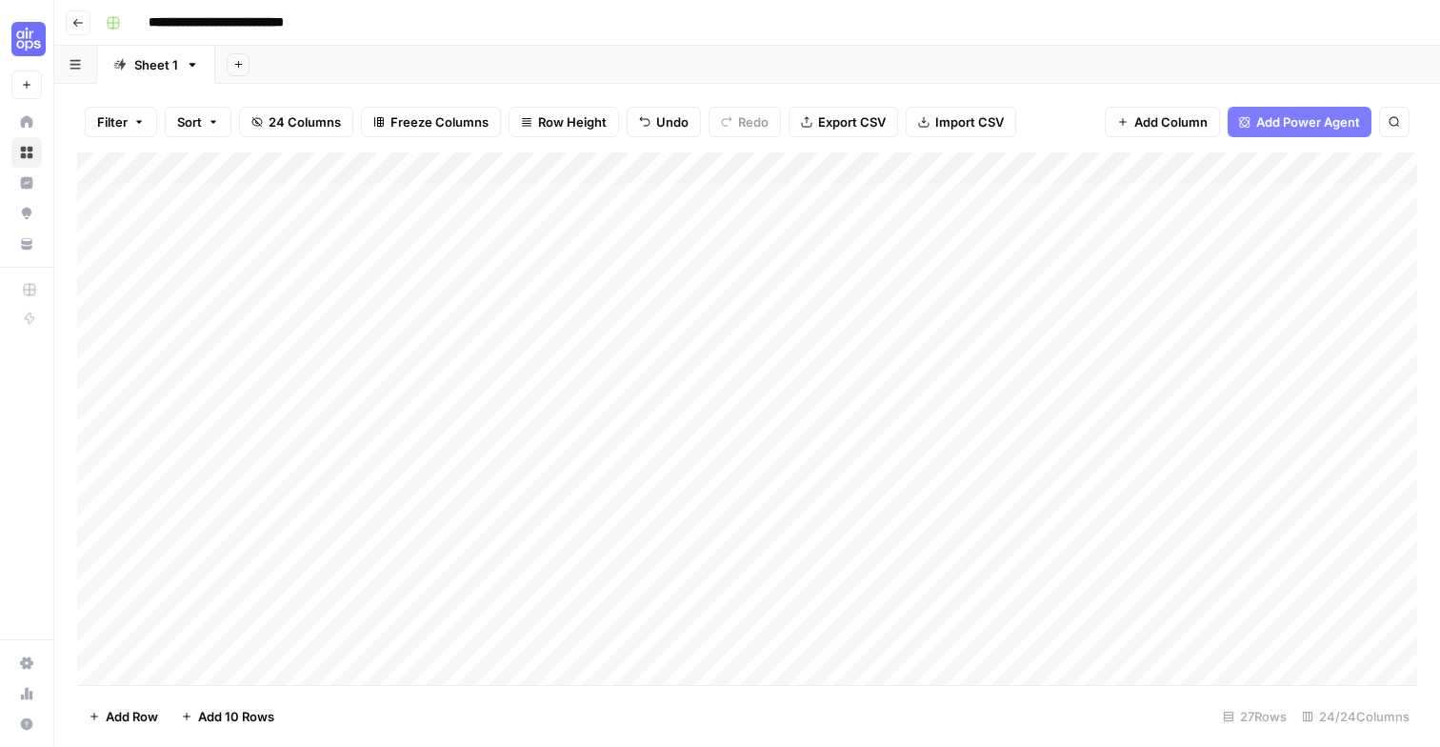
scroll to position [405, 0]
click at [233, 641] on div "Add Column" at bounding box center [747, 418] width 1340 height 532
click at [102, 635] on div "Add Column" at bounding box center [747, 418] width 1340 height 532
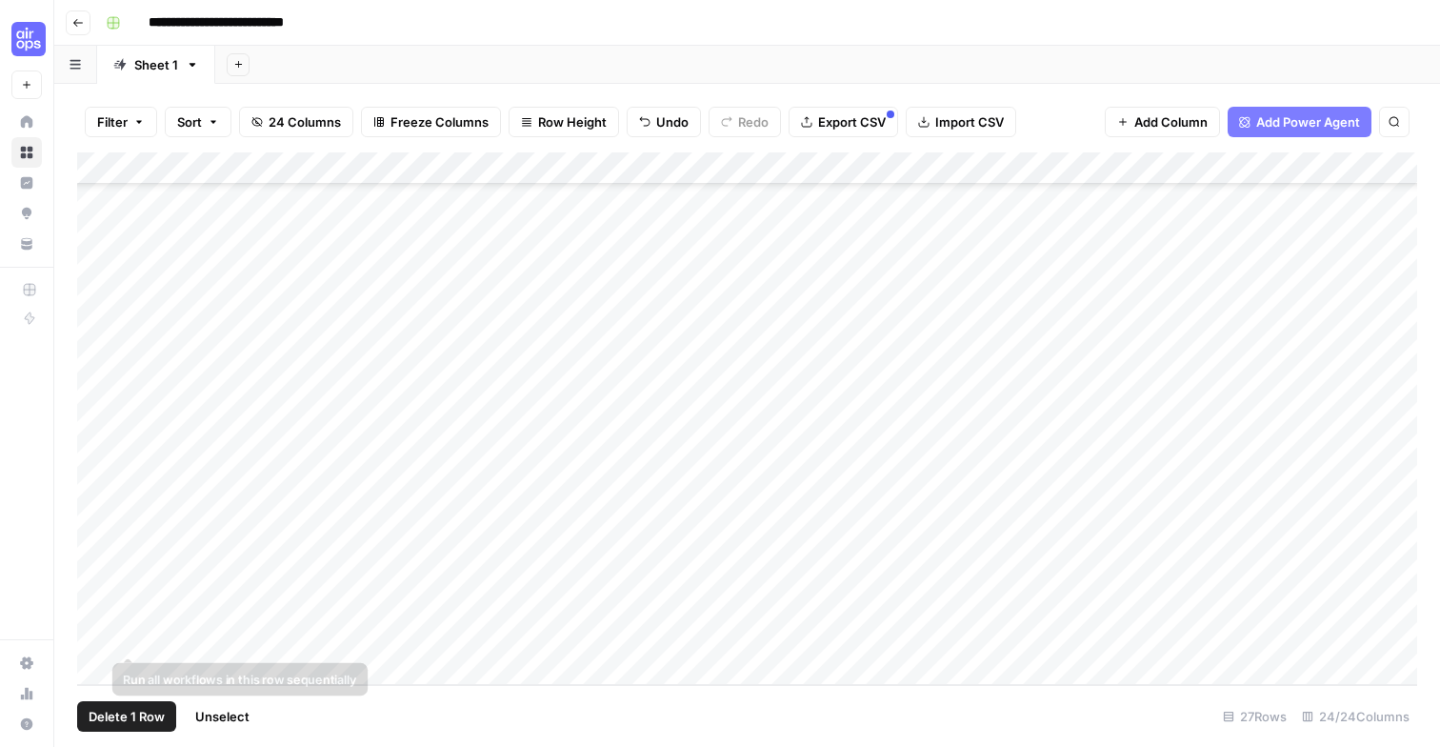
scroll to position [0, 0]
drag, startPoint x: 316, startPoint y: 162, endPoint x: 571, endPoint y: 159, distance: 254.3
click at [570, 159] on div "Add Column" at bounding box center [747, 418] width 1340 height 532
drag, startPoint x: 571, startPoint y: 165, endPoint x: 391, endPoint y: 167, distance: 181.0
click at [391, 167] on div "Add Column" at bounding box center [747, 418] width 1340 height 532
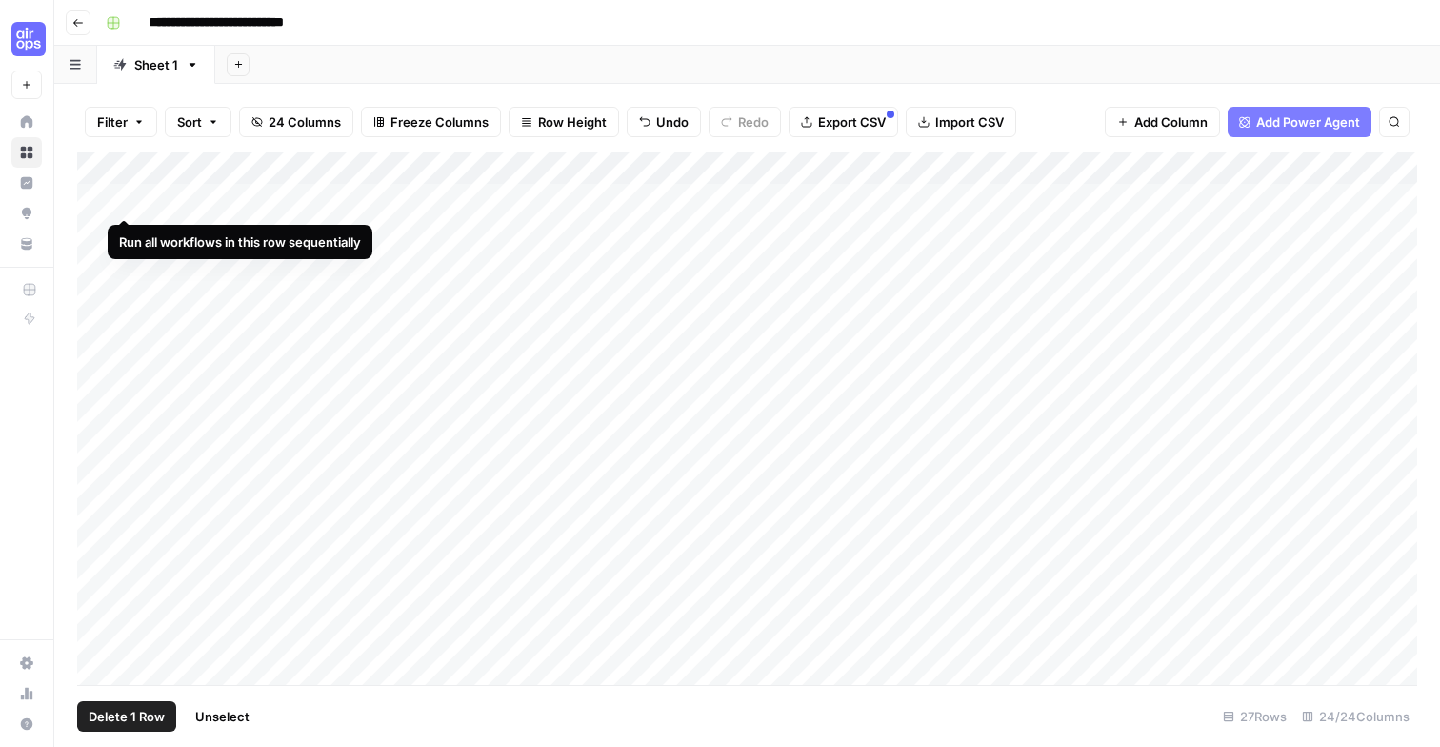
click at [129, 200] on div "Add Column" at bounding box center [747, 418] width 1340 height 532
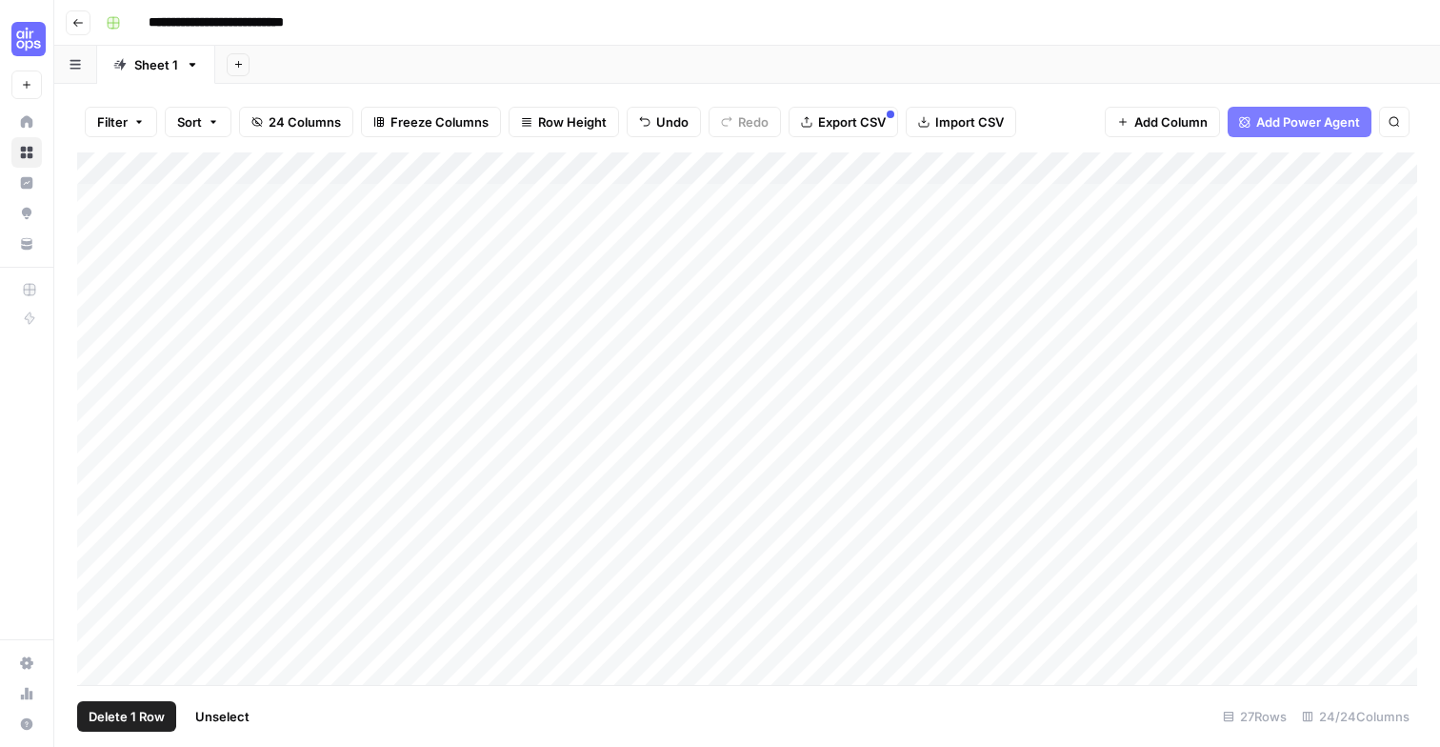
click at [951, 68] on div "Add Sheet" at bounding box center [827, 65] width 1225 height 38
click at [501, 198] on div "Add Column" at bounding box center [747, 418] width 1340 height 532
click at [410, 196] on div "Add Column" at bounding box center [747, 418] width 1340 height 532
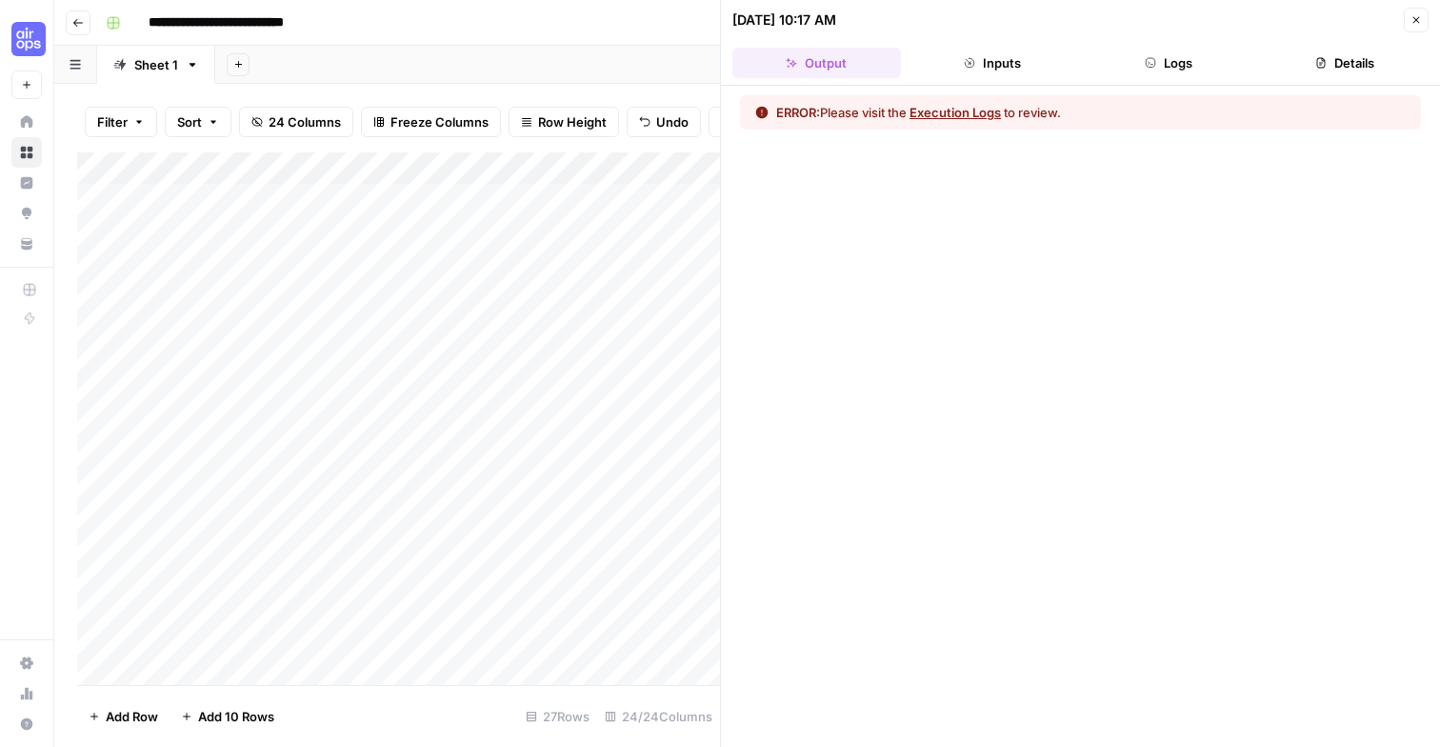
click at [951, 113] on button "Execution Logs" at bounding box center [955, 112] width 91 height 19
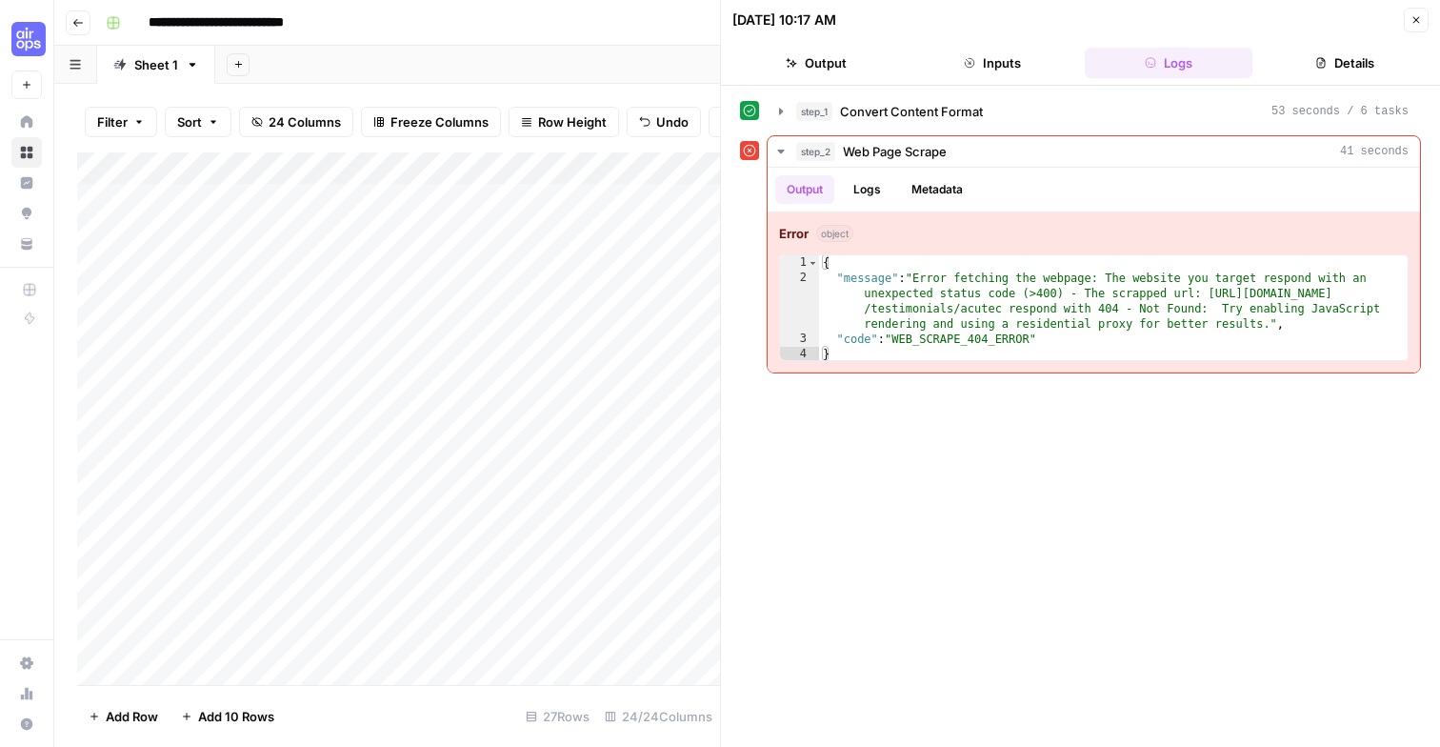
click at [1418, 16] on icon "button" at bounding box center [1416, 19] width 11 height 11
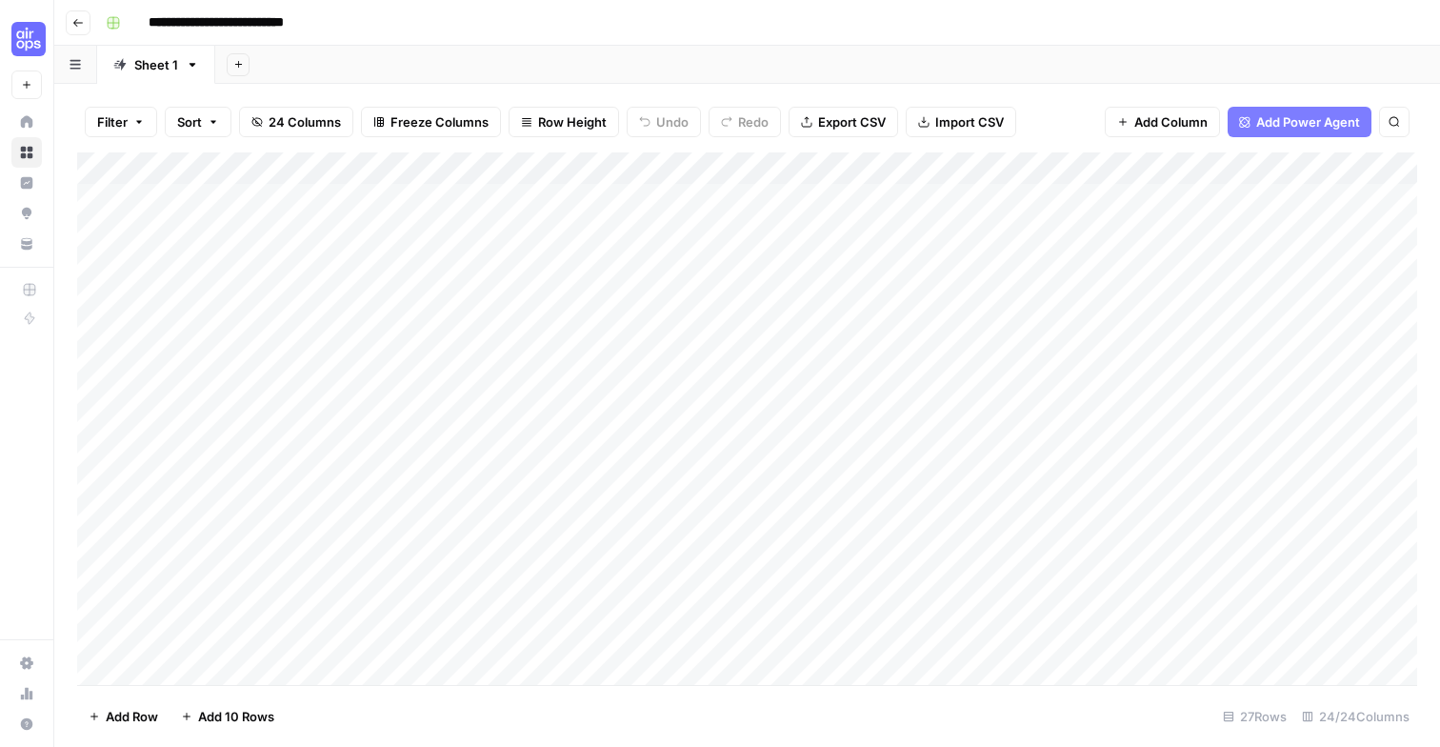
click at [274, 196] on div "Add Column" at bounding box center [747, 418] width 1340 height 532
click at [373, 203] on div "Add Column" at bounding box center [747, 418] width 1340 height 532
drag, startPoint x: 392, startPoint y: 169, endPoint x: 450, endPoint y: 169, distance: 57.1
click at [450, 169] on div "Add Column" at bounding box center [747, 418] width 1340 height 532
click at [414, 192] on div "Add Column" at bounding box center [747, 418] width 1340 height 532
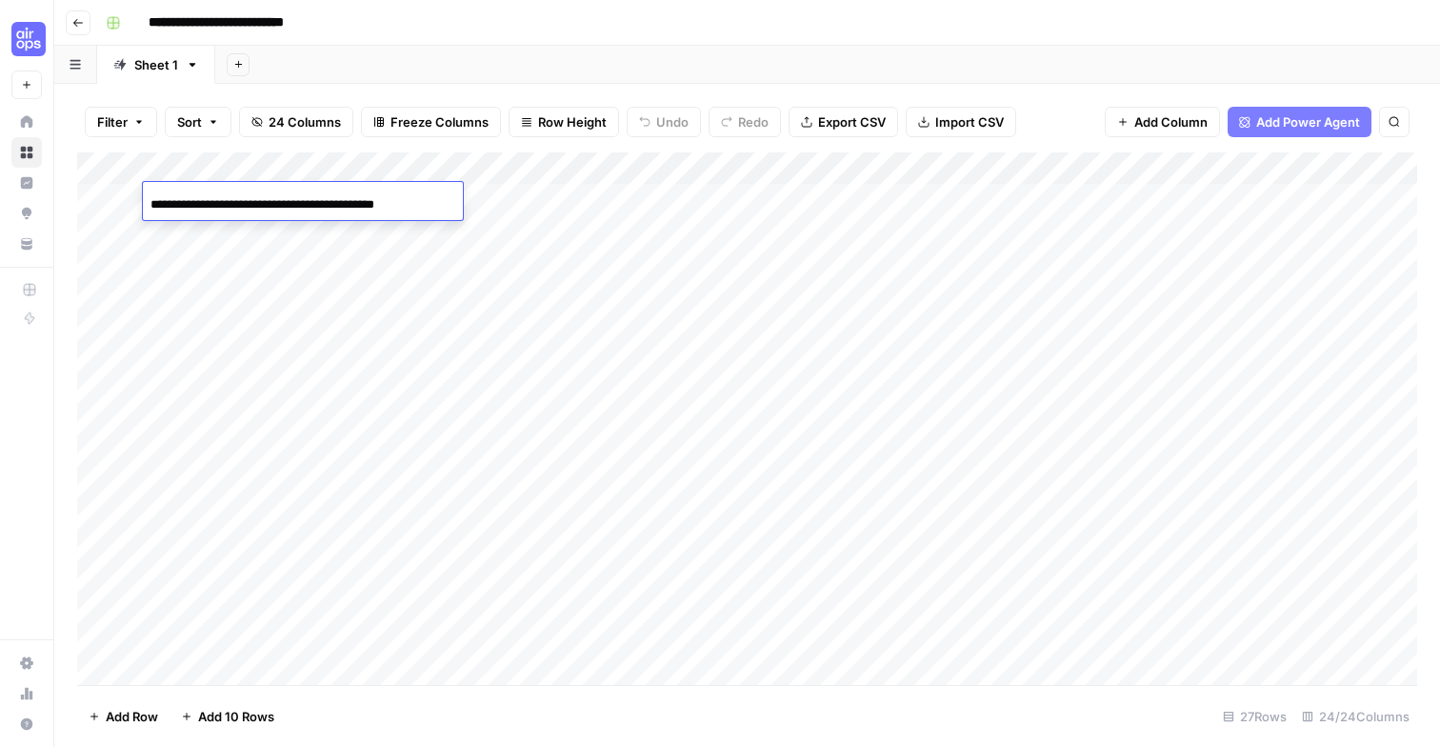
type input "**********"
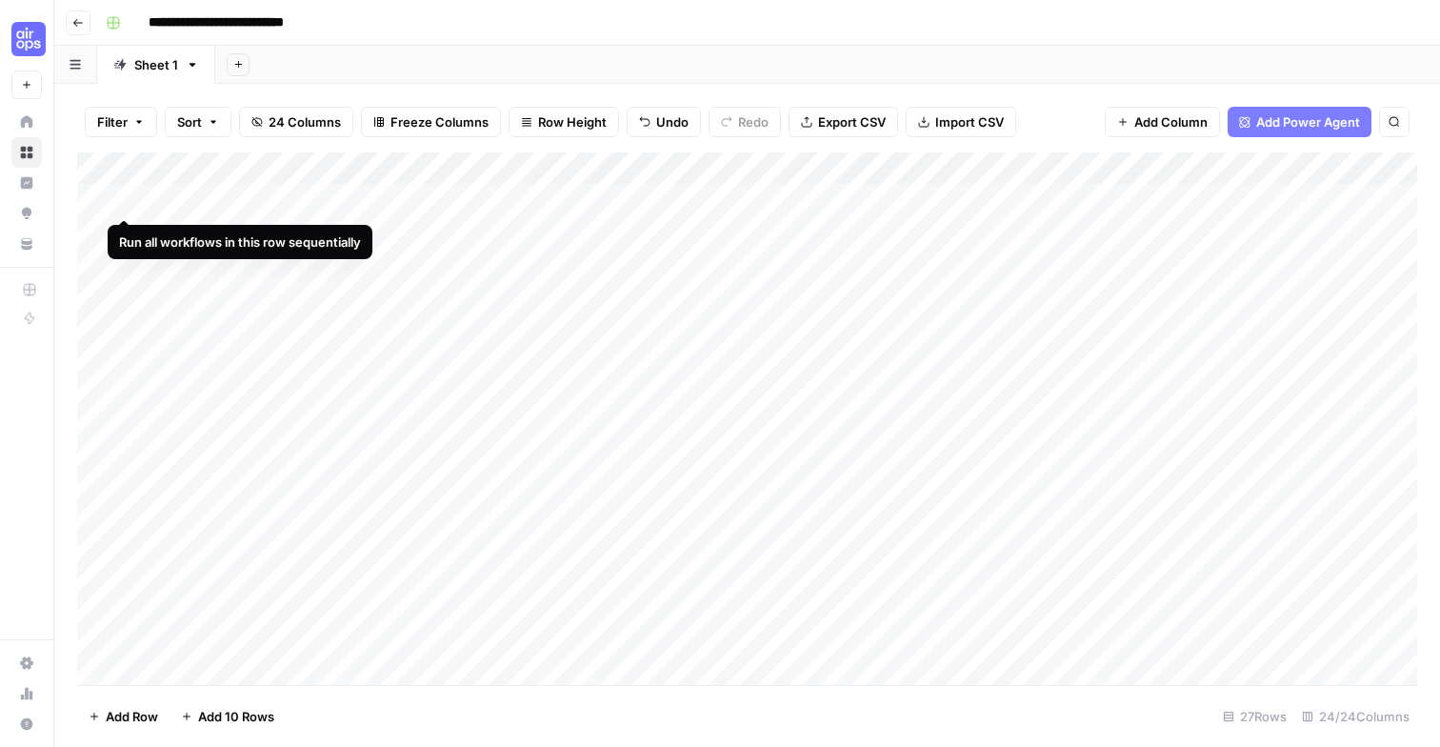
click at [125, 199] on div "Add Column" at bounding box center [747, 418] width 1340 height 532
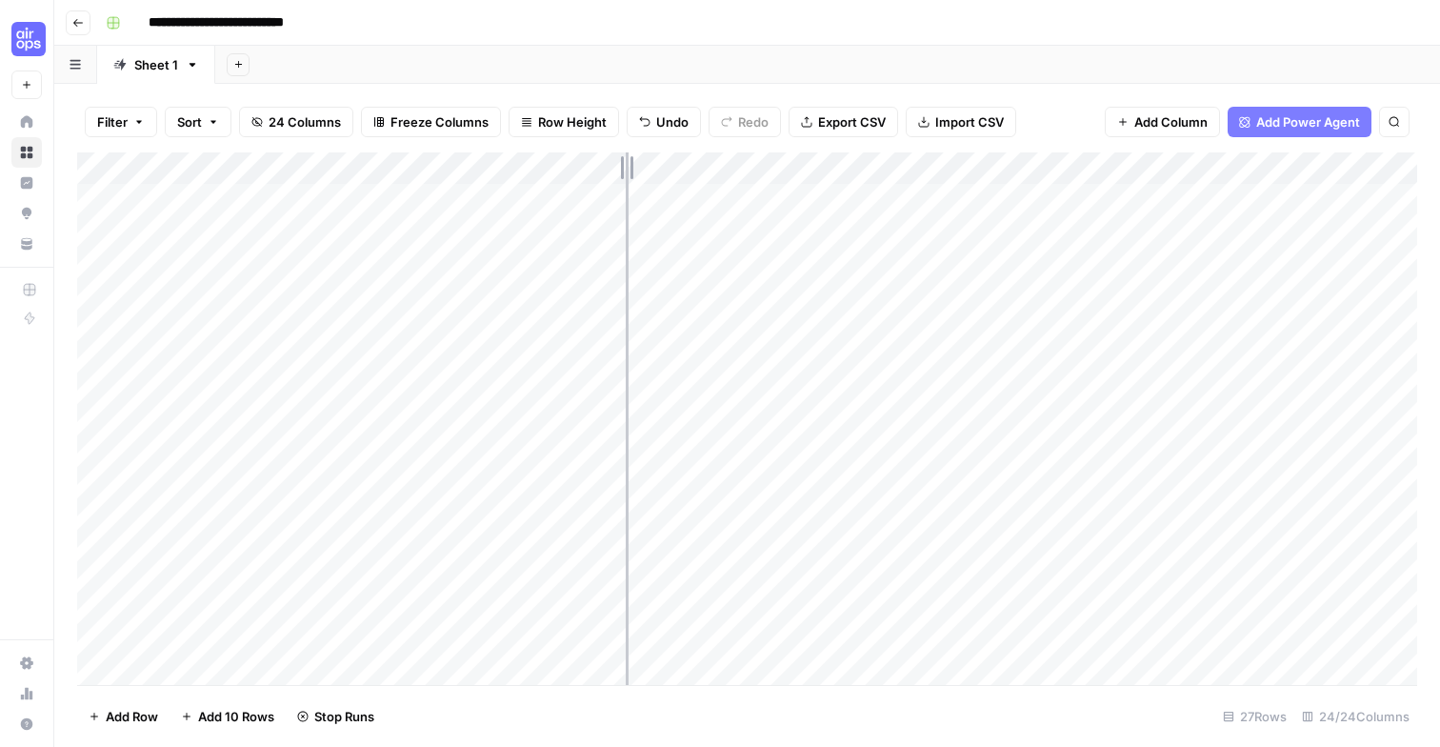
drag, startPoint x: 447, startPoint y: 170, endPoint x: 676, endPoint y: 170, distance: 229.5
click at [676, 170] on div "Add Column" at bounding box center [747, 418] width 1340 height 532
click at [653, 228] on div "Add Column" at bounding box center [747, 418] width 1340 height 532
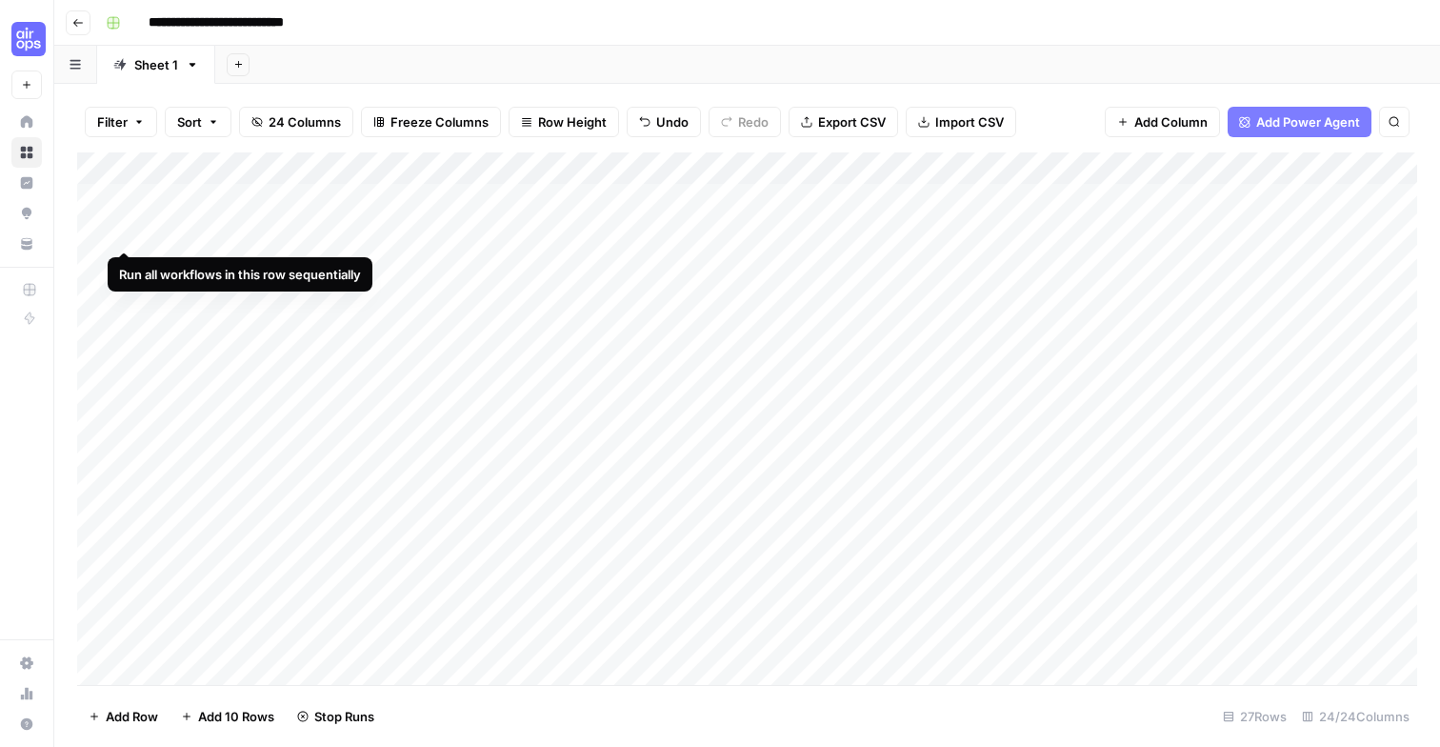
click at [129, 230] on div "Add Column" at bounding box center [747, 418] width 1340 height 532
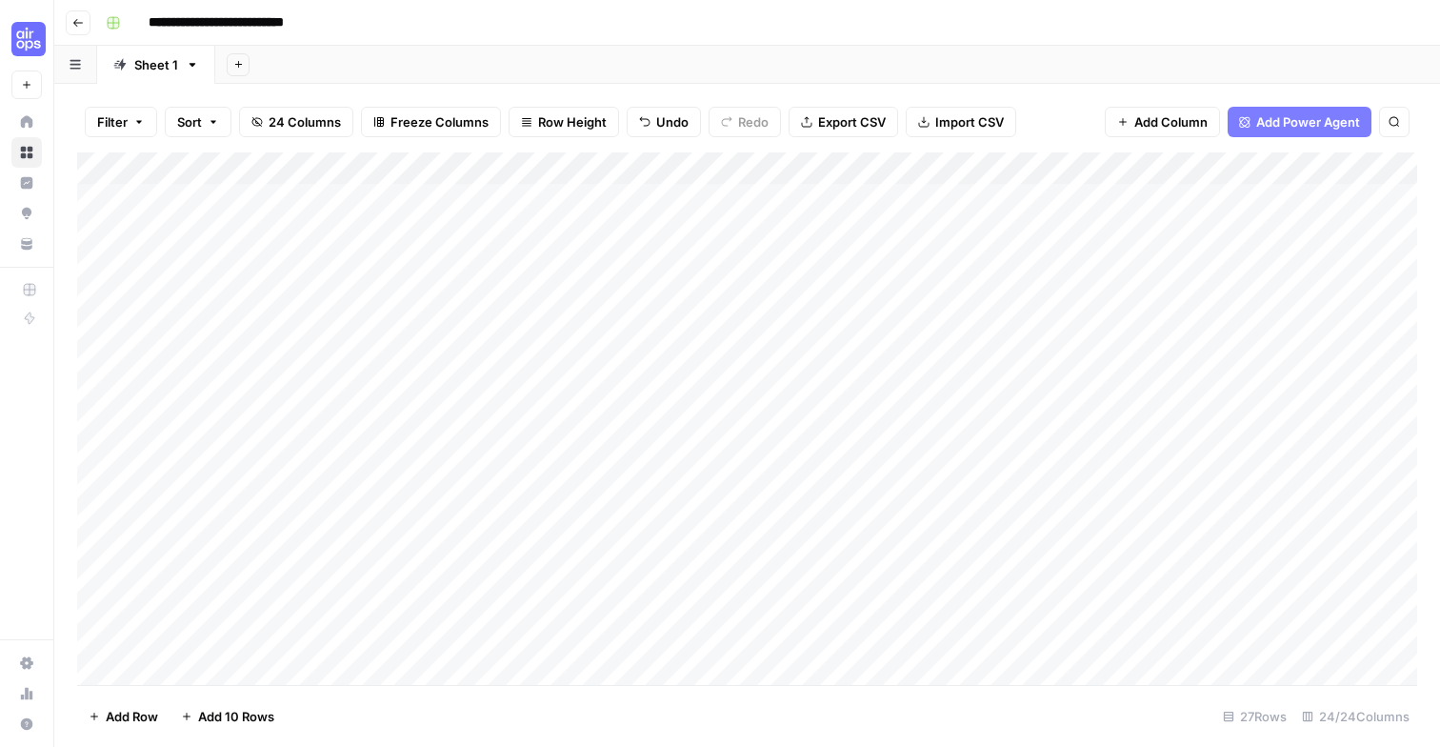
click at [624, 264] on div "Add Column" at bounding box center [747, 418] width 1340 height 532
click at [652, 259] on div "Add Column" at bounding box center [747, 418] width 1340 height 532
click at [437, 257] on div "Add Column" at bounding box center [747, 418] width 1340 height 532
type input "**********"
click at [662, 262] on div "Add Column" at bounding box center [747, 418] width 1340 height 532
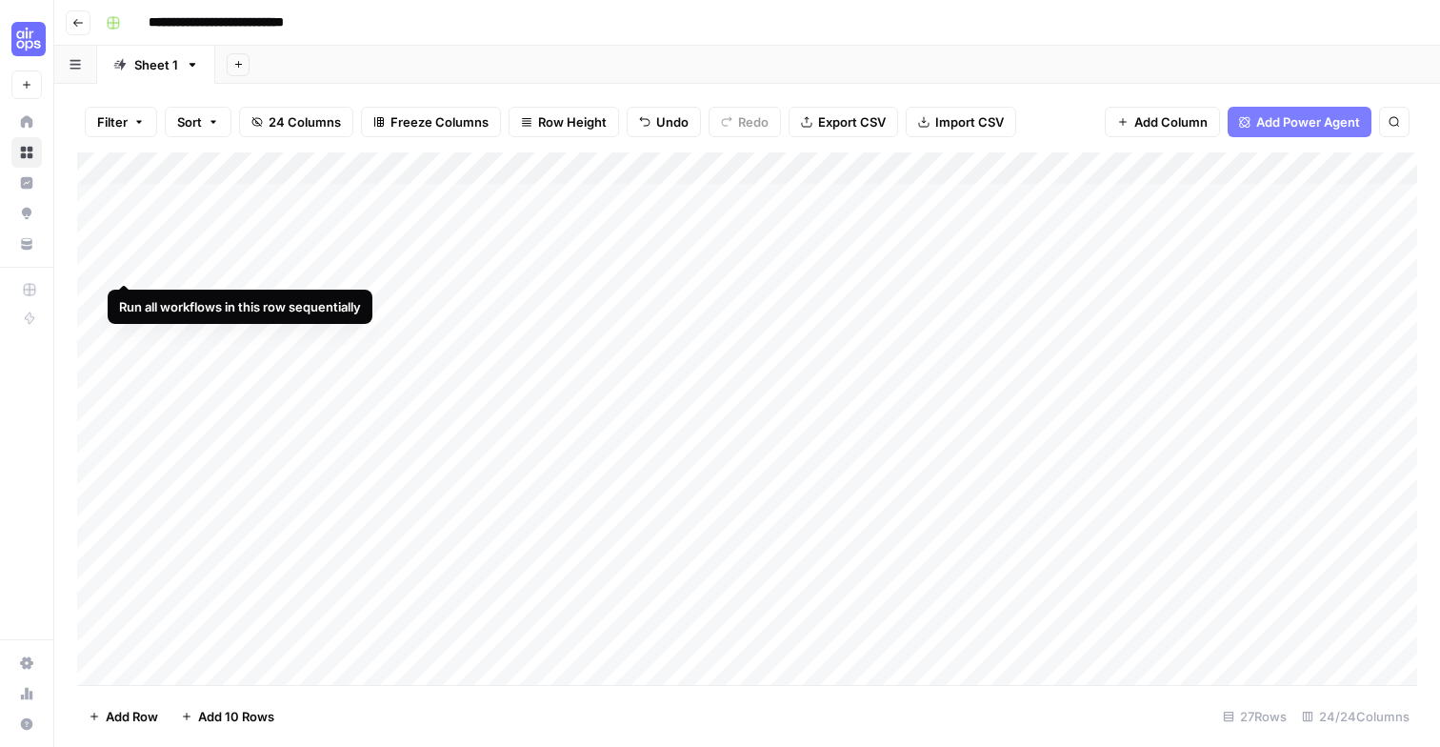
click at [121, 262] on div "Add Column" at bounding box center [747, 418] width 1340 height 532
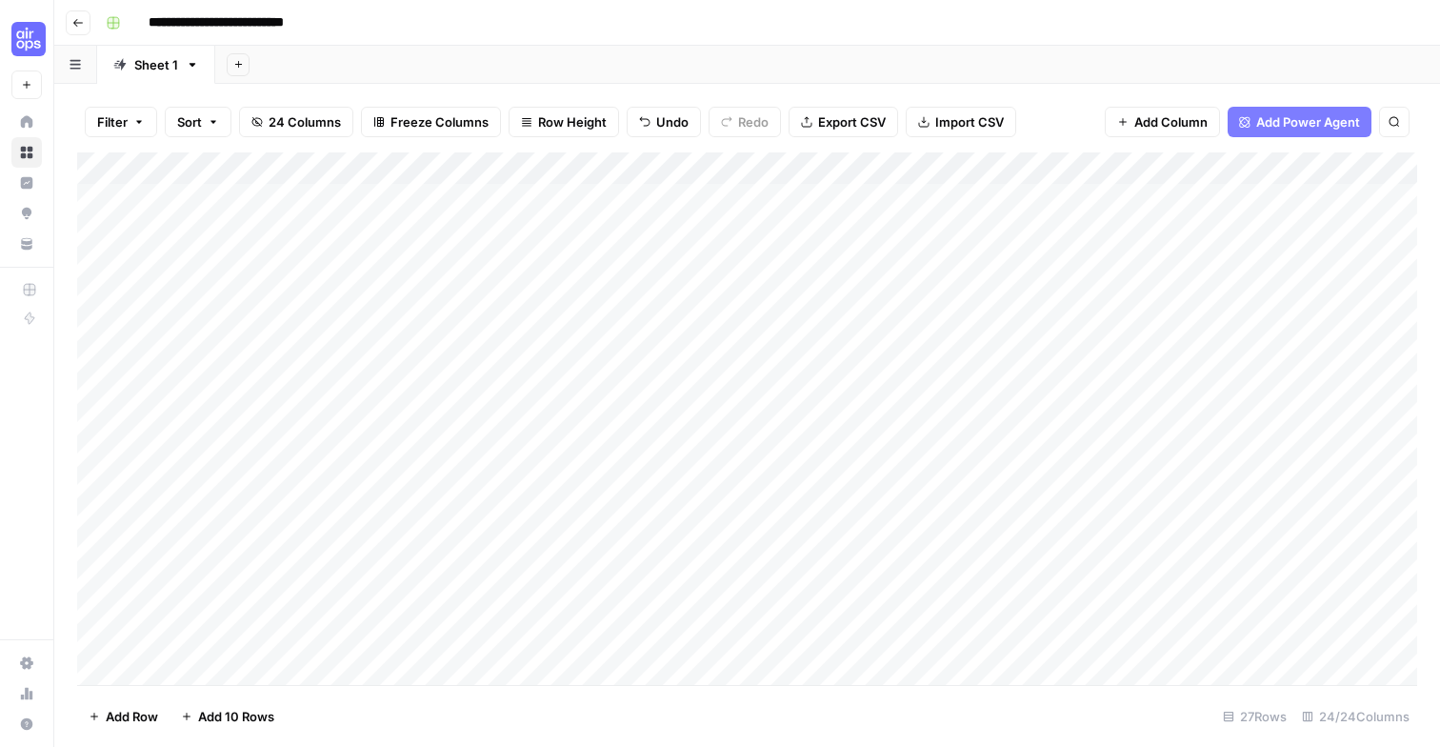
click at [488, 292] on div "Add Column" at bounding box center [747, 418] width 1340 height 532
click at [662, 297] on div "Add Column" at bounding box center [747, 418] width 1340 height 532
click at [665, 296] on div "Add Column" at bounding box center [747, 418] width 1340 height 532
click at [436, 304] on div "Add Column" at bounding box center [747, 418] width 1340 height 532
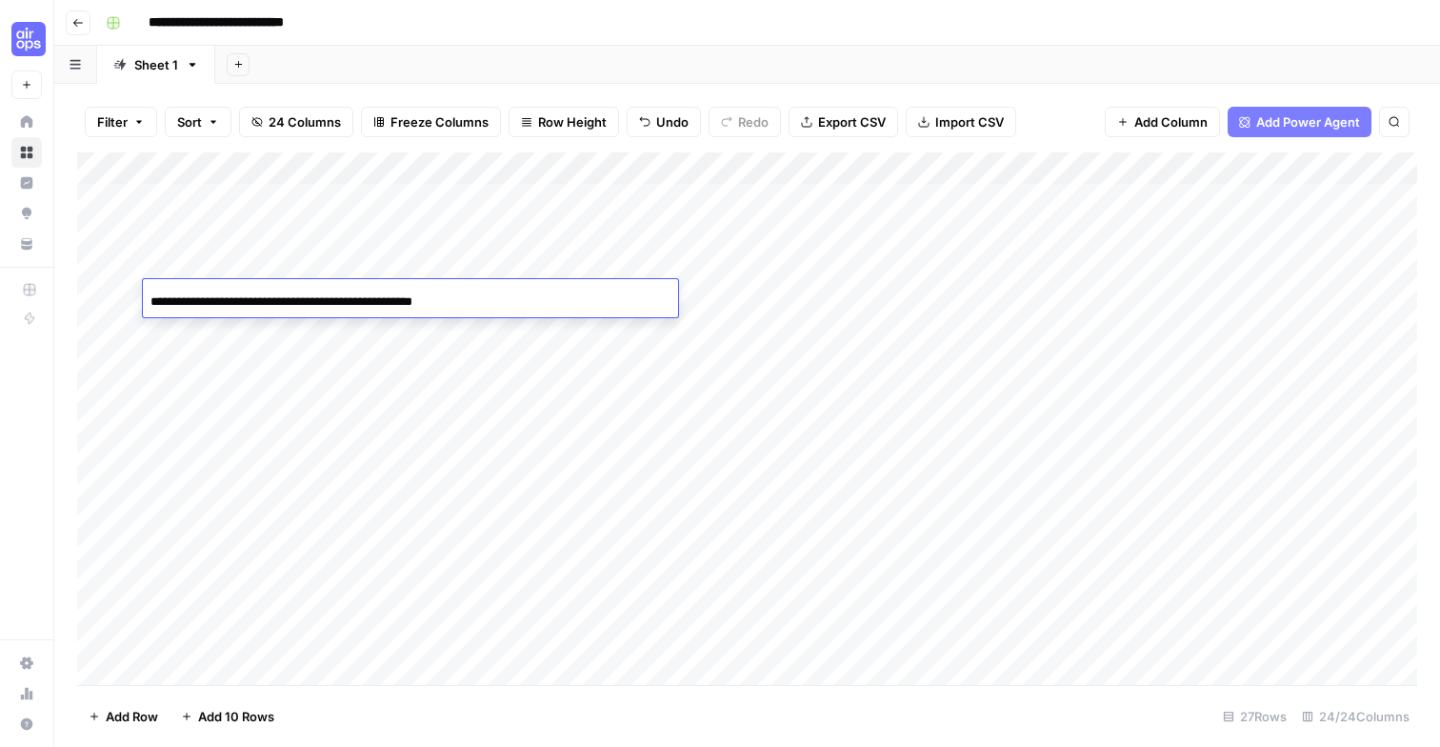
scroll to position [0, 34]
type input "**********"
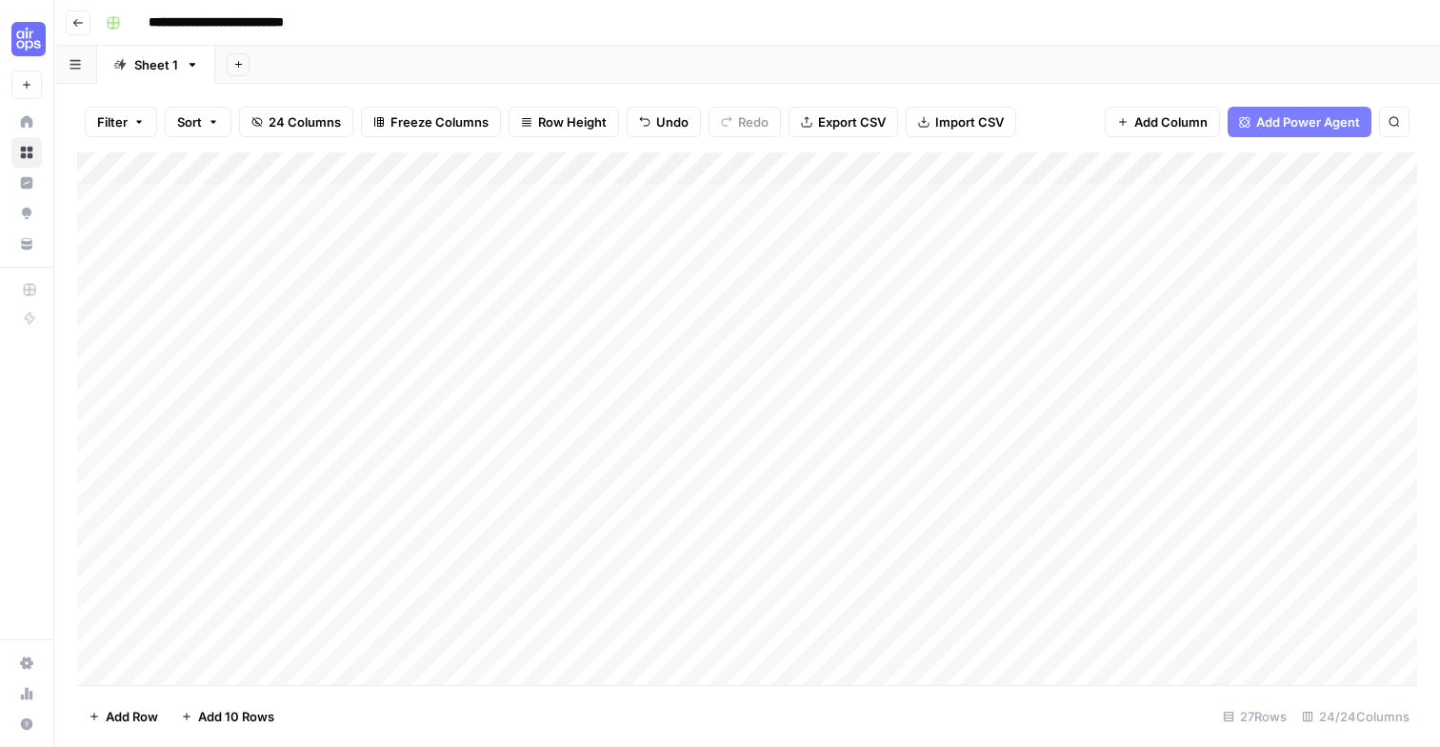
click at [402, 293] on div "Add Column" at bounding box center [747, 418] width 1340 height 532
click at [418, 297] on div "Add Column" at bounding box center [747, 418] width 1340 height 532
click at [656, 296] on div "Add Column" at bounding box center [747, 418] width 1340 height 532
click at [118, 296] on div "Add Column" at bounding box center [747, 418] width 1340 height 532
click at [568, 324] on div "Add Column" at bounding box center [747, 418] width 1340 height 532
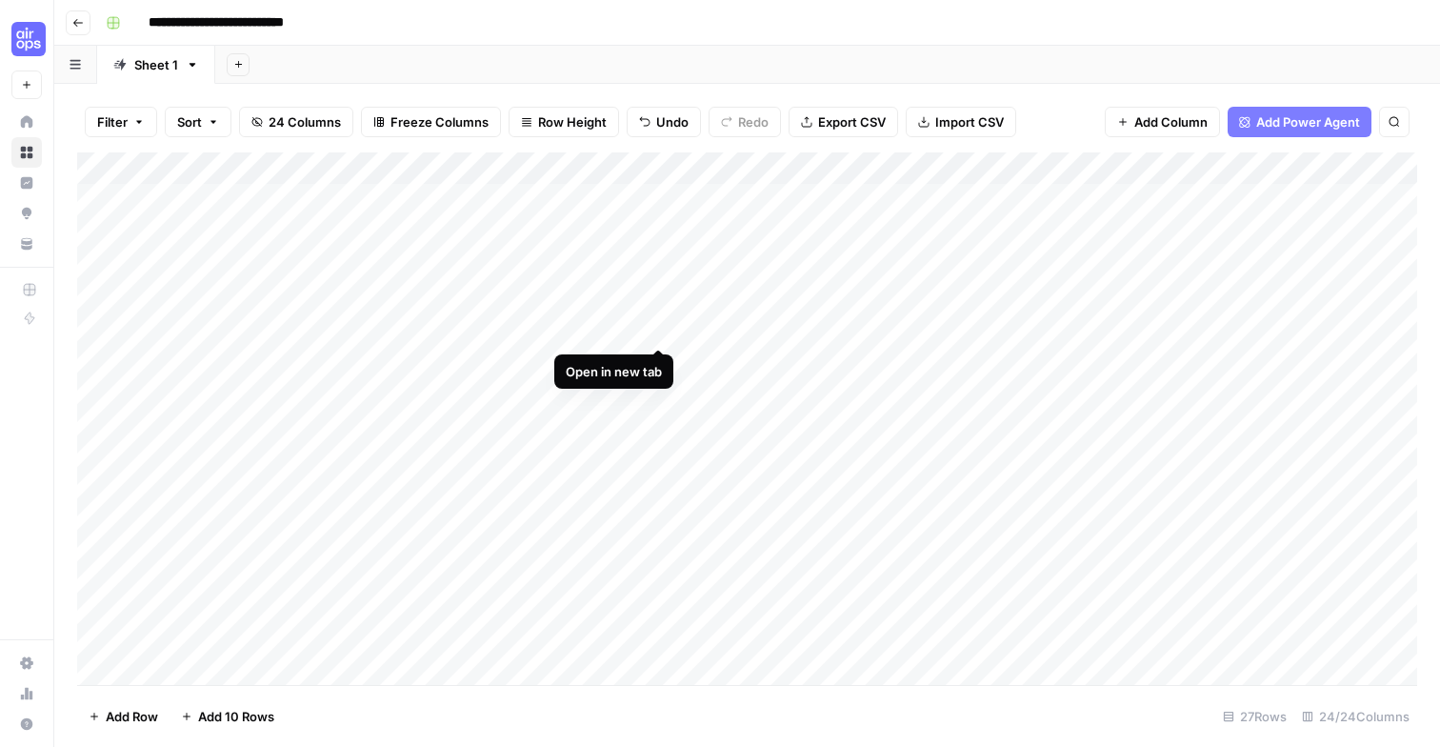
click at [656, 327] on div "Add Column" at bounding box center [747, 418] width 1340 height 532
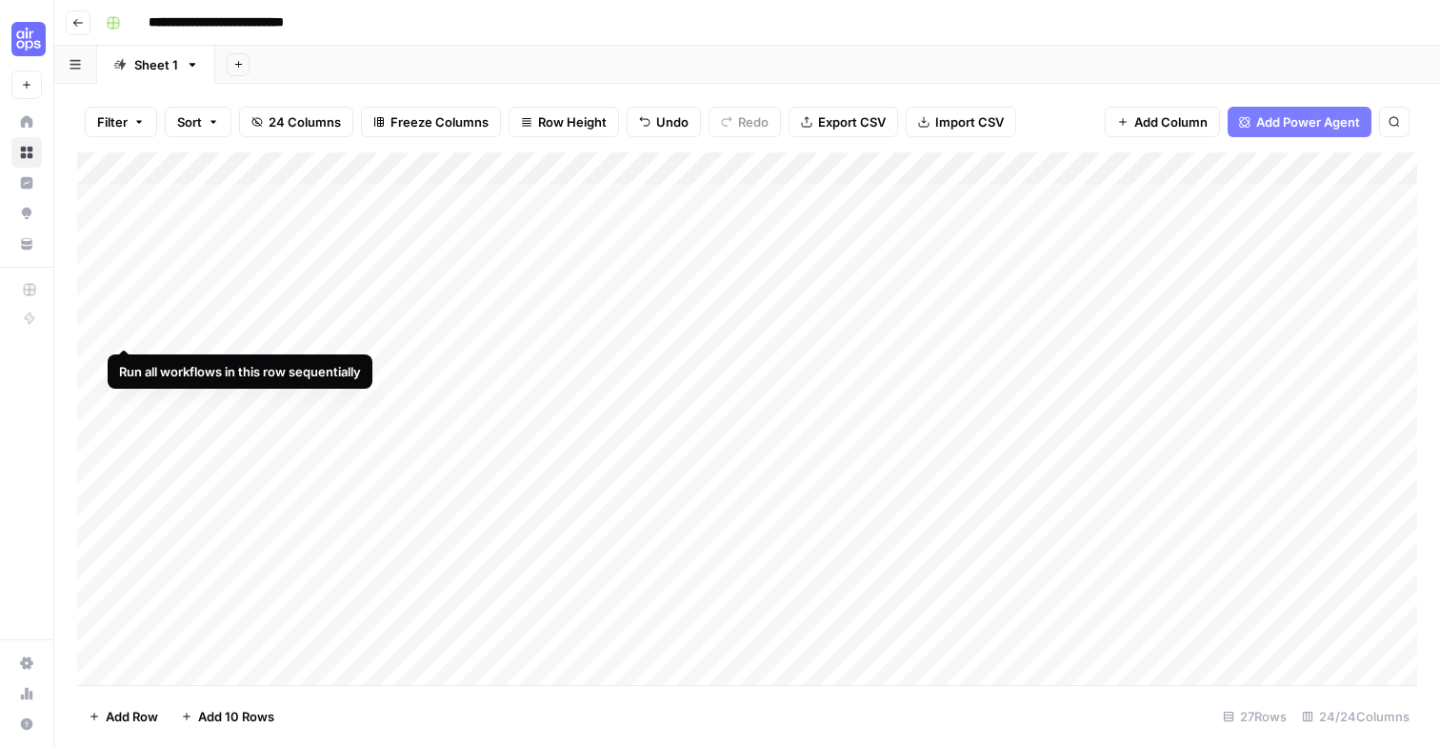
click at [122, 327] on div "Add Column" at bounding box center [747, 418] width 1340 height 532
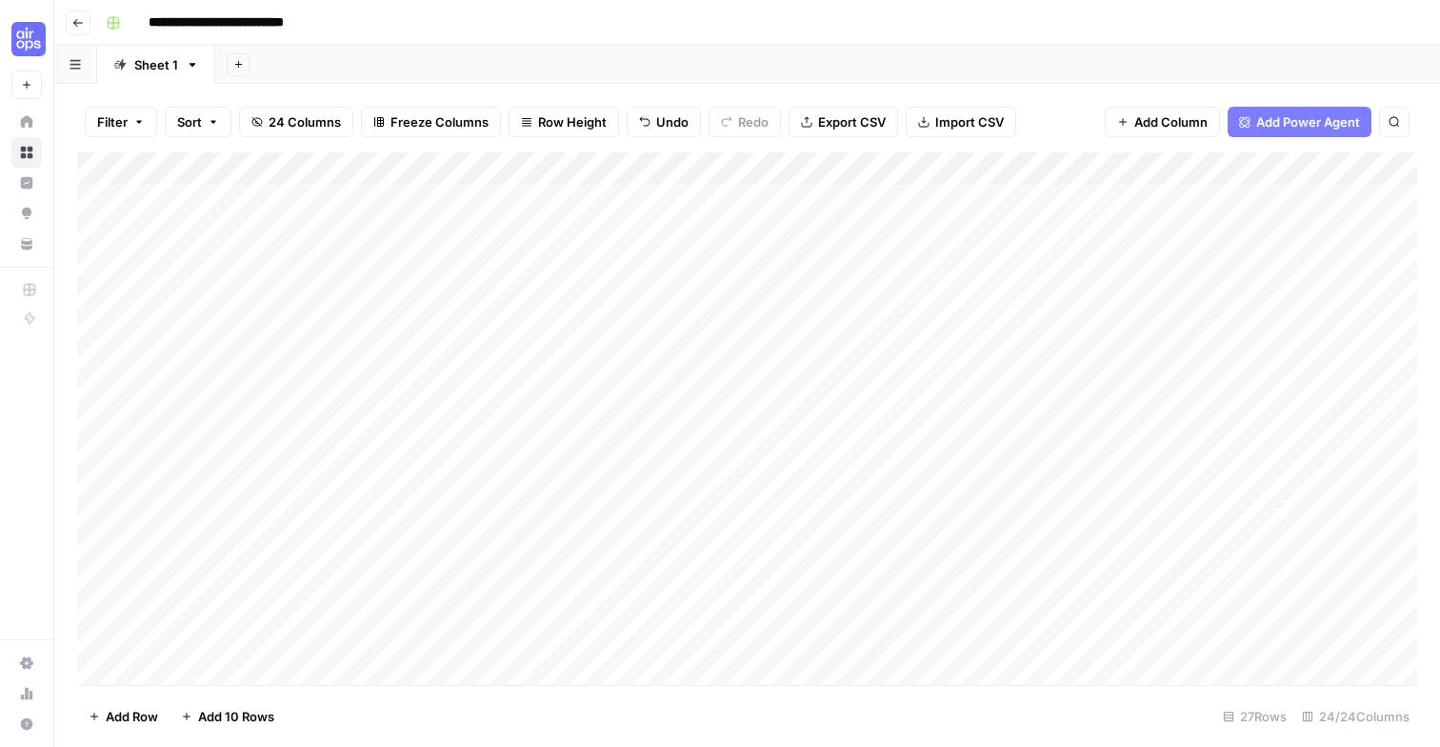
click at [625, 365] on div "Add Column" at bounding box center [747, 418] width 1340 height 532
click at [659, 355] on div "Add Column" at bounding box center [747, 418] width 1340 height 532
click at [444, 359] on div "Add Column" at bounding box center [747, 418] width 1340 height 532
type input "**********"
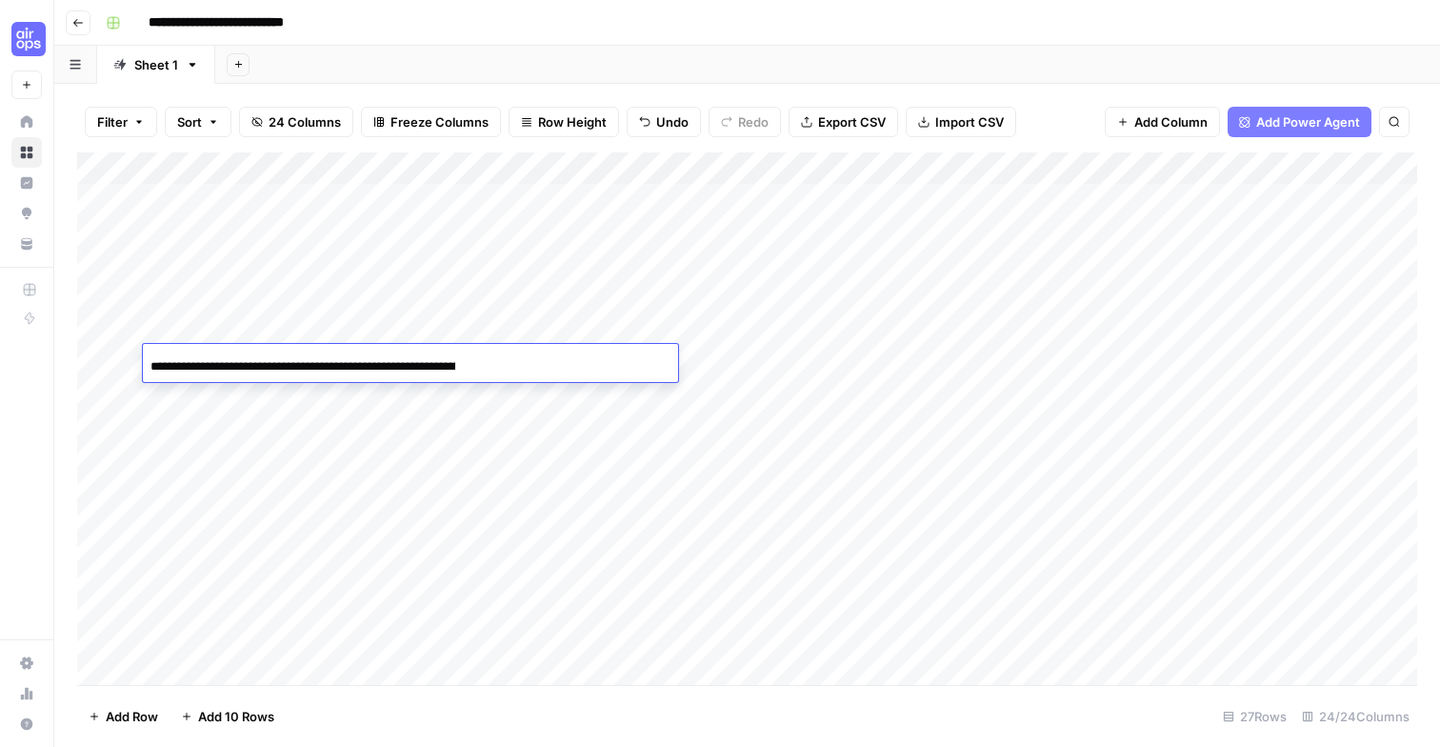
scroll to position [0, 179]
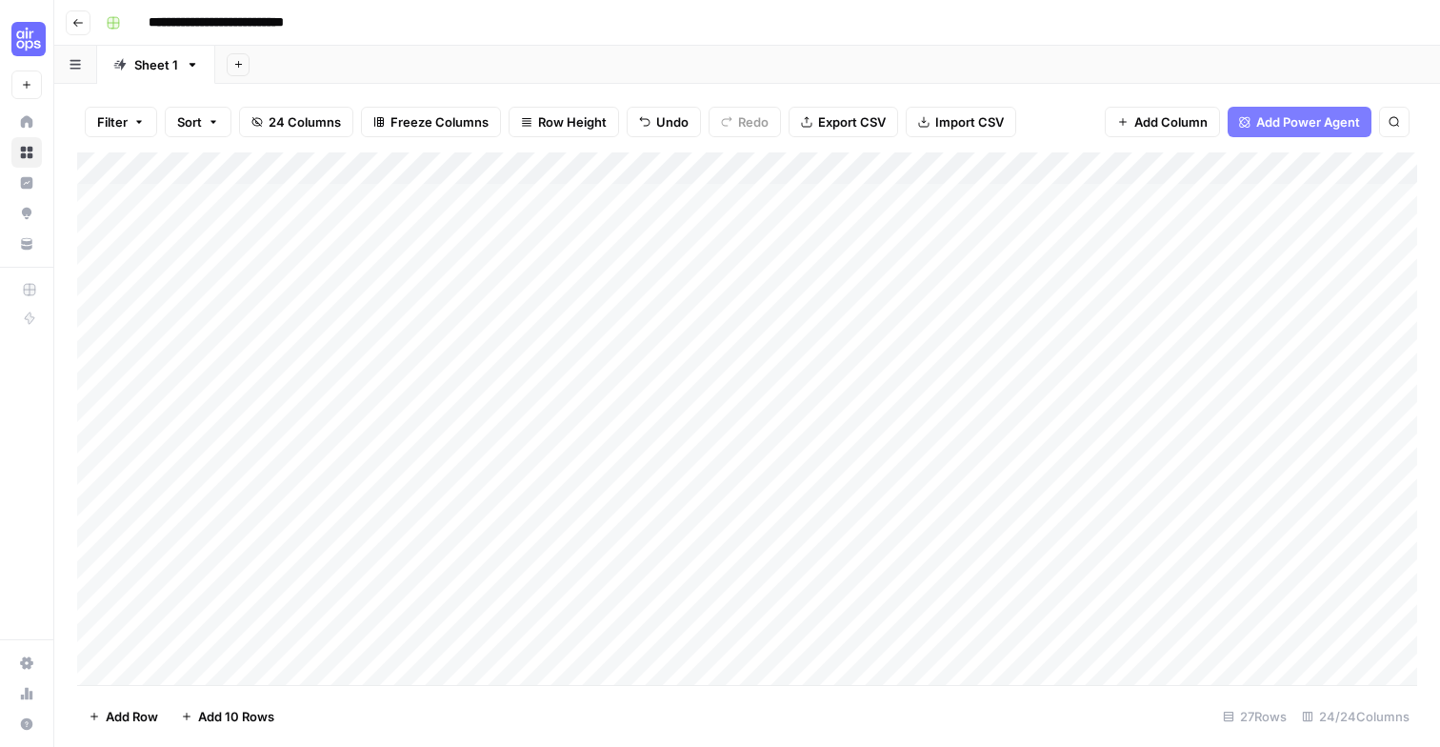
click at [659, 363] on div "Add Column" at bounding box center [747, 418] width 1340 height 532
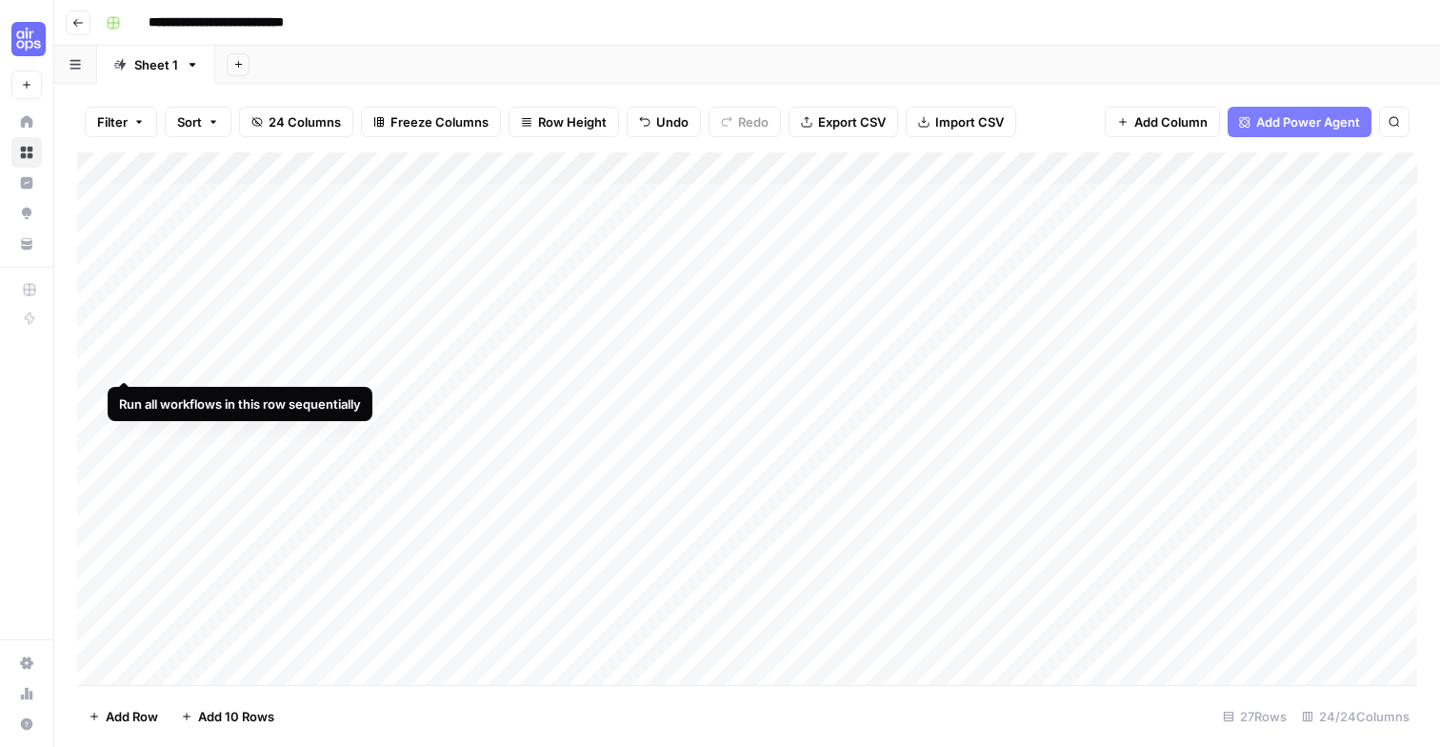
click at [125, 365] on div "Add Column" at bounding box center [747, 418] width 1340 height 532
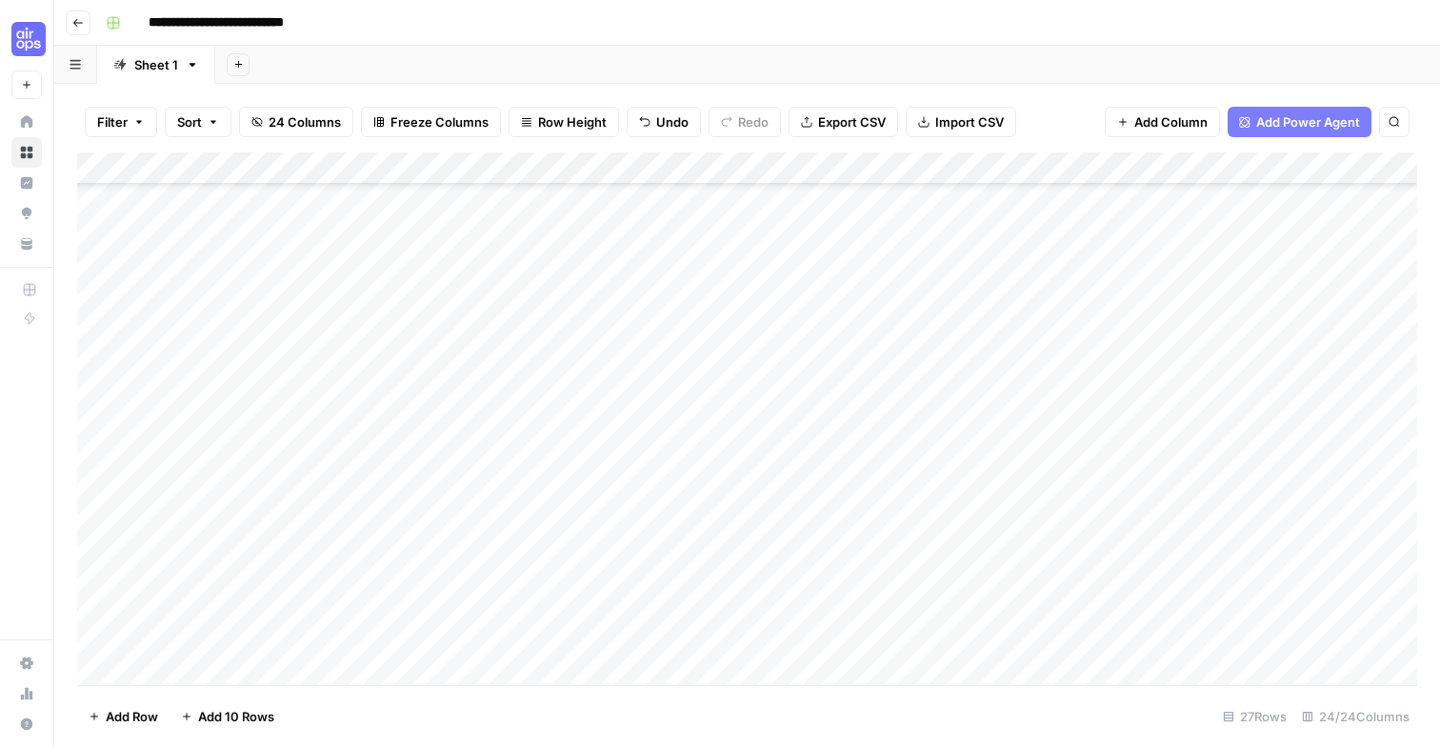
scroll to position [137, 0]
click at [484, 261] on div "Add Column" at bounding box center [747, 418] width 1340 height 532
click at [461, 255] on div "Add Column" at bounding box center [747, 418] width 1340 height 532
click at [461, 255] on div "**********" at bounding box center [410, 261] width 535 height 32
click at [499, 252] on div "**********" at bounding box center [410, 261] width 535 height 32
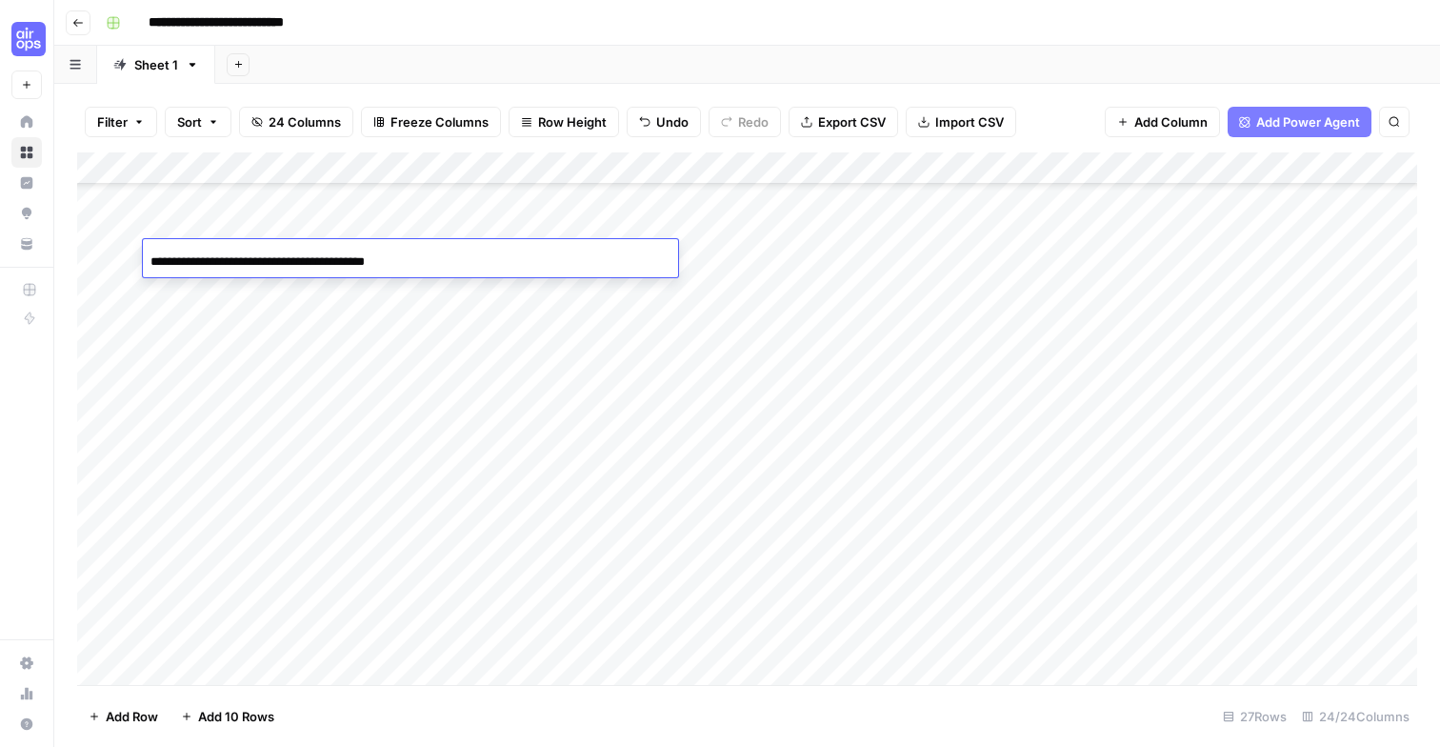
click at [487, 255] on div "**********" at bounding box center [410, 261] width 535 height 32
click at [486, 256] on div "**********" at bounding box center [410, 261] width 535 height 32
click at [567, 70] on div "Add Sheet" at bounding box center [827, 65] width 1225 height 38
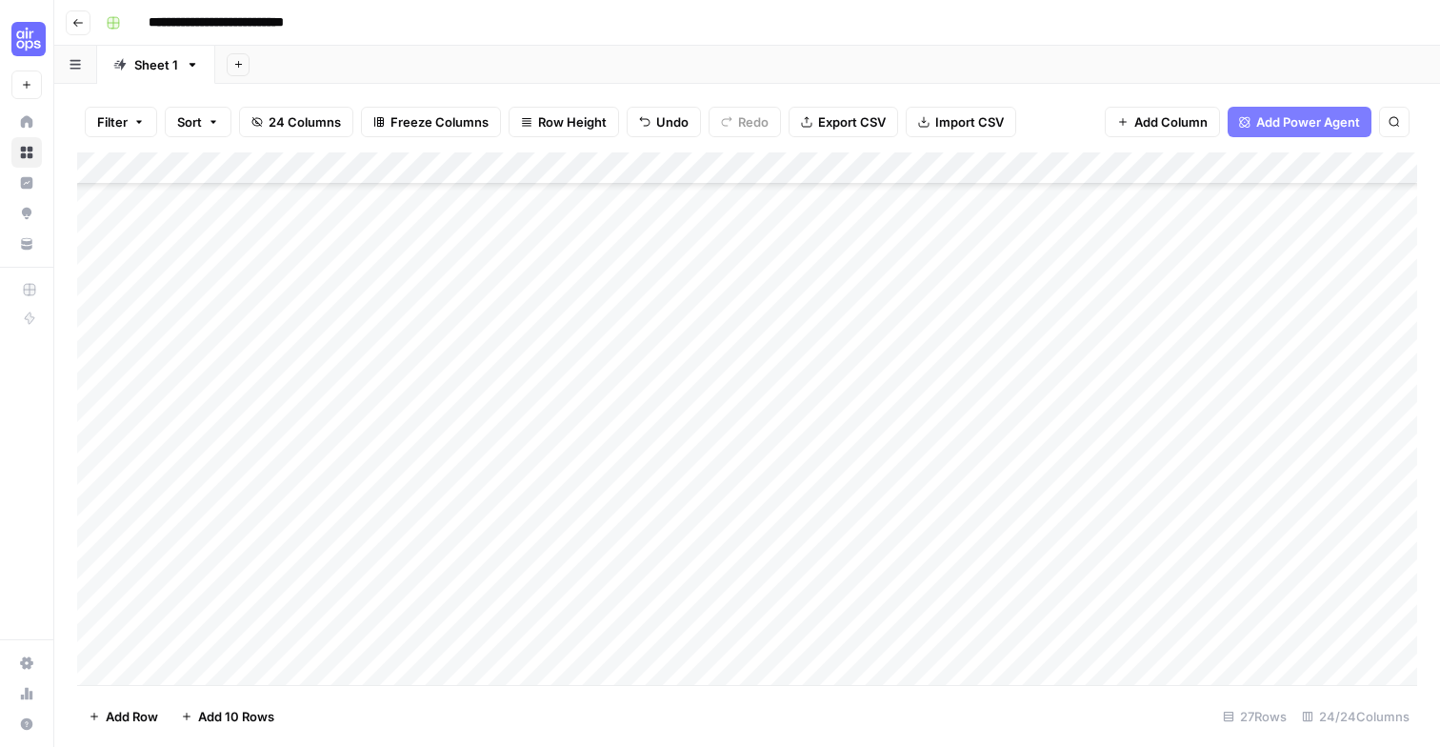
click at [513, 248] on div "Add Column" at bounding box center [747, 418] width 1340 height 532
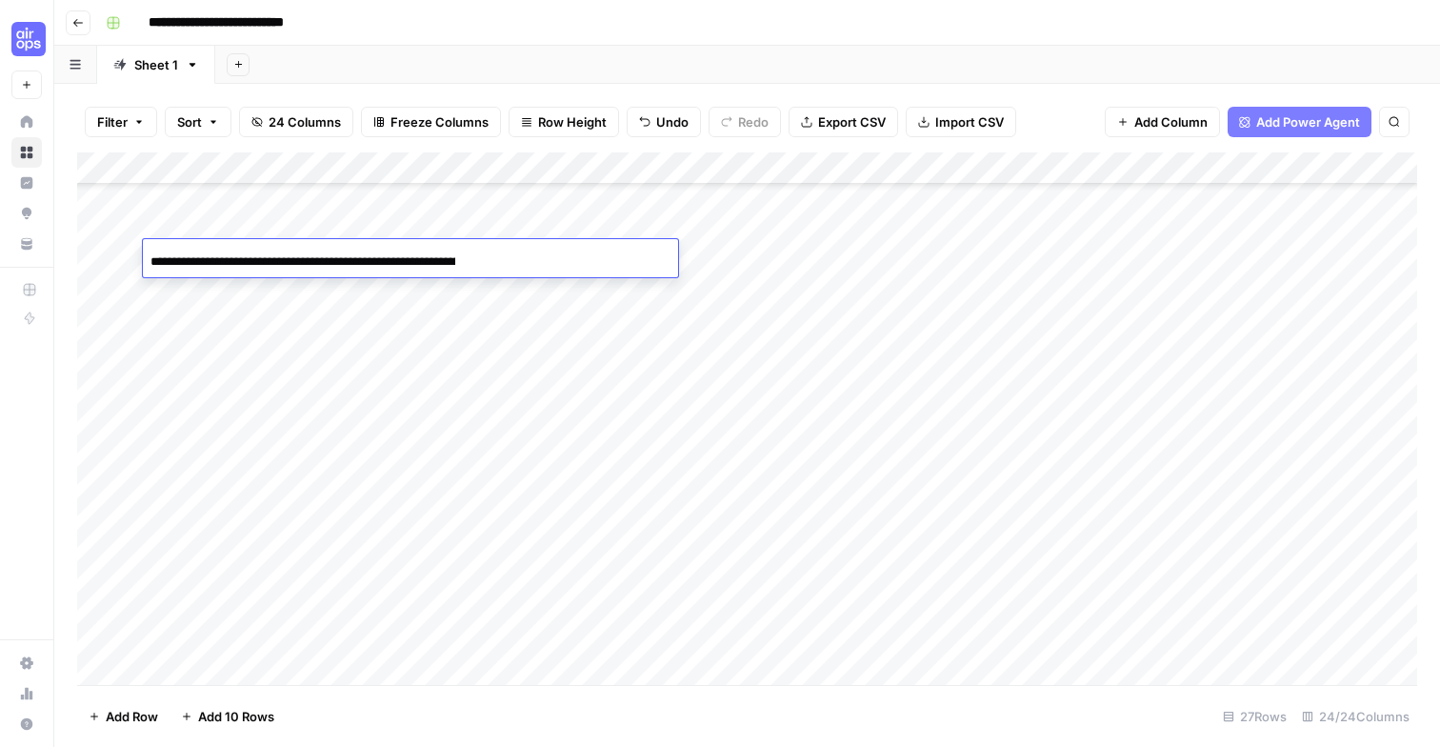
scroll to position [0, 246]
type input "**********"
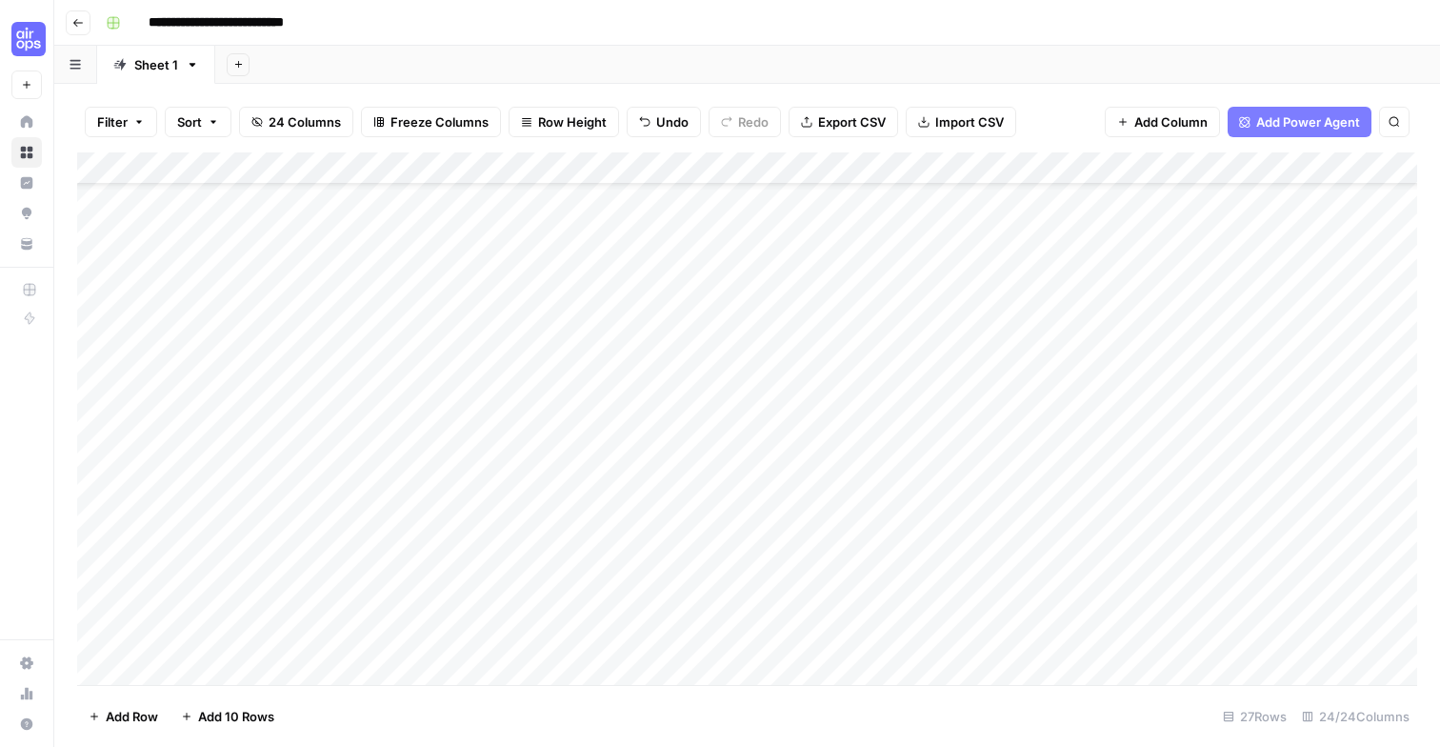
scroll to position [69, 0]
click at [654, 324] on div "Add Column" at bounding box center [747, 418] width 1340 height 532
click at [121, 325] on div "Add Column" at bounding box center [747, 418] width 1340 height 532
click at [523, 354] on div "Add Column" at bounding box center [747, 418] width 1340 height 532
click at [408, 355] on div "Add Column" at bounding box center [747, 418] width 1340 height 532
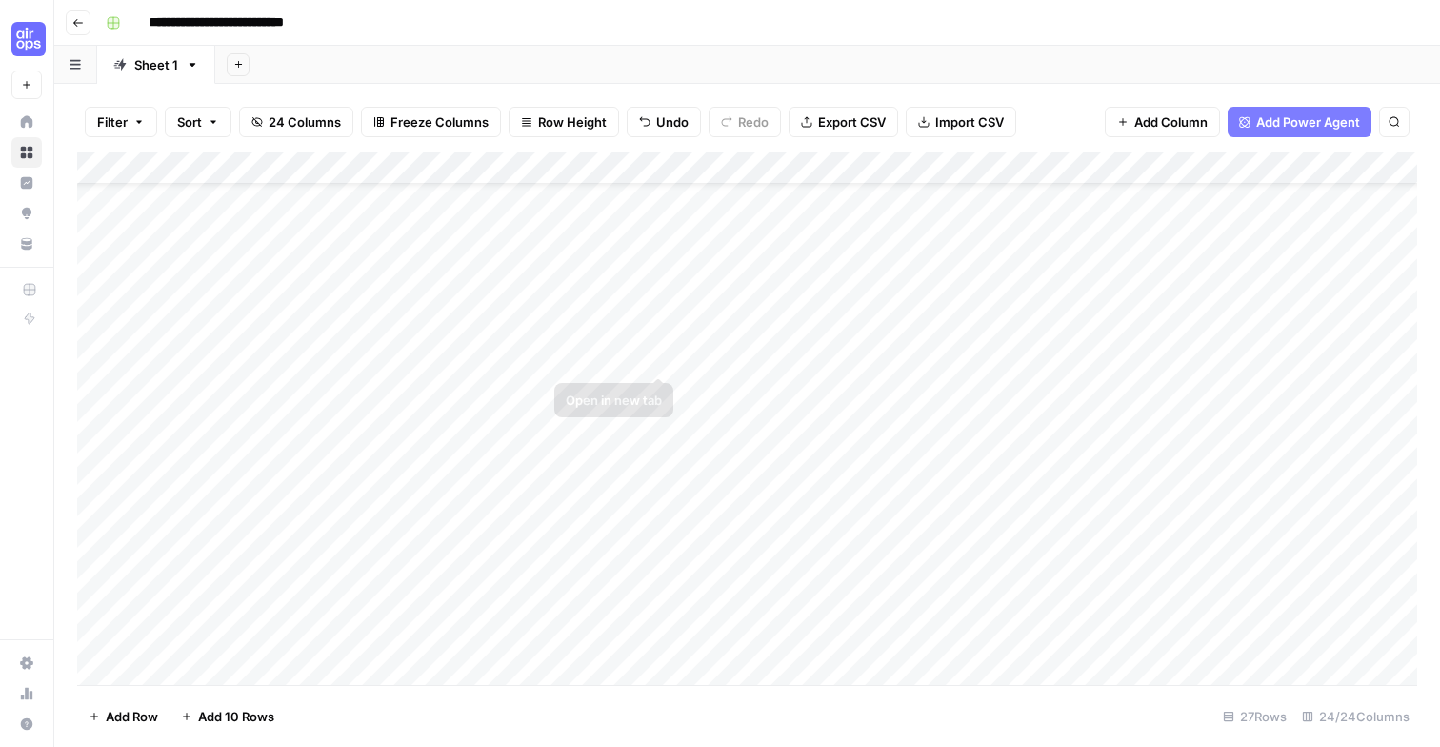
click at [655, 357] on div "Add Column" at bounding box center [747, 418] width 1340 height 532
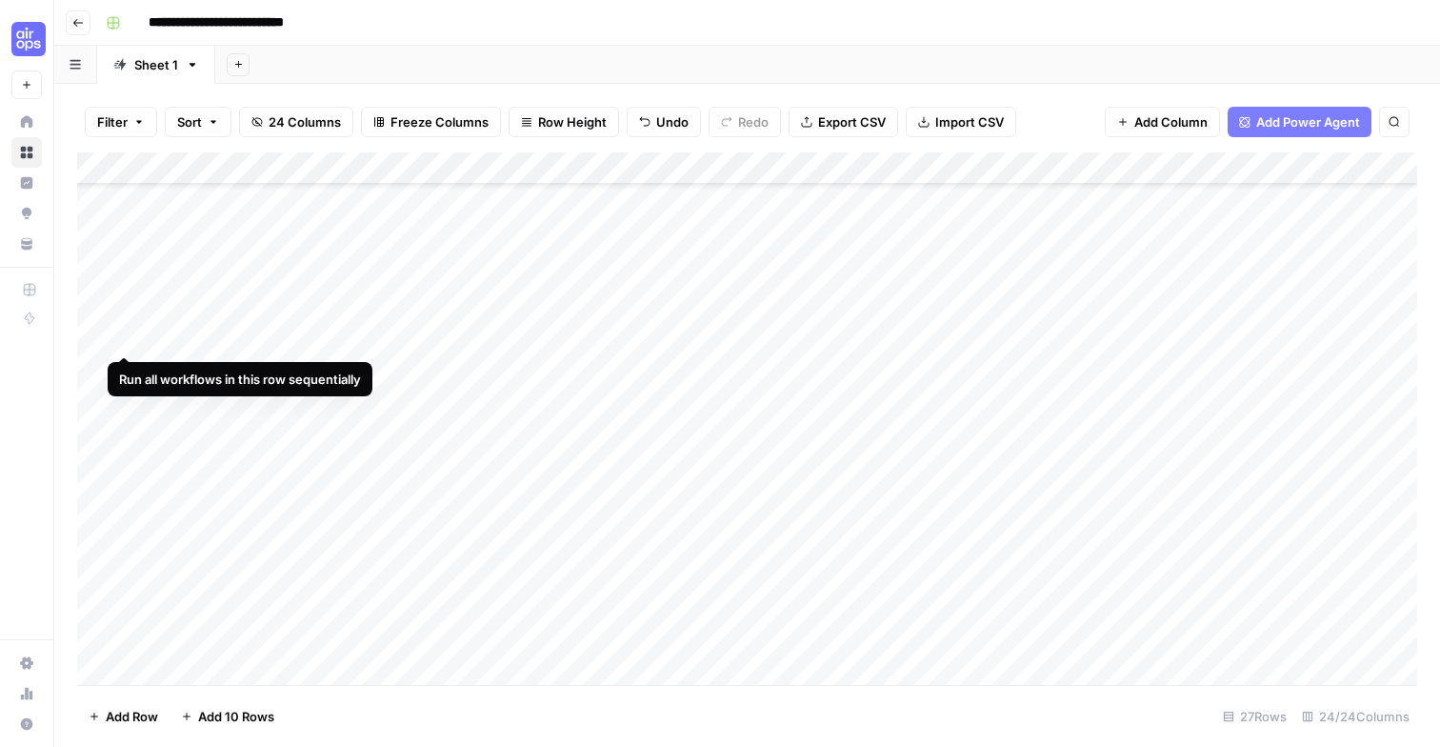
click at [119, 338] on div "Add Column" at bounding box center [747, 418] width 1340 height 532
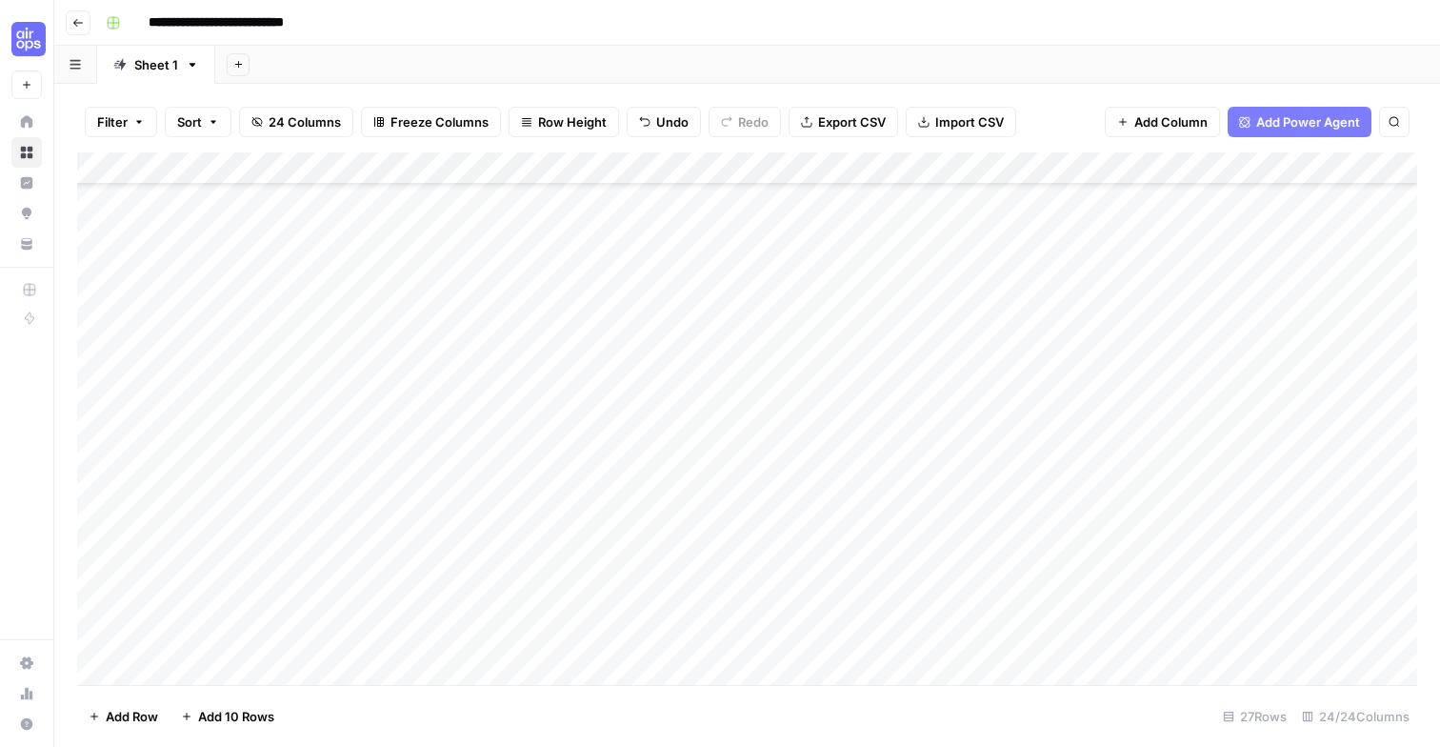
click at [522, 368] on div "Add Column" at bounding box center [747, 418] width 1340 height 532
click at [463, 372] on div "Add Column" at bounding box center [747, 418] width 1340 height 532
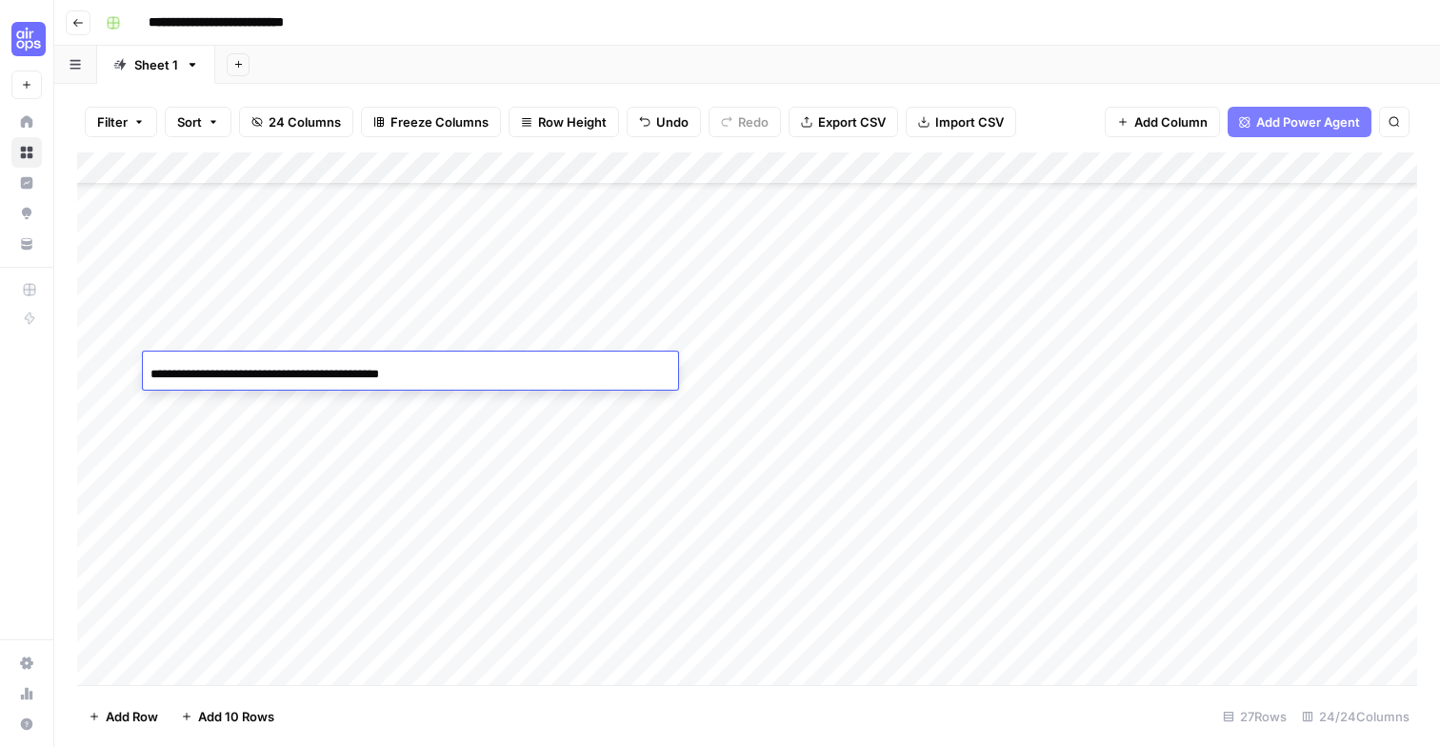
click at [463, 372] on div "**********" at bounding box center [410, 373] width 535 height 32
click at [492, 372] on div "**********" at bounding box center [410, 373] width 535 height 32
click at [544, 381] on div "**********" at bounding box center [410, 373] width 535 height 32
click at [544, 368] on div "**********" at bounding box center [410, 373] width 535 height 32
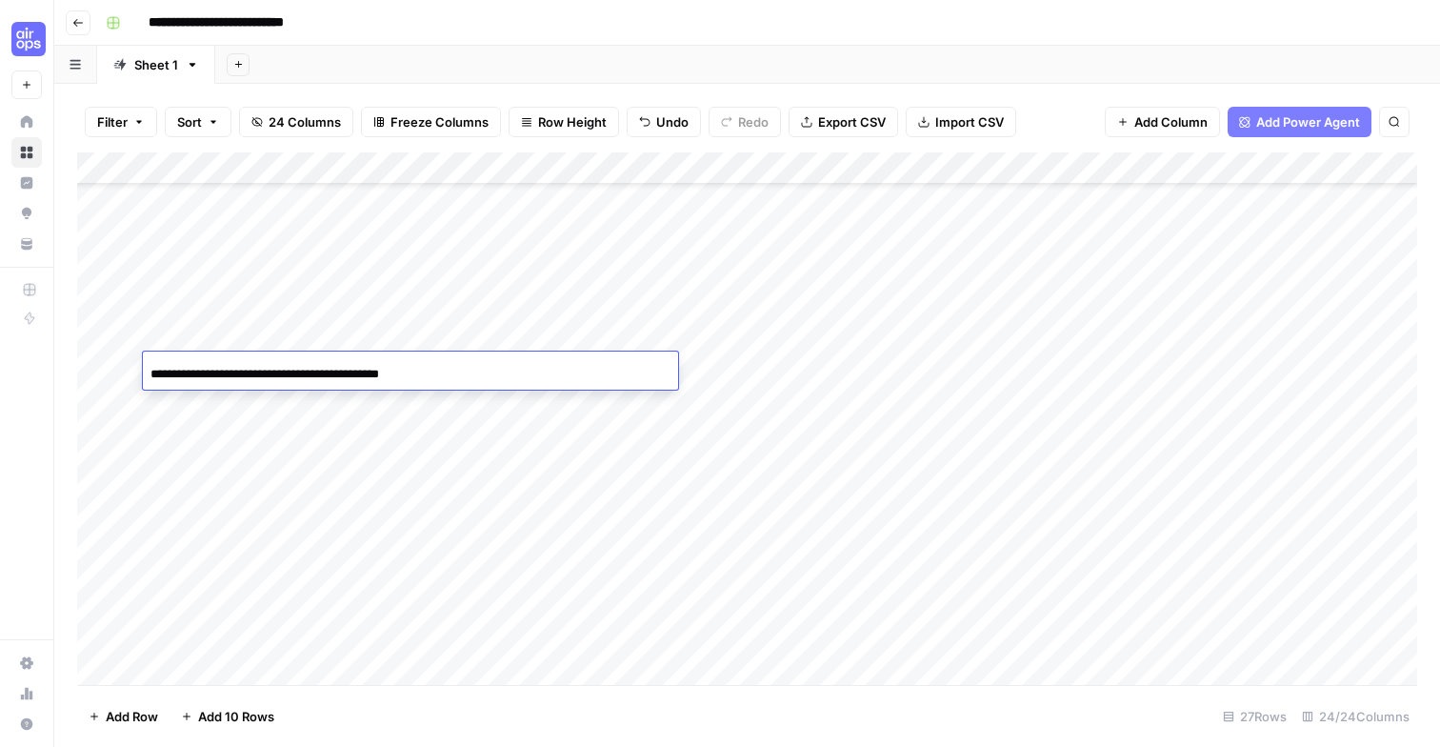
click at [423, 363] on input "**********" at bounding box center [302, 374] width 305 height 23
type input "***"
paste input "**********"
type input "**********"
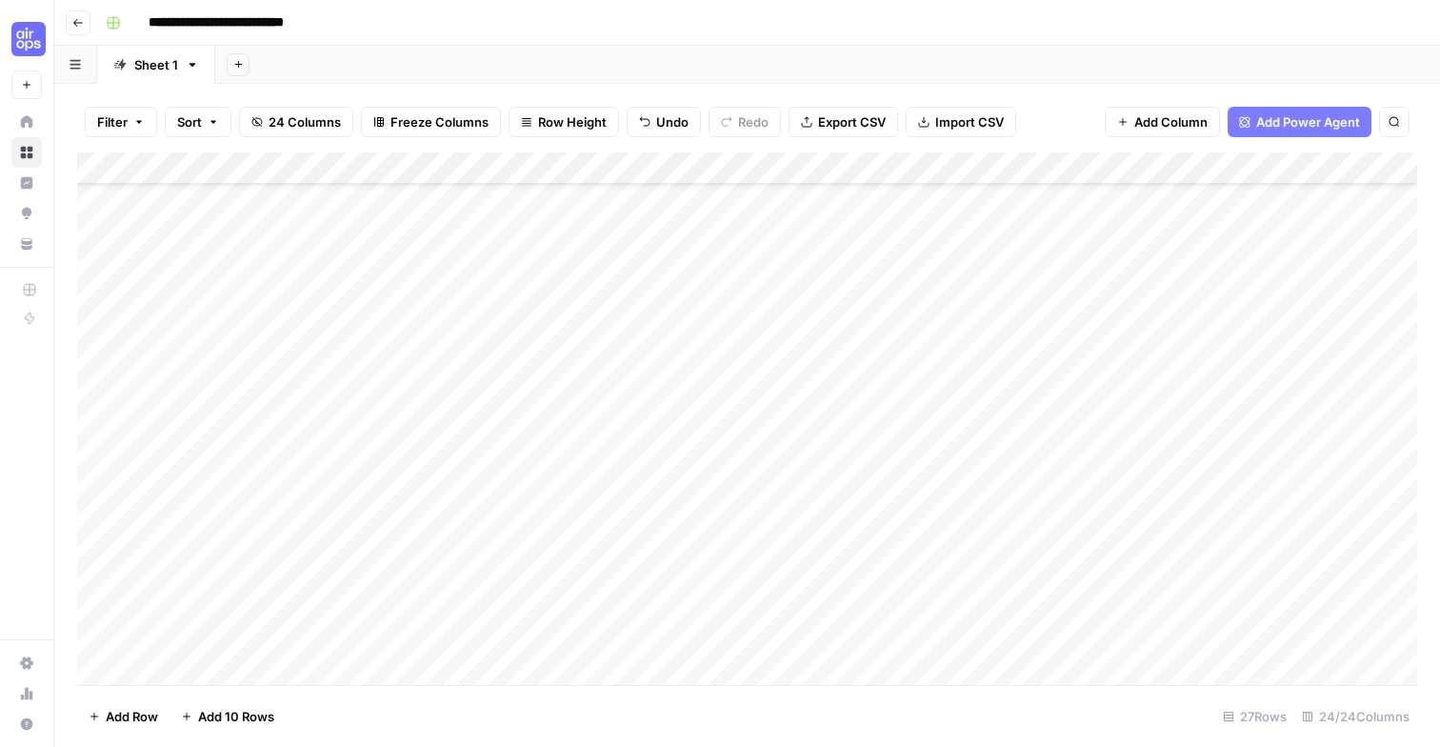
click at [656, 371] on div "Add Column" at bounding box center [747, 418] width 1340 height 532
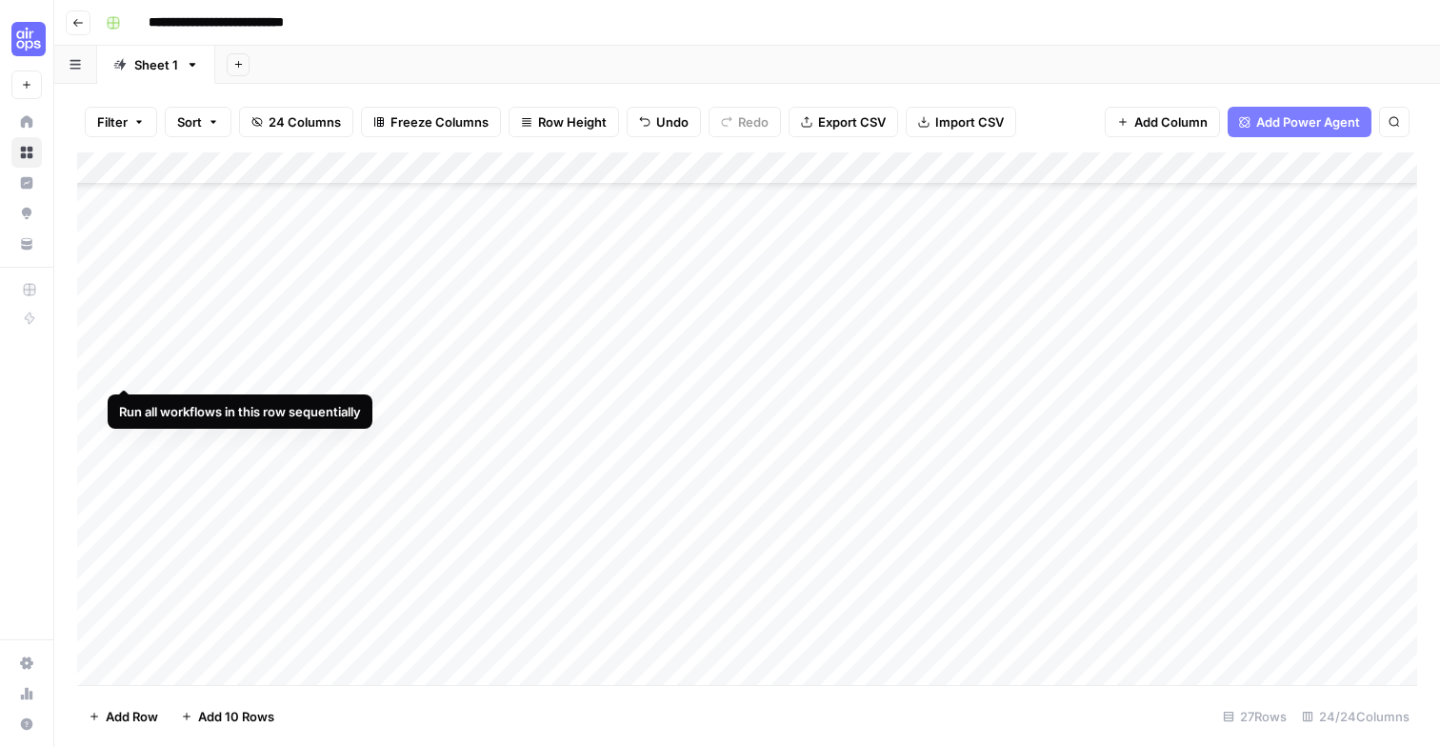
click at [124, 371] on div "Add Column" at bounding box center [747, 418] width 1340 height 532
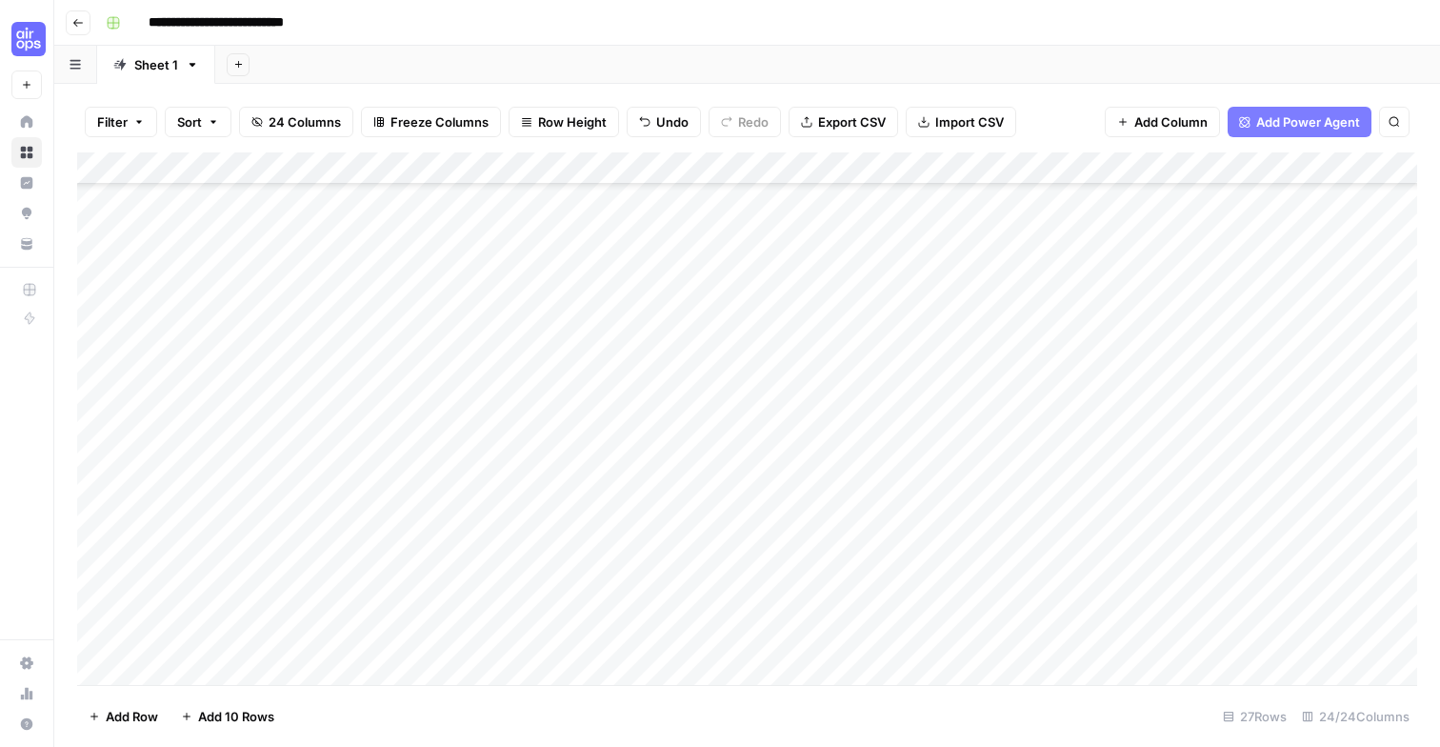
scroll to position [120, 4]
click at [488, 368] on div "Add Column" at bounding box center [747, 418] width 1340 height 532
click at [575, 378] on div "Add Column" at bounding box center [747, 418] width 1340 height 532
type input "**********"
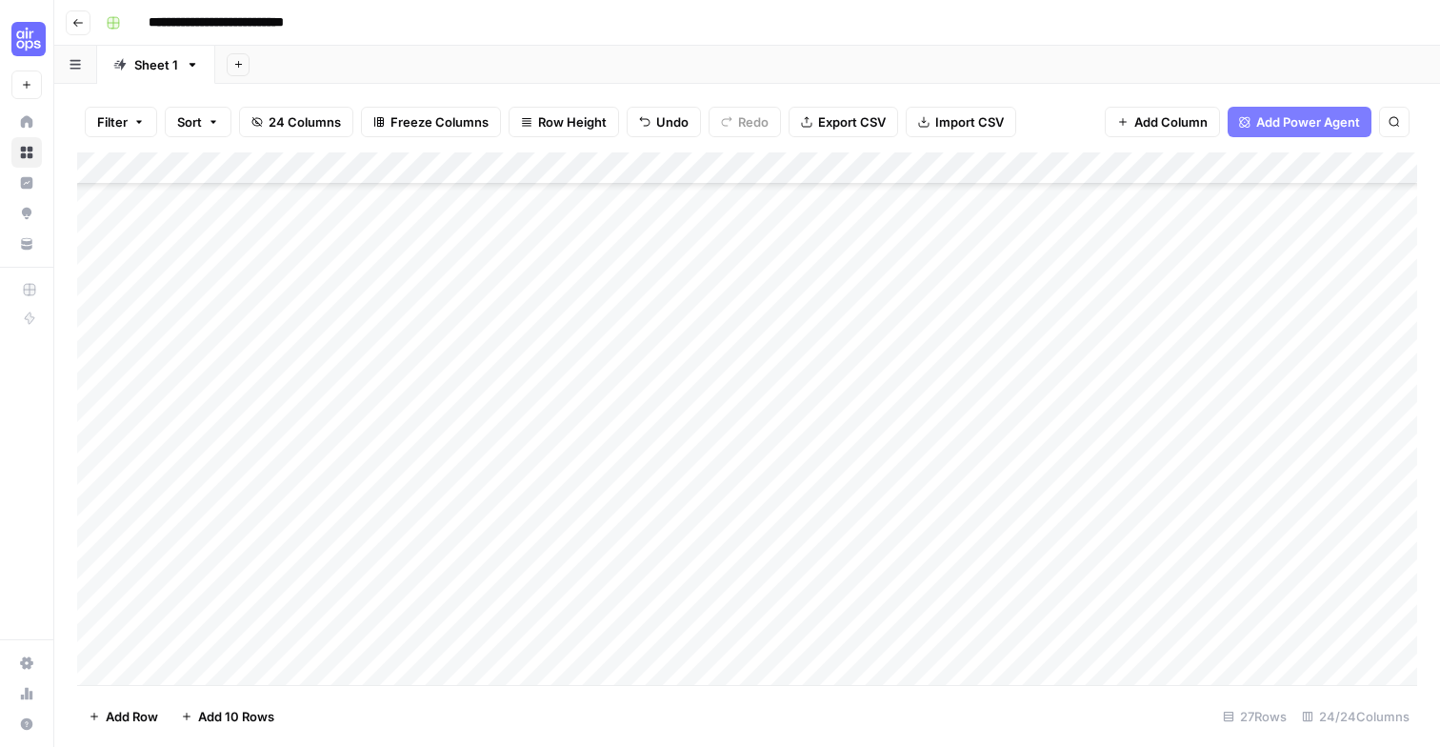
scroll to position [120, 0]
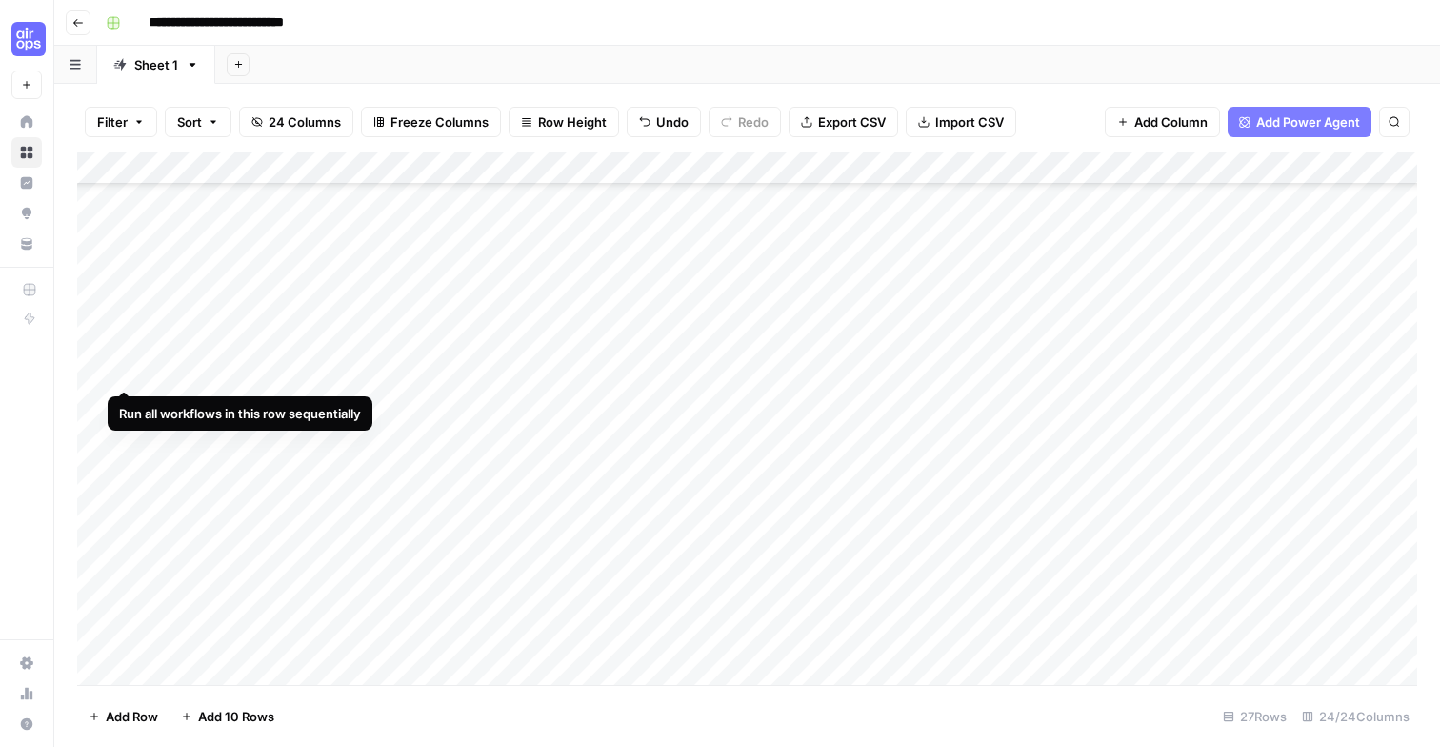
click at [125, 370] on div "Add Column" at bounding box center [747, 418] width 1340 height 532
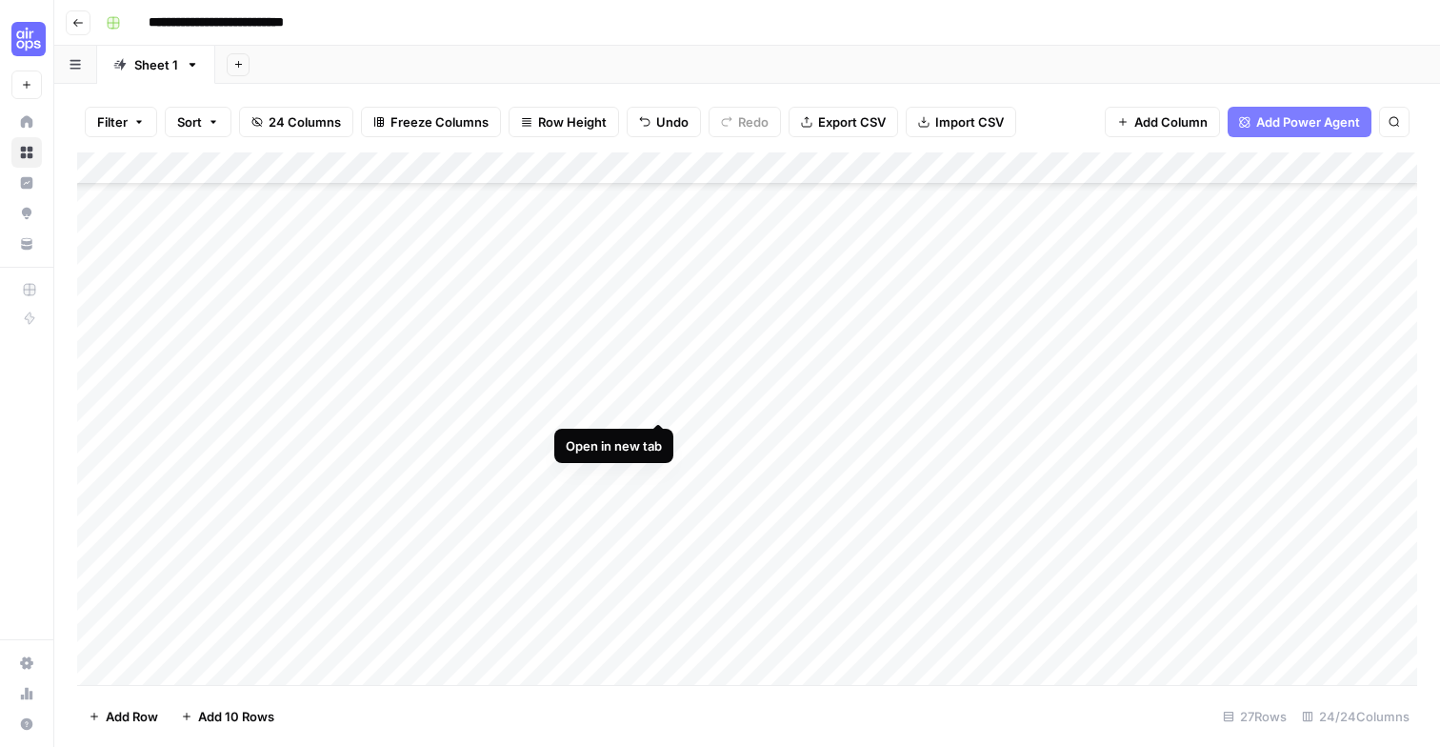
click at [664, 402] on div "Add Column" at bounding box center [747, 418] width 1340 height 532
click at [125, 407] on div "Add Column" at bounding box center [747, 418] width 1340 height 532
click at [653, 437] on div "Add Column" at bounding box center [747, 418] width 1340 height 532
click at [430, 437] on div "Add Column" at bounding box center [747, 418] width 1340 height 532
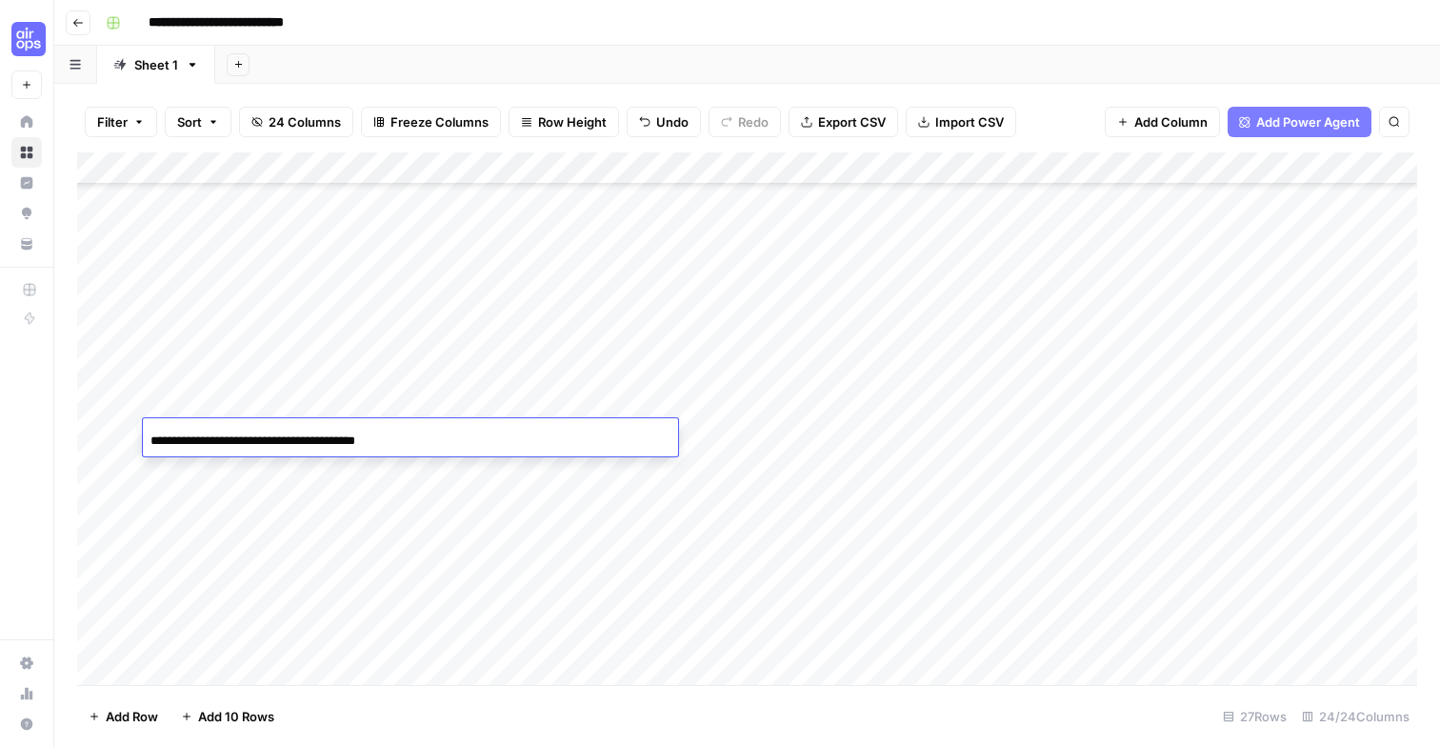
type input "**********"
click at [114, 434] on div "Add Column" at bounding box center [747, 418] width 1340 height 532
click at [661, 380] on div "Add Column" at bounding box center [747, 418] width 1340 height 532
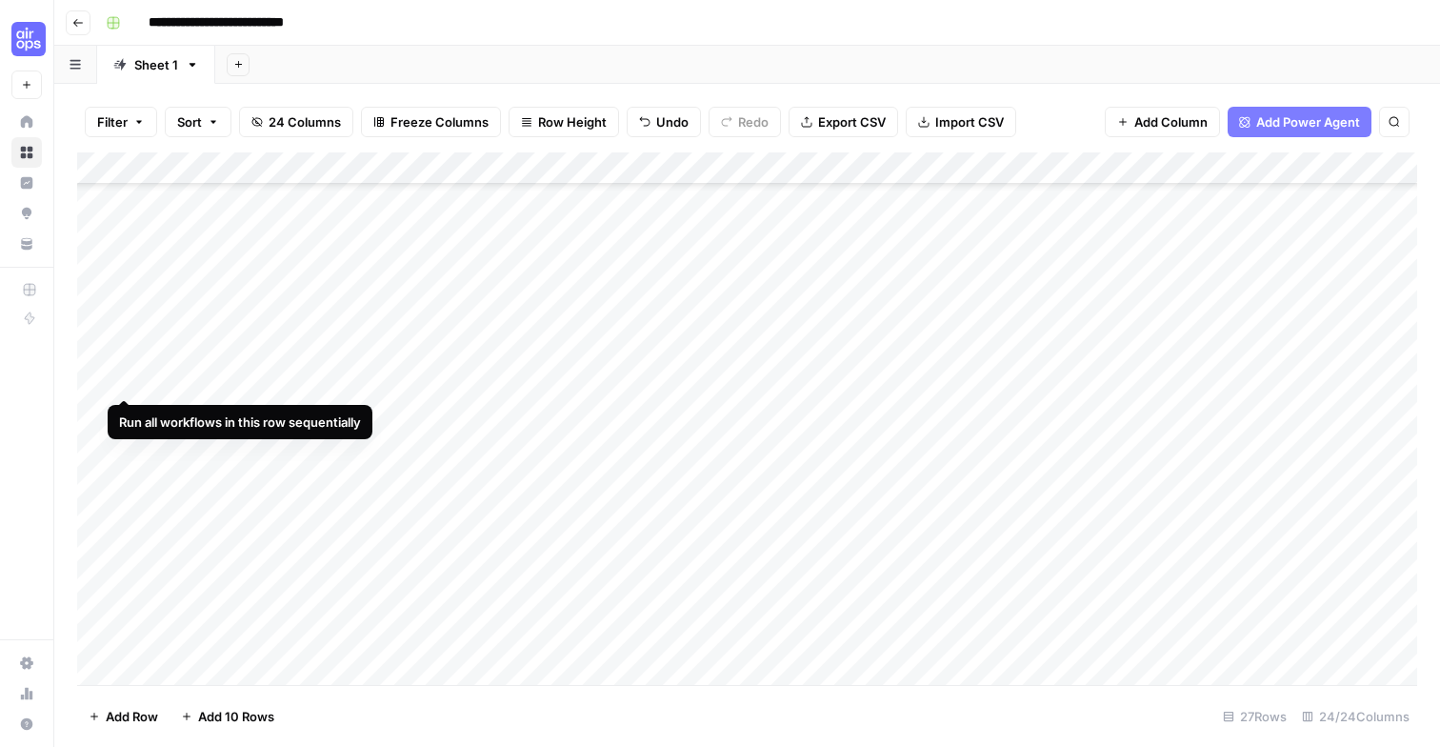
click at [122, 380] on div "Add Column" at bounding box center [747, 418] width 1340 height 532
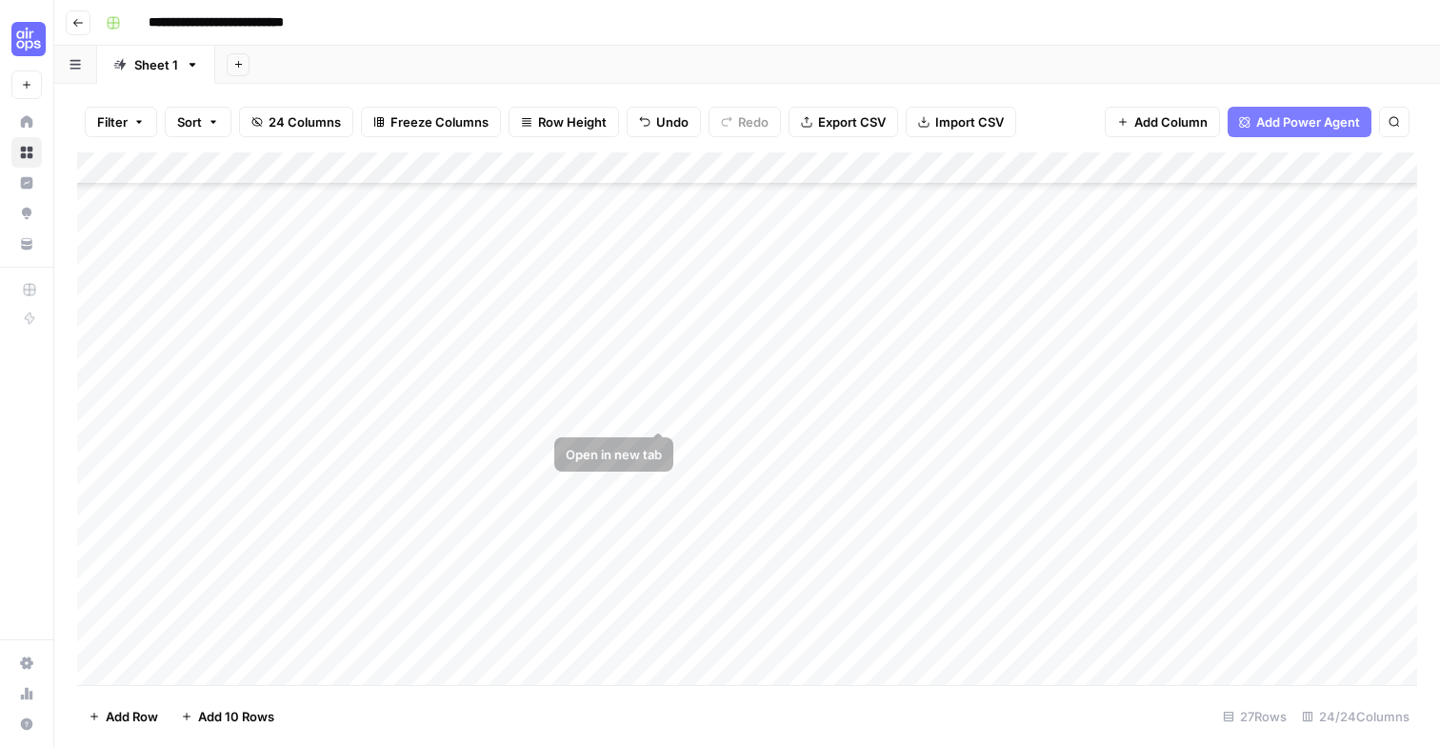
click at [657, 411] on div "Add Column" at bounding box center [747, 418] width 1340 height 532
click at [470, 409] on div "Add Column" at bounding box center [747, 418] width 1340 height 532
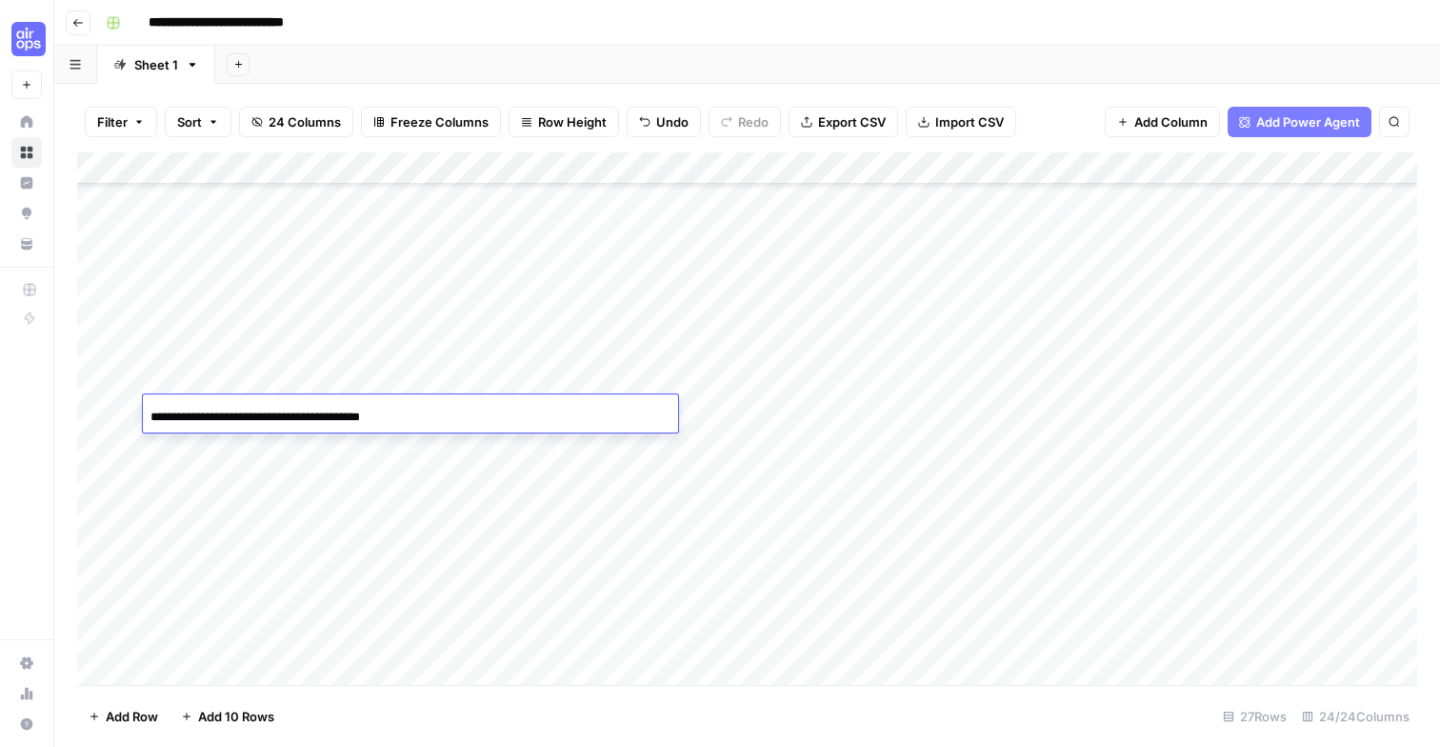
click at [470, 409] on div "**********" at bounding box center [410, 416] width 535 height 32
click at [436, 412] on input "**********" at bounding box center [302, 417] width 305 height 23
paste input "**********"
type input "**********"
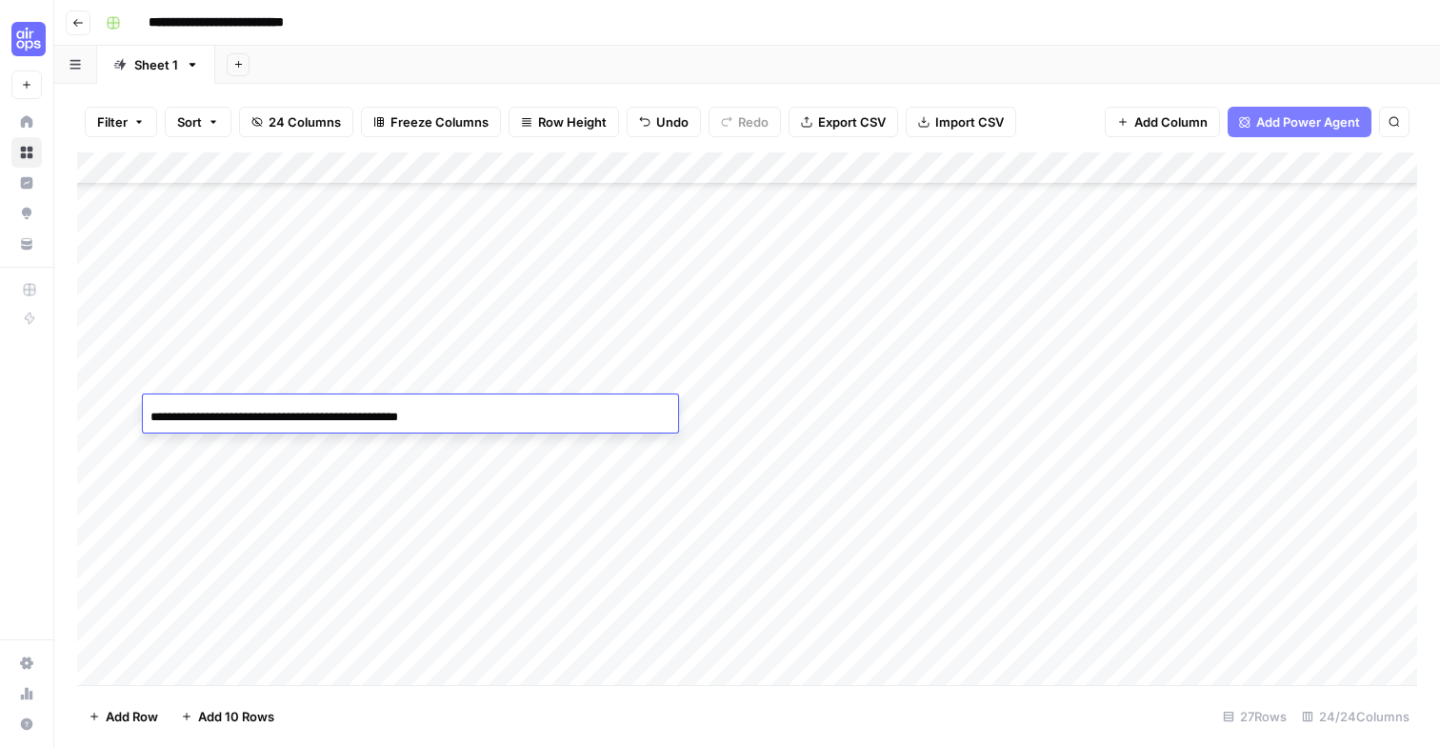
scroll to position [0, 28]
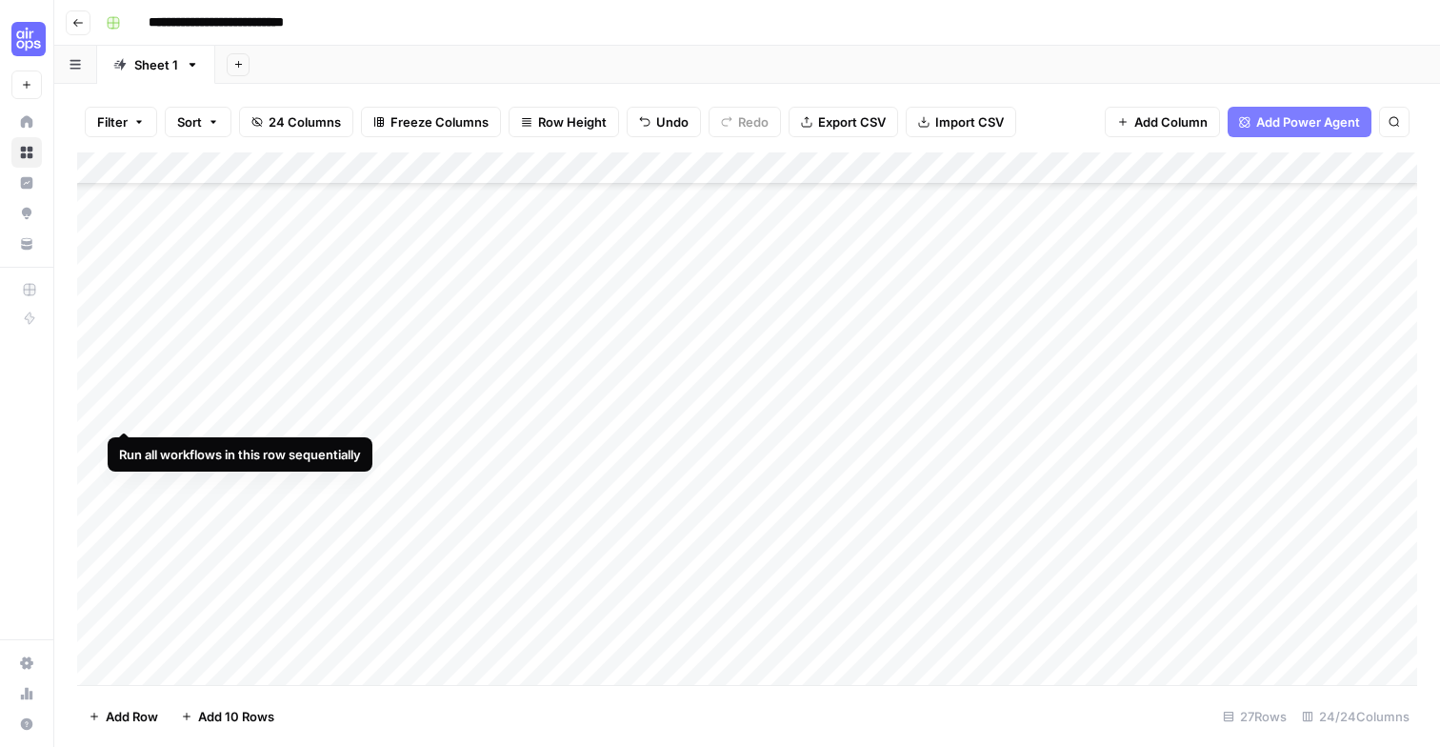
click at [127, 407] on div "Add Column" at bounding box center [747, 418] width 1340 height 532
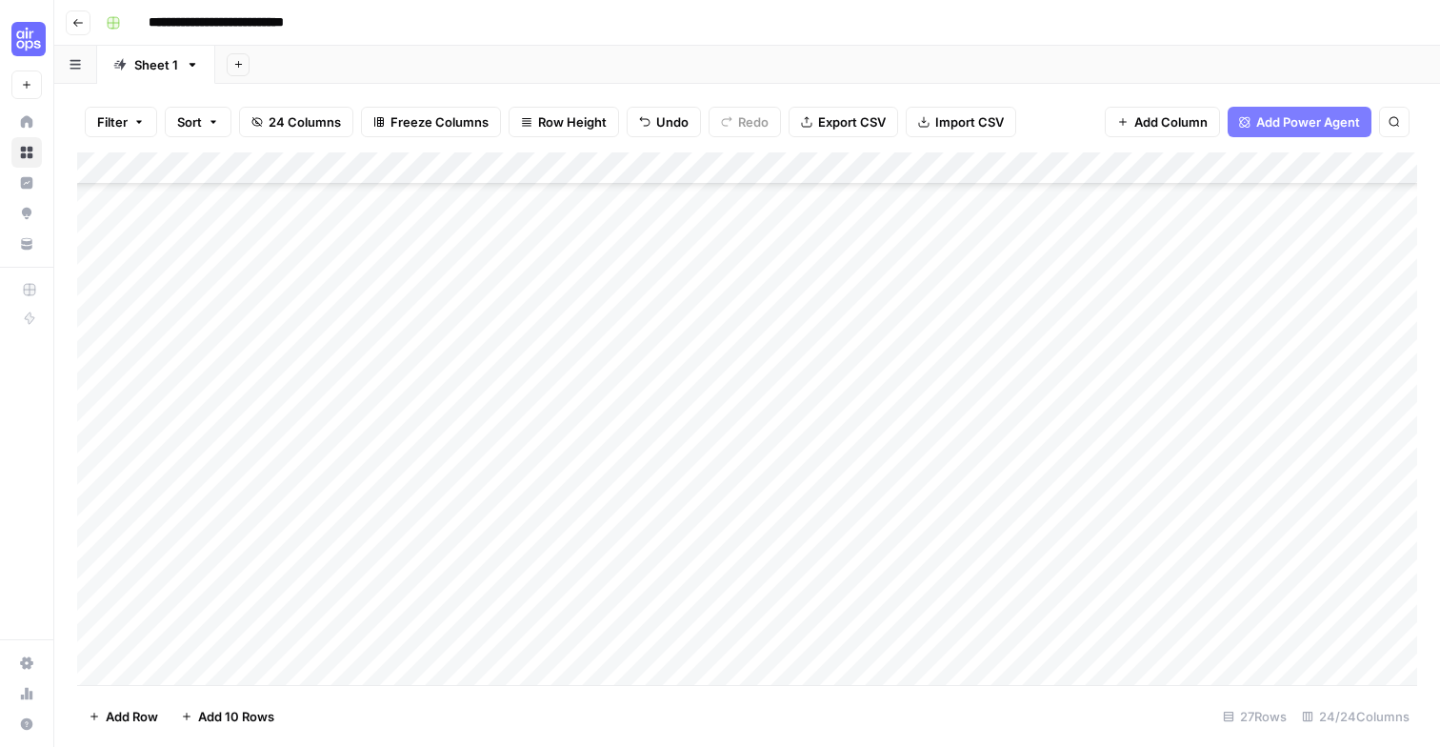
scroll to position [253, 0]
click at [436, 399] on div "Add Column" at bounding box center [747, 418] width 1340 height 532
click at [537, 391] on div "**********" at bounding box center [410, 404] width 535 height 32
click at [618, 458] on div "Add Column" at bounding box center [747, 418] width 1340 height 532
click at [656, 396] on div "Add Column" at bounding box center [747, 418] width 1340 height 532
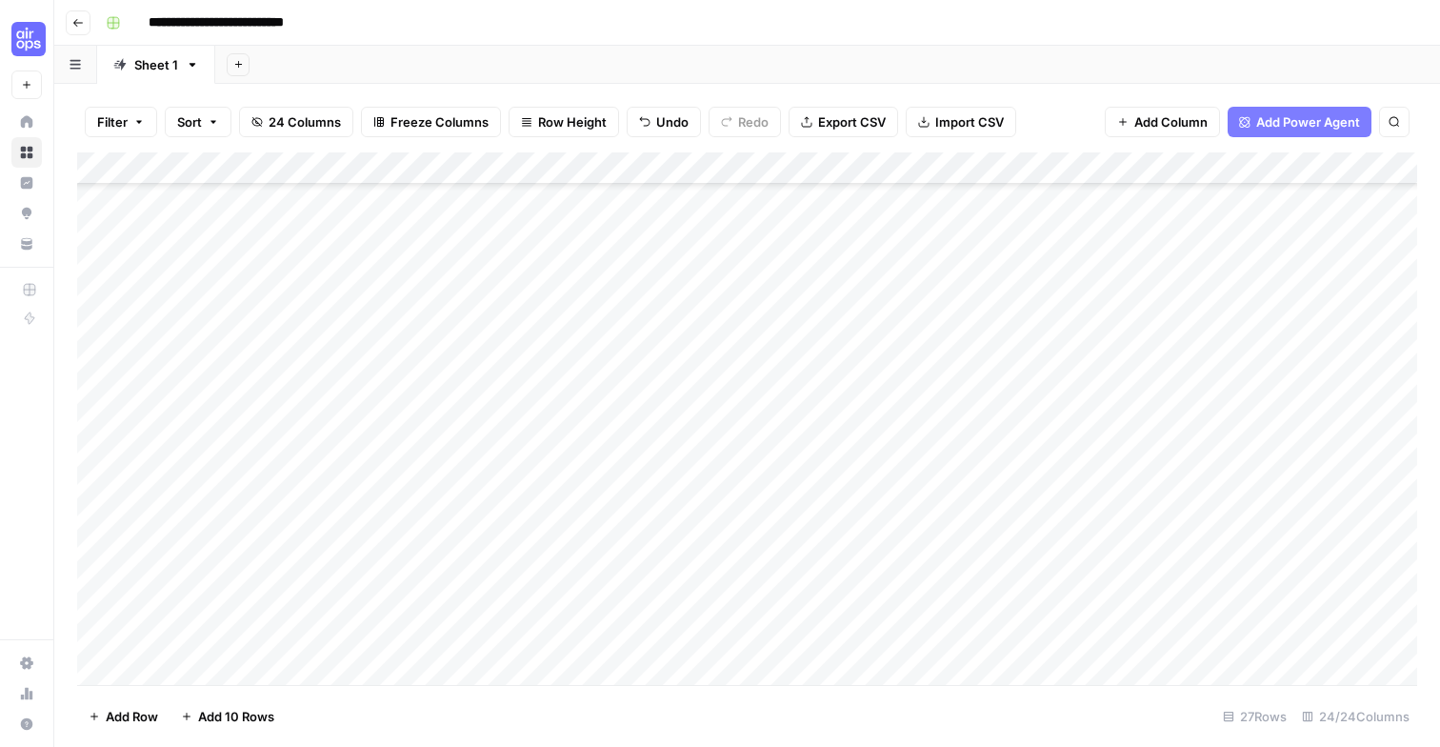
click at [127, 397] on div "Add Column" at bounding box center [747, 418] width 1340 height 532
click at [504, 367] on div "Add Column" at bounding box center [747, 418] width 1340 height 532
click at [555, 362] on div "Add Column" at bounding box center [747, 418] width 1340 height 532
click at [555, 362] on div "**********" at bounding box center [410, 369] width 535 height 32
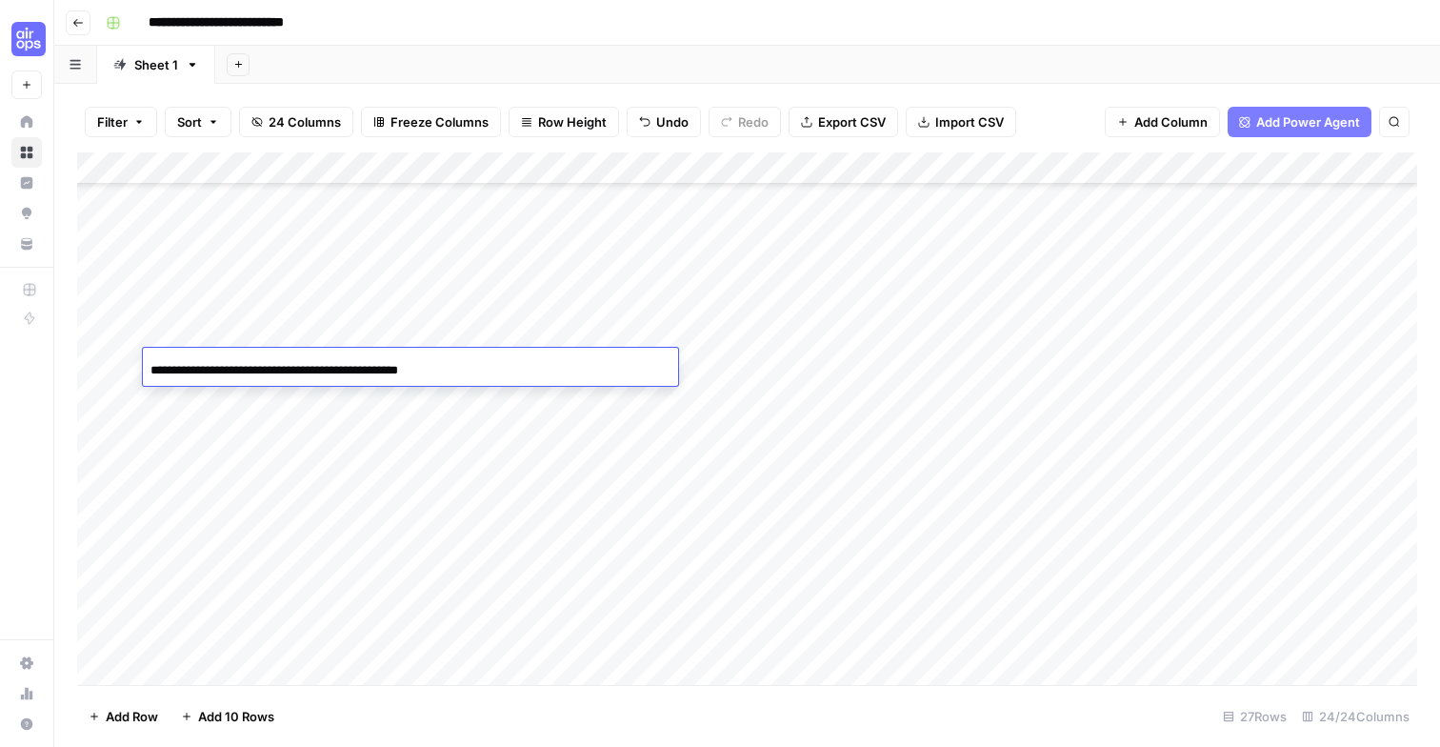
click at [556, 358] on div "**********" at bounding box center [410, 369] width 535 height 32
click at [458, 365] on div "**********" at bounding box center [410, 369] width 535 height 32
click at [411, 360] on input "**********" at bounding box center [302, 370] width 305 height 23
paste input "**********"
type input "**********"
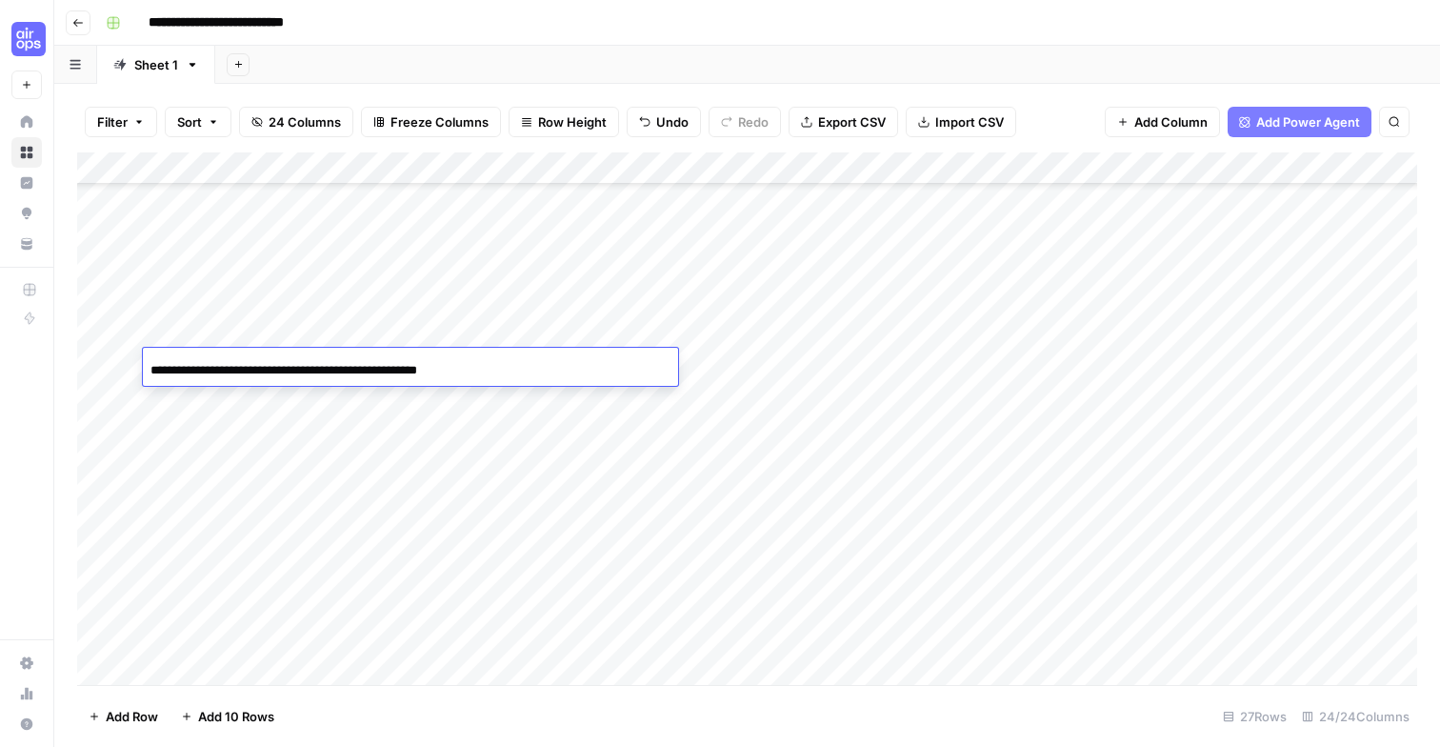
scroll to position [0, 59]
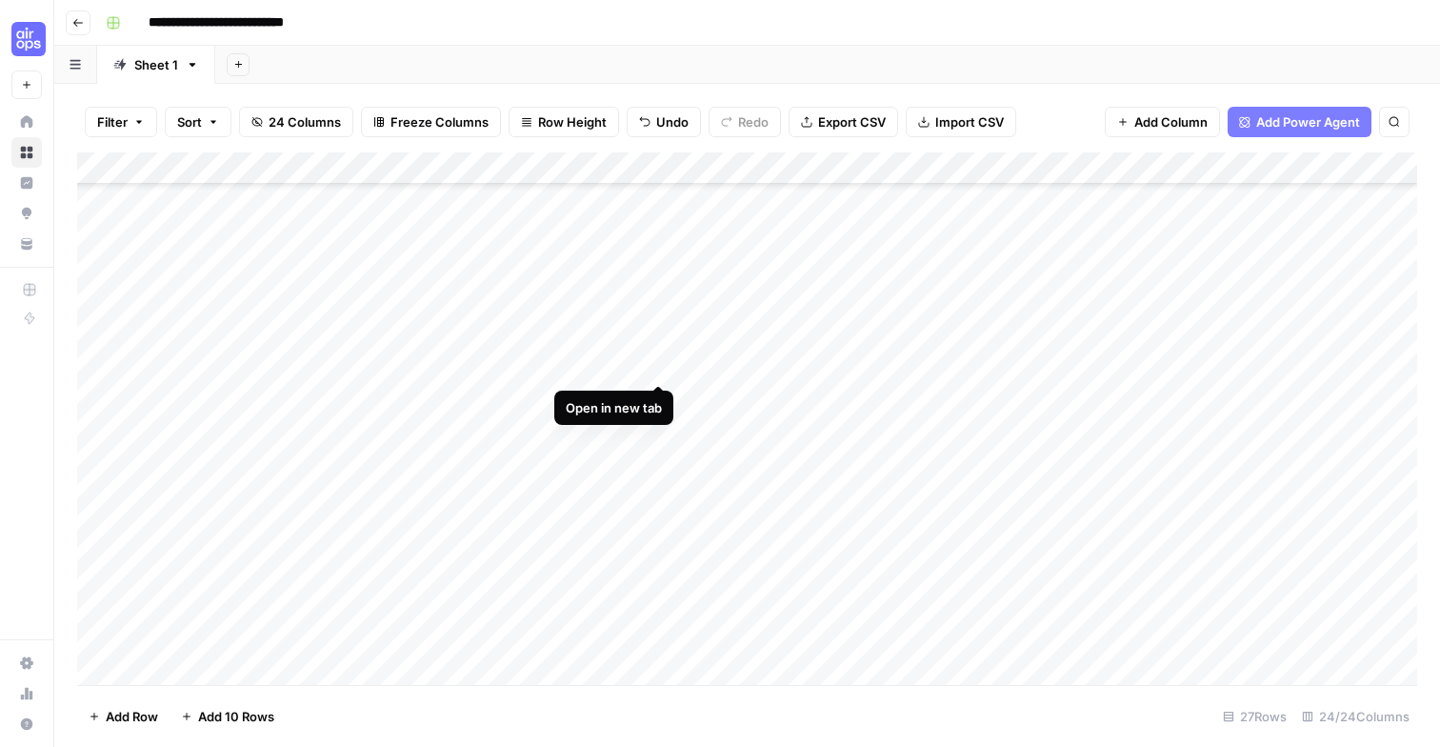
click at [658, 365] on div "Add Column" at bounding box center [747, 418] width 1340 height 532
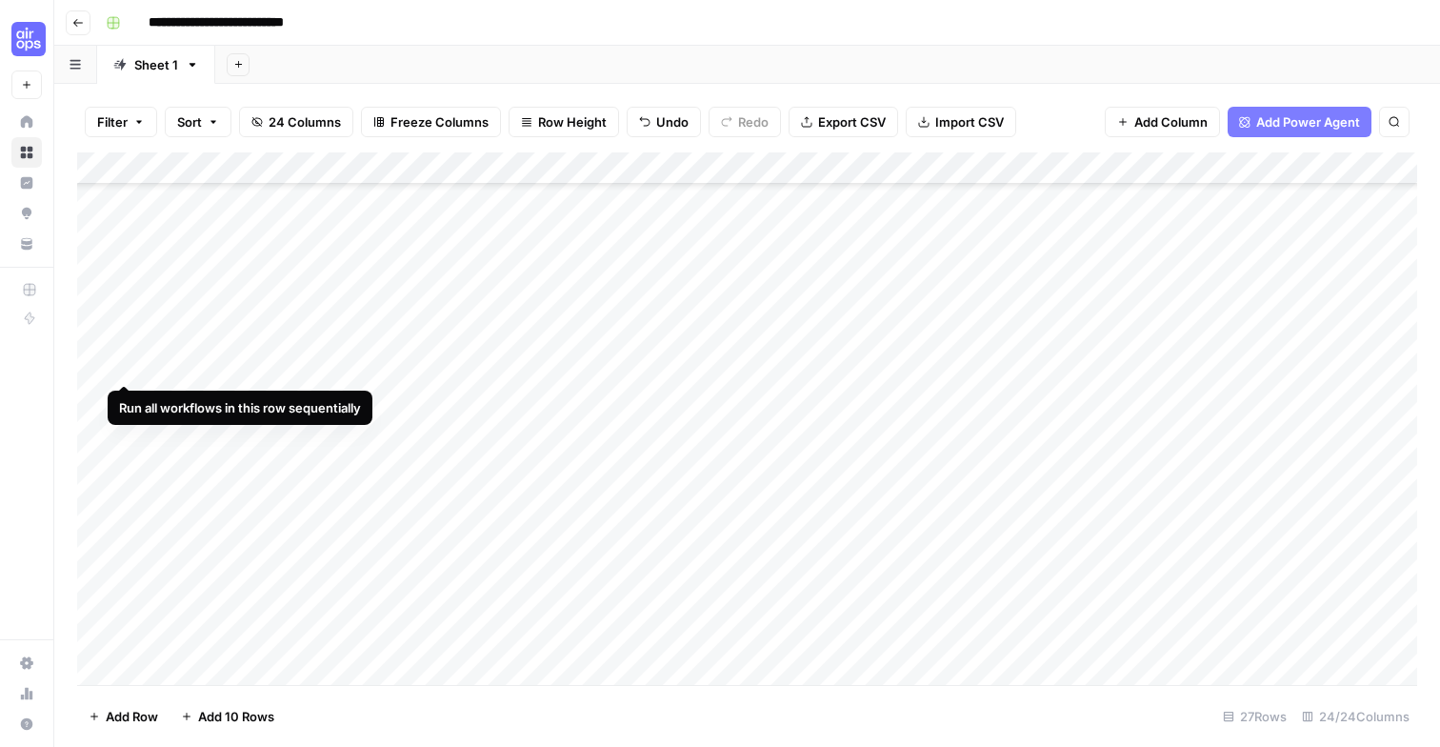
click at [125, 362] on div "Add Column" at bounding box center [747, 418] width 1340 height 532
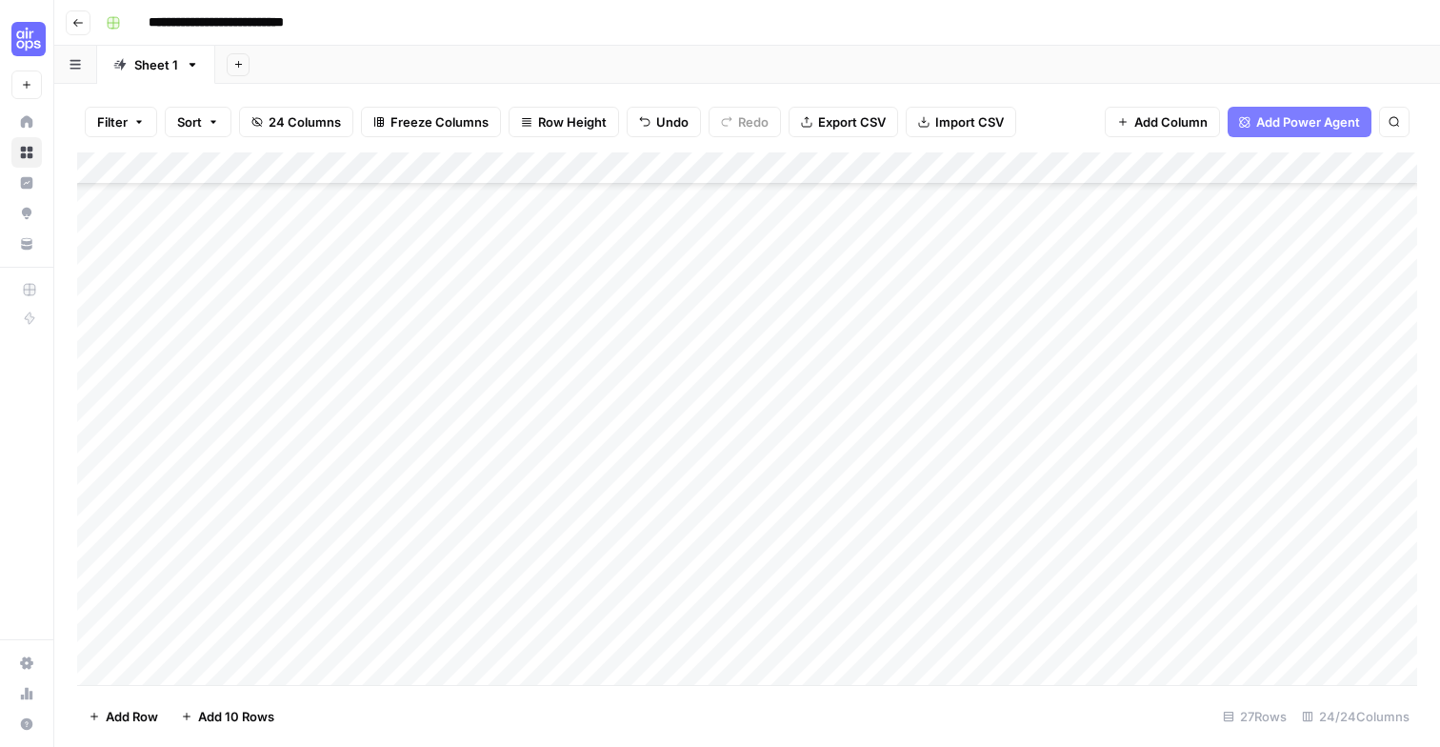
scroll to position [405, 0]
click at [485, 318] on div "Add Column" at bounding box center [747, 418] width 1340 height 532
click at [463, 317] on div "**********" at bounding box center [410, 317] width 535 height 32
click at [446, 315] on input "**********" at bounding box center [302, 318] width 305 height 23
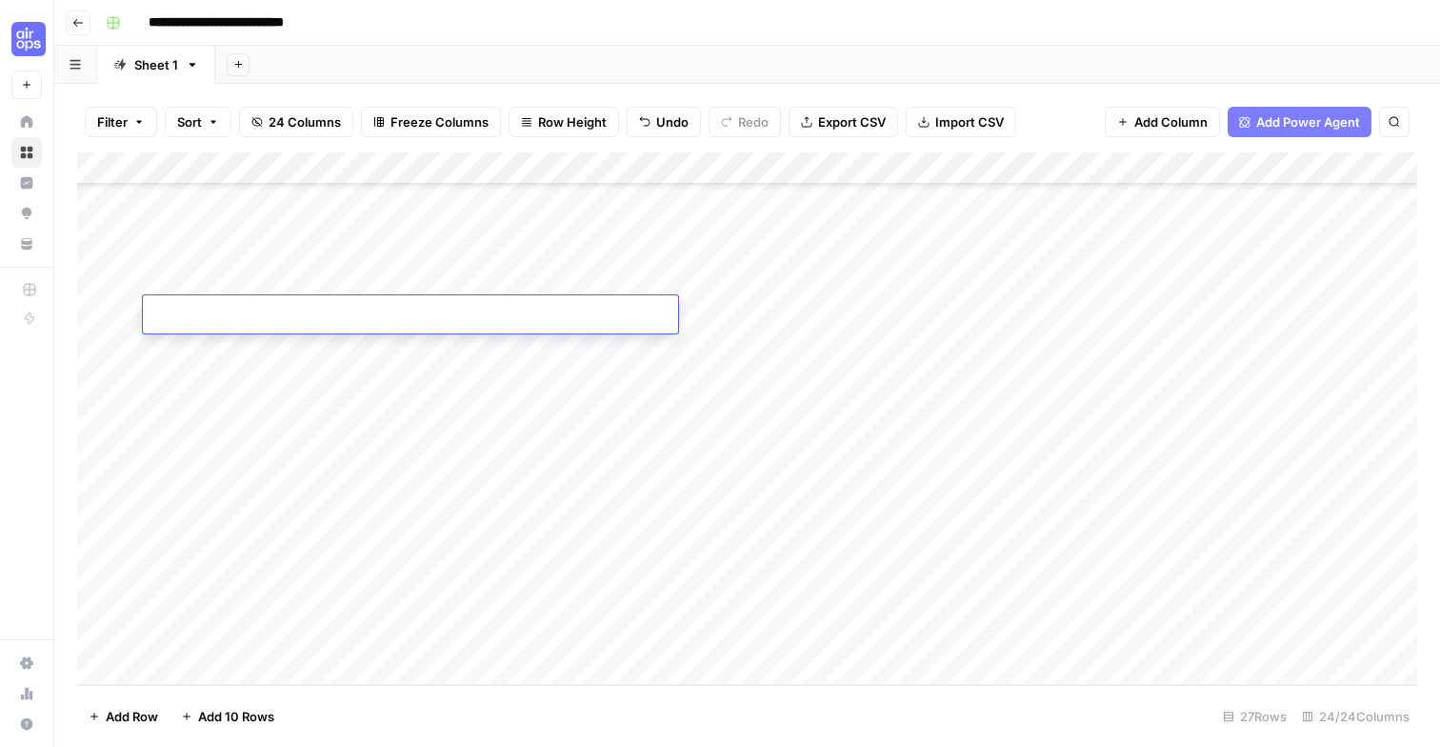
paste input "**********"
type input "**********"
click at [658, 308] on div "Add Column" at bounding box center [747, 418] width 1340 height 532
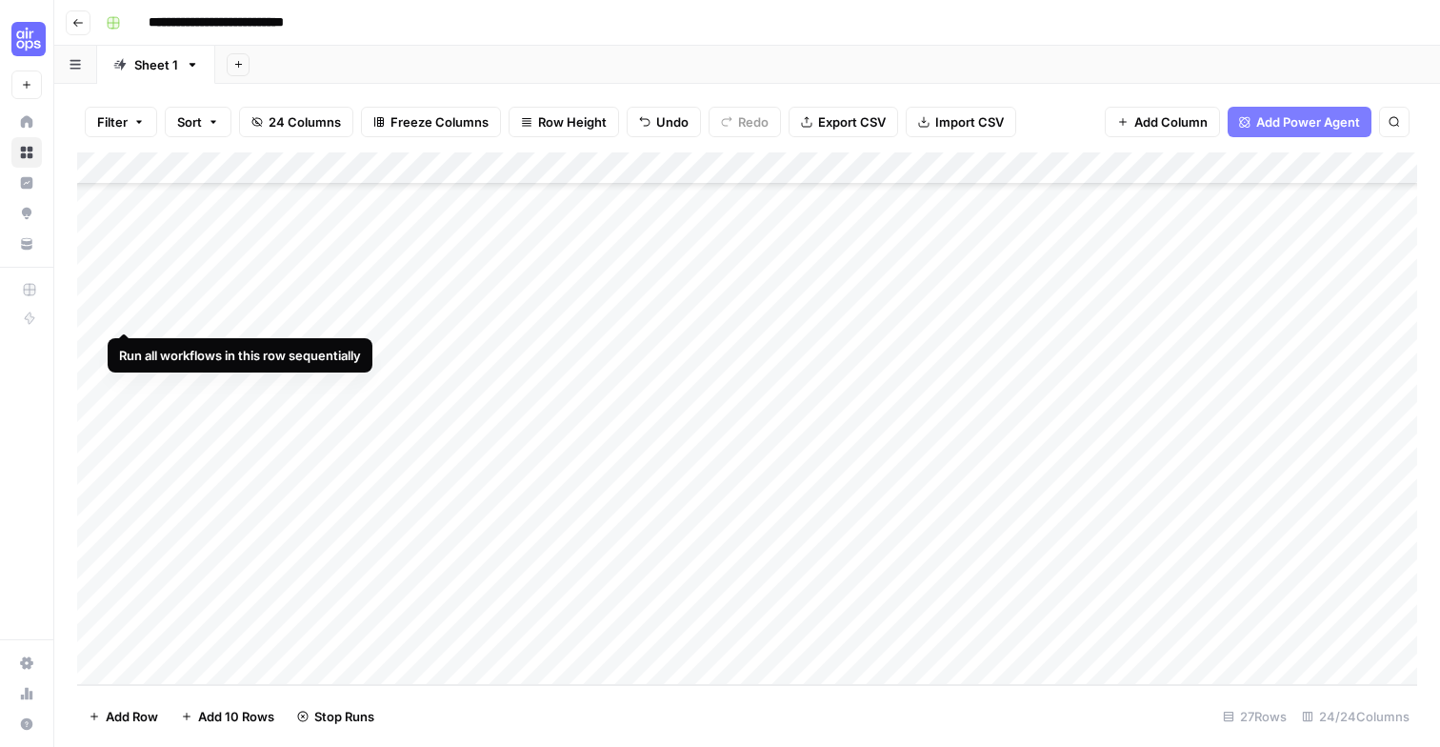
click at [125, 312] on div "Add Column" at bounding box center [747, 418] width 1340 height 532
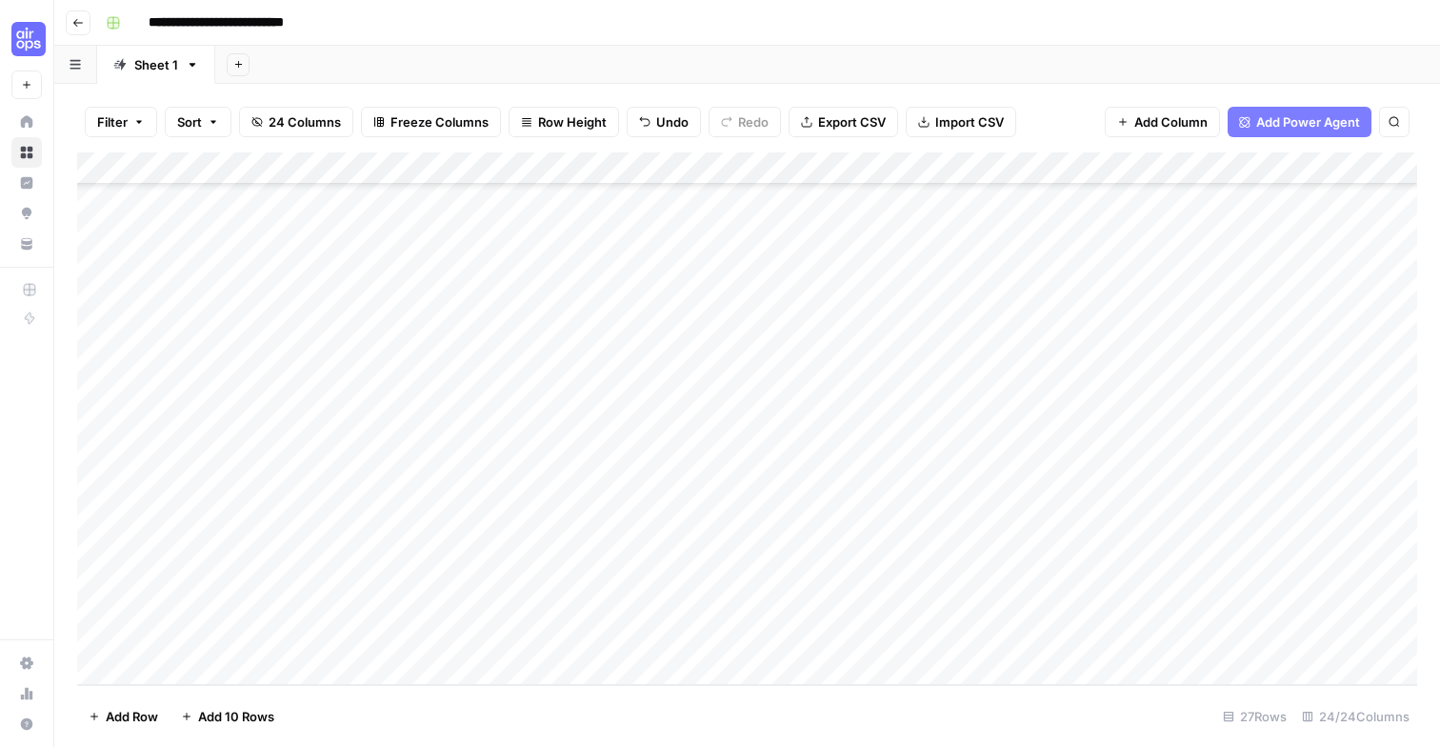
click at [499, 348] on div "Add Column" at bounding box center [747, 418] width 1340 height 532
click at [502, 343] on div "**********" at bounding box center [410, 349] width 535 height 32
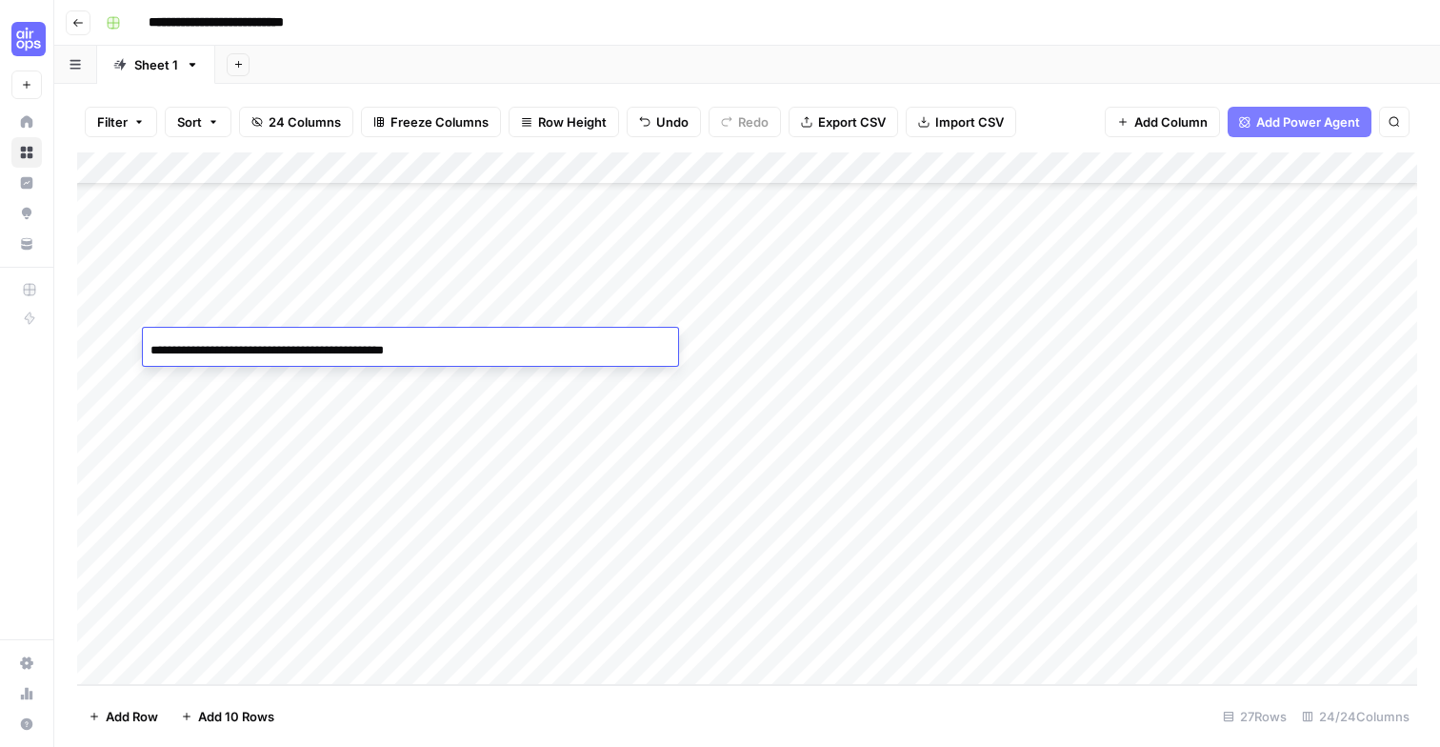
click at [471, 347] on div "**********" at bounding box center [410, 349] width 535 height 32
click at [486, 408] on div "Add Column" at bounding box center [747, 418] width 1340 height 532
click at [488, 343] on div "Add Column" at bounding box center [747, 418] width 1340 height 532
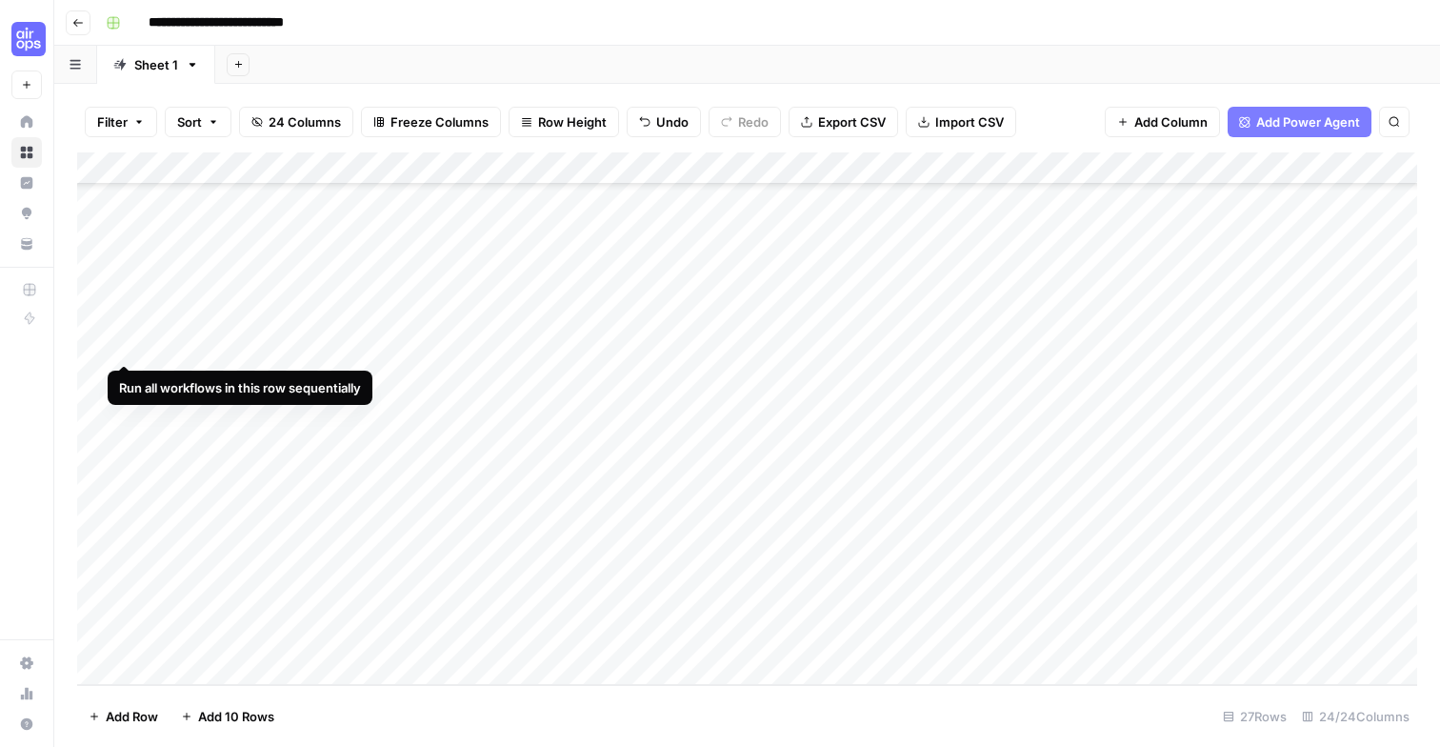
click at [126, 348] on div "Add Column" at bounding box center [747, 418] width 1340 height 532
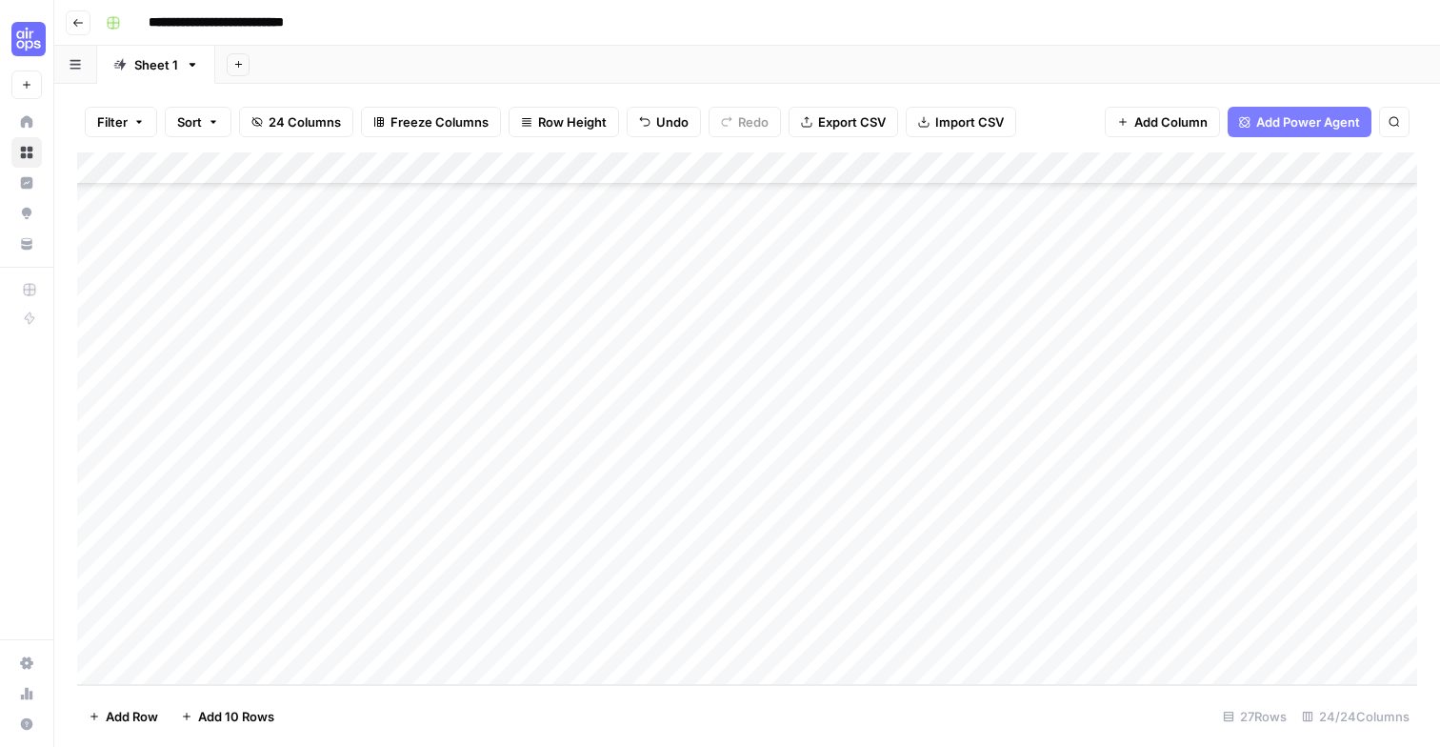
click at [528, 376] on div "Add Column" at bounding box center [747, 418] width 1340 height 532
click at [660, 375] on div "Add Column" at bounding box center [747, 418] width 1340 height 532
click at [124, 380] on div "Add Column" at bounding box center [747, 418] width 1340 height 532
click at [513, 410] on div "Add Column" at bounding box center [747, 418] width 1340 height 532
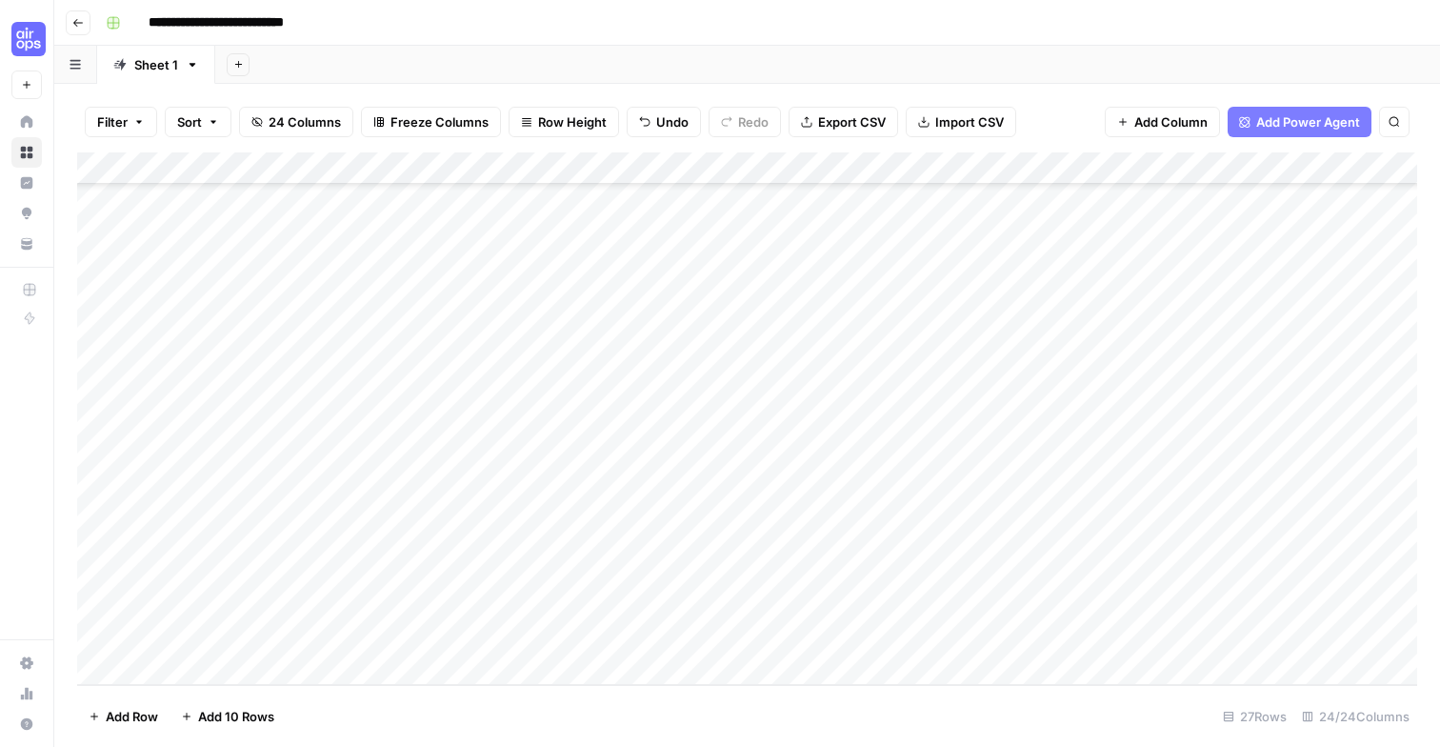
click at [660, 409] on div "Add Column" at bounding box center [747, 418] width 1340 height 532
click at [561, 411] on div "Add Column" at bounding box center [747, 418] width 1340 height 532
click at [561, 411] on div "**********" at bounding box center [410, 414] width 535 height 32
click at [468, 414] on div "**********" at bounding box center [410, 414] width 535 height 32
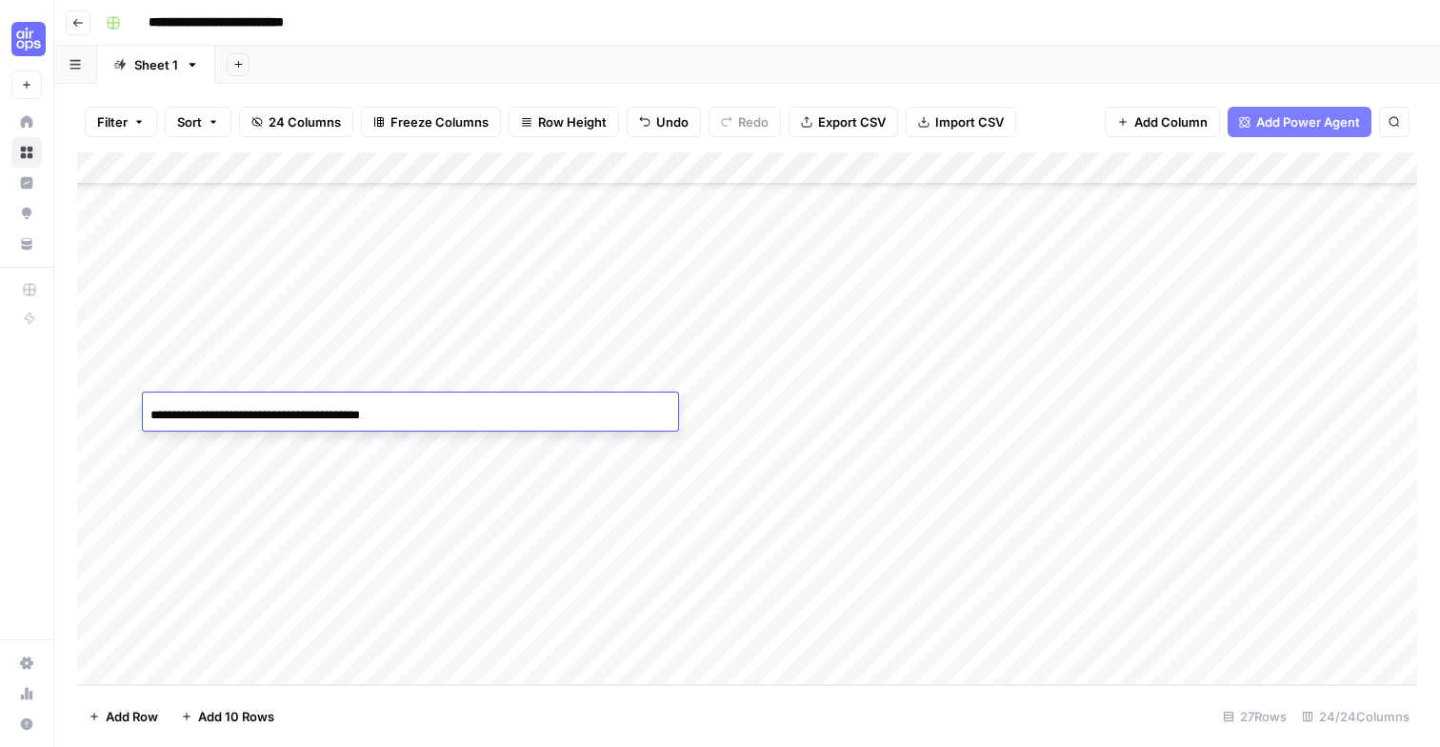
click at [468, 398] on div "**********" at bounding box center [410, 414] width 535 height 32
click at [461, 405] on div "**********" at bounding box center [410, 414] width 535 height 32
click at [420, 411] on input "**********" at bounding box center [302, 415] width 305 height 23
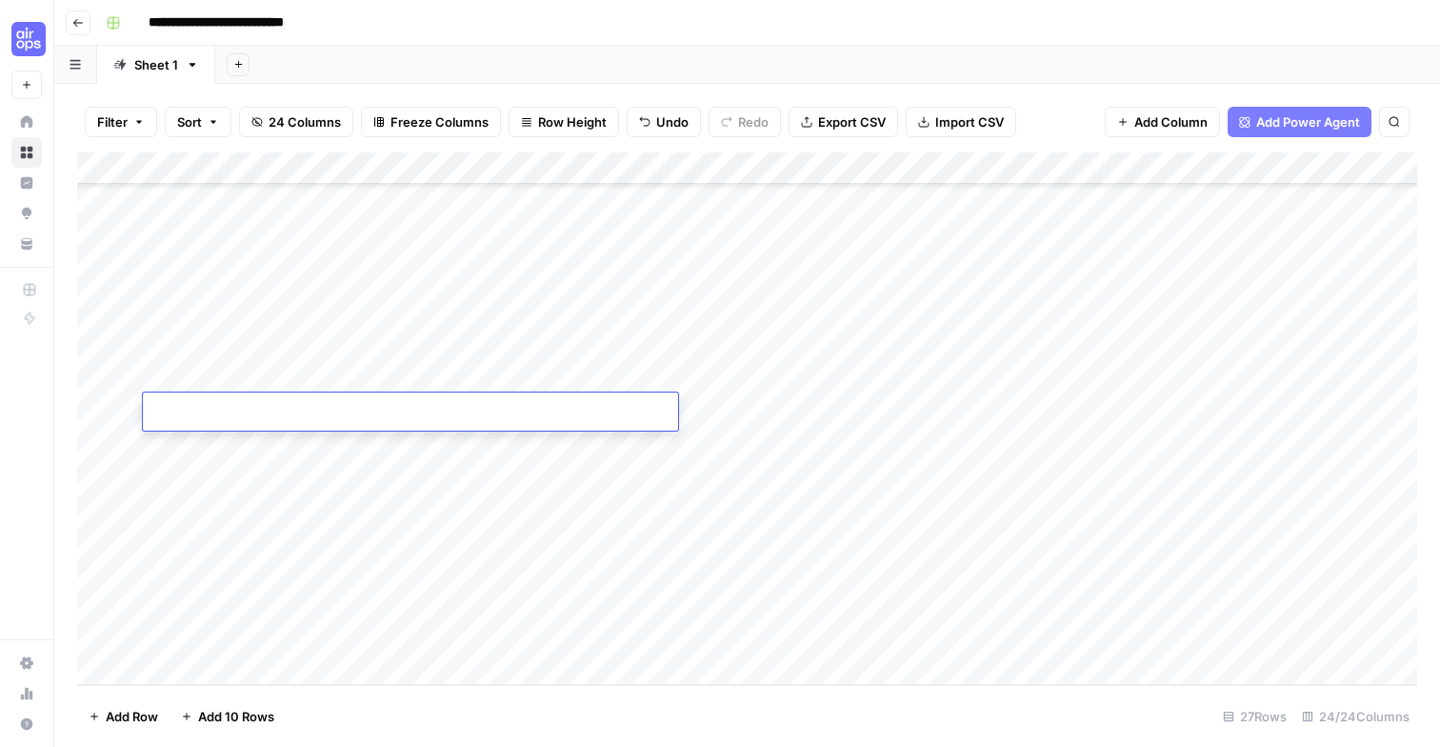
paste input "**********"
type input "**********"
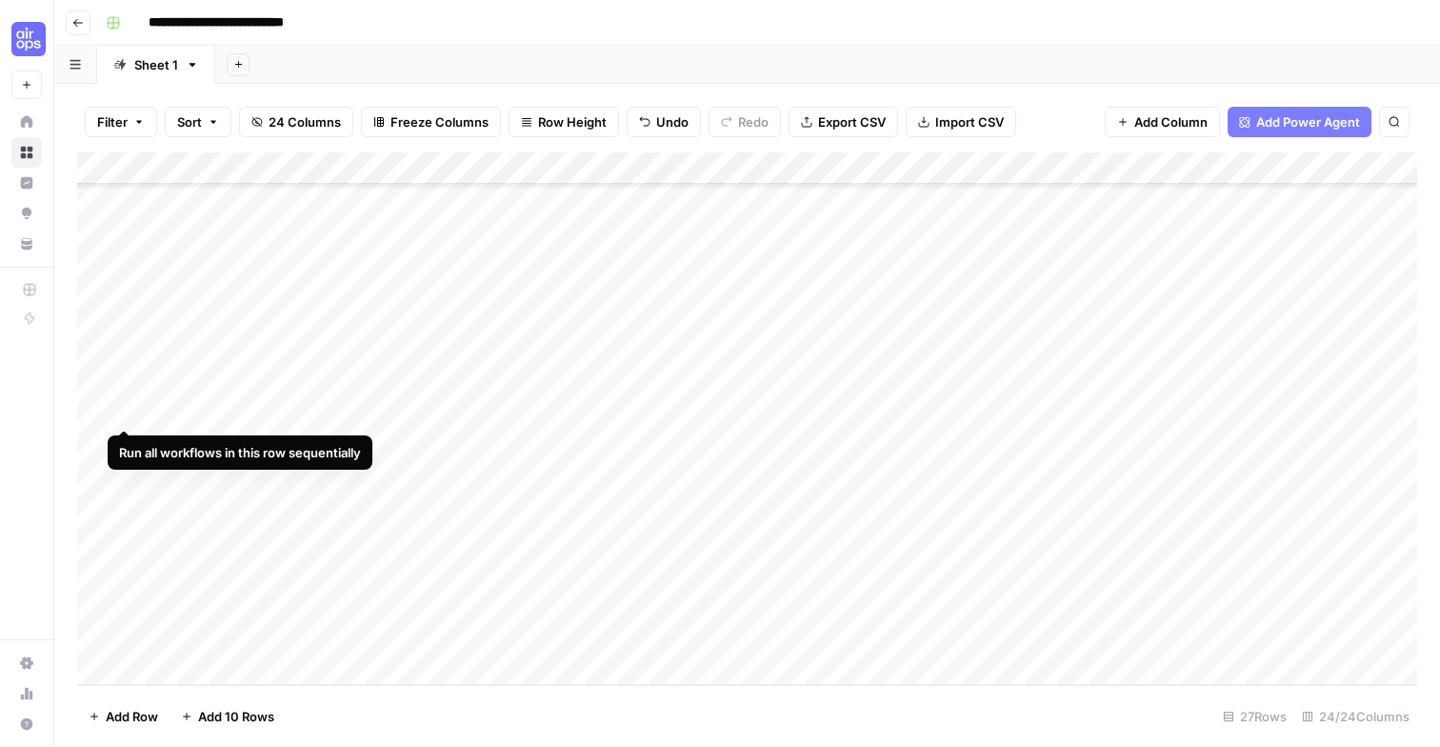
click at [128, 411] on div "Add Column" at bounding box center [747, 418] width 1340 height 532
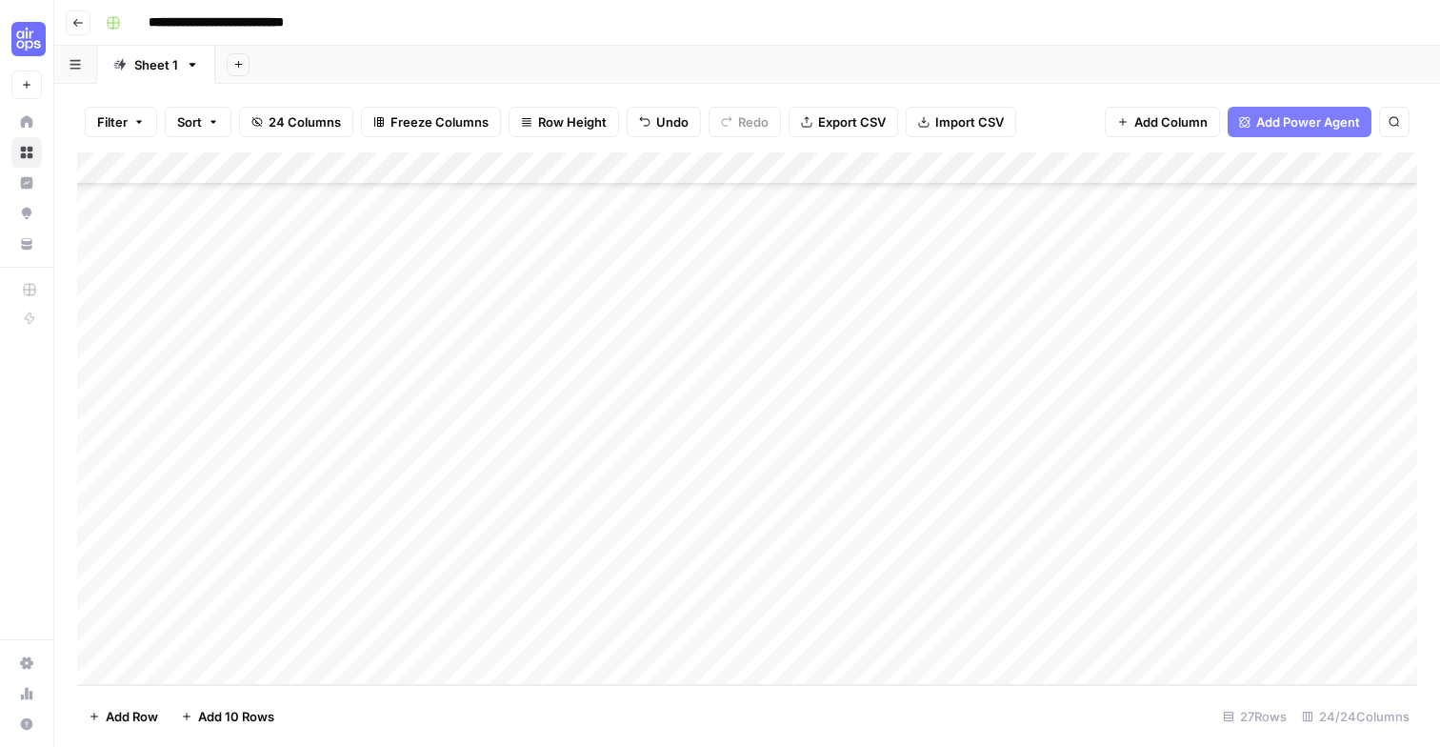
click at [450, 447] on div "Add Column" at bounding box center [747, 418] width 1340 height 532
click at [458, 448] on div "**********" at bounding box center [410, 447] width 535 height 32
click at [457, 461] on div "Add Column" at bounding box center [747, 418] width 1340 height 532
click at [468, 445] on div "Add Column" at bounding box center [747, 418] width 1340 height 532
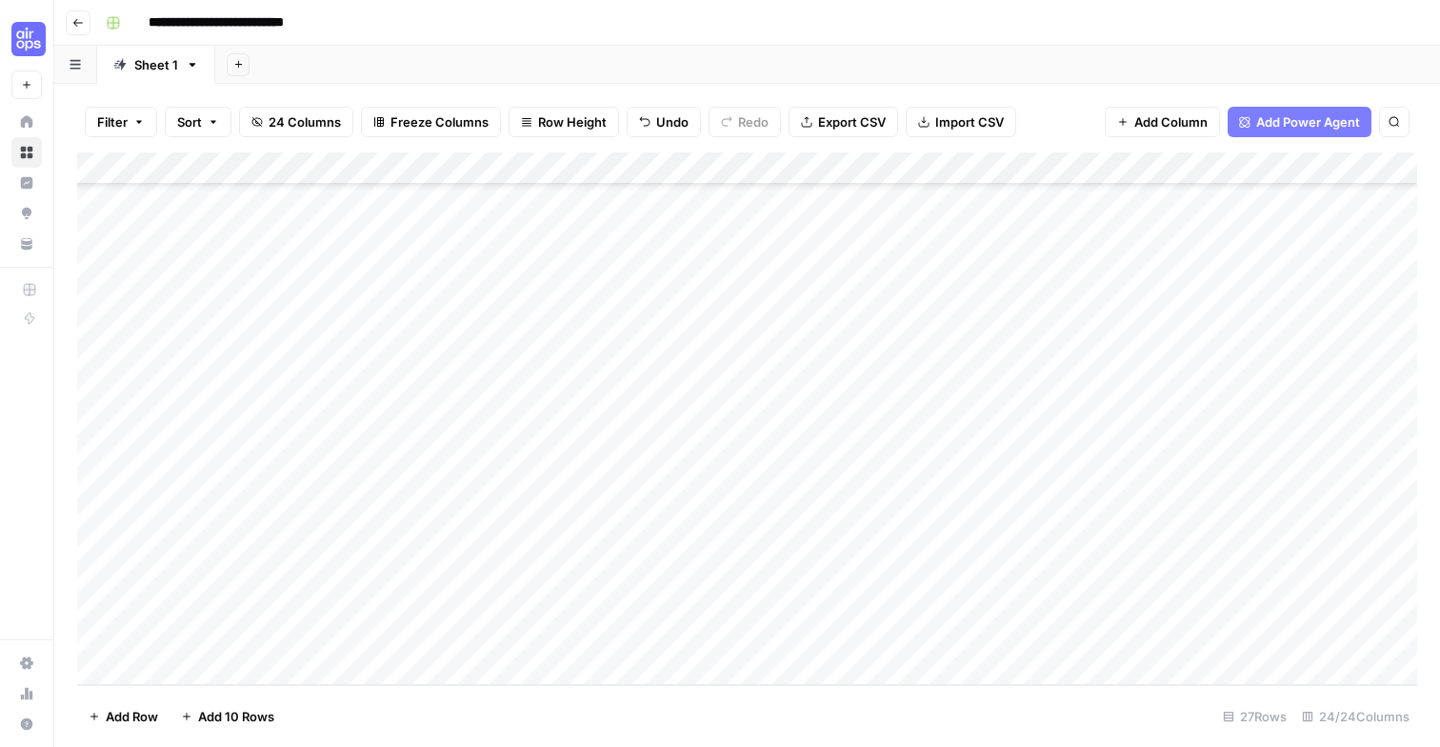
click at [122, 443] on div "Add Column" at bounding box center [747, 418] width 1340 height 532
click at [488, 474] on div "Add Column" at bounding box center [747, 418] width 1340 height 532
click at [655, 471] on div "Add Column" at bounding box center [747, 418] width 1340 height 532
click at [122, 473] on div "Add Column" at bounding box center [747, 418] width 1340 height 532
click at [511, 502] on div "Add Column" at bounding box center [747, 418] width 1340 height 532
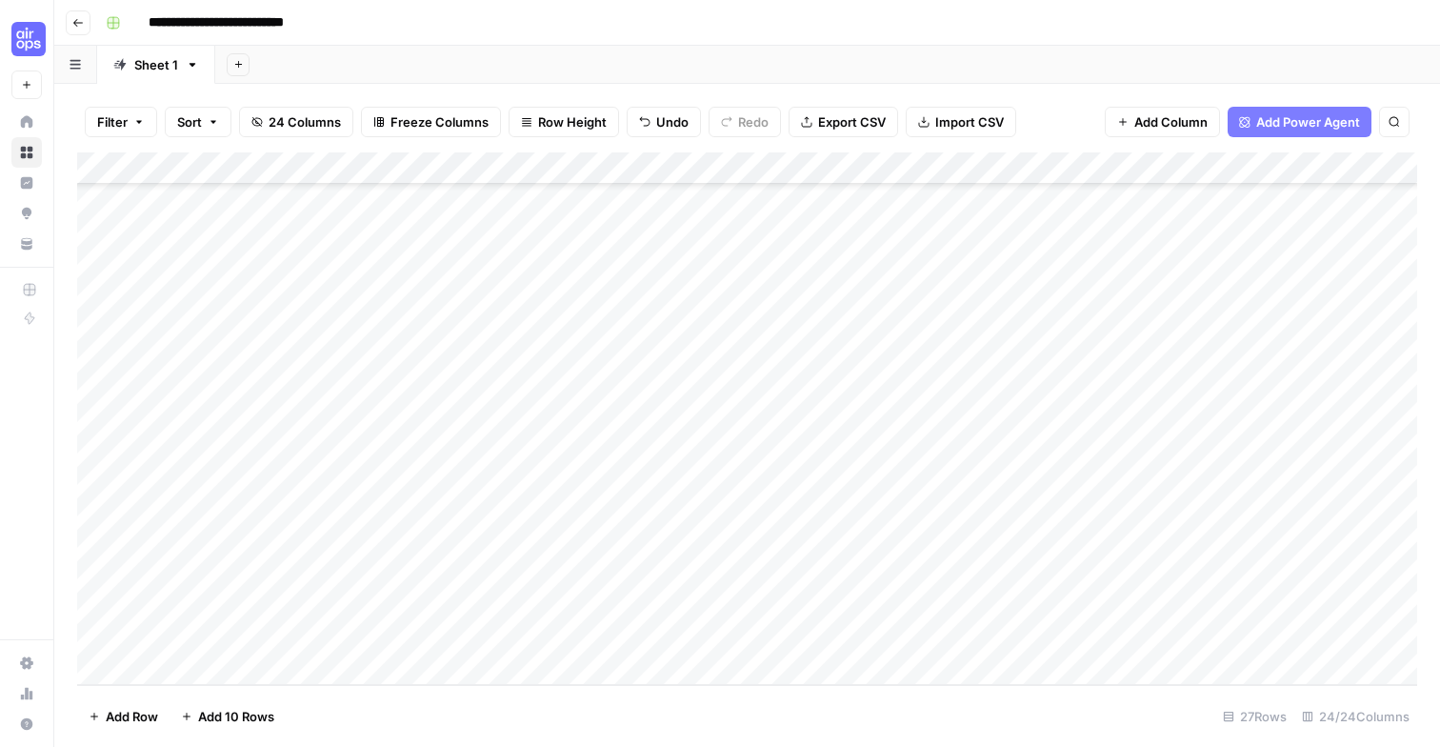
click at [472, 505] on div "Add Column" at bounding box center [747, 418] width 1340 height 532
click at [472, 505] on div "**********" at bounding box center [410, 511] width 535 height 32
click at [443, 504] on input "**********" at bounding box center [302, 512] width 305 height 23
click at [454, 504] on input "**********" at bounding box center [302, 512] width 305 height 23
paste input
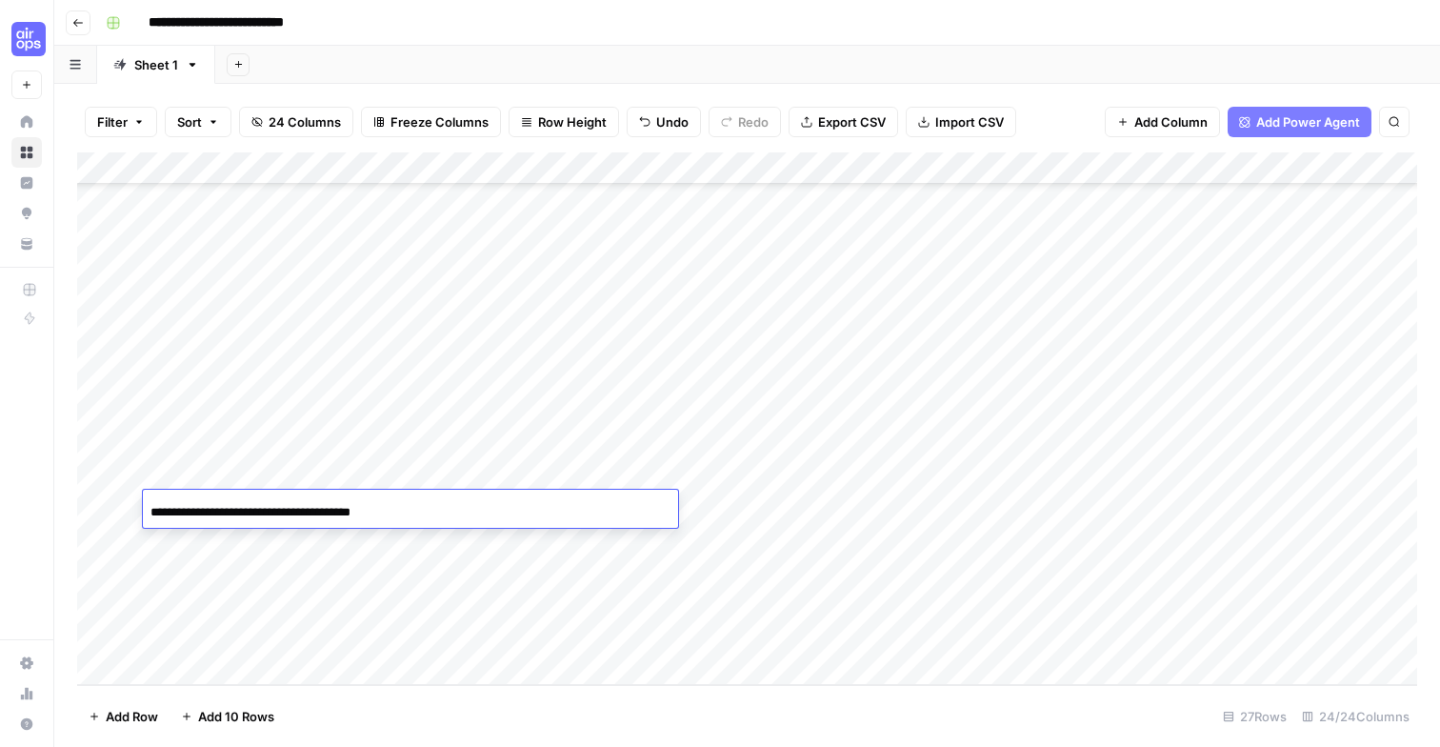
type input "**********"
click at [126, 504] on div "Add Column" at bounding box center [747, 418] width 1340 height 532
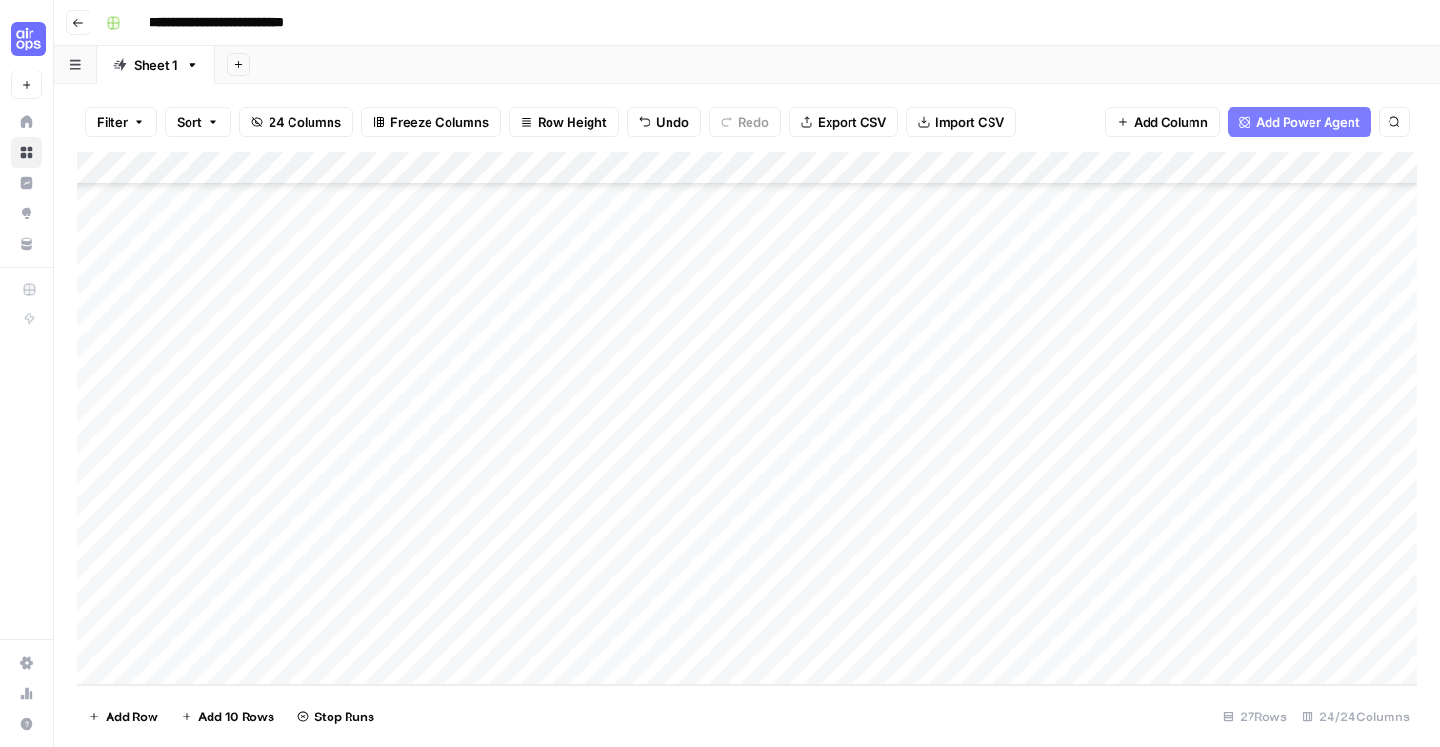
click at [462, 536] on div "Add Column" at bounding box center [747, 418] width 1340 height 532
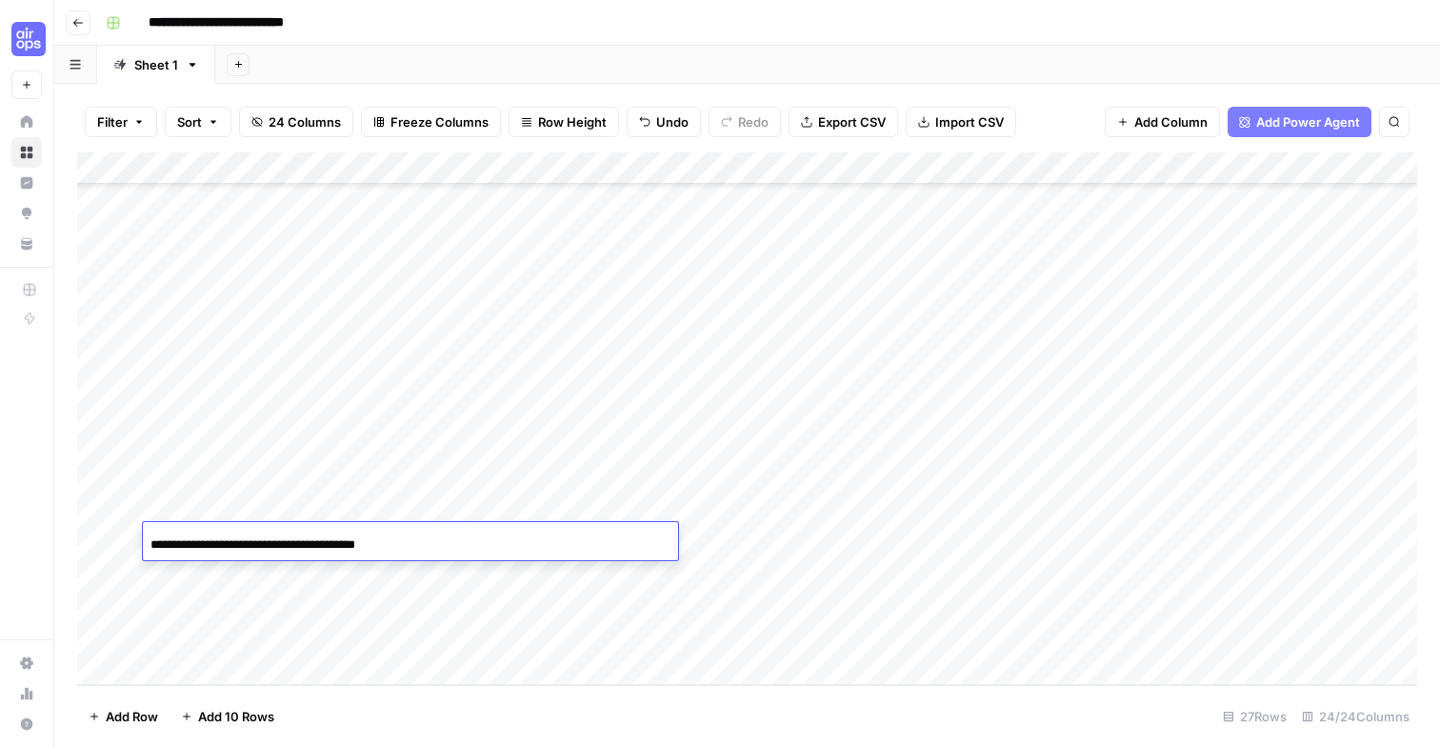
click at [451, 534] on input "**********" at bounding box center [302, 544] width 305 height 23
paste input "**********"
type input "**********"
click at [616, 554] on div "**********" at bounding box center [410, 544] width 535 height 32
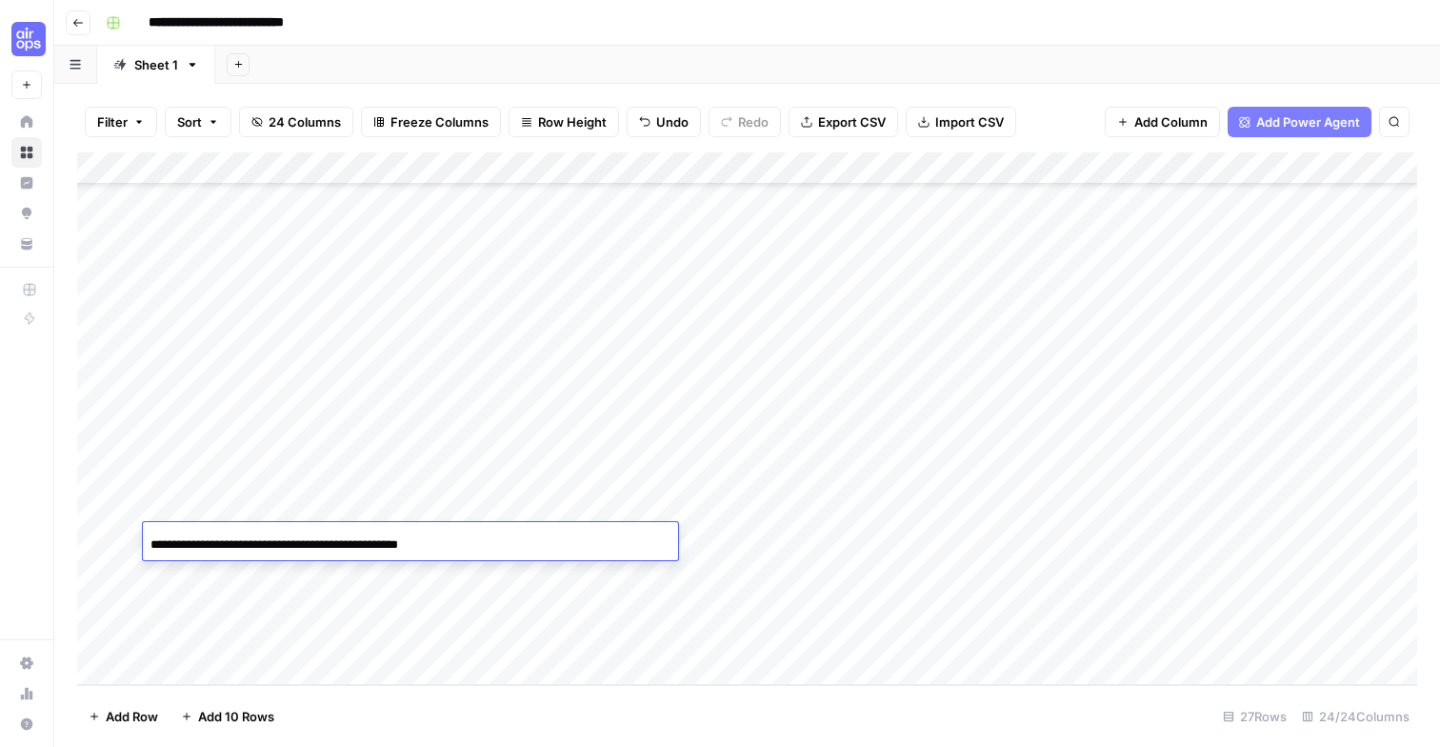
scroll to position [0, 0]
click at [599, 579] on div "Add Column" at bounding box center [747, 418] width 1340 height 532
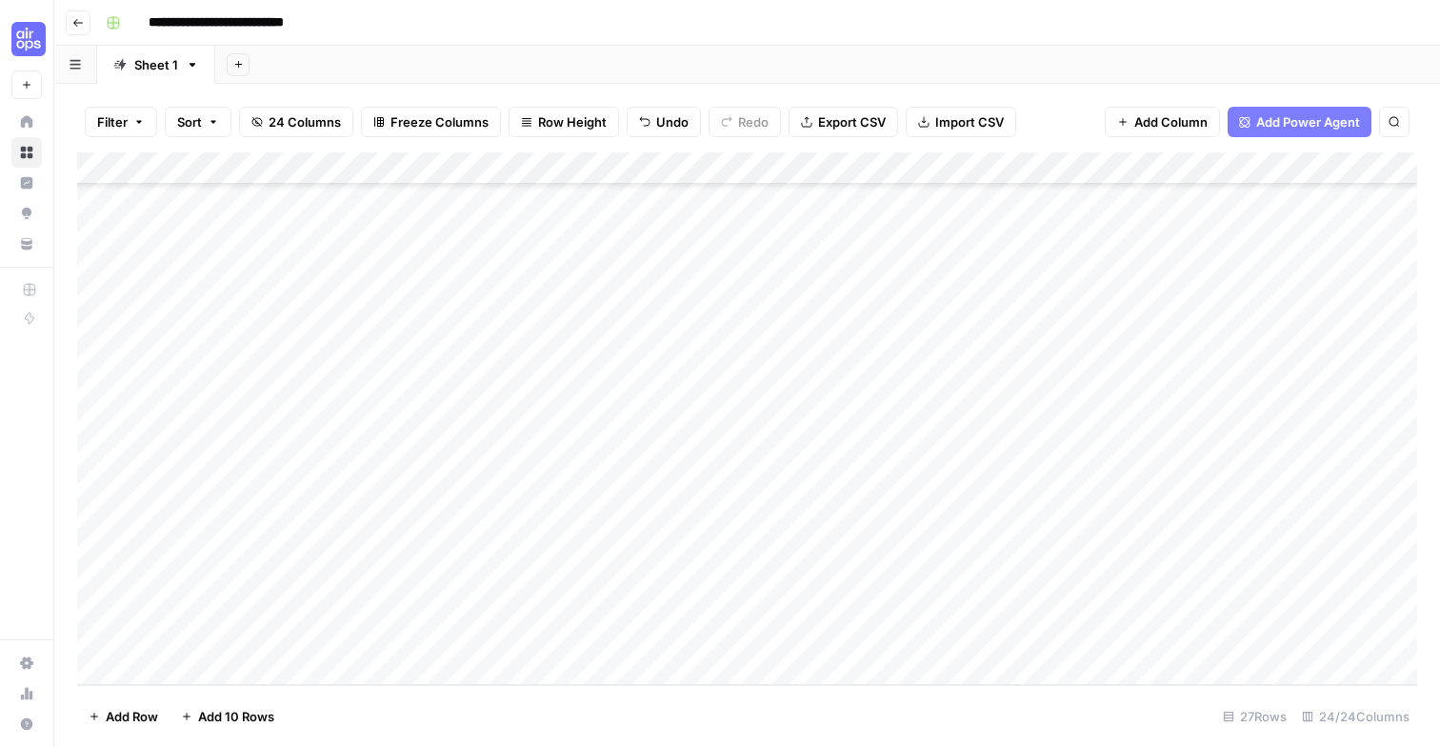
click at [579, 547] on div "Add Column" at bounding box center [747, 418] width 1340 height 532
click at [127, 535] on div "Add Column" at bounding box center [747, 418] width 1340 height 532
click at [547, 571] on div "Add Column" at bounding box center [747, 418] width 1340 height 532
click at [470, 576] on div "**********" at bounding box center [410, 576] width 535 height 32
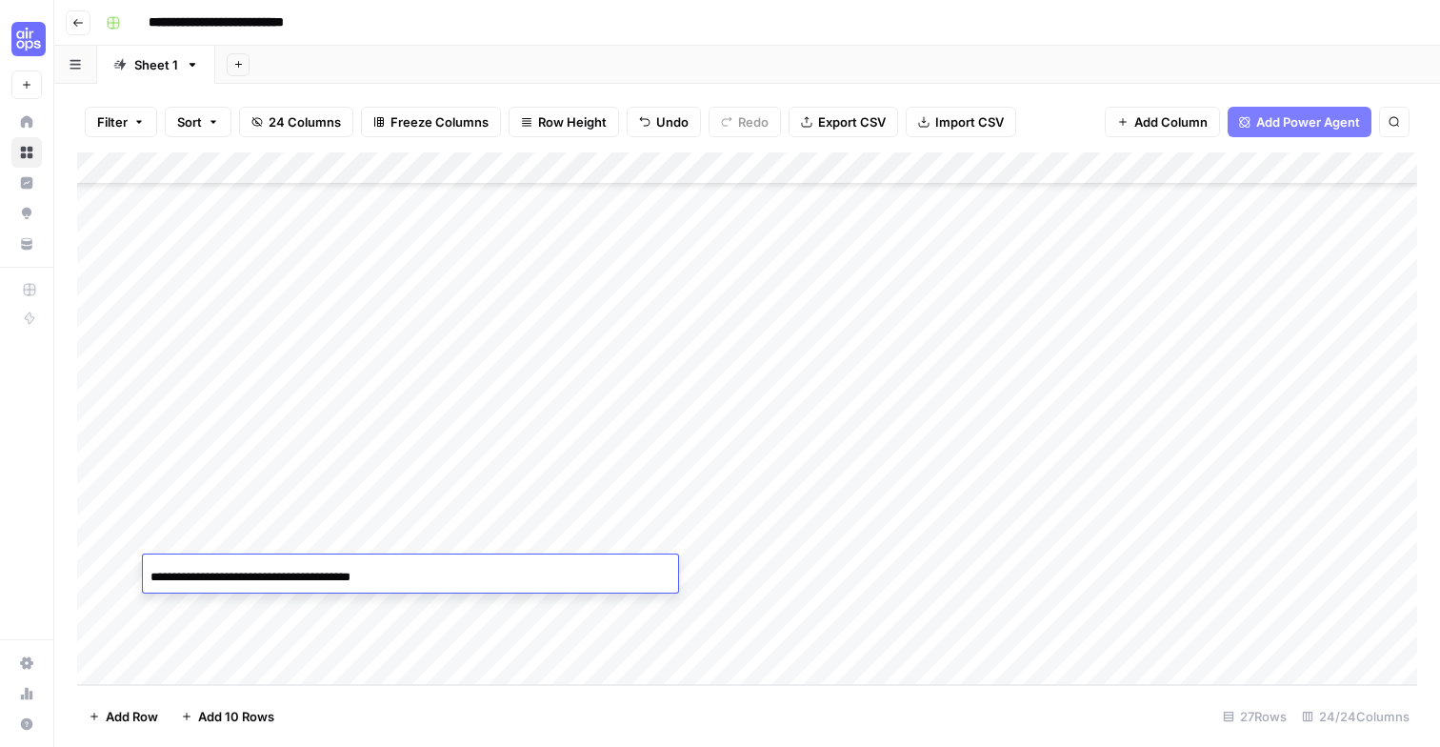
click at [463, 566] on div "**********" at bounding box center [410, 576] width 535 height 32
click at [512, 643] on div "Add Column" at bounding box center [747, 418] width 1340 height 532
click at [510, 564] on div "Add Column" at bounding box center [747, 418] width 1340 height 532
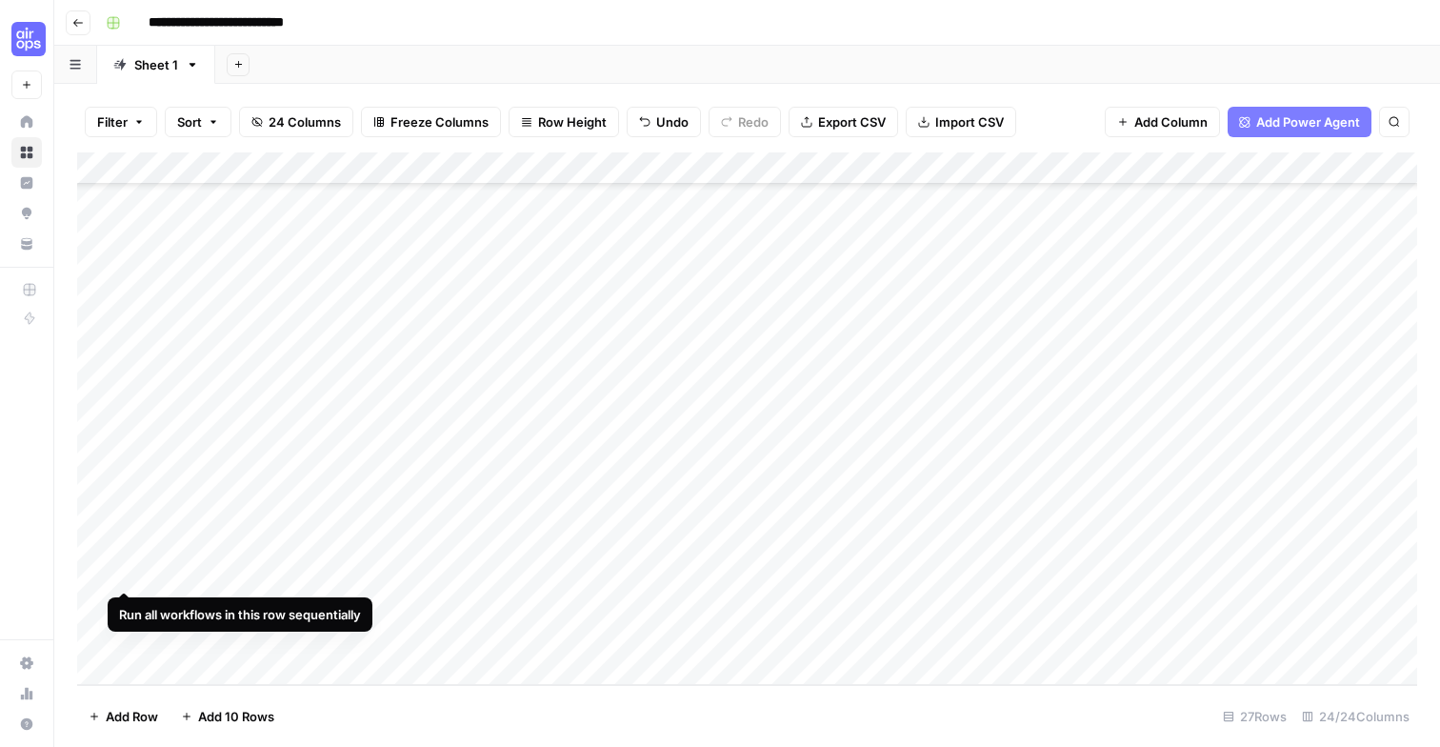
click at [118, 571] on div "Add Column" at bounding box center [747, 418] width 1340 height 532
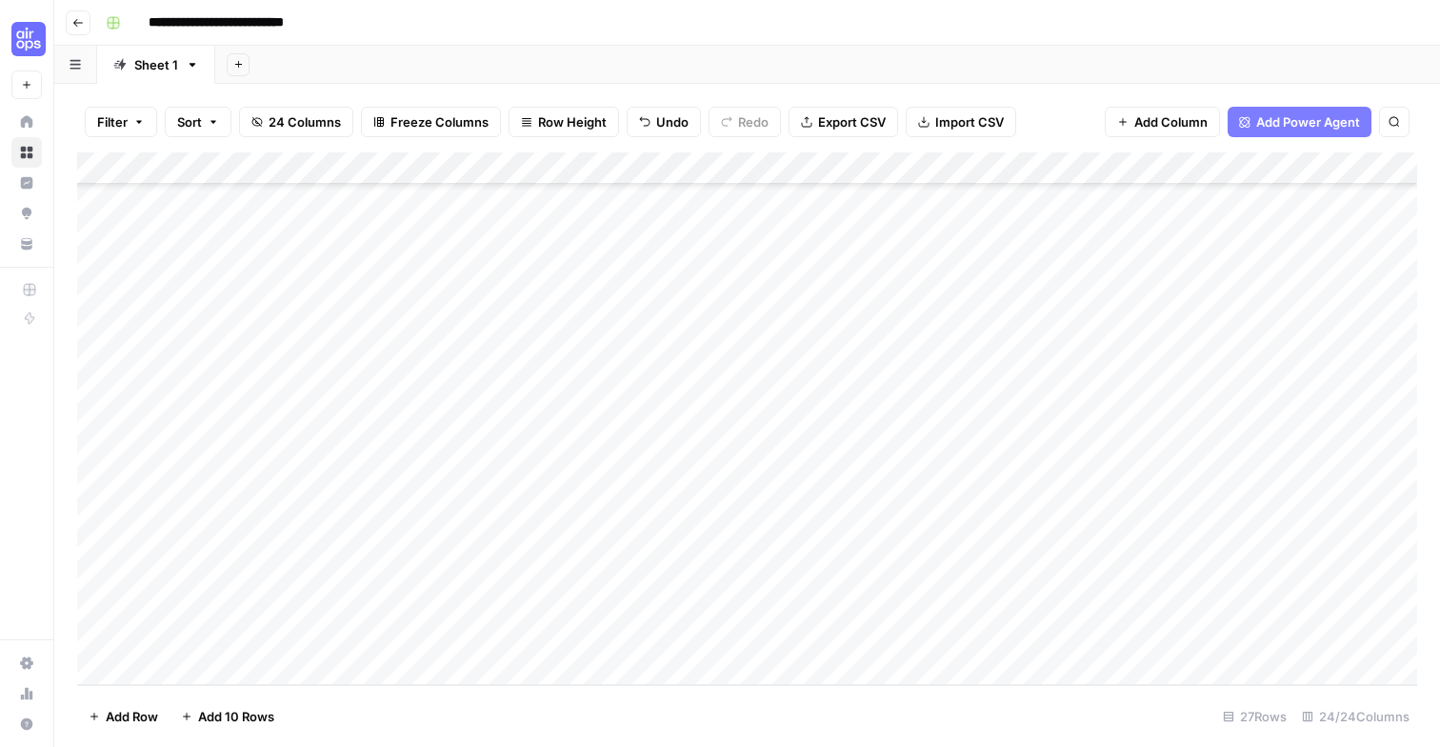
click at [659, 598] on div "Add Column" at bounding box center [747, 418] width 1340 height 532
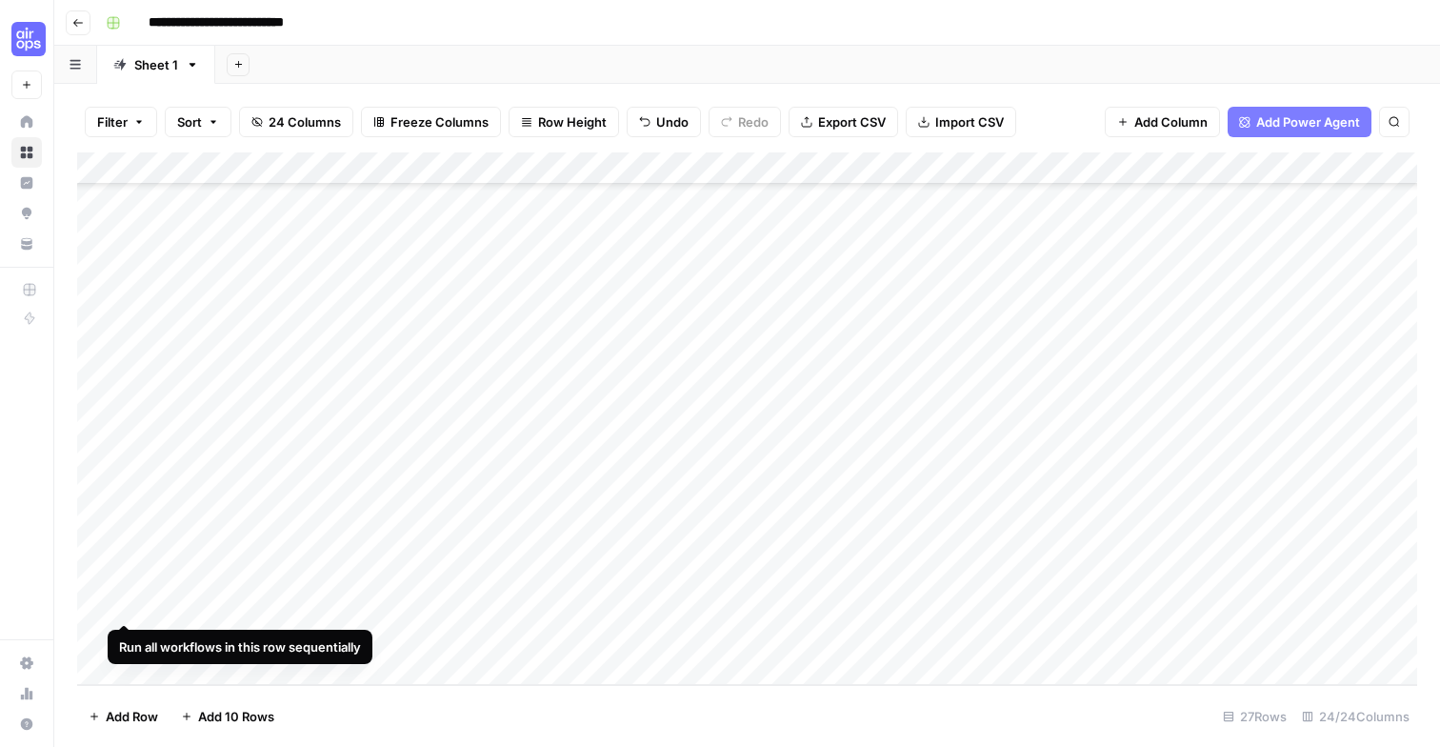
click at [126, 600] on div "Add Column" at bounding box center [747, 418] width 1340 height 532
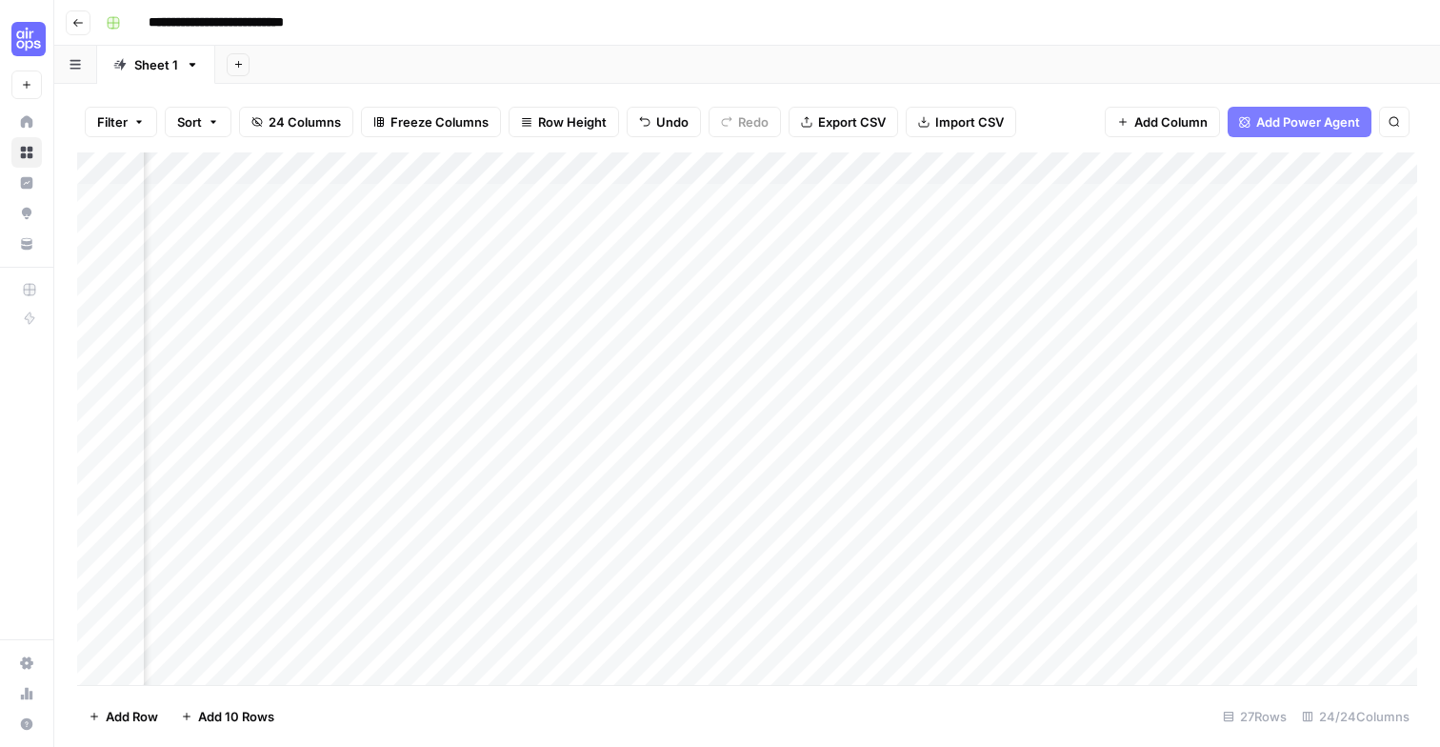
scroll to position [0, 3271]
click at [673, 199] on div "Add Column" at bounding box center [747, 418] width 1340 height 532
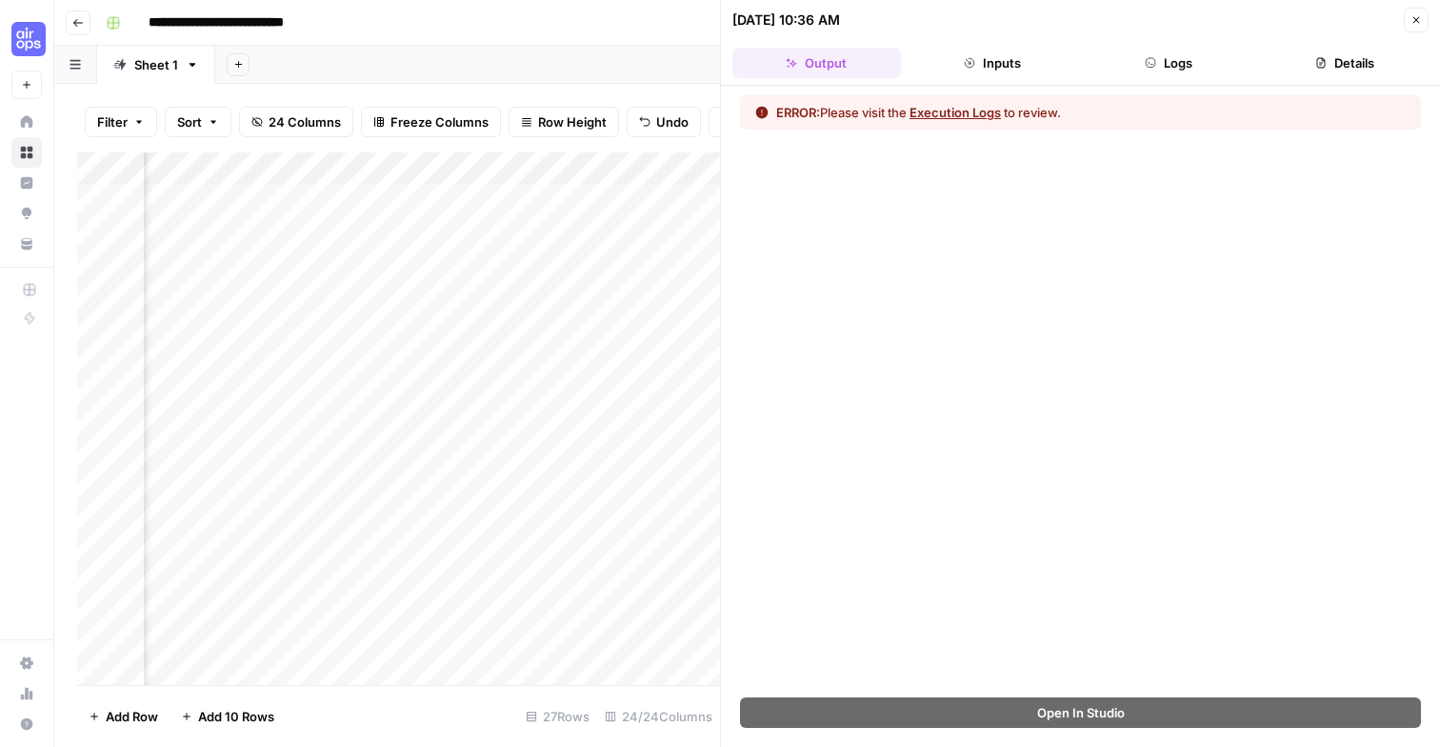
click at [958, 110] on button "Execution Logs" at bounding box center [955, 112] width 91 height 19
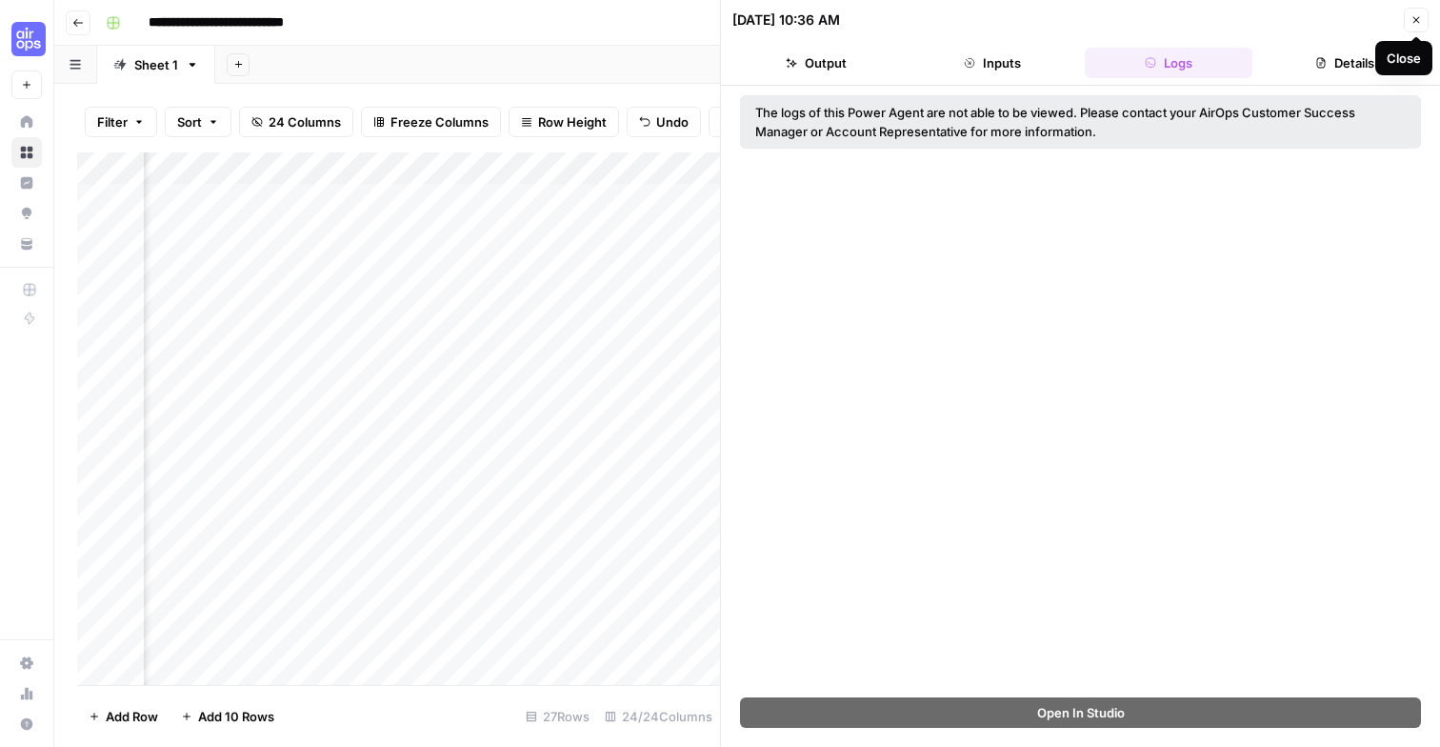
click at [1416, 16] on icon "button" at bounding box center [1416, 19] width 11 height 11
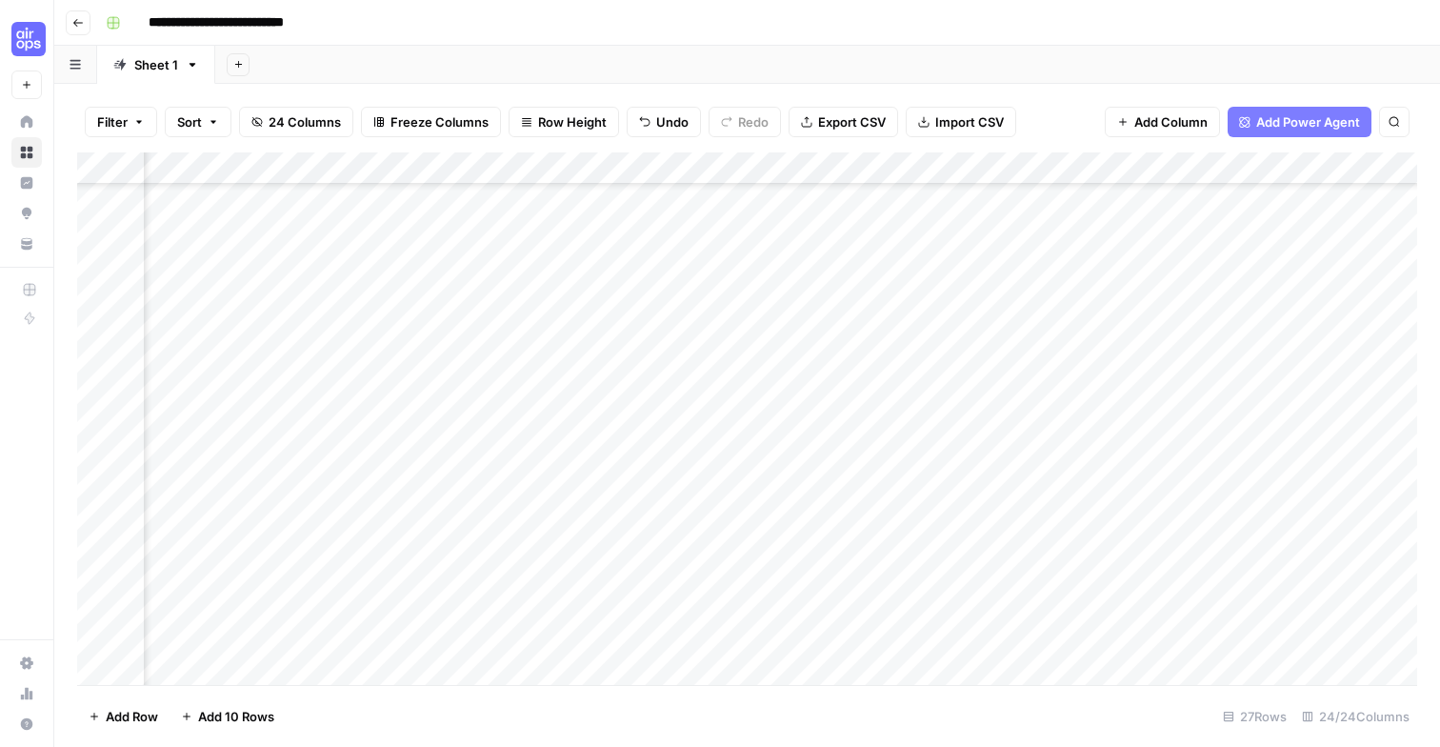
scroll to position [0, 3046]
click at [577, 403] on div "Add Column" at bounding box center [747, 418] width 1340 height 532
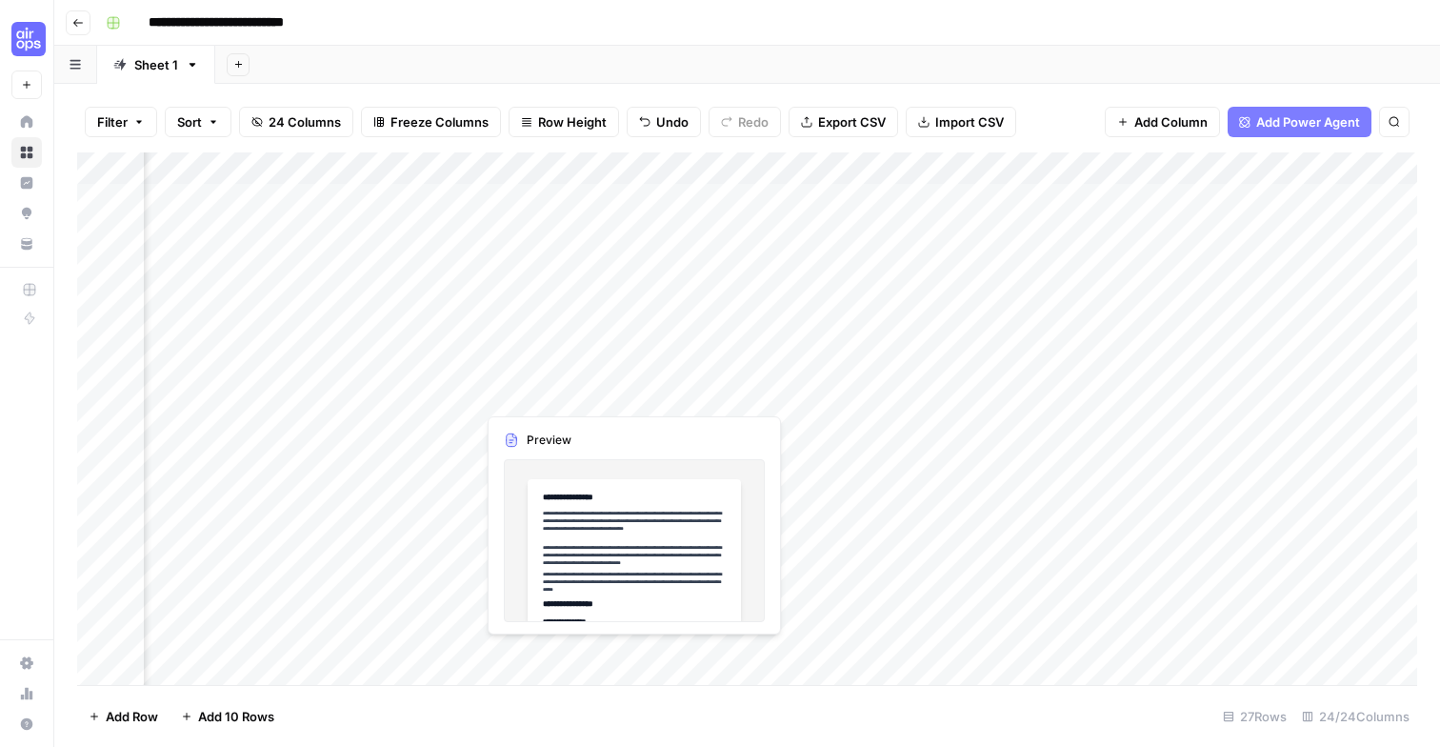
click at [576, 395] on div "Add Column" at bounding box center [747, 418] width 1340 height 532
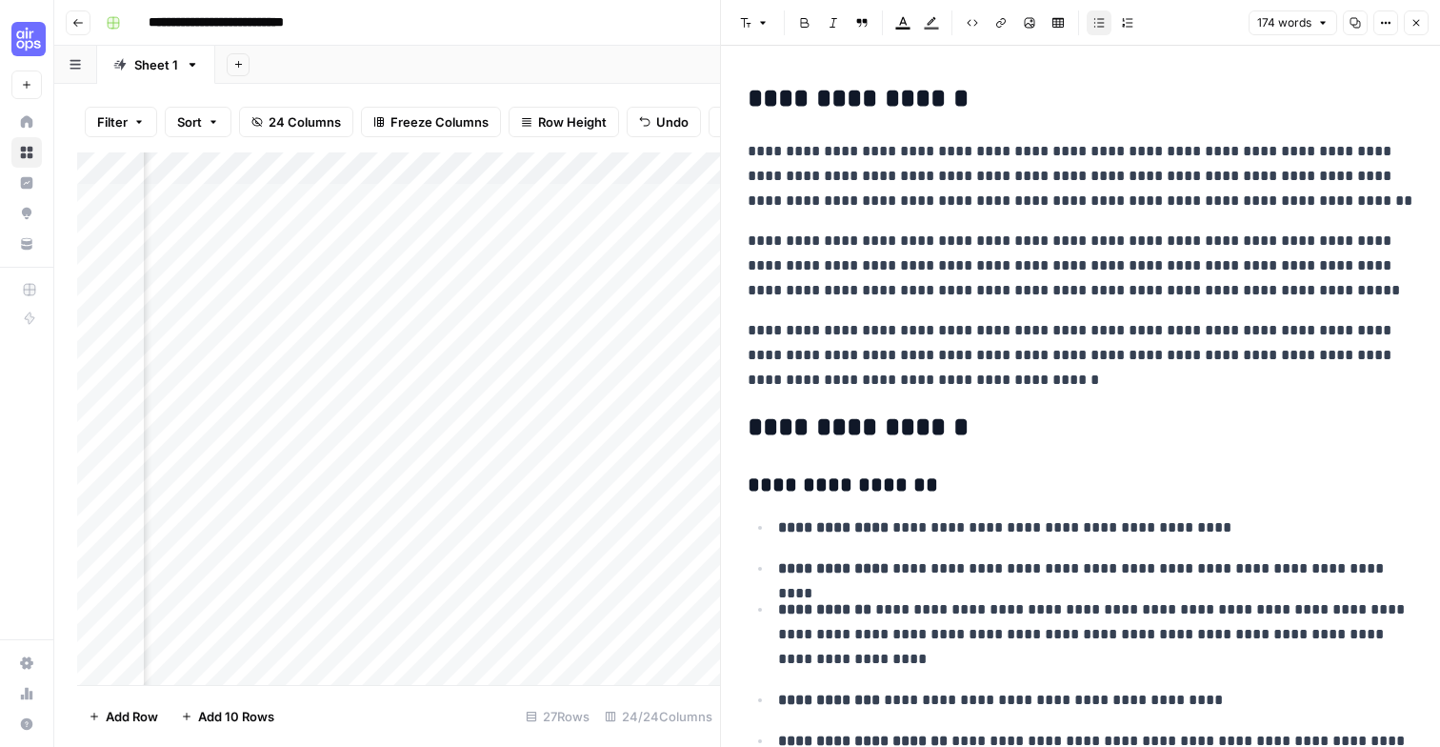
click at [1418, 25] on icon "button" at bounding box center [1416, 23] width 7 height 7
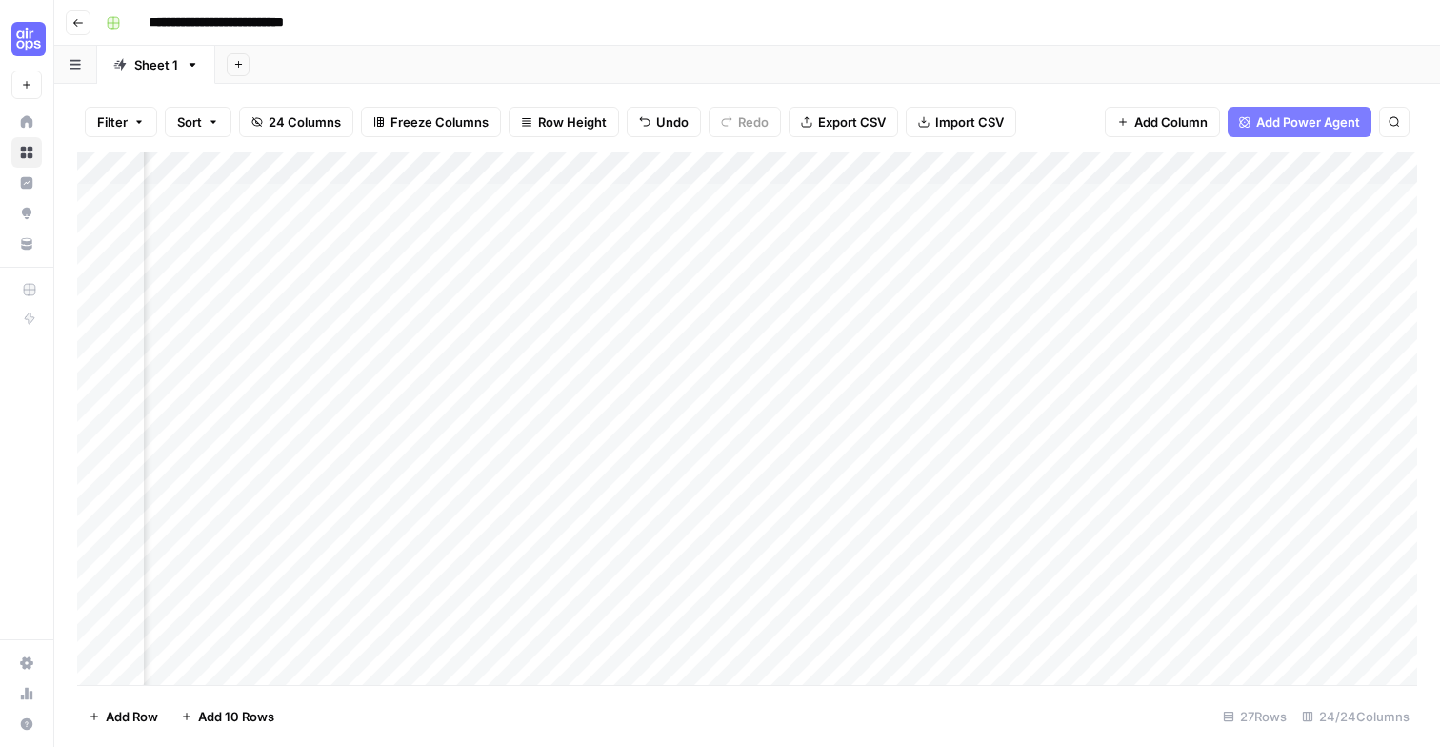
click at [728, 172] on div "Add Column" at bounding box center [747, 418] width 1340 height 532
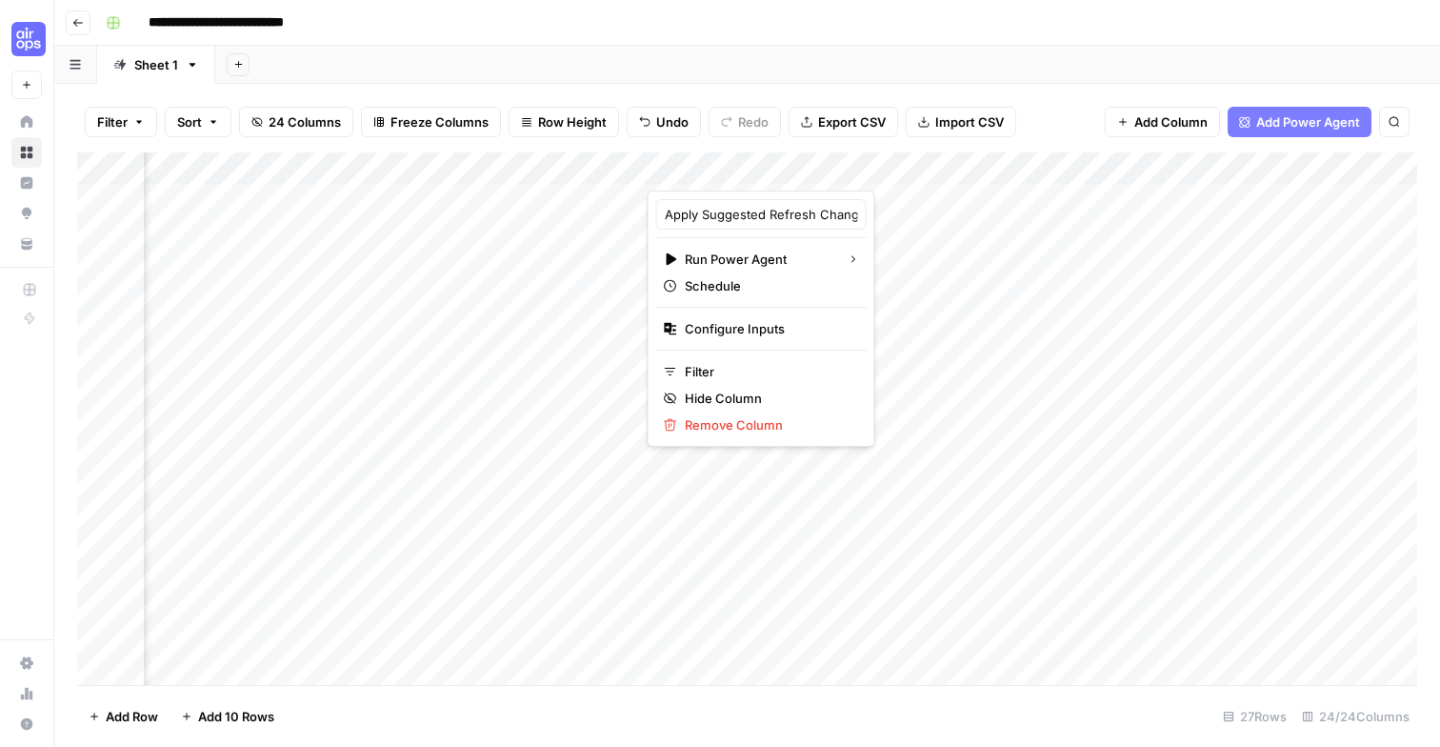
click at [728, 172] on div at bounding box center [796, 171] width 297 height 38
click at [723, 323] on span "Configure Inputs" at bounding box center [768, 328] width 167 height 19
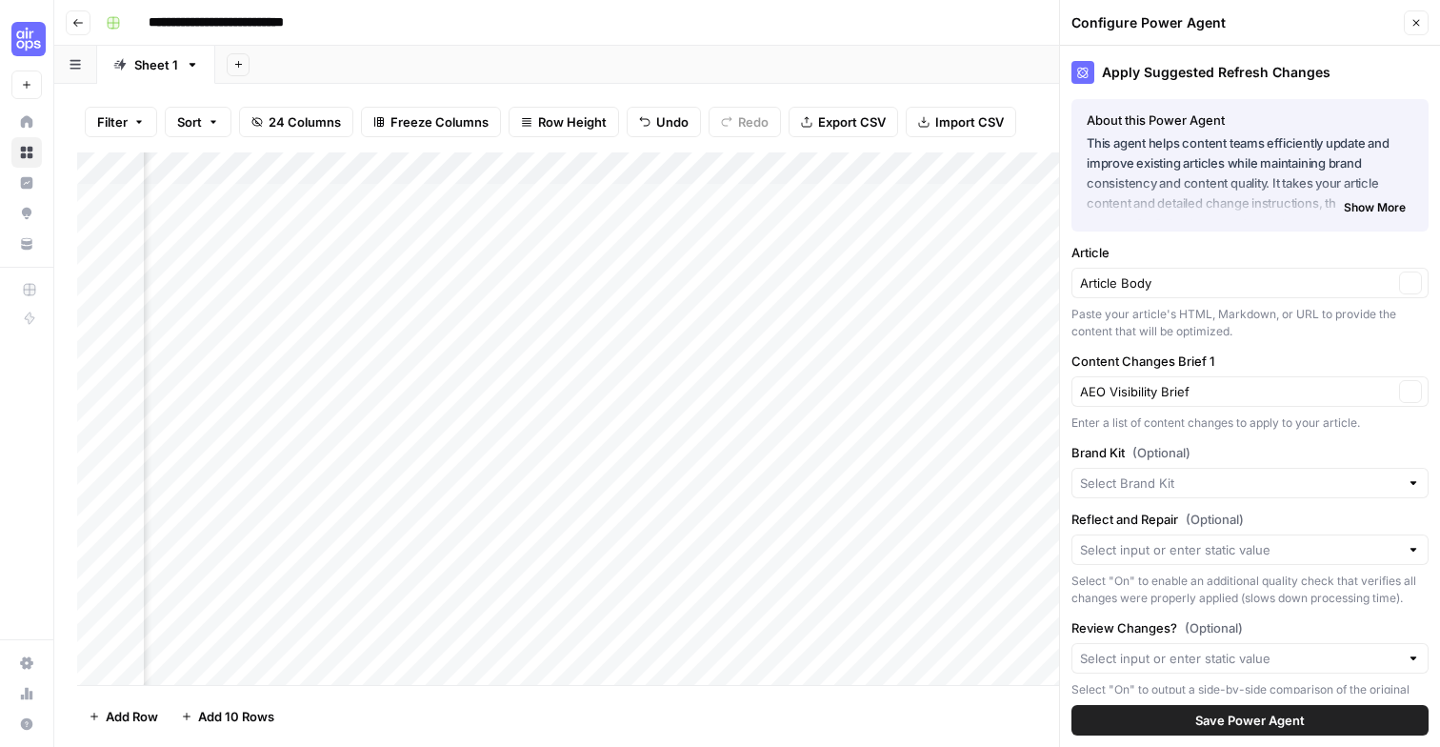
type input "TimeChimp"
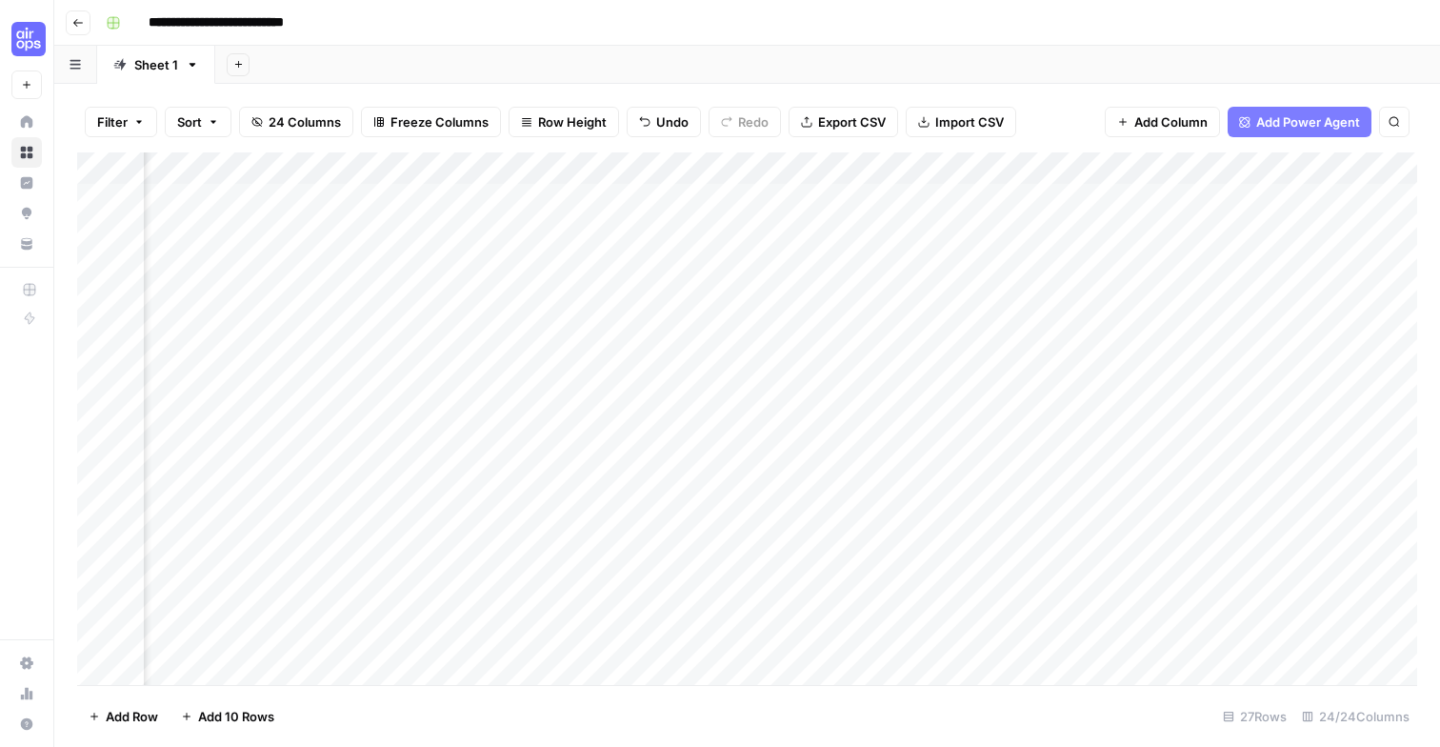
scroll to position [0, 1510]
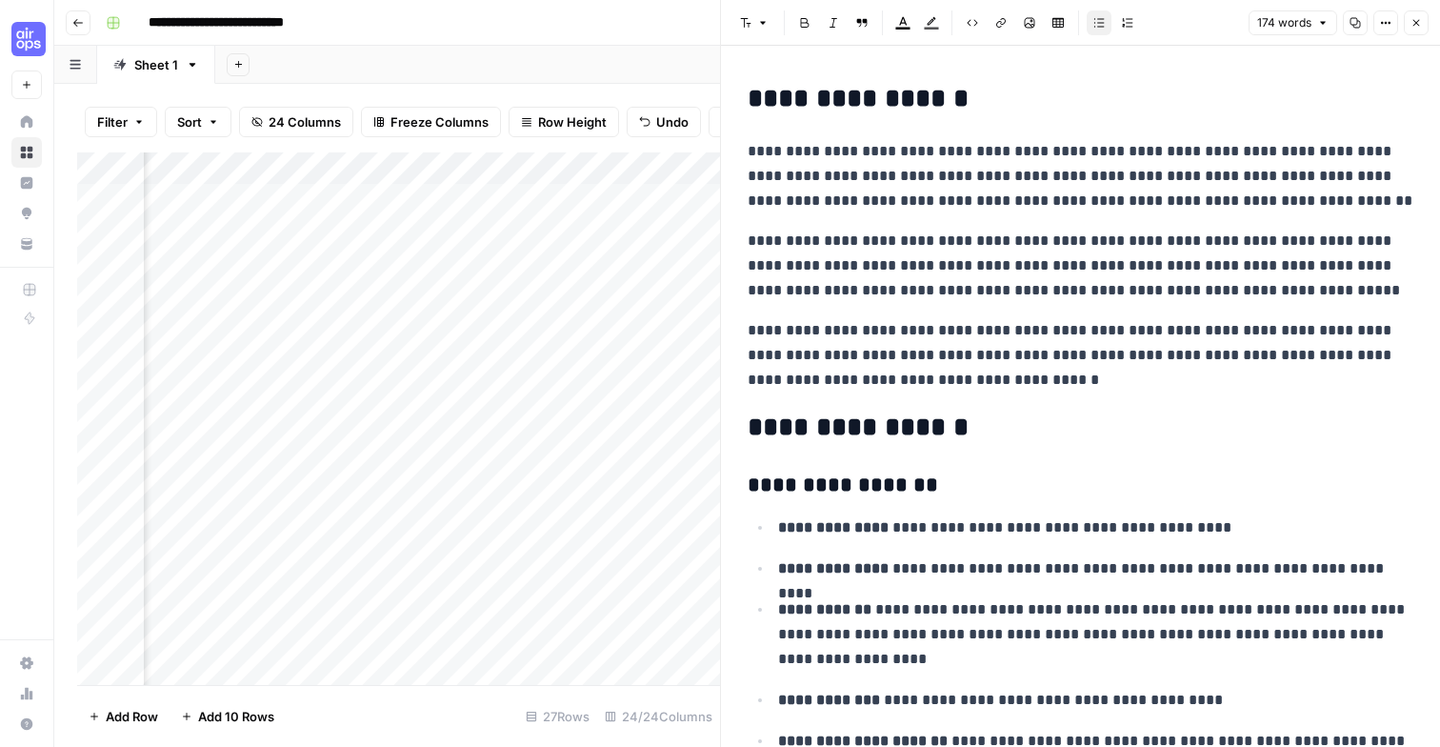
click at [1412, 23] on icon "button" at bounding box center [1416, 22] width 11 height 11
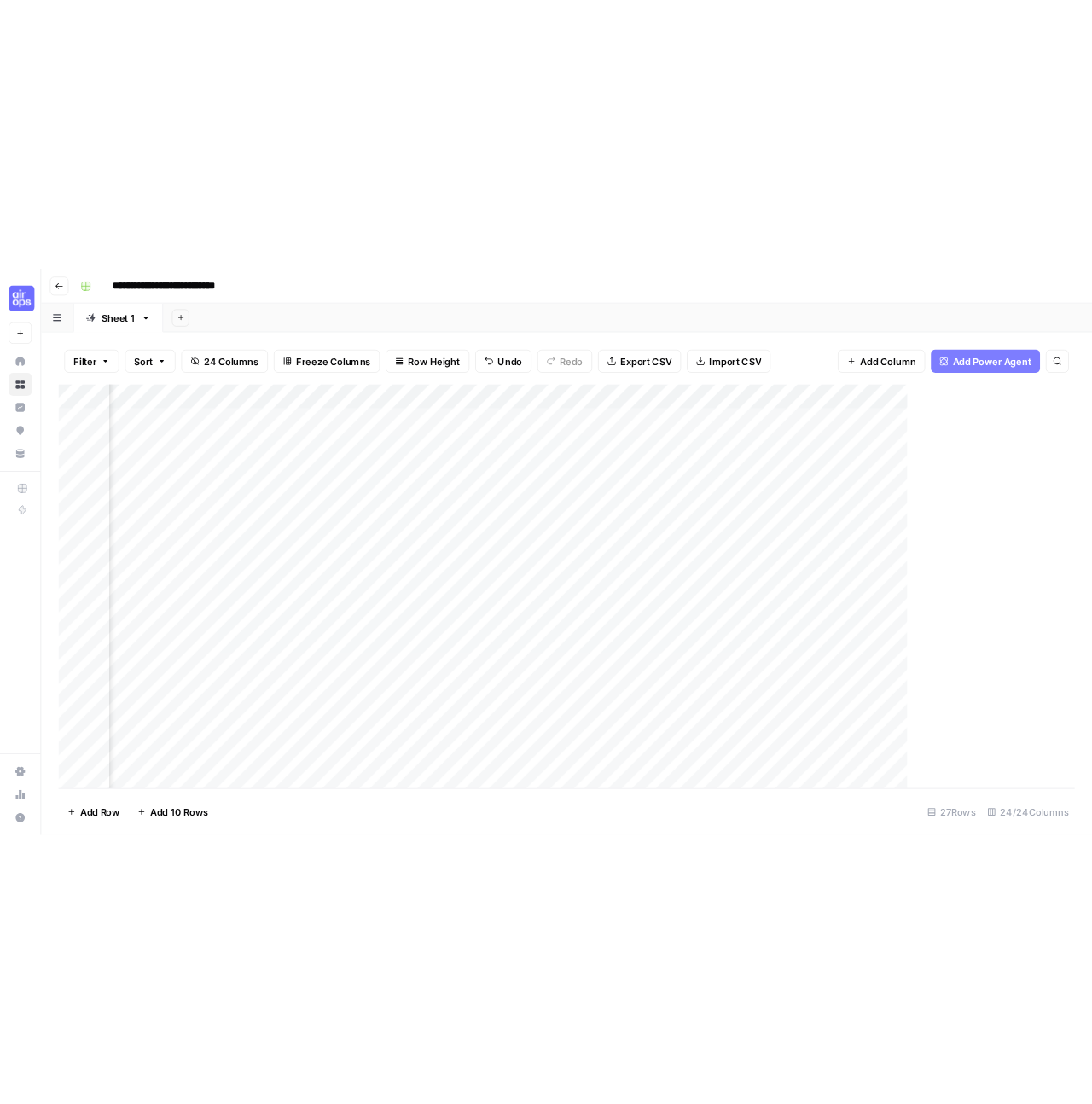
scroll to position [0, 2807]
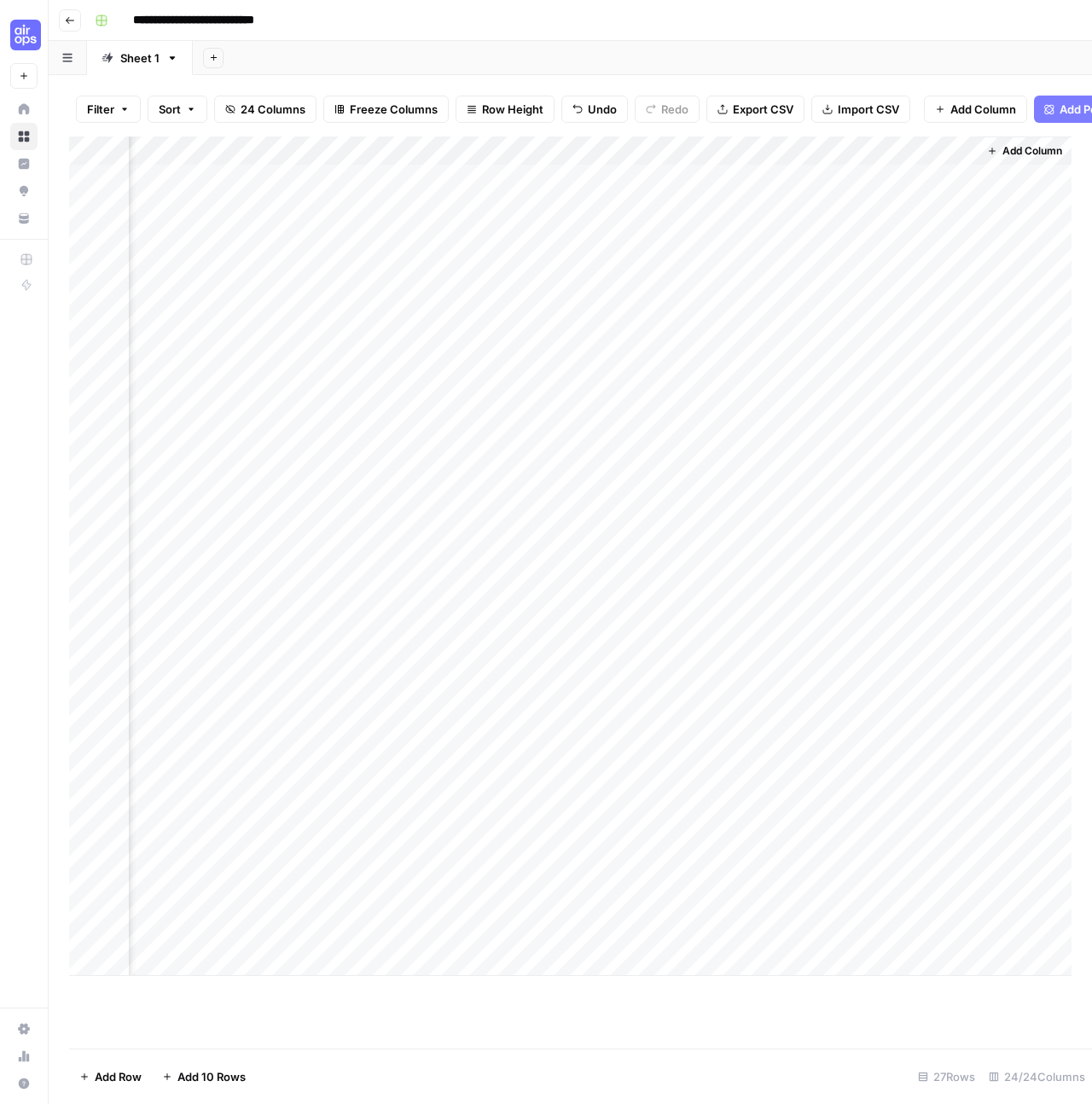
scroll to position [0, 3934]
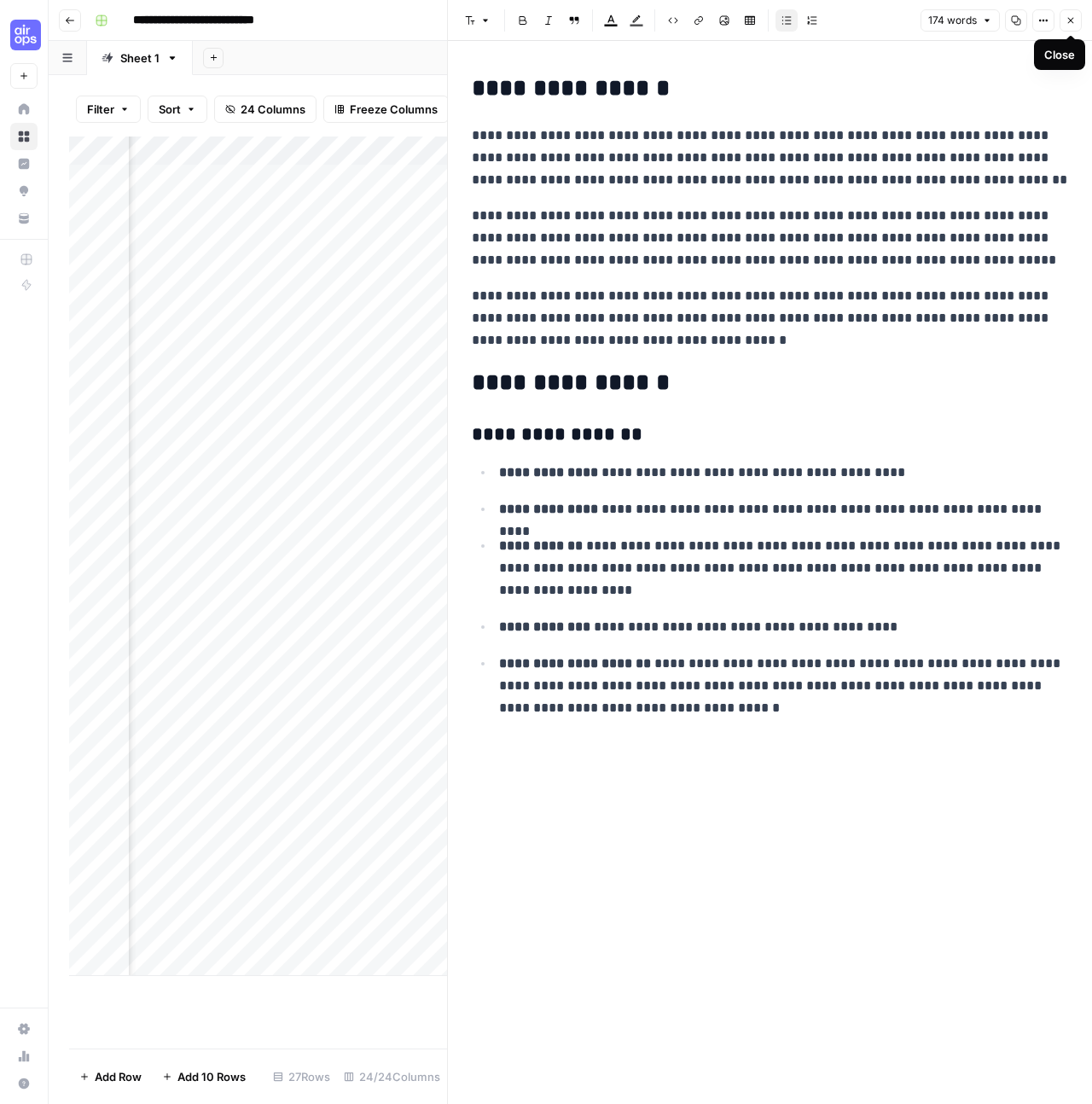
click at [1067, 16] on icon "button" at bounding box center [1071, 20] width 10 height 10
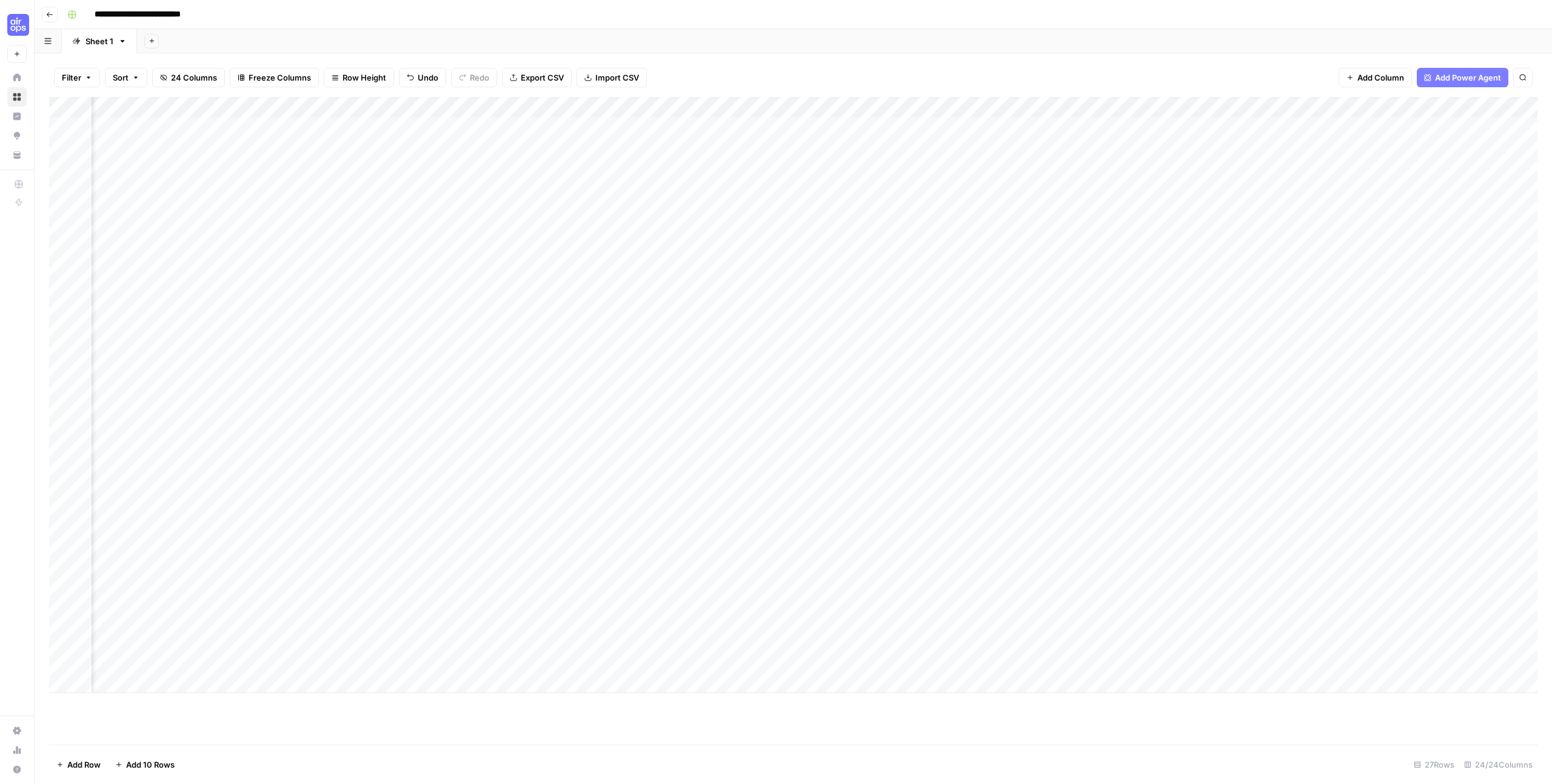
scroll to position [0, 1135]
click at [916, 129] on div "Add Column" at bounding box center [793, 395] width 1488 height 596
click at [357, 252] on div "Add Column" at bounding box center [793, 395] width 1488 height 596
click at [357, 252] on div "**********" at bounding box center [261, 253] width 341 height 20
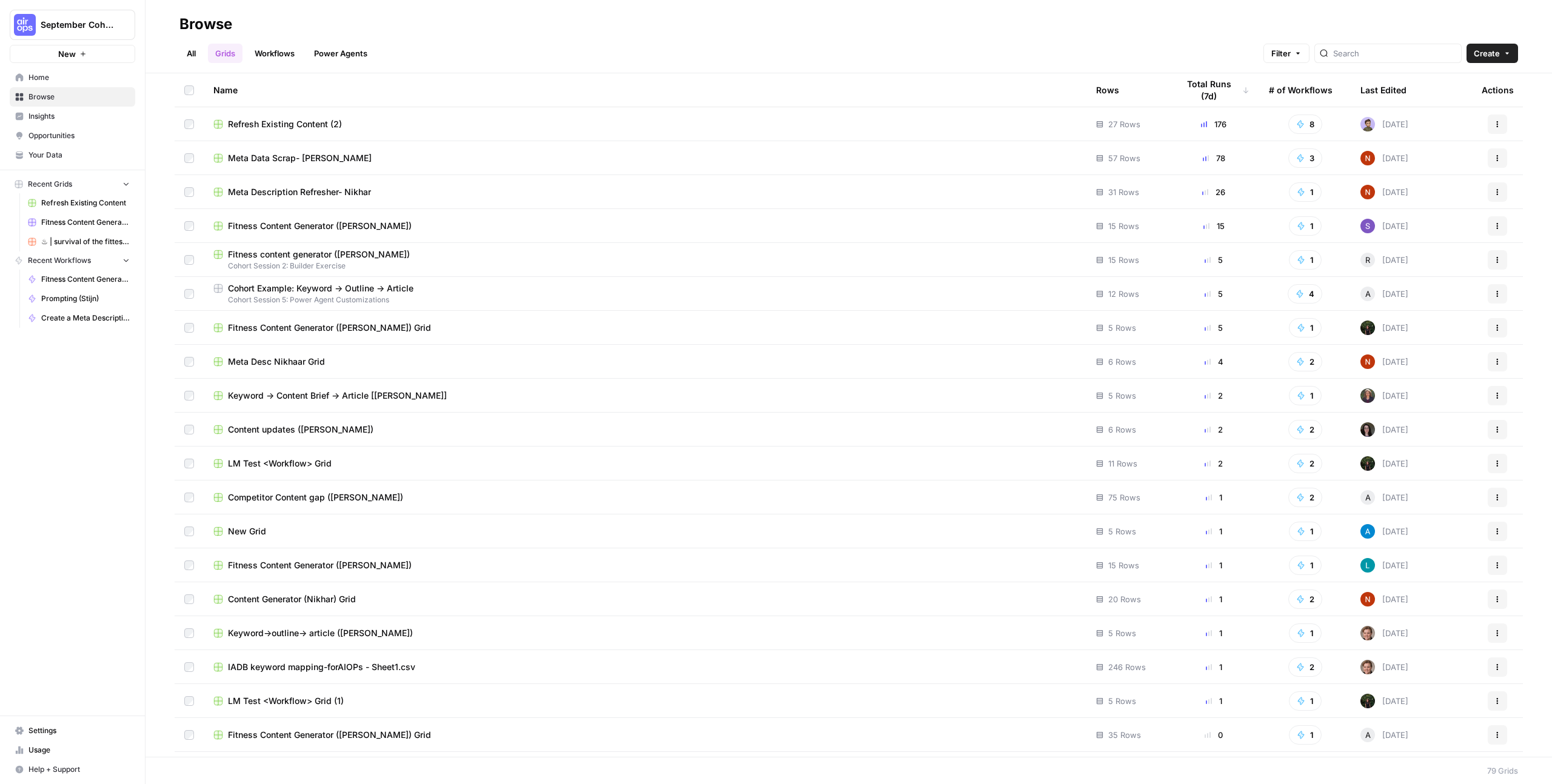
click at [477, 59] on div "All Grids Workflows Power Agents Filter Create" at bounding box center [849, 48] width 1339 height 29
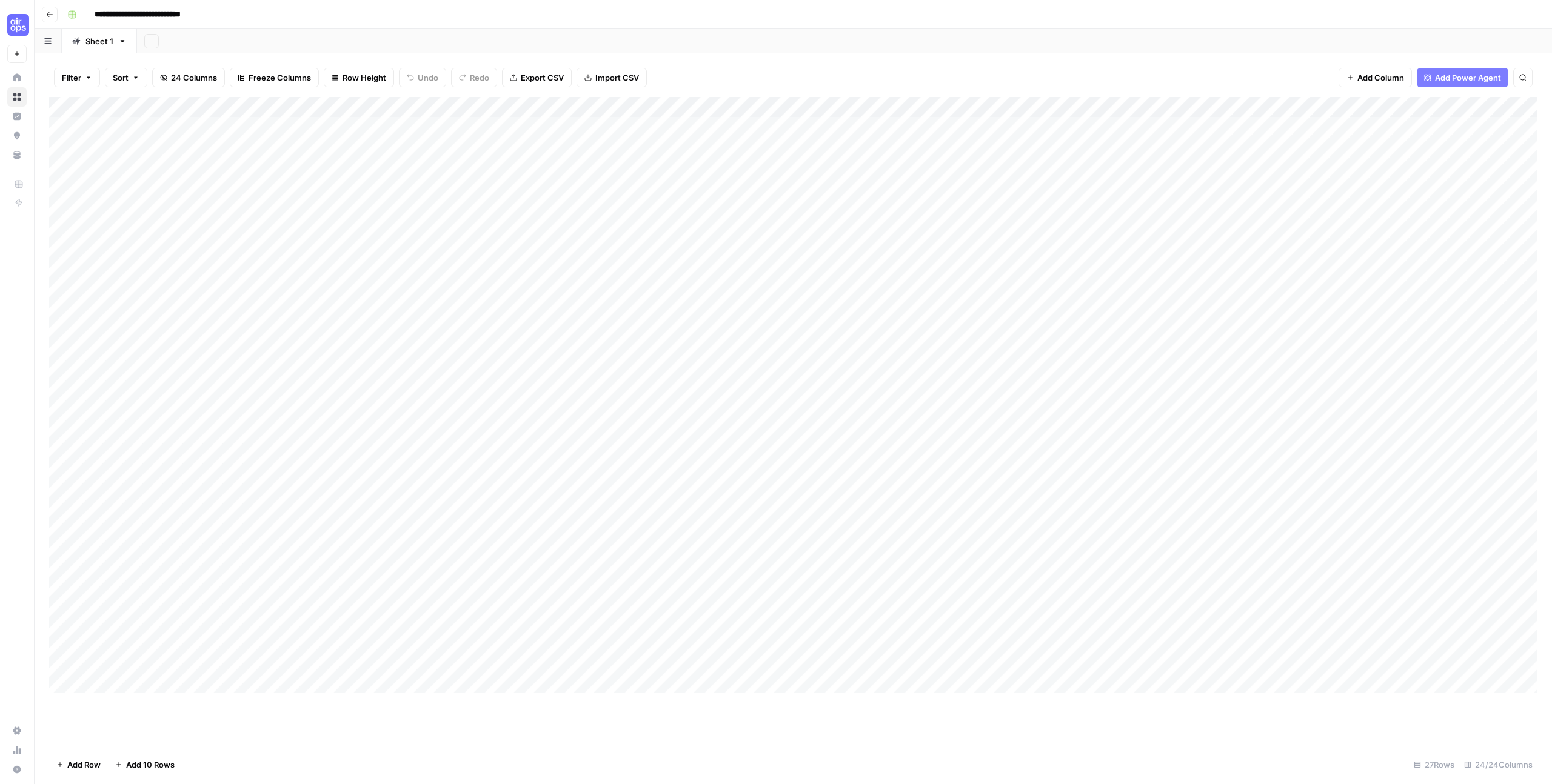
click at [313, 274] on div "Add Column" at bounding box center [793, 395] width 1488 height 596
click at [314, 256] on div "Add Column" at bounding box center [793, 395] width 1488 height 596
type input "**********"
click at [328, 252] on div "Add Column" at bounding box center [793, 395] width 1488 height 596
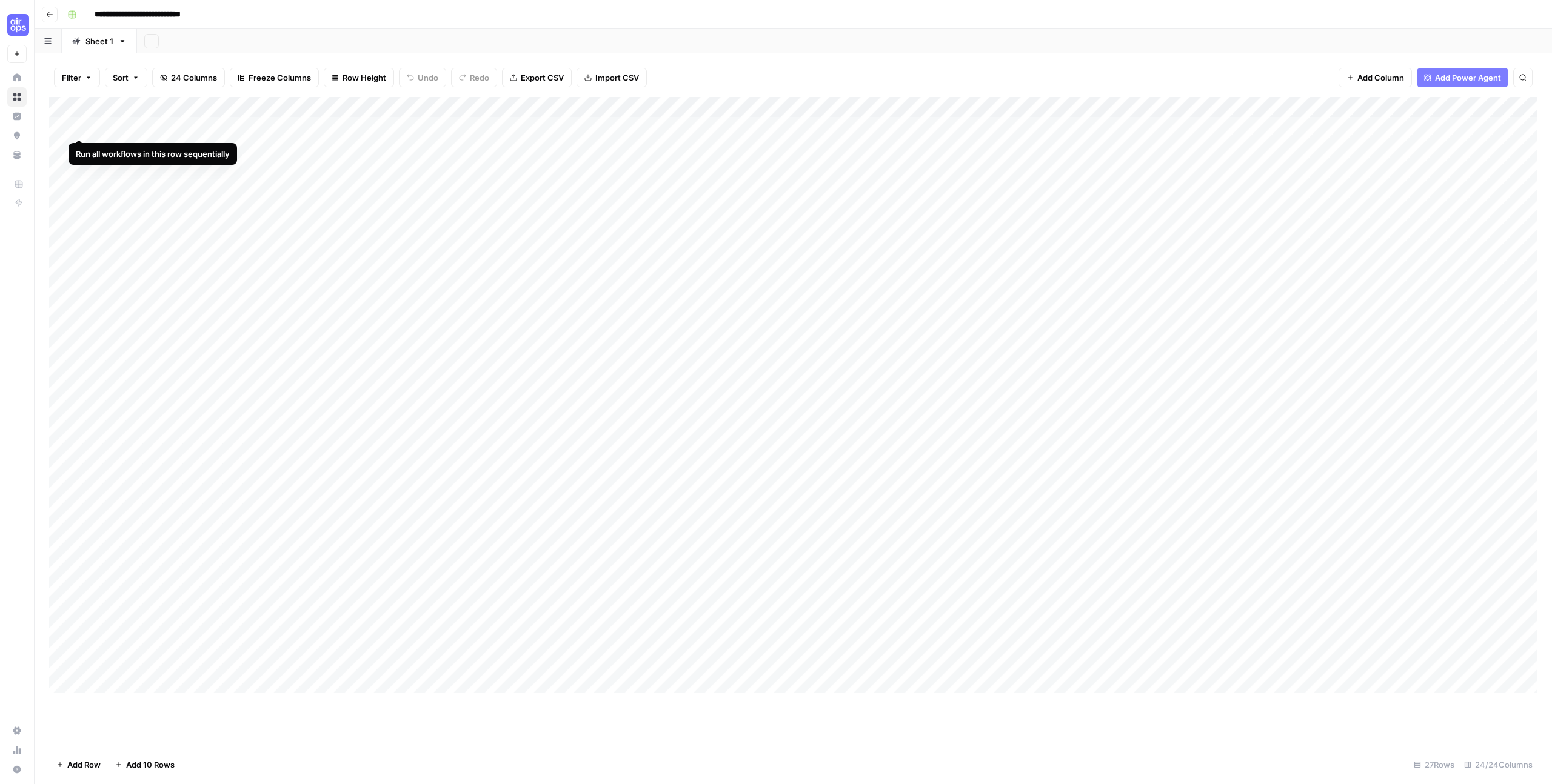
click at [76, 127] on div "Add Column" at bounding box center [793, 395] width 1488 height 596
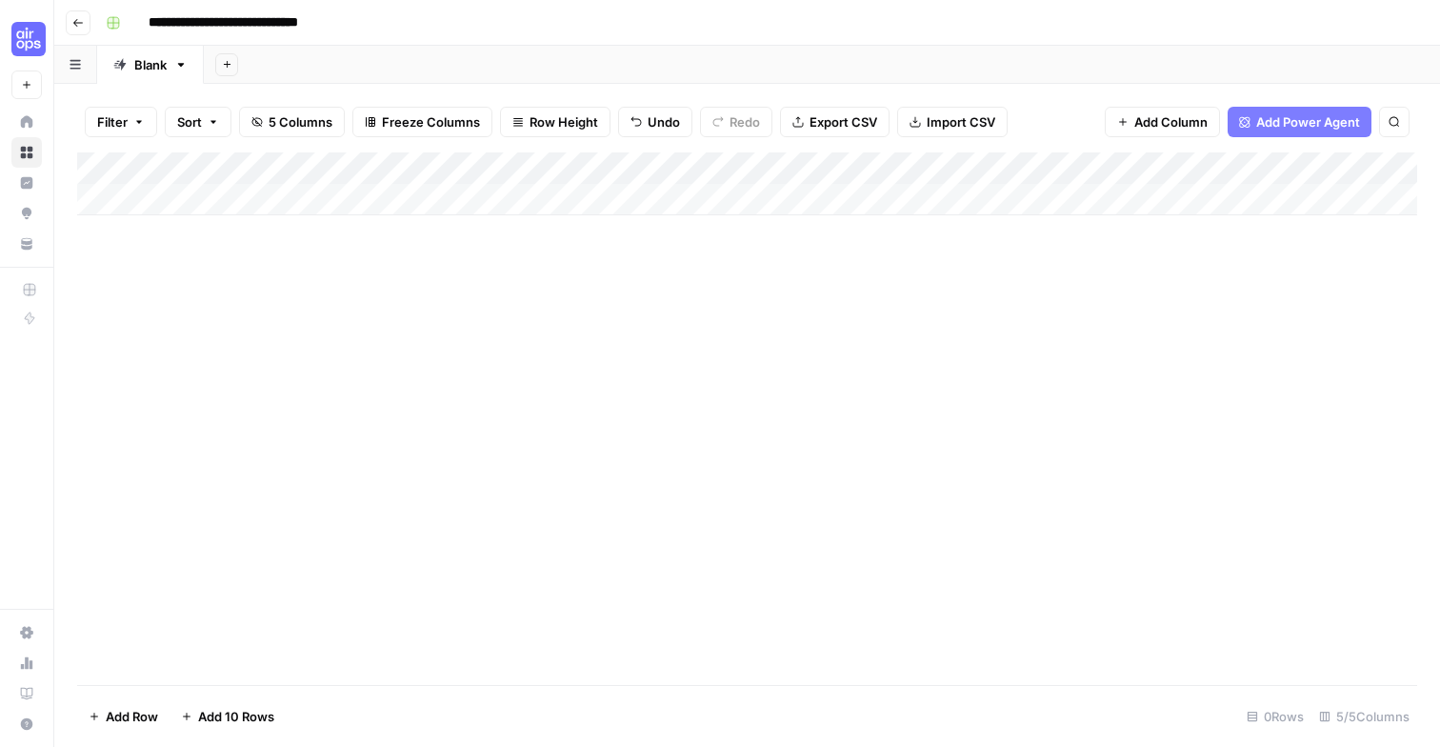
click at [306, 263] on div "Add Column" at bounding box center [747, 418] width 1340 height 532
